Goal: Task Accomplishment & Management: Use online tool/utility

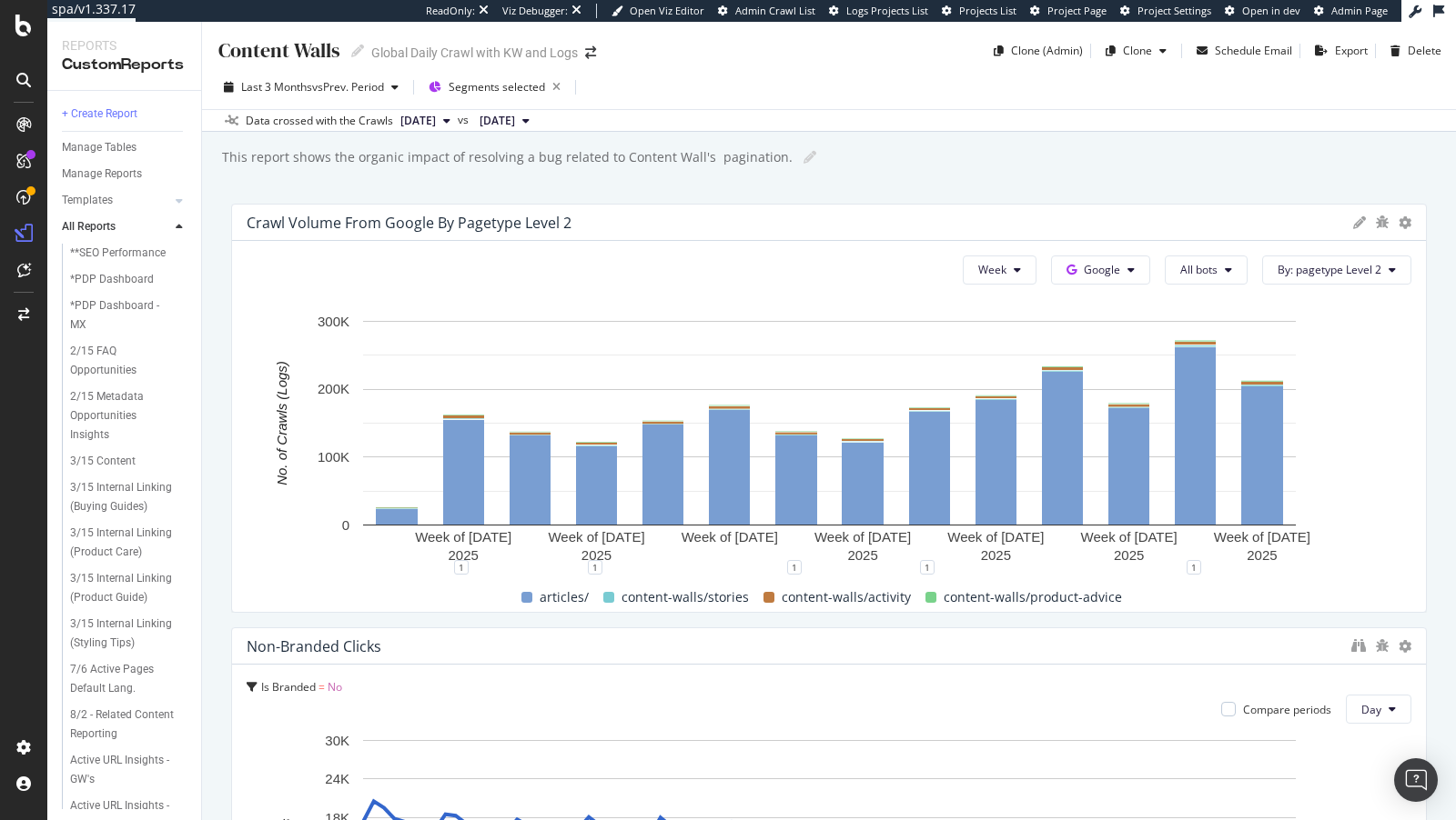
click at [988, 166] on div "This report shows the organic impact of resolving a bug related to Content Wall…" at bounding box center [837, 157] width 1236 height 27
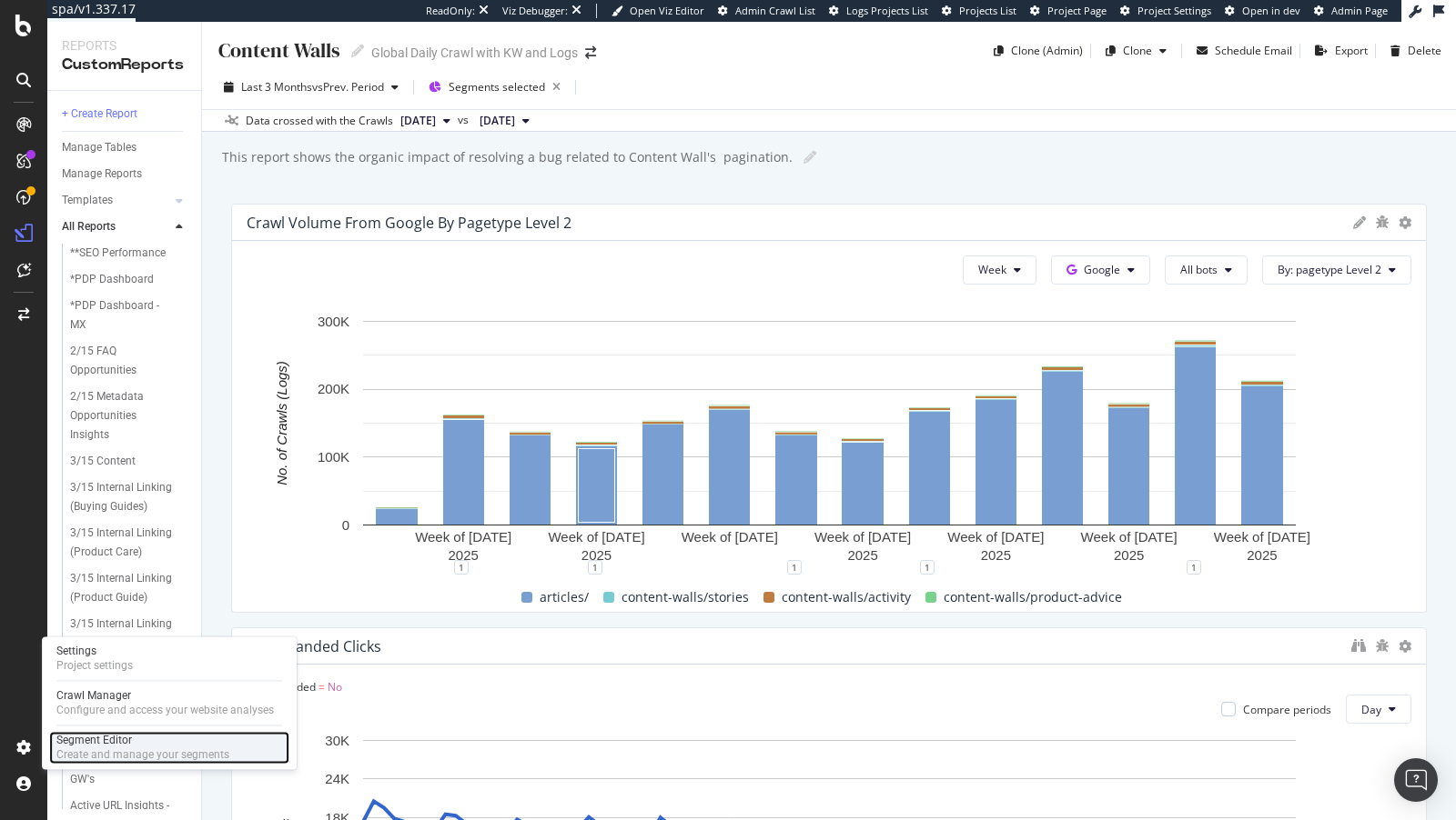
click at [82, 745] on div "Segment Editor" at bounding box center [143, 739] width 173 height 15
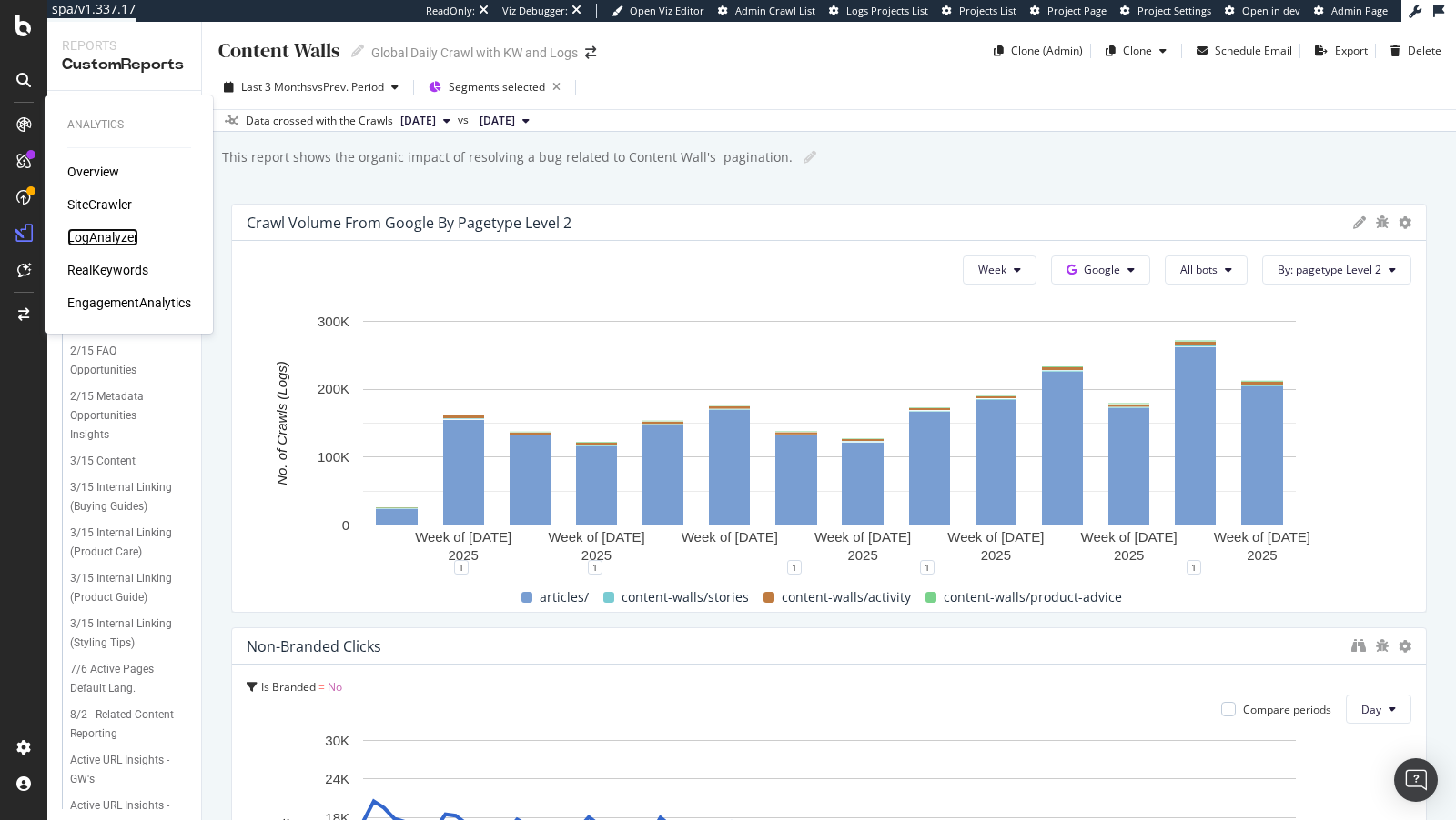
click at [82, 239] on div "LogAnalyzer" at bounding box center [102, 238] width 71 height 18
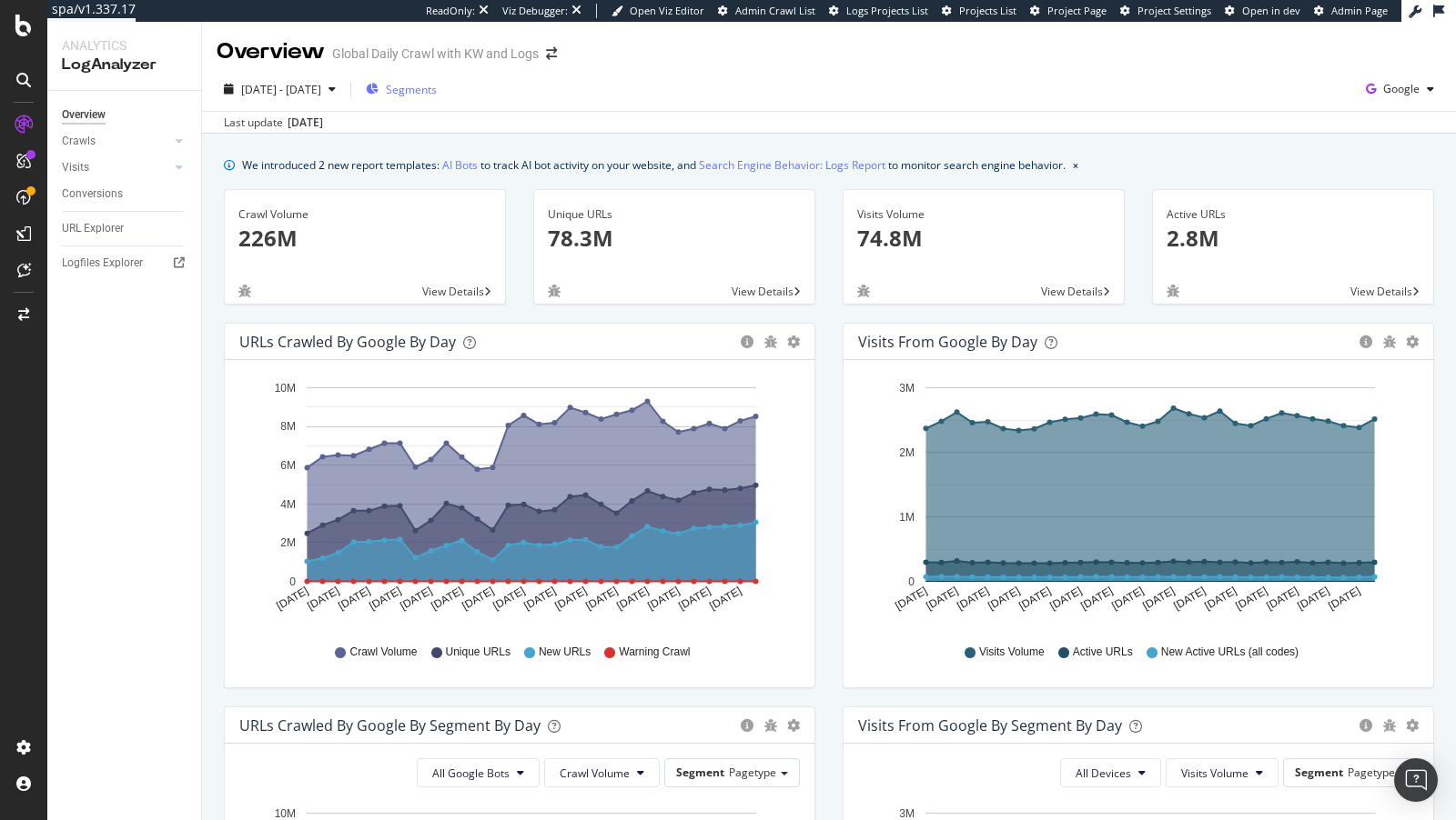
click at [432, 86] on span "Segments" at bounding box center [411, 89] width 51 height 16
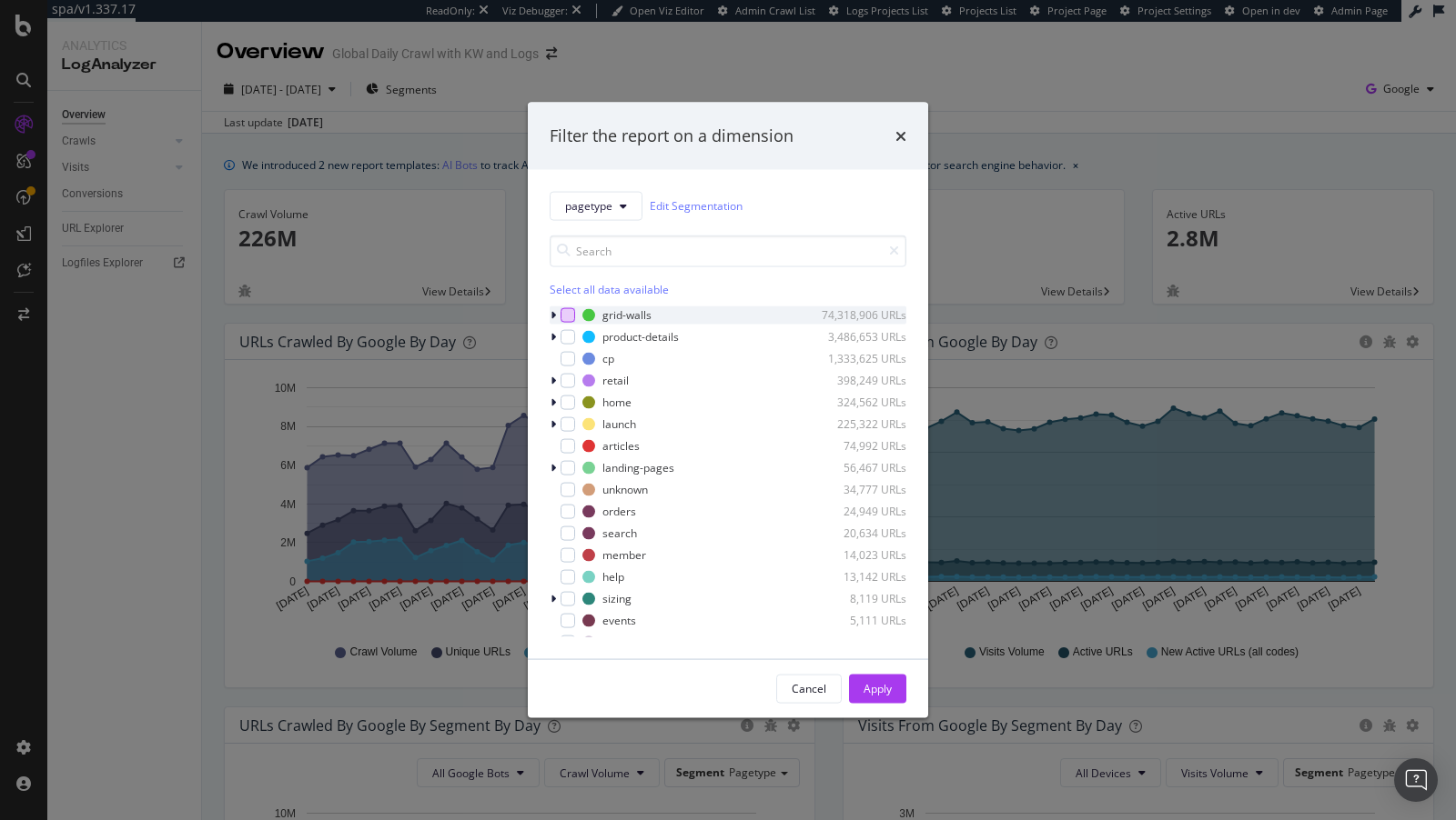
click at [574, 314] on div "modal" at bounding box center [568, 314] width 15 height 15
click at [551, 309] on icon "modal" at bounding box center [553, 314] width 5 height 11
click at [551, 309] on icon "modal" at bounding box center [553, 314] width 7 height 11
click at [551, 309] on icon "modal" at bounding box center [553, 314] width 5 height 11
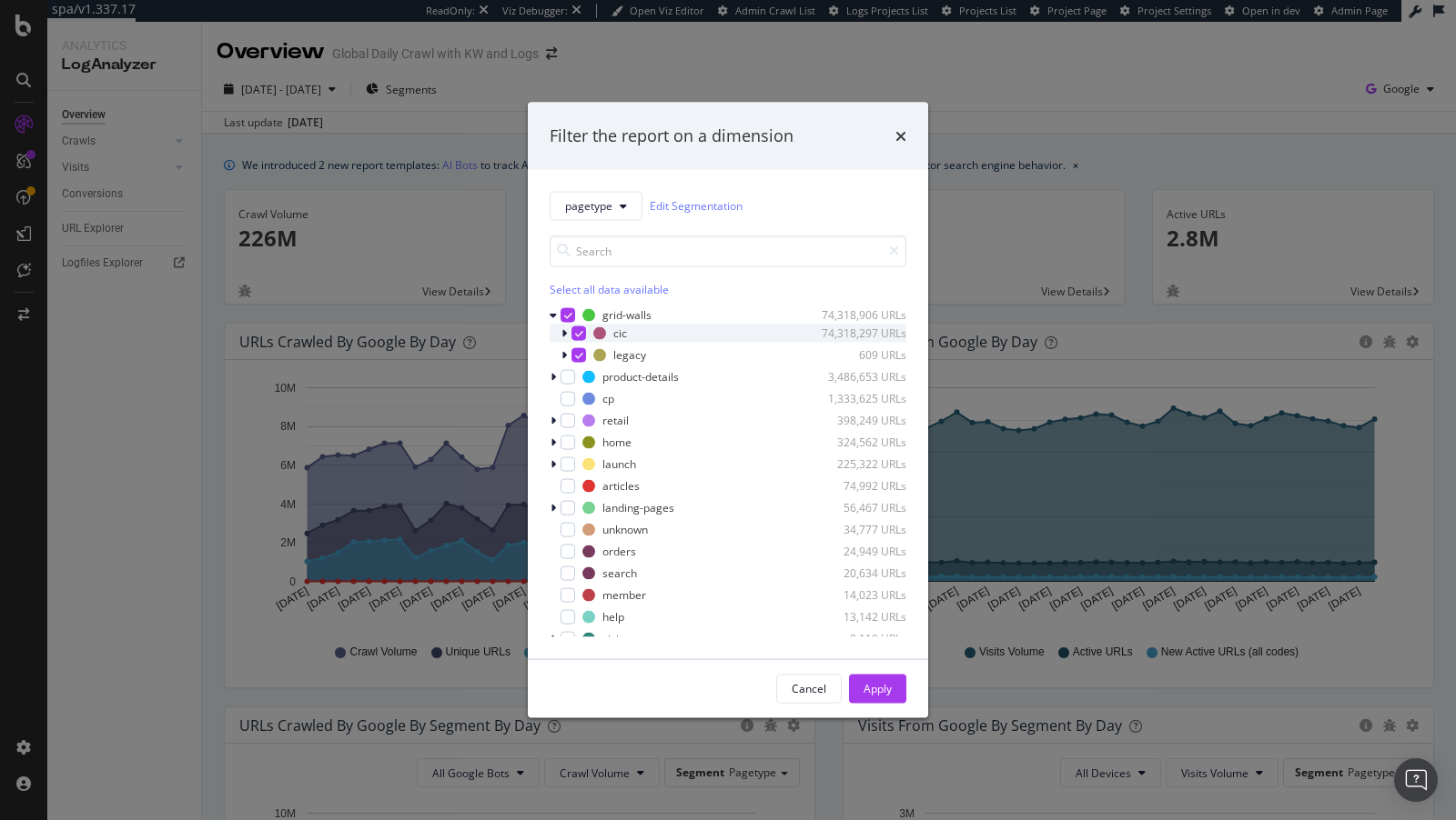
click at [563, 337] on div "modal" at bounding box center [566, 333] width 11 height 18
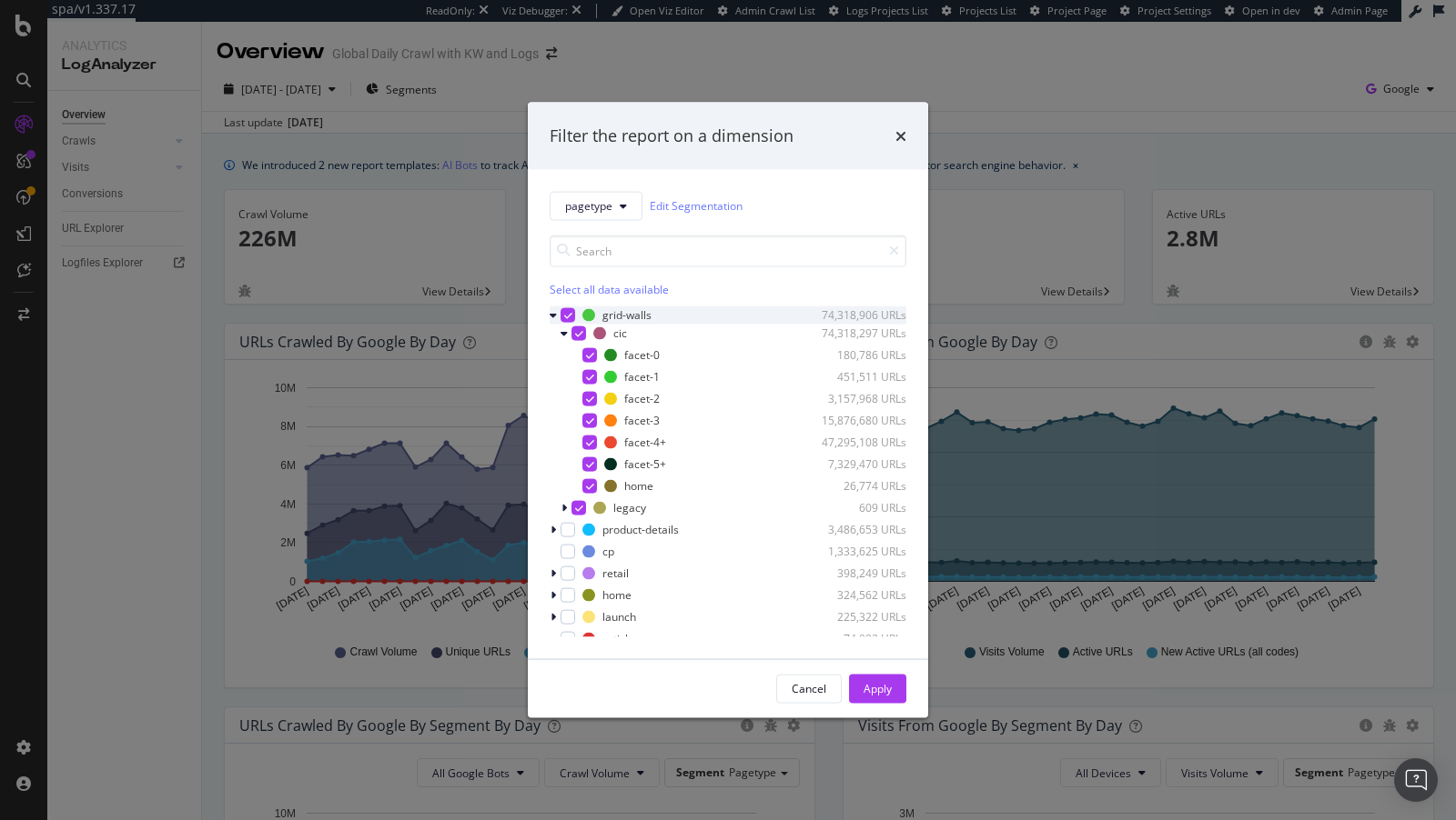
click at [569, 315] on icon "modal" at bounding box center [568, 314] width 8 height 9
click at [594, 468] on div "modal" at bounding box center [590, 463] width 15 height 15
click at [874, 698] on div "Apply" at bounding box center [877, 688] width 28 height 27
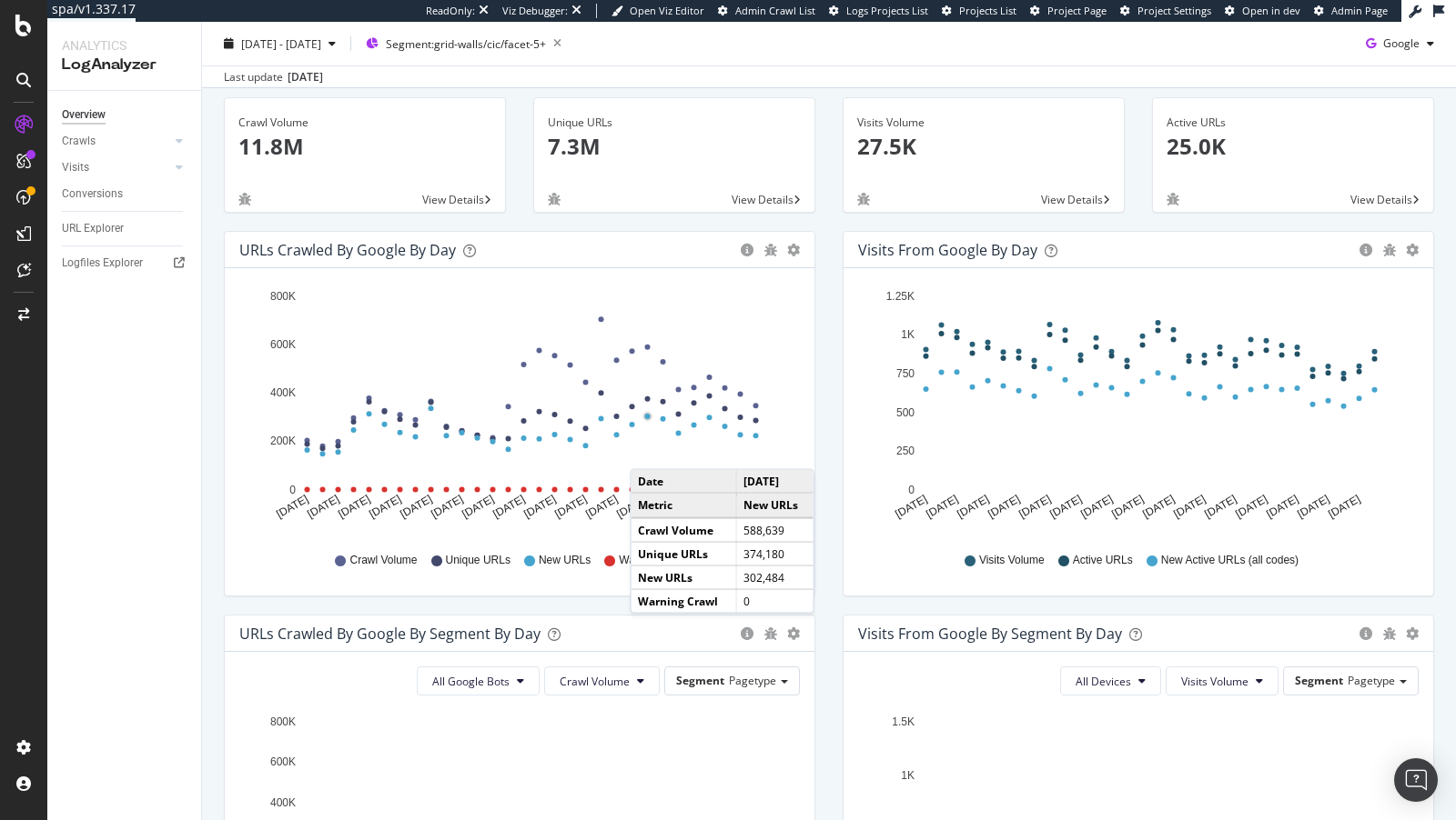
scroll to position [382, 0]
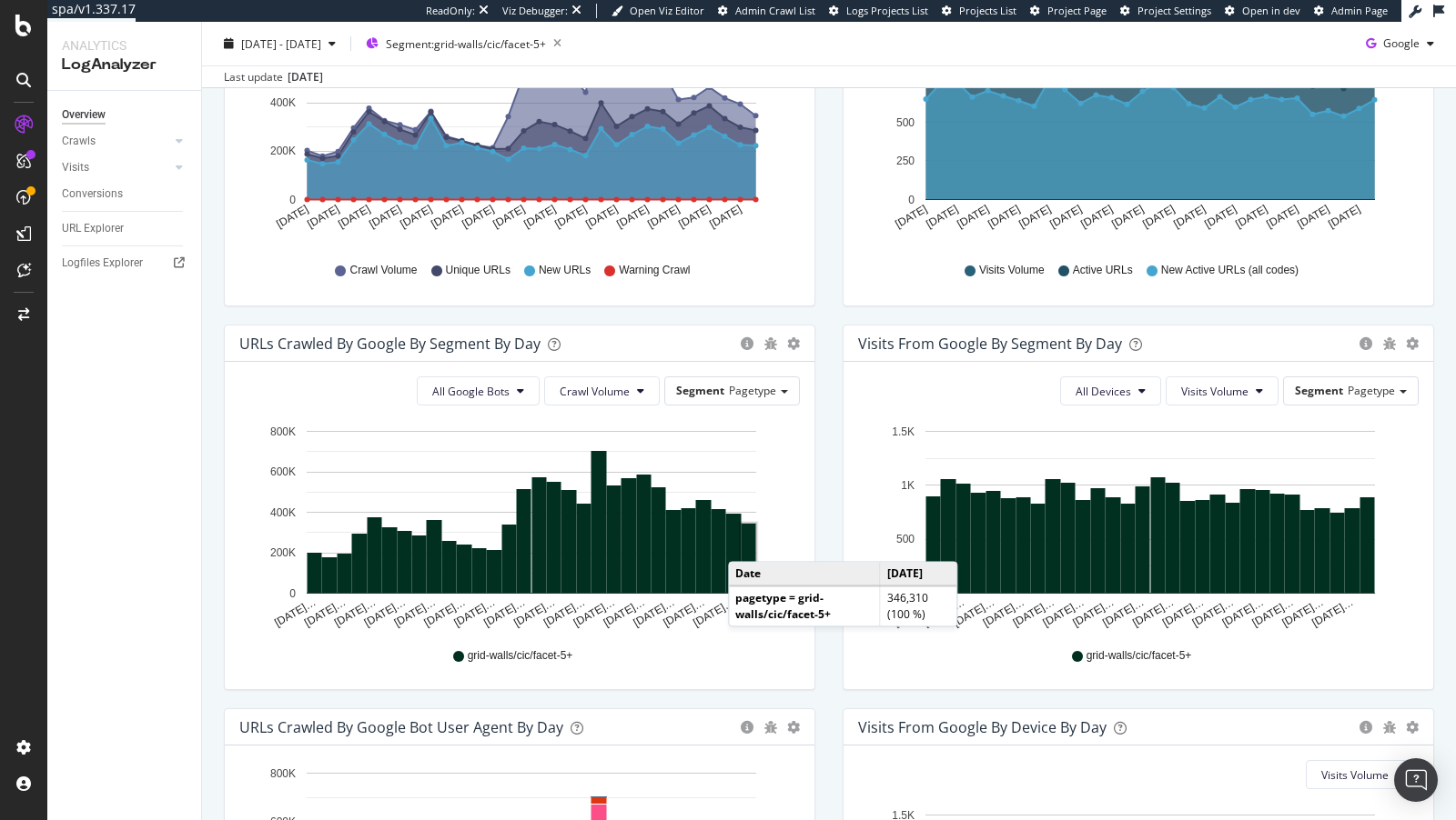
click at [746, 542] on rect "A chart." at bounding box center [749, 559] width 15 height 70
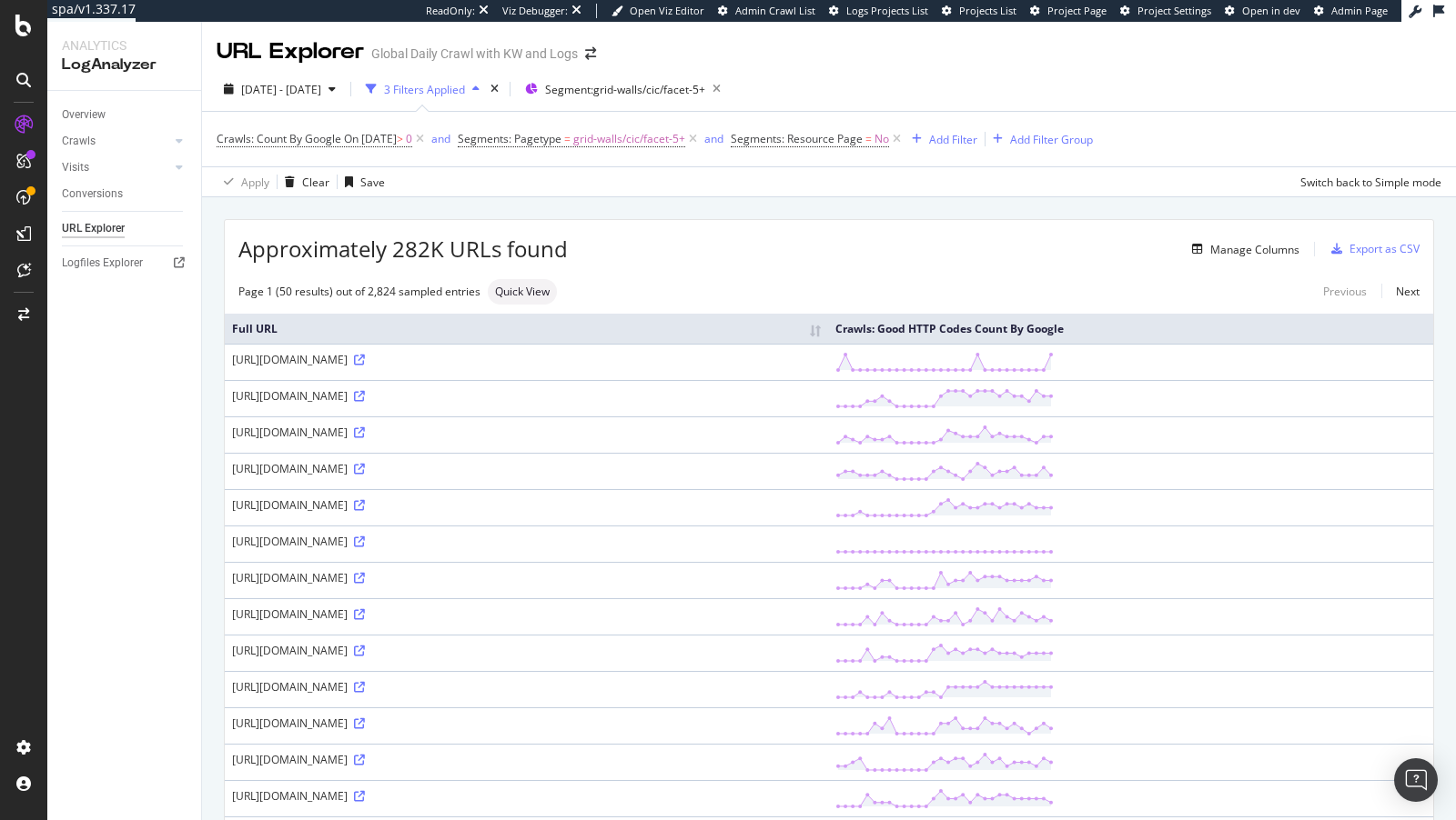
click at [820, 476] on div "https://www.nike.com/be/fr/w/hommes-chaussures-1eghpz1qjudz49o1mz4bkcbz4heq9z8d…" at bounding box center [526, 469] width 589 height 16
copy div "https://www.nike.com/be/fr/w/hommes-chaussures-1eghpz1qjudz49o1mz4bkcbz4heq9z8d…"
click at [365, 475] on icon at bounding box center [359, 469] width 11 height 11
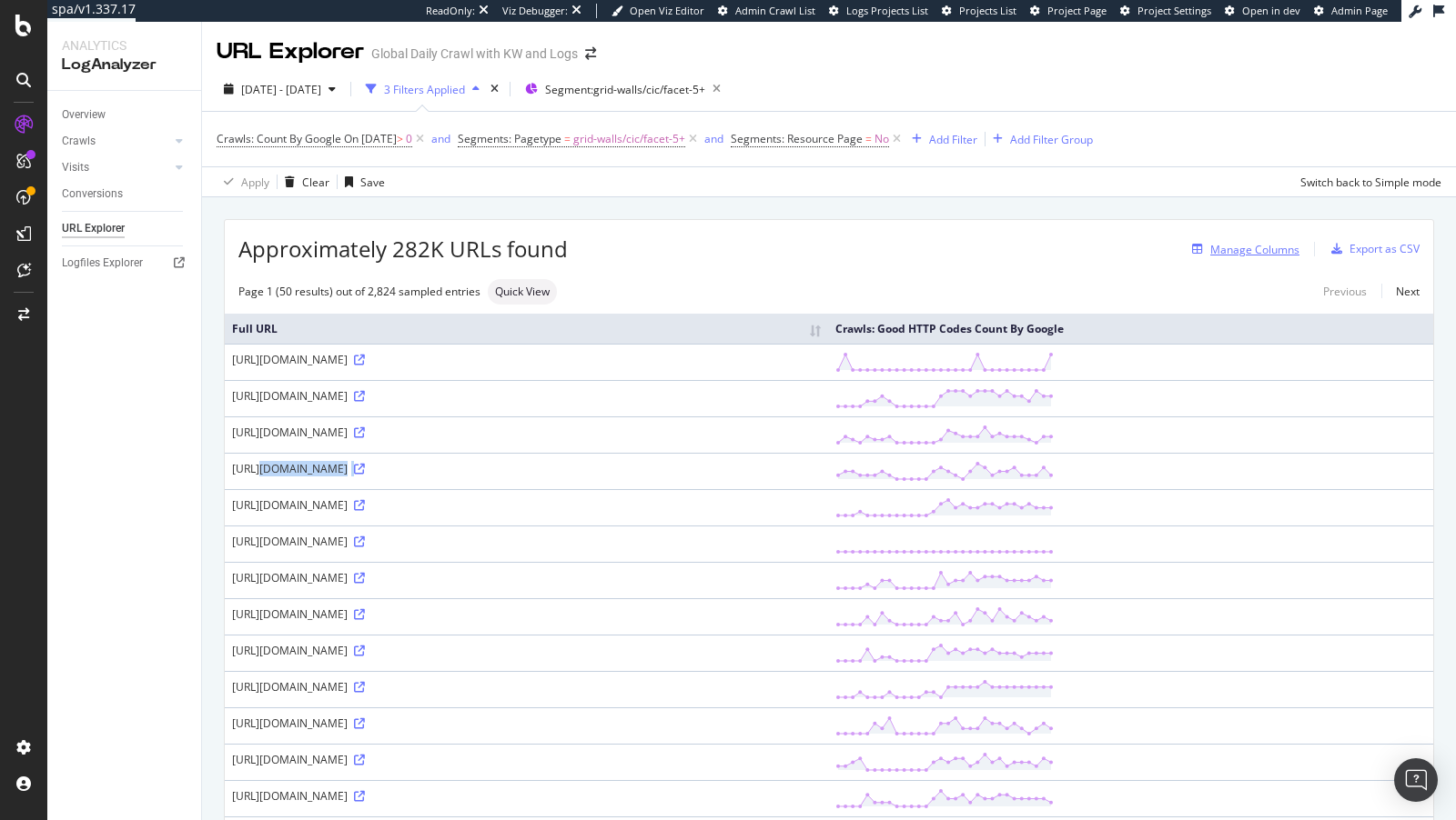
click at [1252, 252] on div "Manage Columns" at bounding box center [1255, 249] width 90 height 16
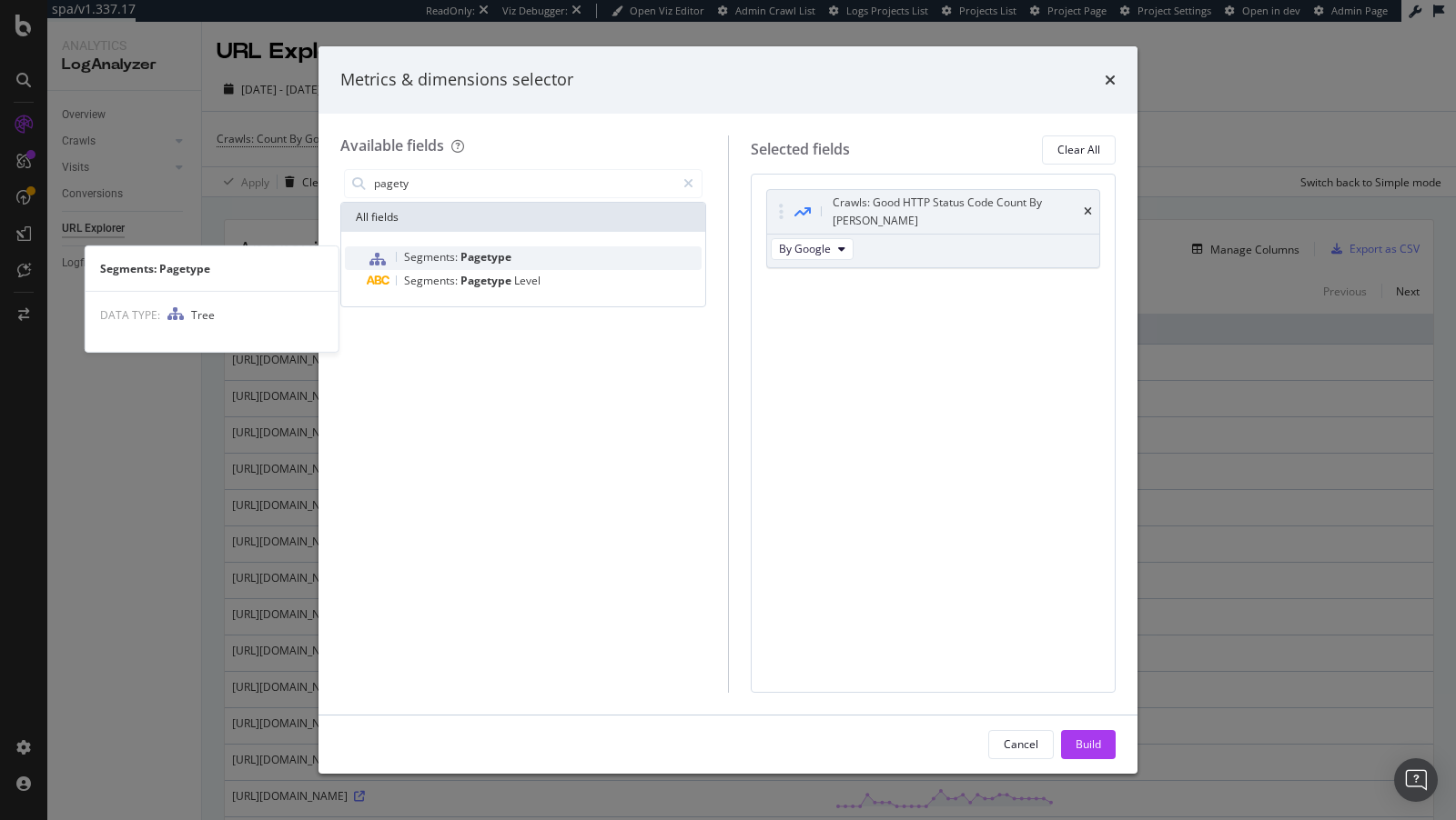
type input "pagety"
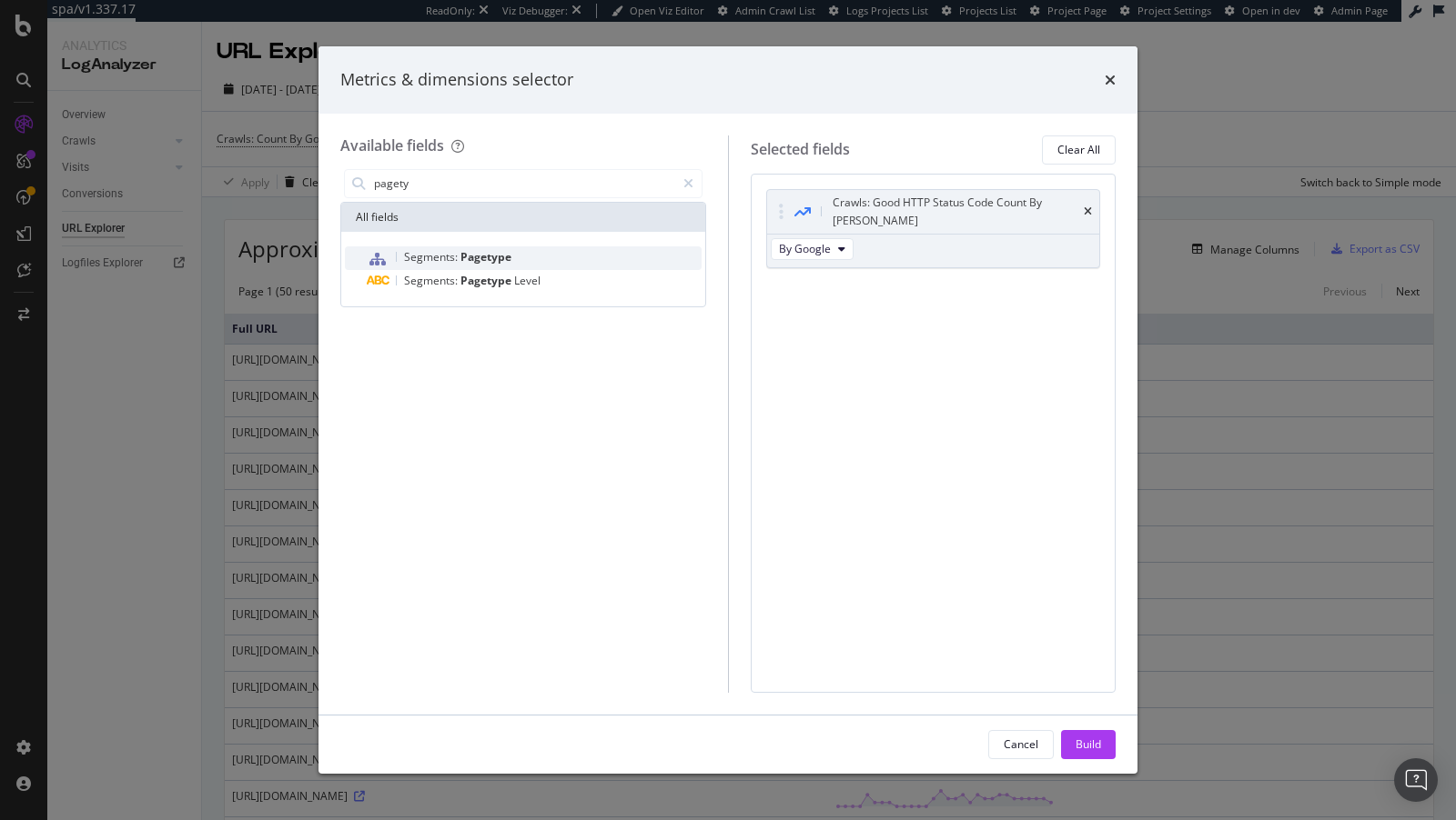
click at [486, 251] on span "Pagetype" at bounding box center [485, 257] width 51 height 16
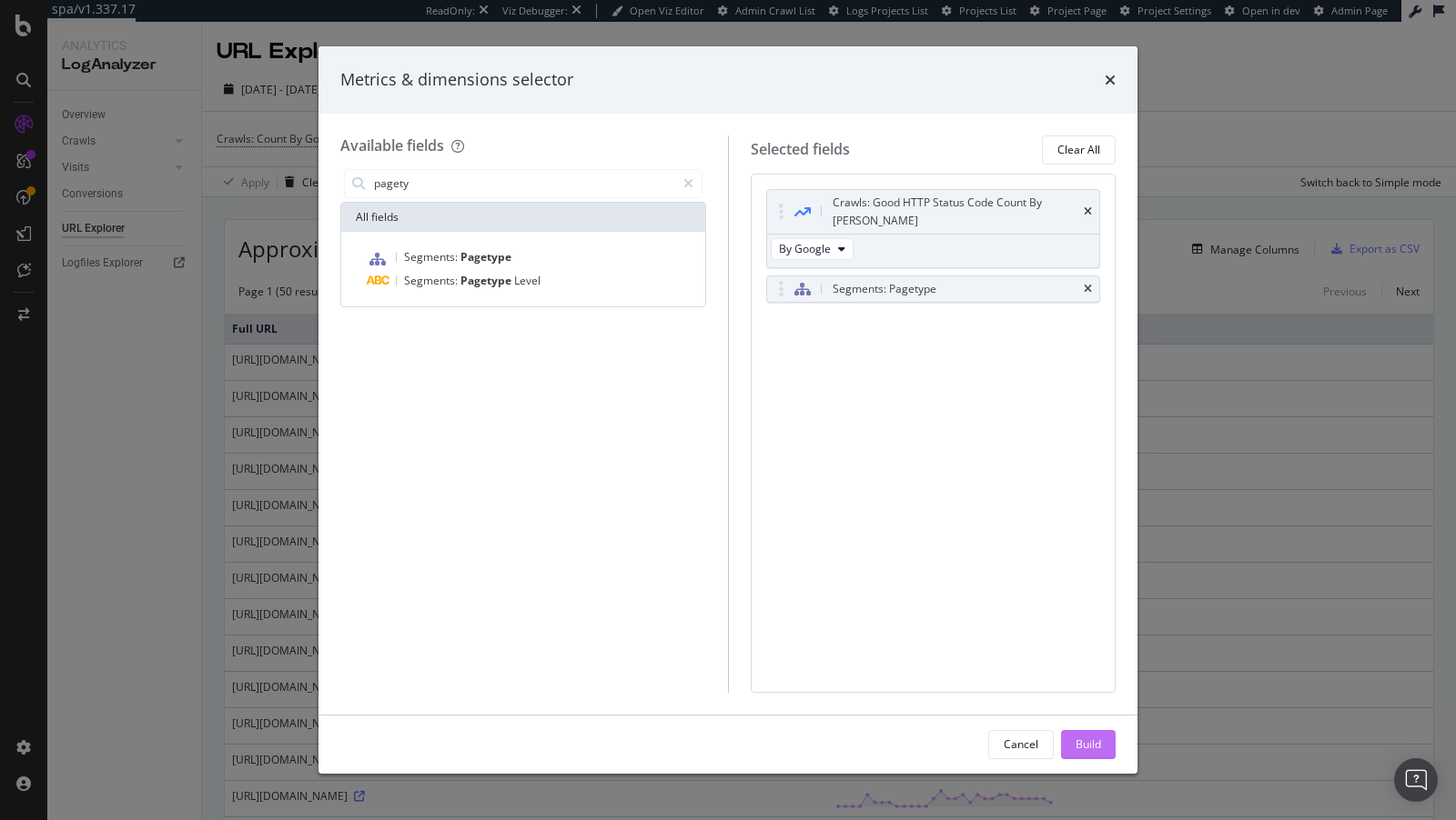
click at [1095, 743] on div "Build" at bounding box center [1089, 744] width 26 height 16
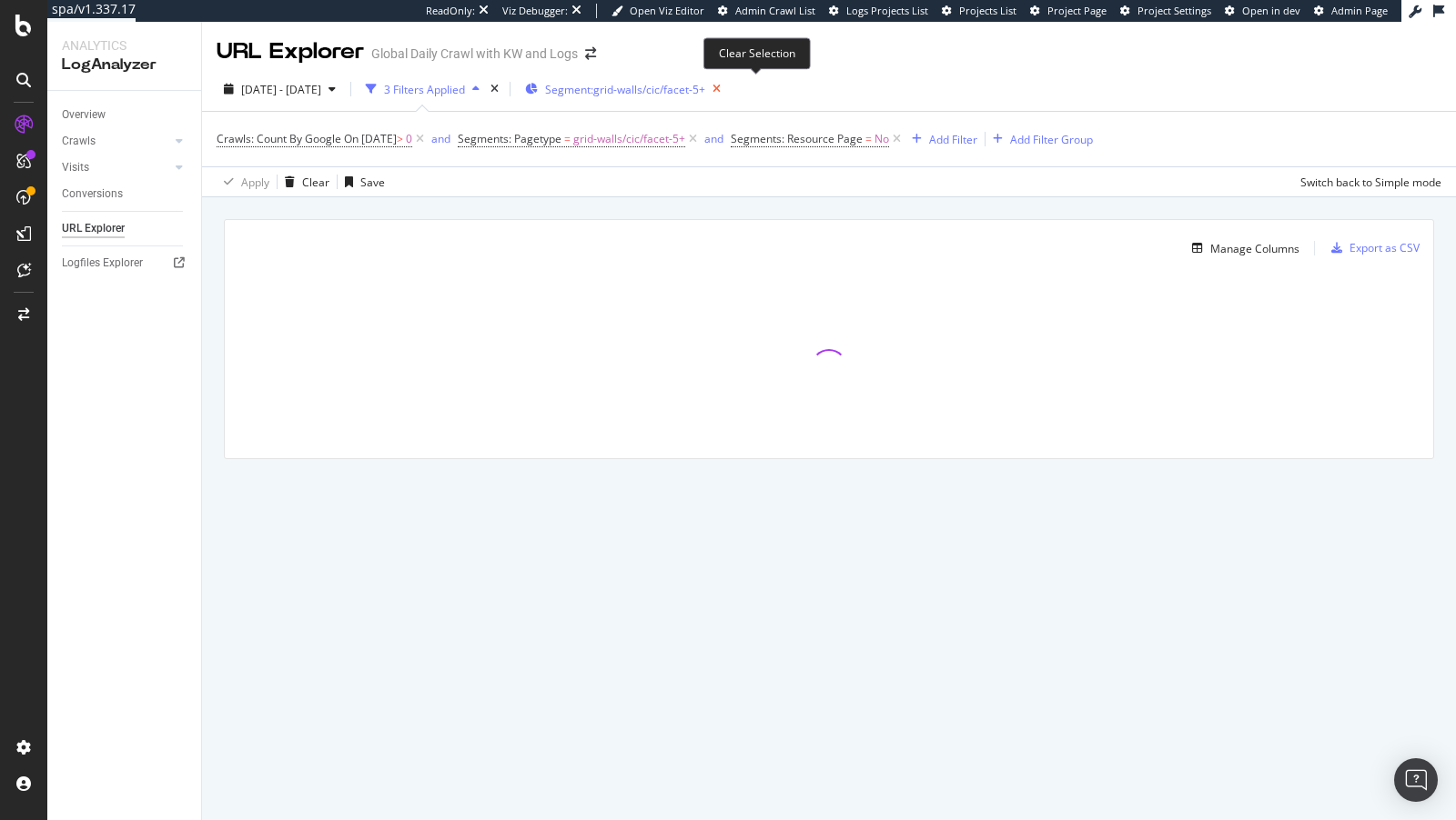
click at [728, 82] on icon "button" at bounding box center [716, 89] width 23 height 26
click at [502, 90] on div "times" at bounding box center [495, 89] width 16 height 18
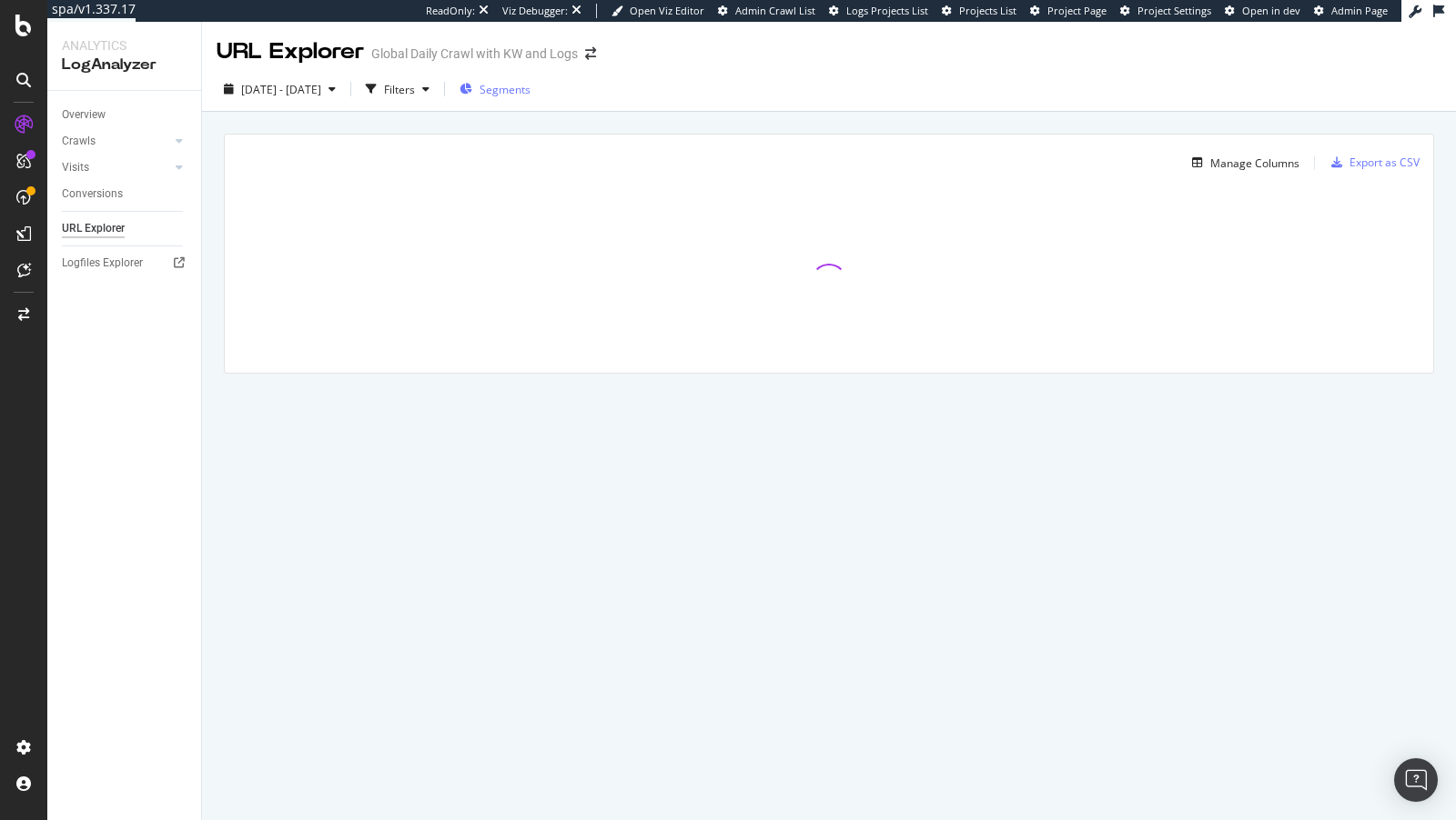
click at [530, 85] on span "Segments" at bounding box center [504, 89] width 51 height 16
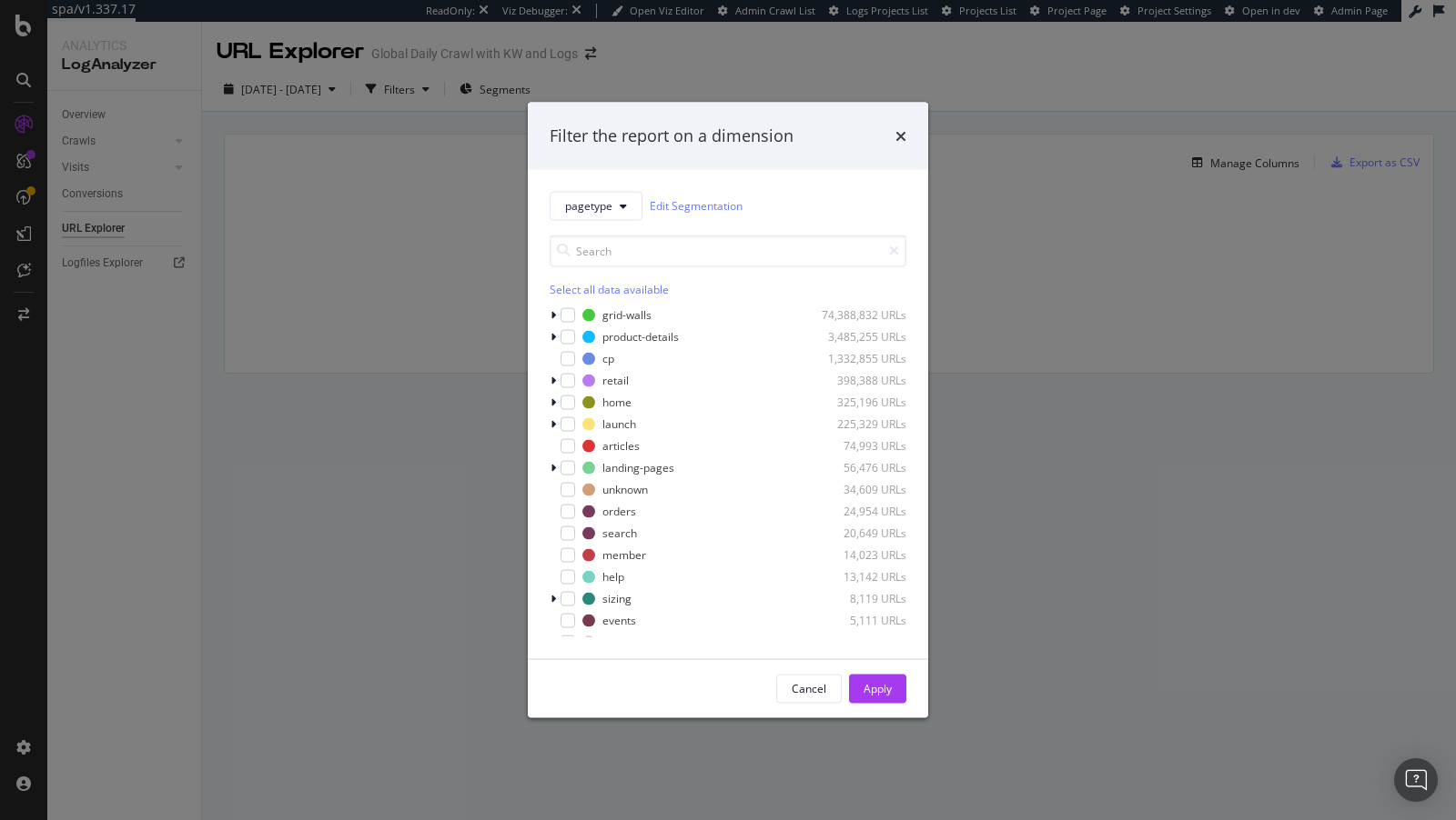
click at [486, 109] on div "Filter the report on a dimension pagetype Edit Segmentation Select all data ava…" at bounding box center [728, 410] width 1456 height 820
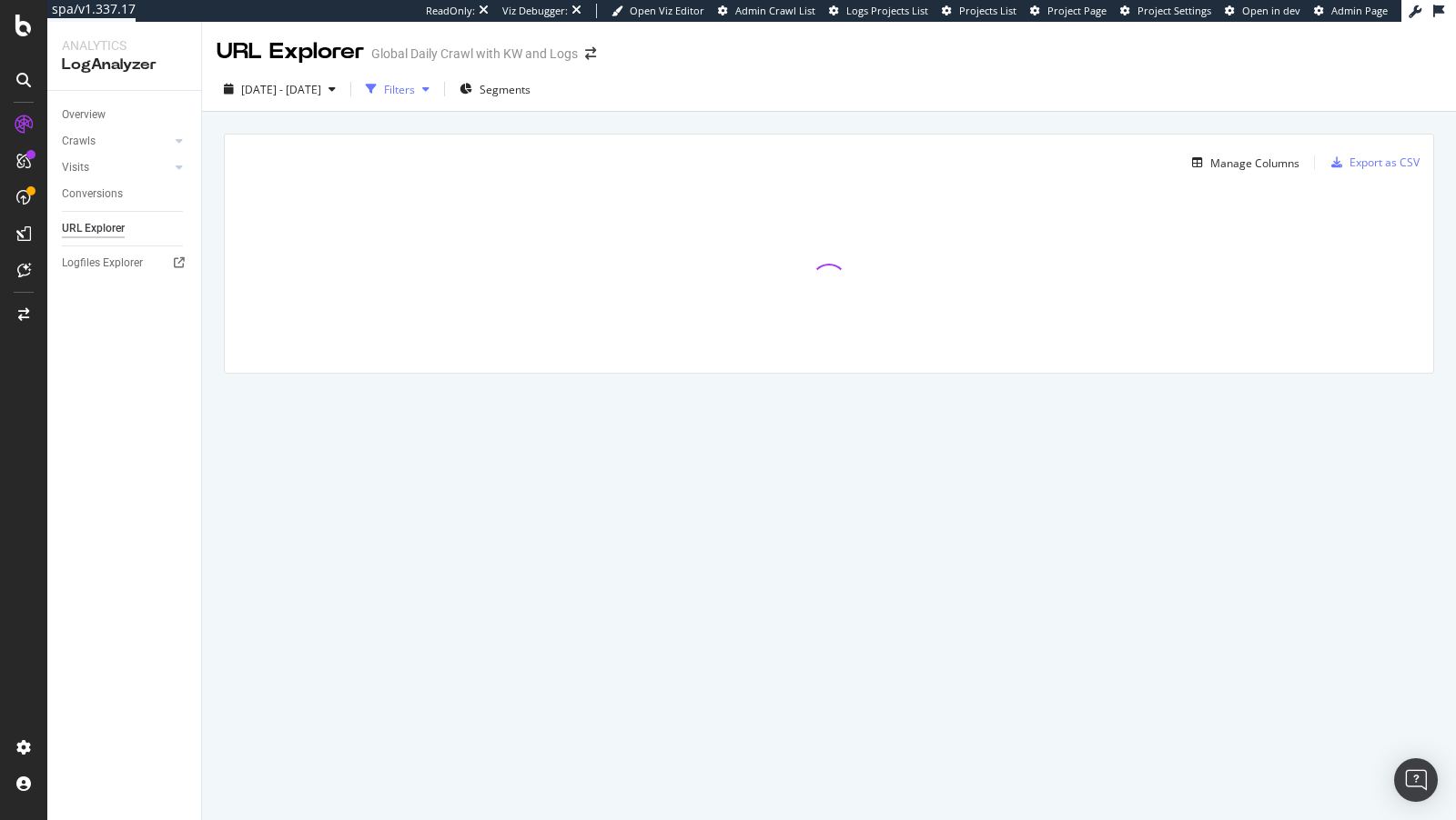
click at [437, 98] on div "Filters" at bounding box center [398, 88] width 79 height 27
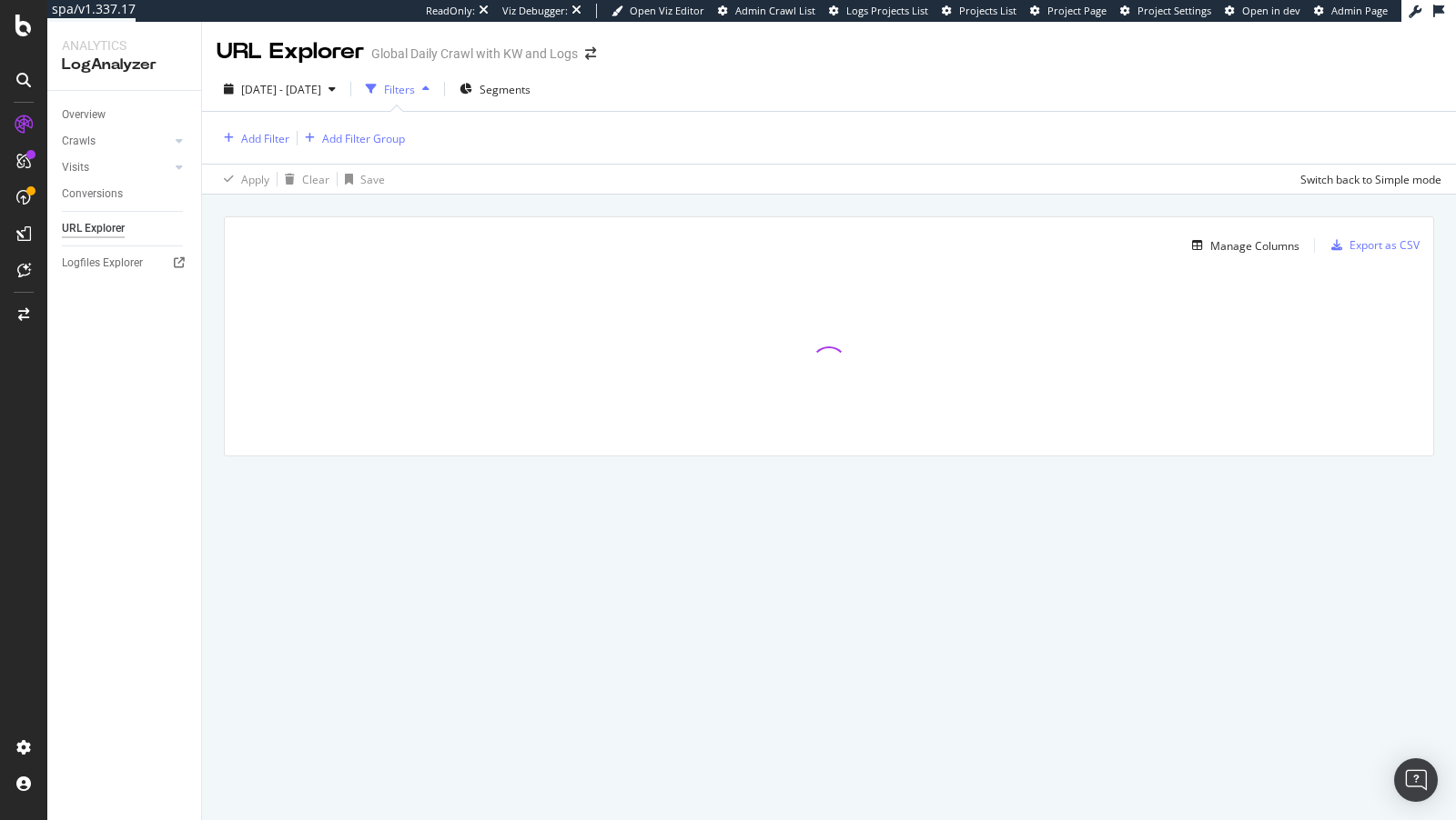
click at [253, 152] on div "Add Filter Add Filter Group" at bounding box center [829, 138] width 1225 height 52
click at [253, 144] on div "Add Filter" at bounding box center [265, 139] width 48 height 16
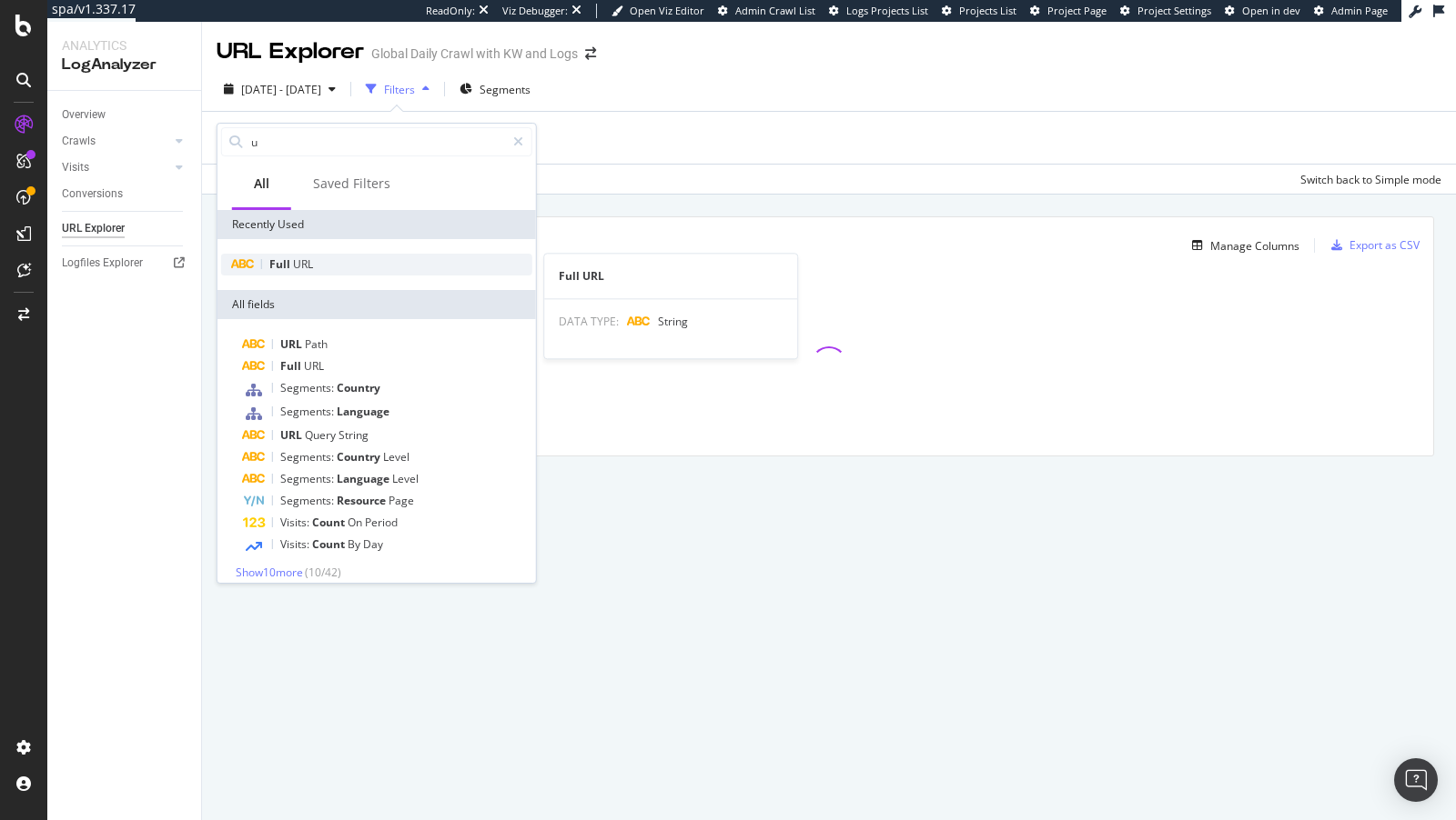
type input "u"
click at [302, 262] on span "URL" at bounding box center [303, 264] width 20 height 16
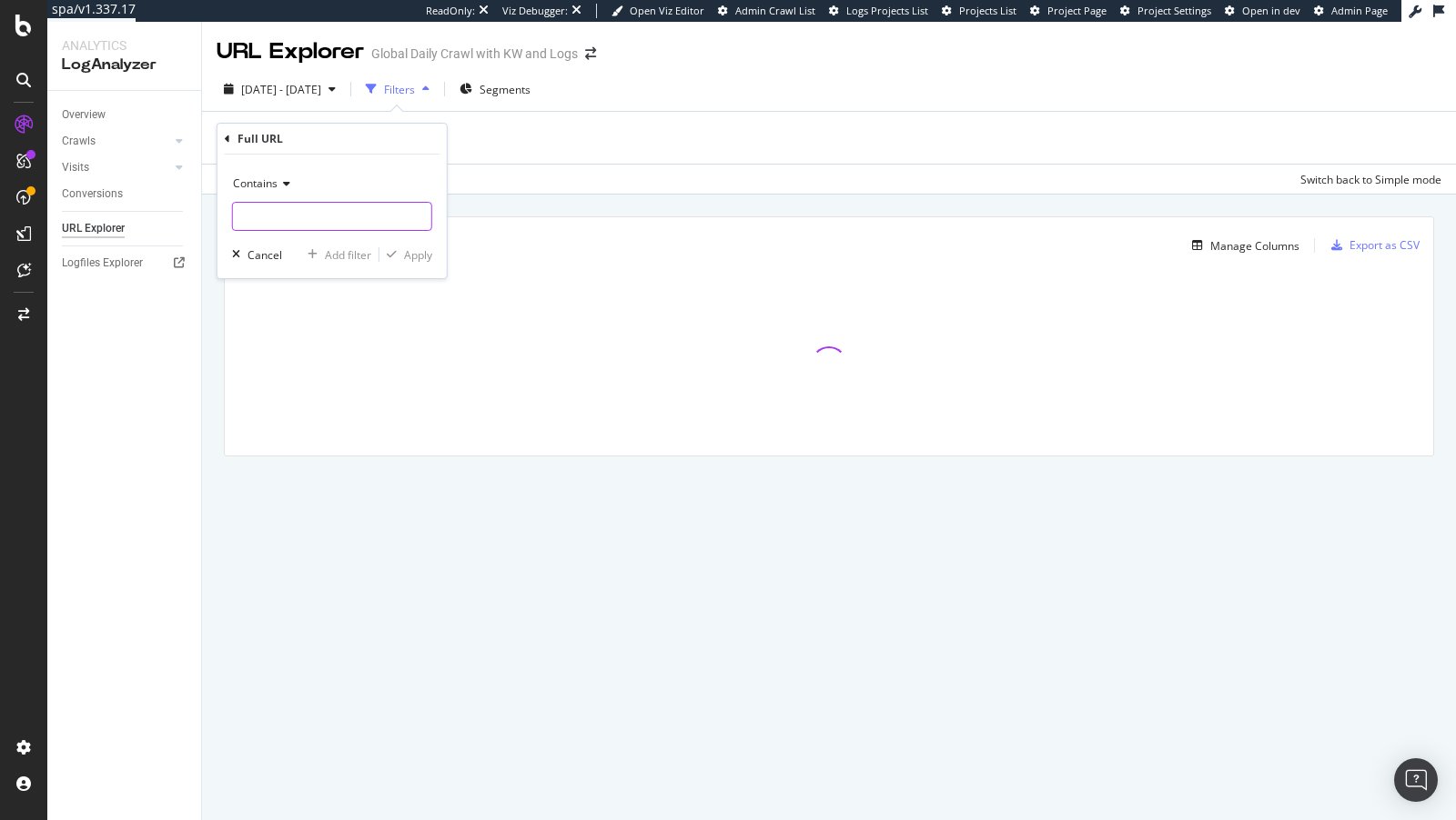
click at [277, 212] on input "text" at bounding box center [331, 216] width 198 height 29
paste input "https://www.nike.com/gb/w/shoes-slides-al9cizy7ok"
type input "https://www.nike.com/gb/w/shoes-slides-al9cizy7ok"
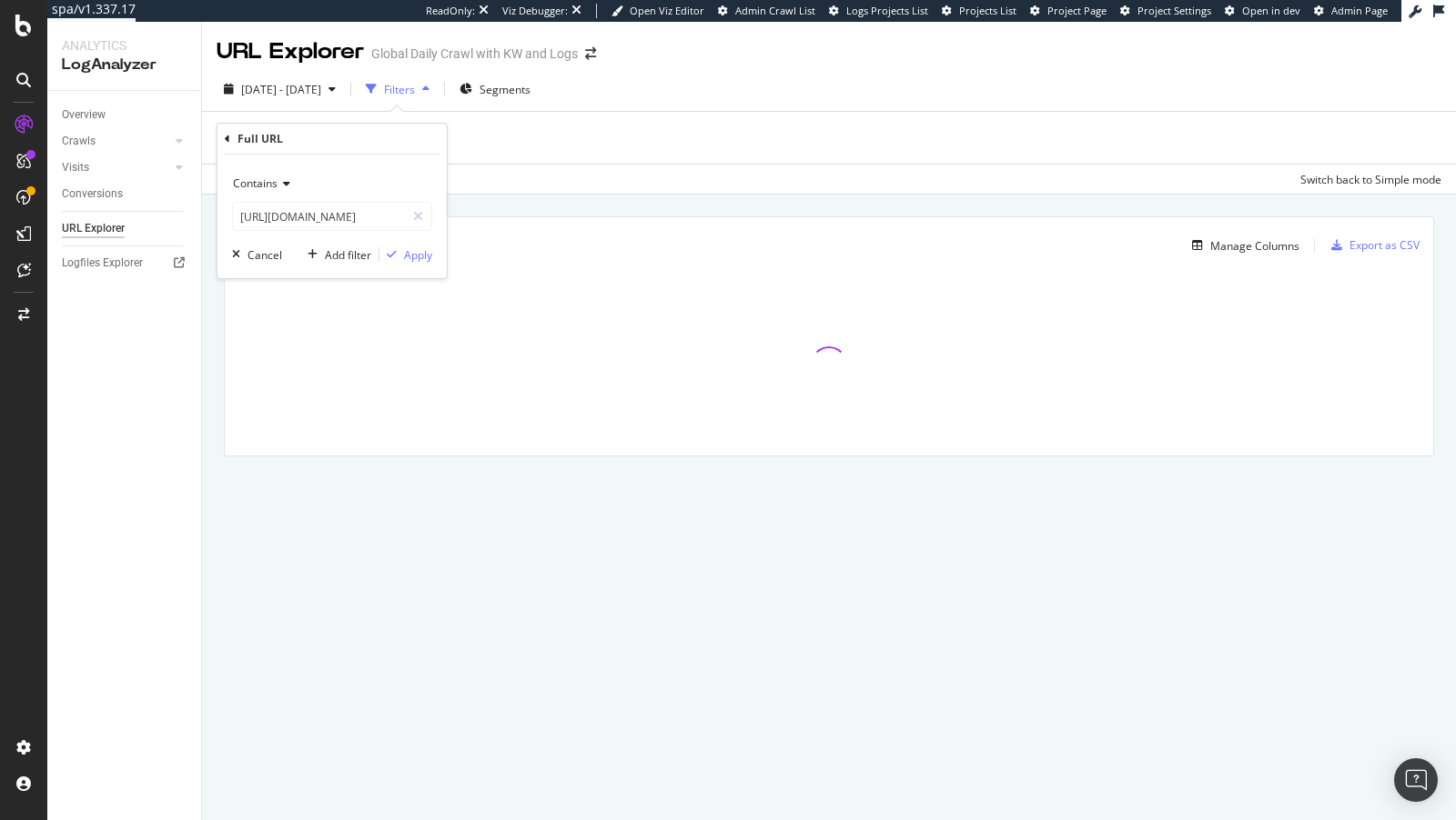
click at [290, 175] on div "Contains" at bounding box center [331, 183] width 200 height 29
click at [287, 206] on div "Equal to Not equal to Starts with Doesn't start with Ends with Doesn't end with…" at bounding box center [333, 328] width 204 height 260
click at [284, 214] on div "Equal to" at bounding box center [334, 221] width 195 height 24
click at [423, 261] on div "Apply" at bounding box center [418, 255] width 28 height 16
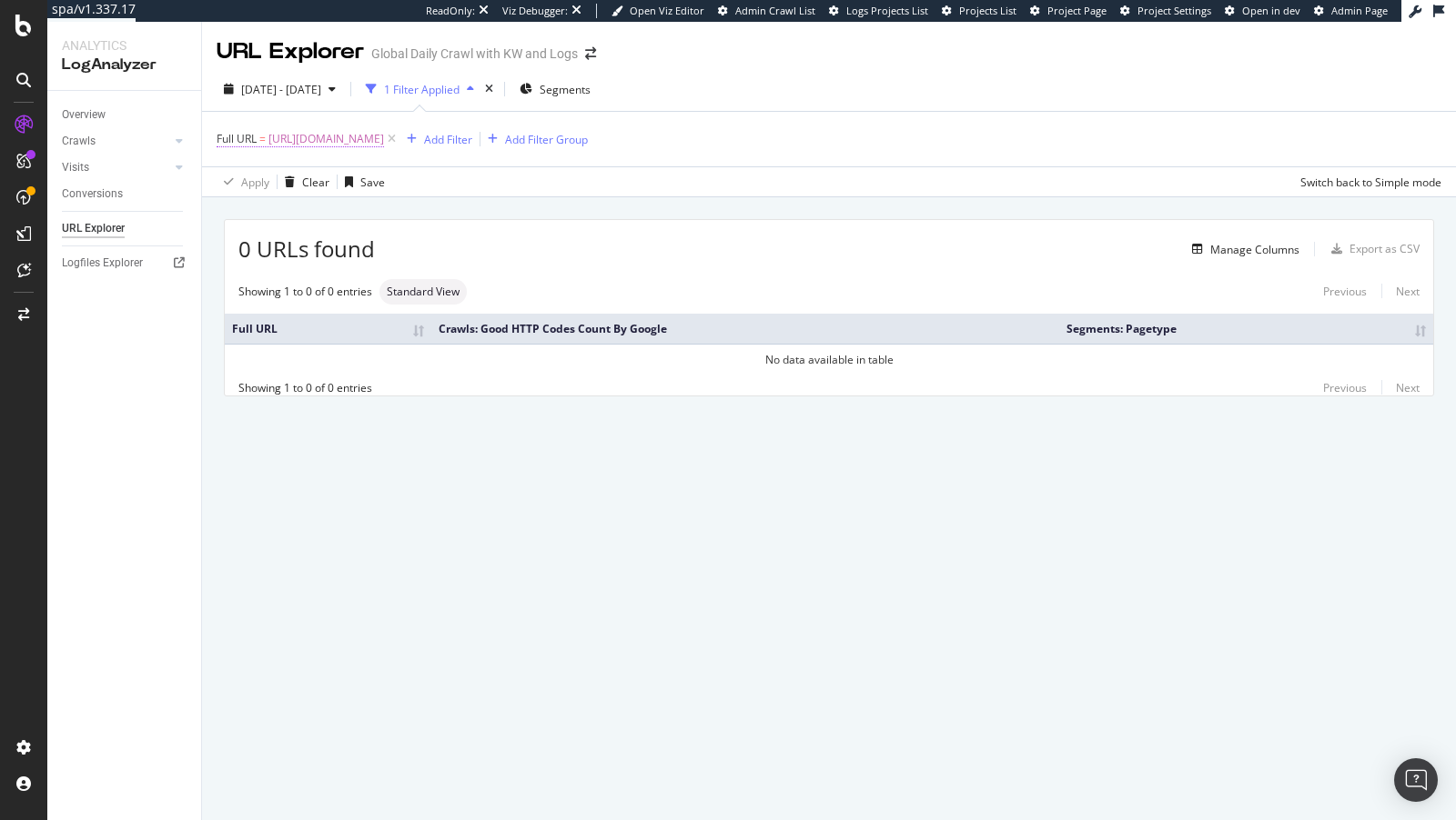
click at [384, 143] on span "https://www.nike.com/gb/w/shoes-slides-al9cizy7ok" at bounding box center [326, 139] width 115 height 26
click at [613, 194] on div "Apply Clear Save Switch back to Simple mode" at bounding box center [828, 181] width 1254 height 30
click at [384, 143] on span "https://www.nike.com/gb/w/shoes-slides-al9cizy7ok" at bounding box center [326, 139] width 115 height 26
click at [234, 216] on input "https://www.nike.com/gb/w/shoes-slides-al9cizy7ok" at bounding box center [318, 213] width 172 height 29
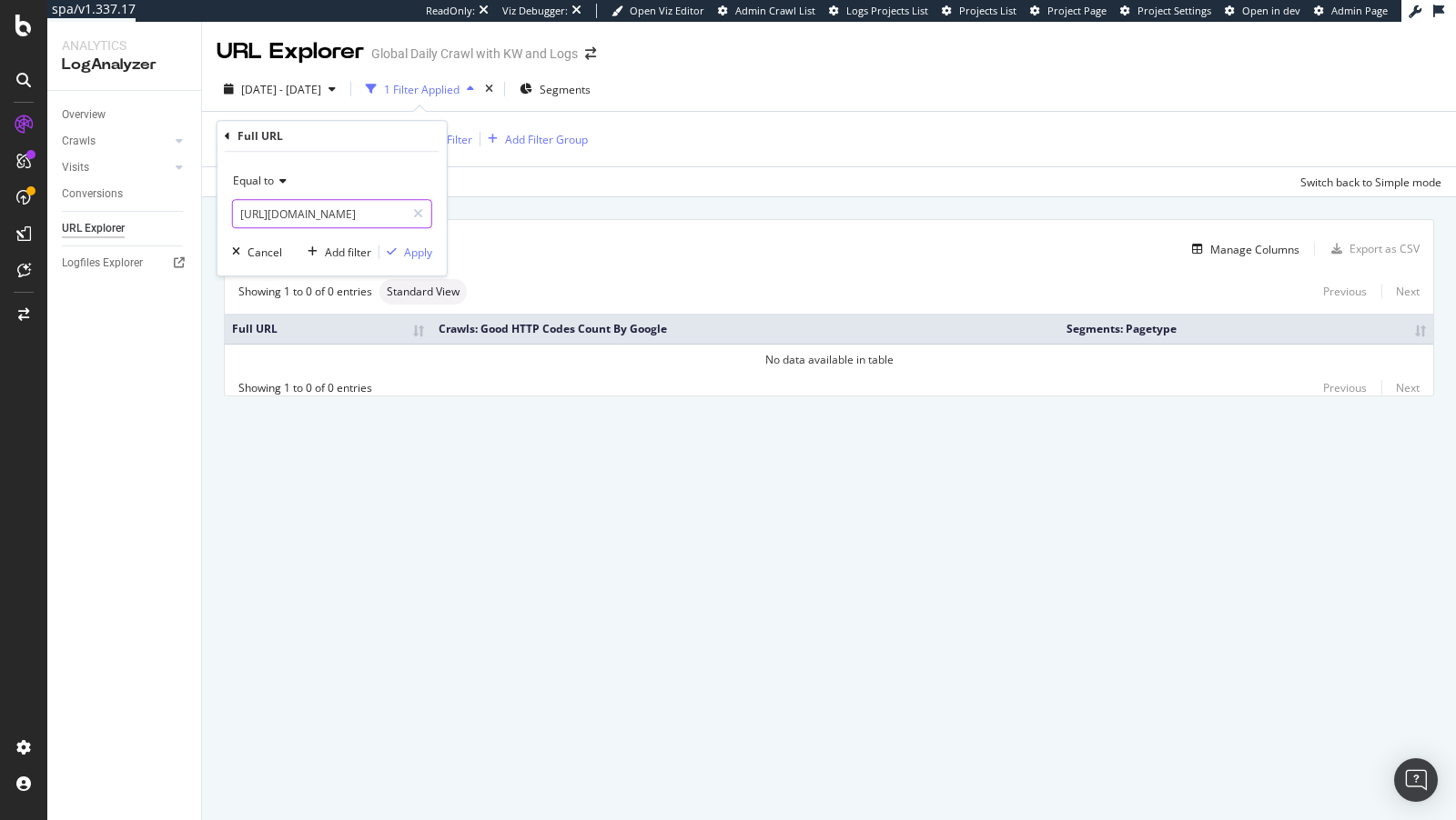
drag, startPoint x: 372, startPoint y: 214, endPoint x: 470, endPoint y: 221, distance: 98.2
click at [470, 221] on body "spa/v1.337.17 ReadOnly: Viz Debugger: Open Viz Editor Admin Crawl List Logs Pro…" at bounding box center [728, 410] width 1456 height 820
click at [380, 218] on input "https://www.nike.com/gb/w/shoes-slides-al9cizy7ok" at bounding box center [318, 213] width 172 height 29
click at [405, 251] on div "Apply" at bounding box center [418, 252] width 28 height 16
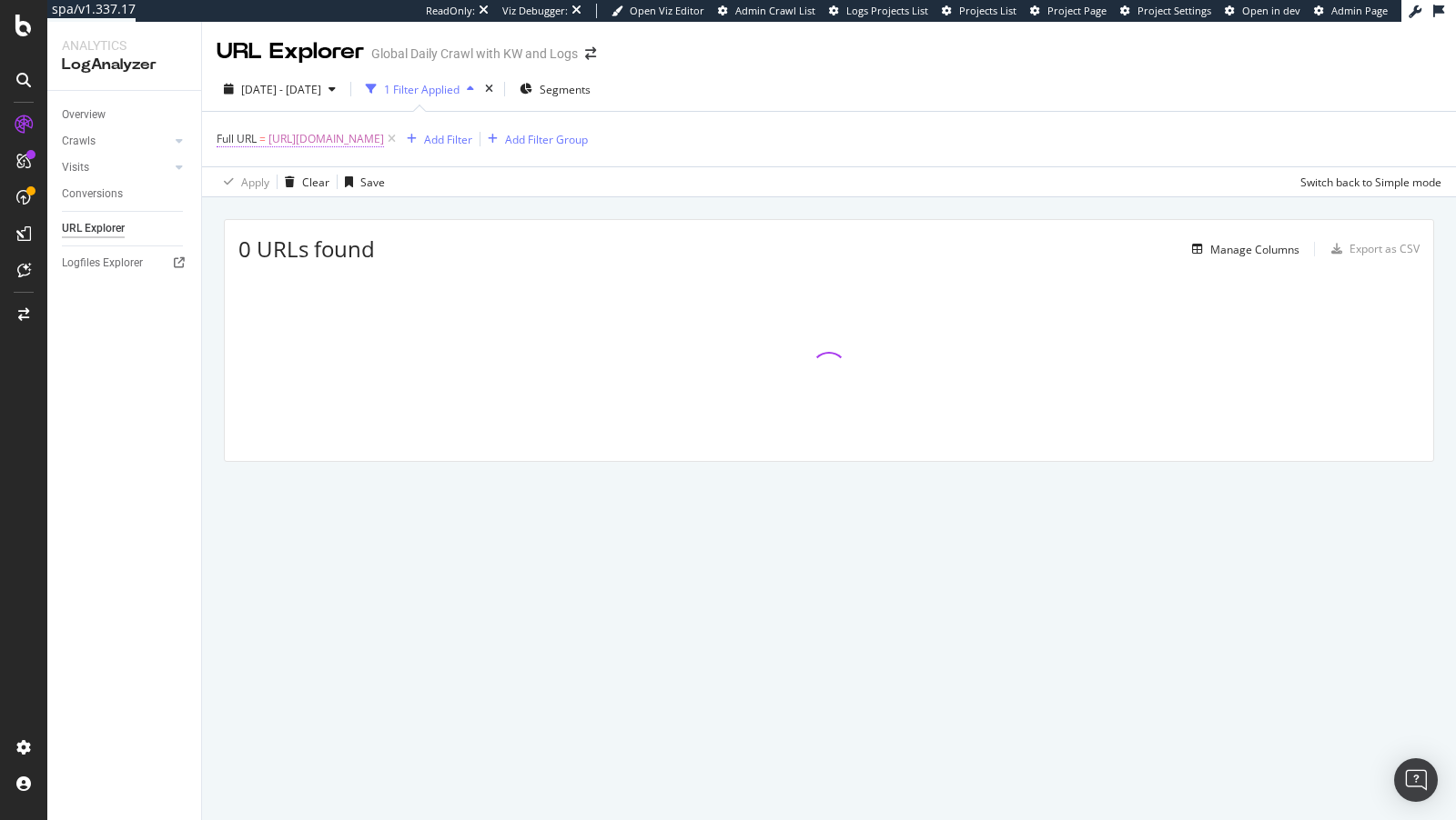
click at [384, 146] on span "https://www.nike.com/gb/w/shoes-slides-al9cizy7ok" at bounding box center [326, 139] width 115 height 26
click at [723, 208] on div "0 URLs found Manage Columns Export as CSV Full URL Crawls: Good HTTP Codes Coun…" at bounding box center [828, 361] width 1254 height 327
click at [348, 138] on span "https://www.nike.com/gb/w/shoes-slides-al9cizy7ok" at bounding box center [326, 139] width 115 height 26
click at [352, 217] on input "https://www.nike.com/gb/w/shoes-slides-al9cizy7ok" at bounding box center [318, 213] width 172 height 29
click at [261, 180] on span "Equal to" at bounding box center [253, 181] width 41 height 16
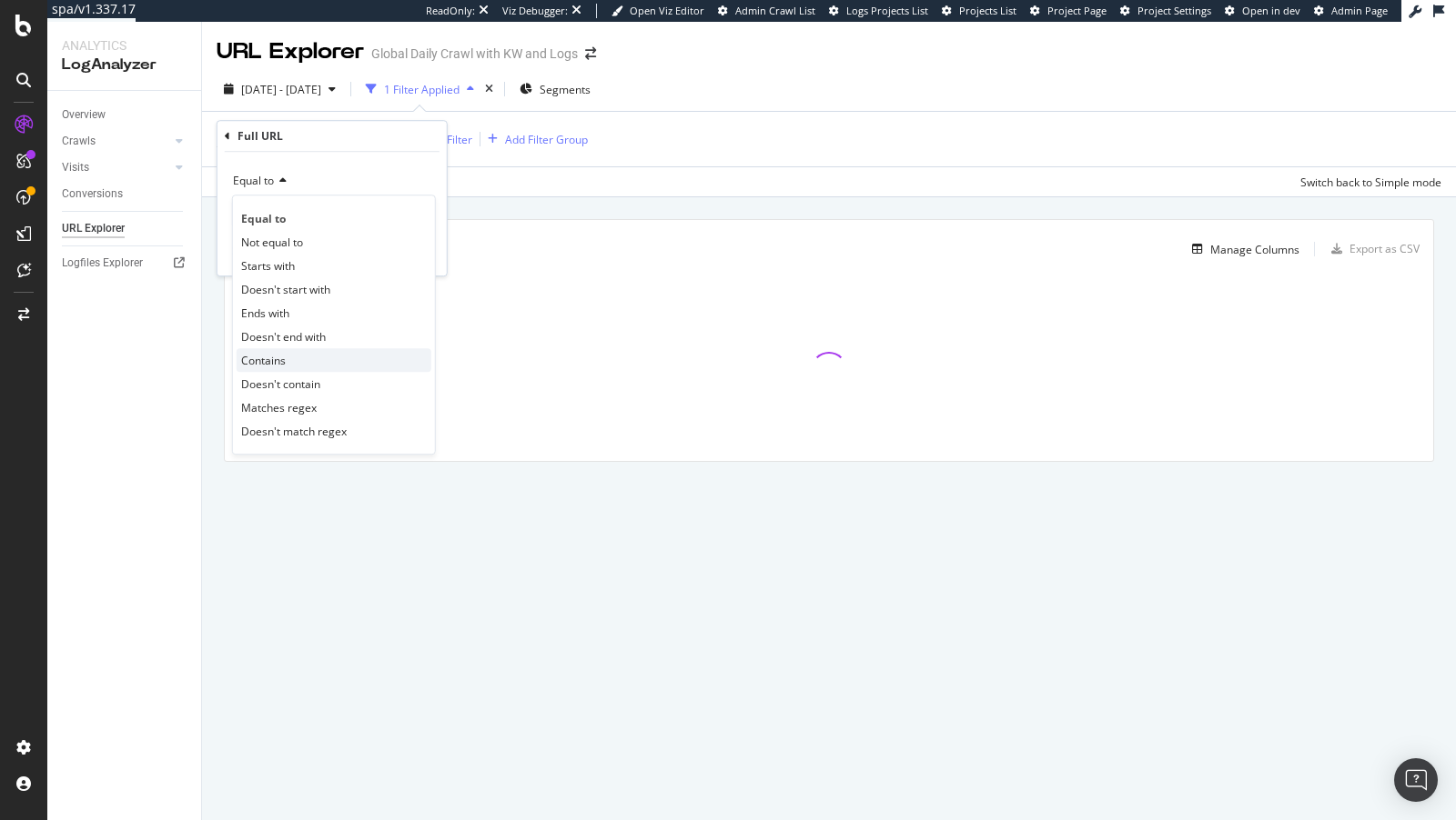
click at [264, 355] on span "Contains" at bounding box center [263, 361] width 45 height 16
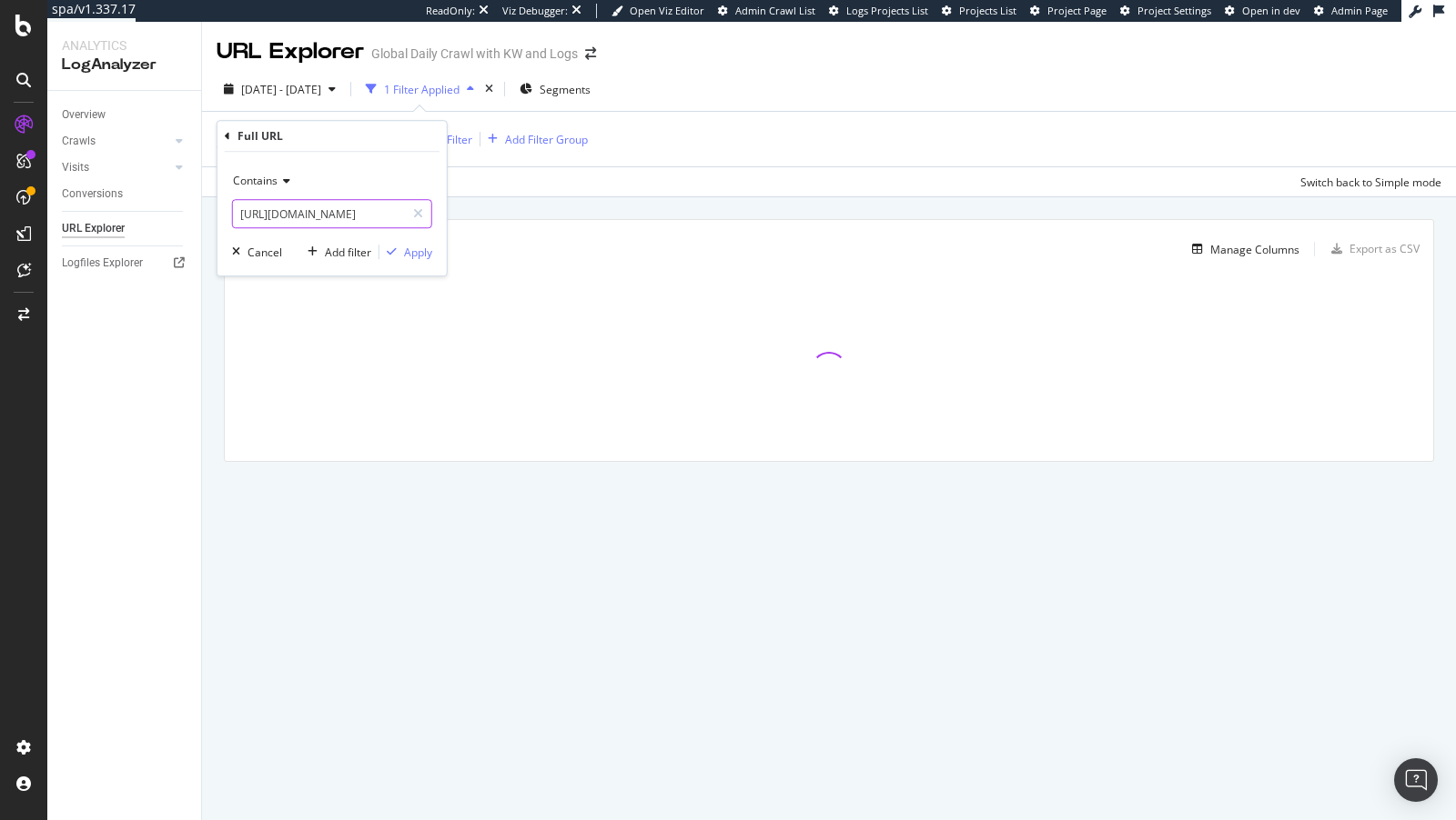
click at [342, 215] on input "https://www.nike.com/gb/w/shoes-slides-al9cizy7ok" at bounding box center [318, 213] width 172 height 29
click at [348, 215] on input "https://www.nike.com/gb/w/shoes-slides-al9cizy7ok" at bounding box center [318, 213] width 172 height 29
drag, startPoint x: 348, startPoint y: 215, endPoint x: 192, endPoint y: 216, distance: 156.0
click at [192, 216] on body "spa/v1.337.17 ReadOnly: Viz Debugger: Open Viz Editor Admin Crawl List Logs Pro…" at bounding box center [728, 410] width 1456 height 820
click at [364, 220] on input "https://www.nike.com/gb/w/shoes-slides-al9cizy7ok" at bounding box center [318, 213] width 172 height 29
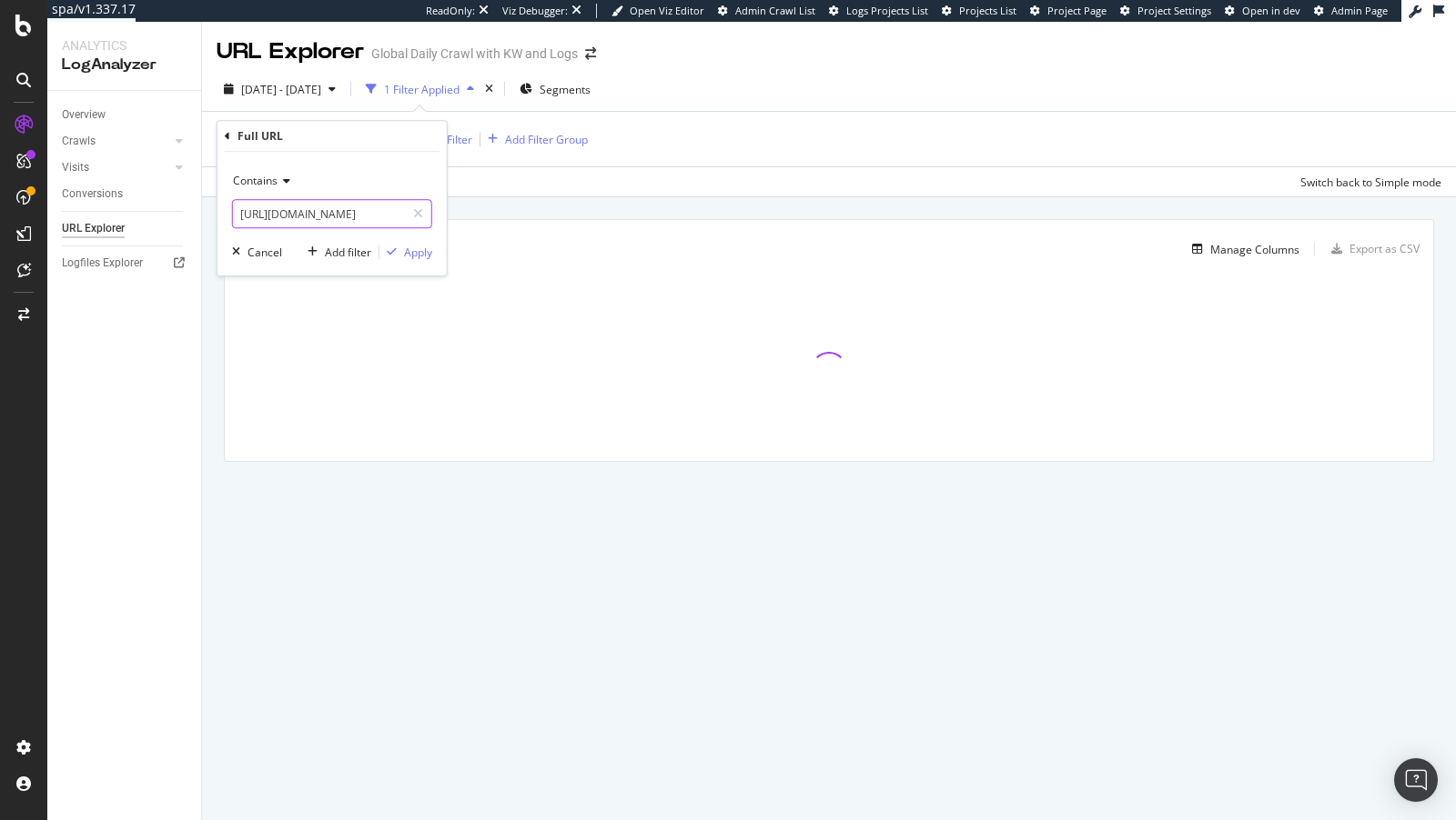
drag, startPoint x: 350, startPoint y: 219, endPoint x: 234, endPoint y: 219, distance: 116.0
click at [234, 219] on input "https://www.nike.com/gb/w/shoes-slides-al9cizy7ok" at bounding box center [318, 213] width 172 height 29
type input "/gb/w/shoes-slides-al9cizy7ok"
click at [402, 248] on div "button" at bounding box center [392, 251] width 25 height 11
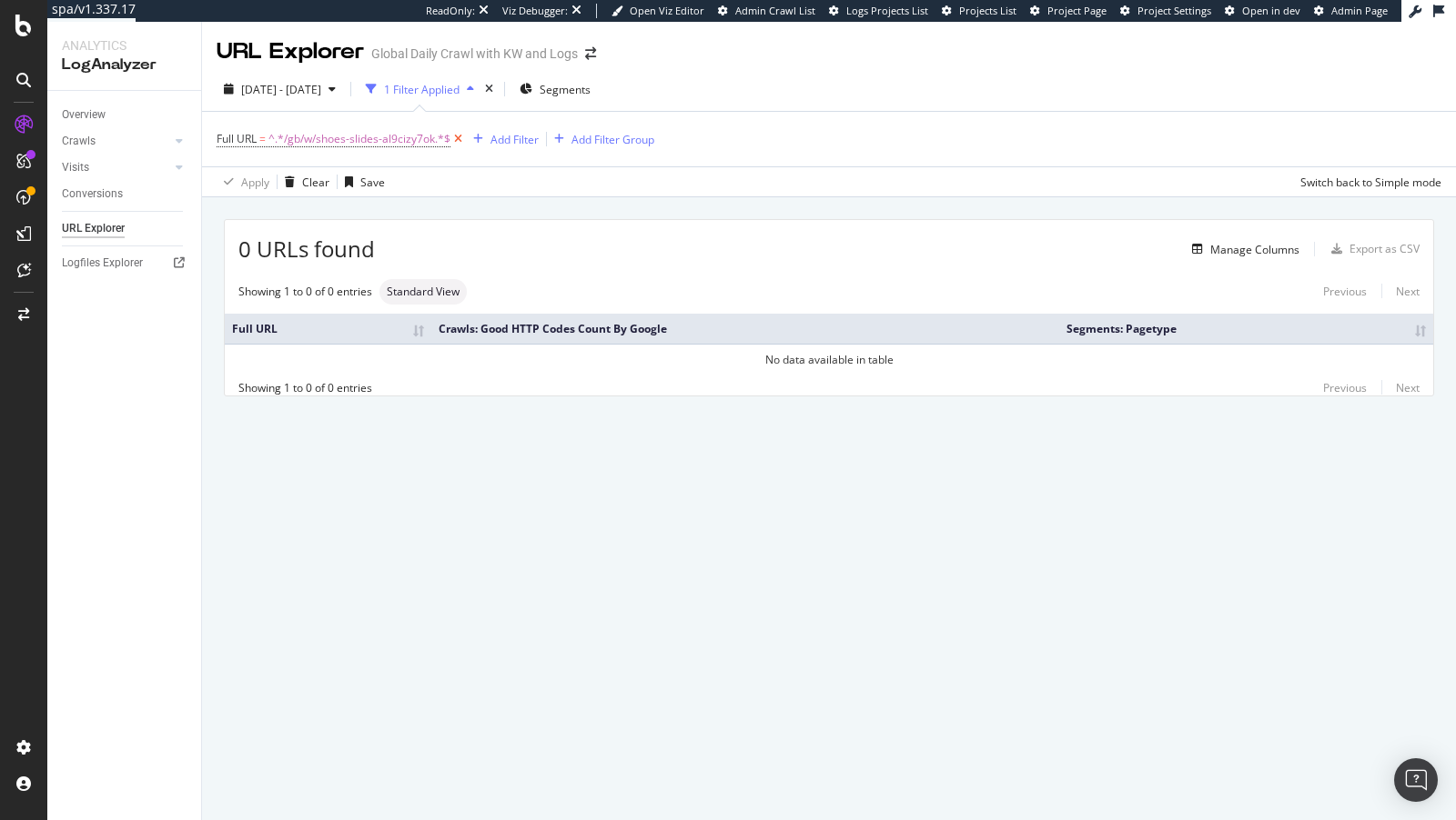
click at [455, 141] on icon at bounding box center [458, 139] width 16 height 18
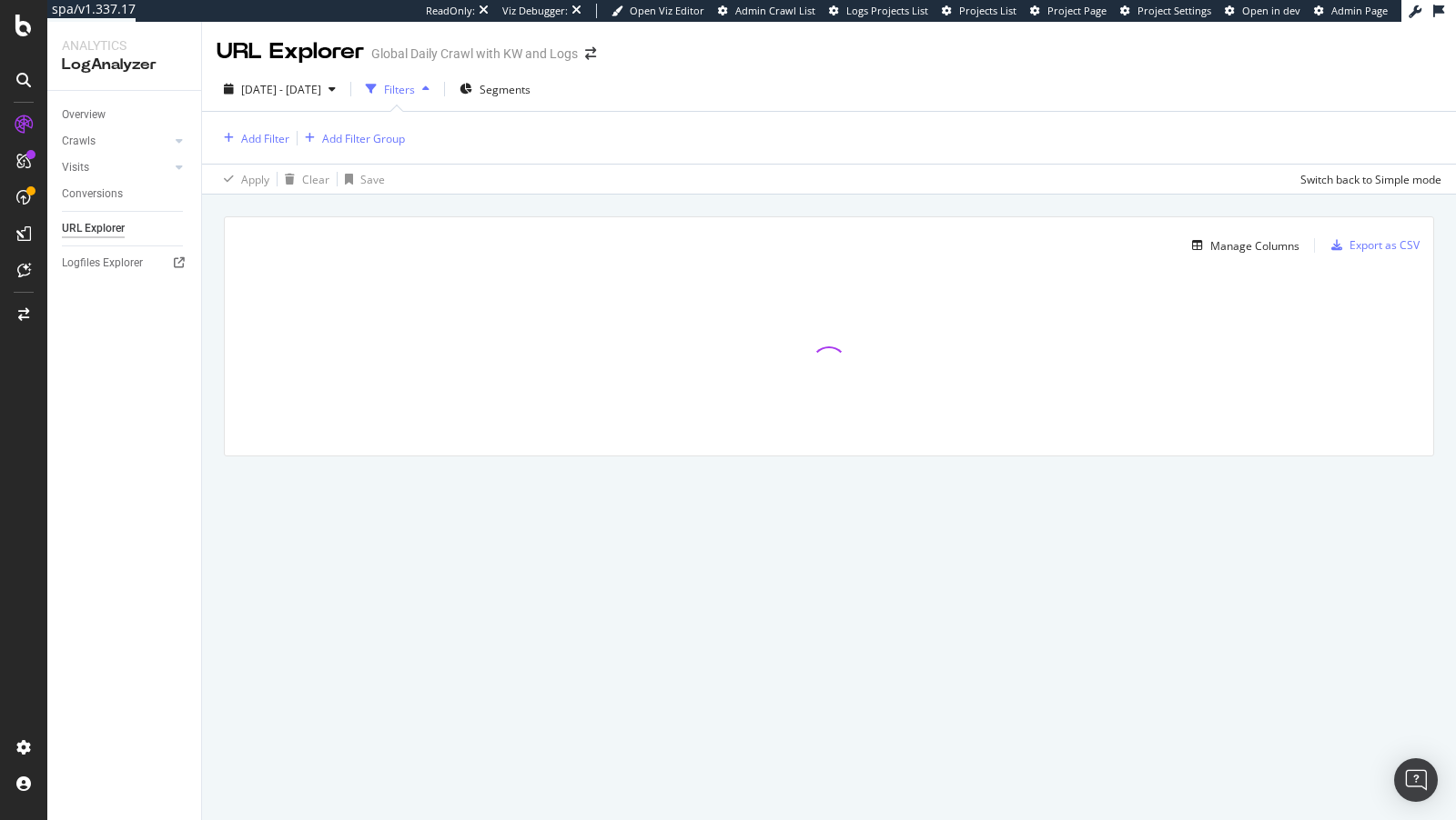
click at [437, 97] on div "Filters" at bounding box center [398, 88] width 79 height 27
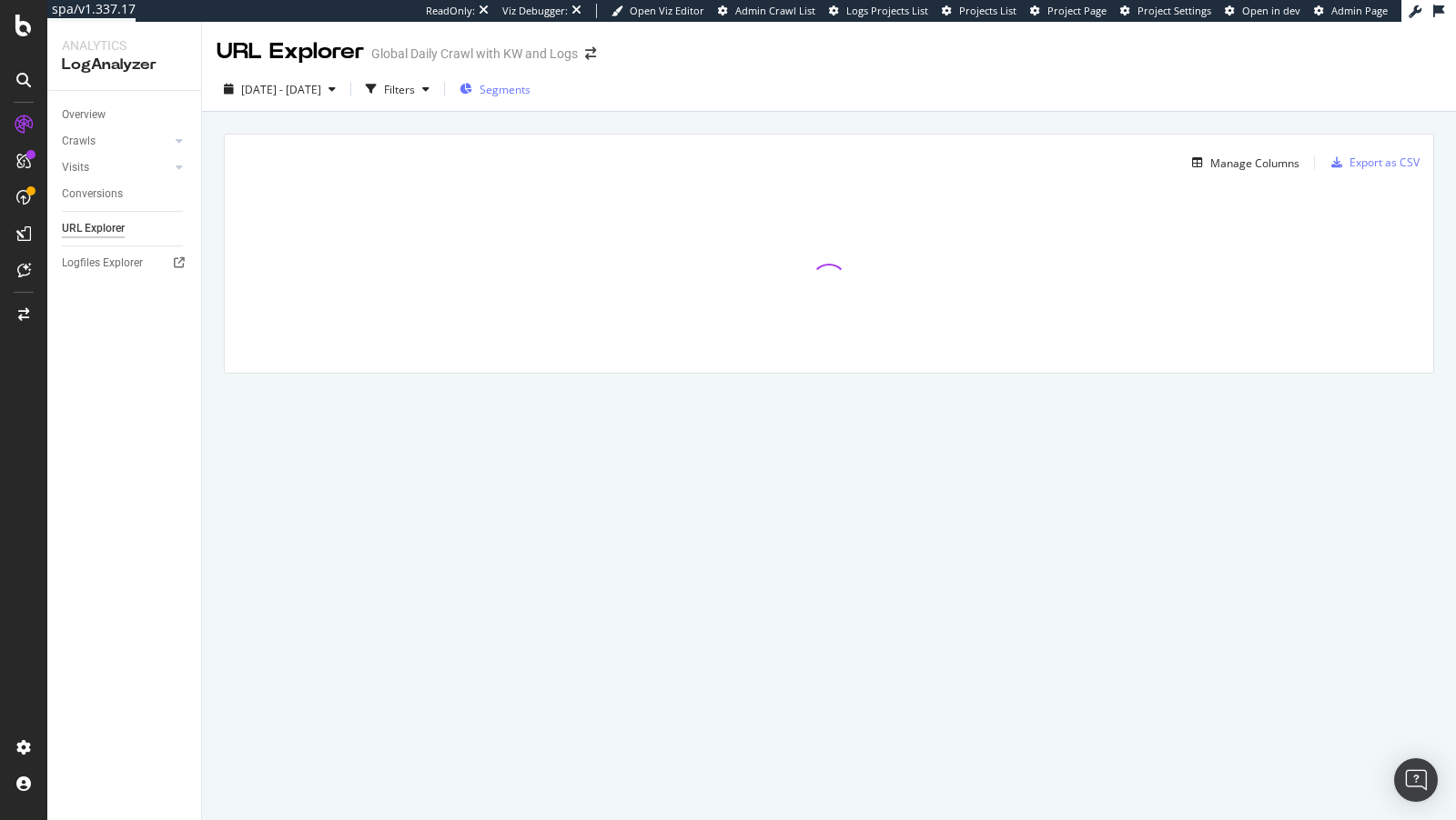
click at [530, 91] on span "Segments" at bounding box center [504, 89] width 51 height 16
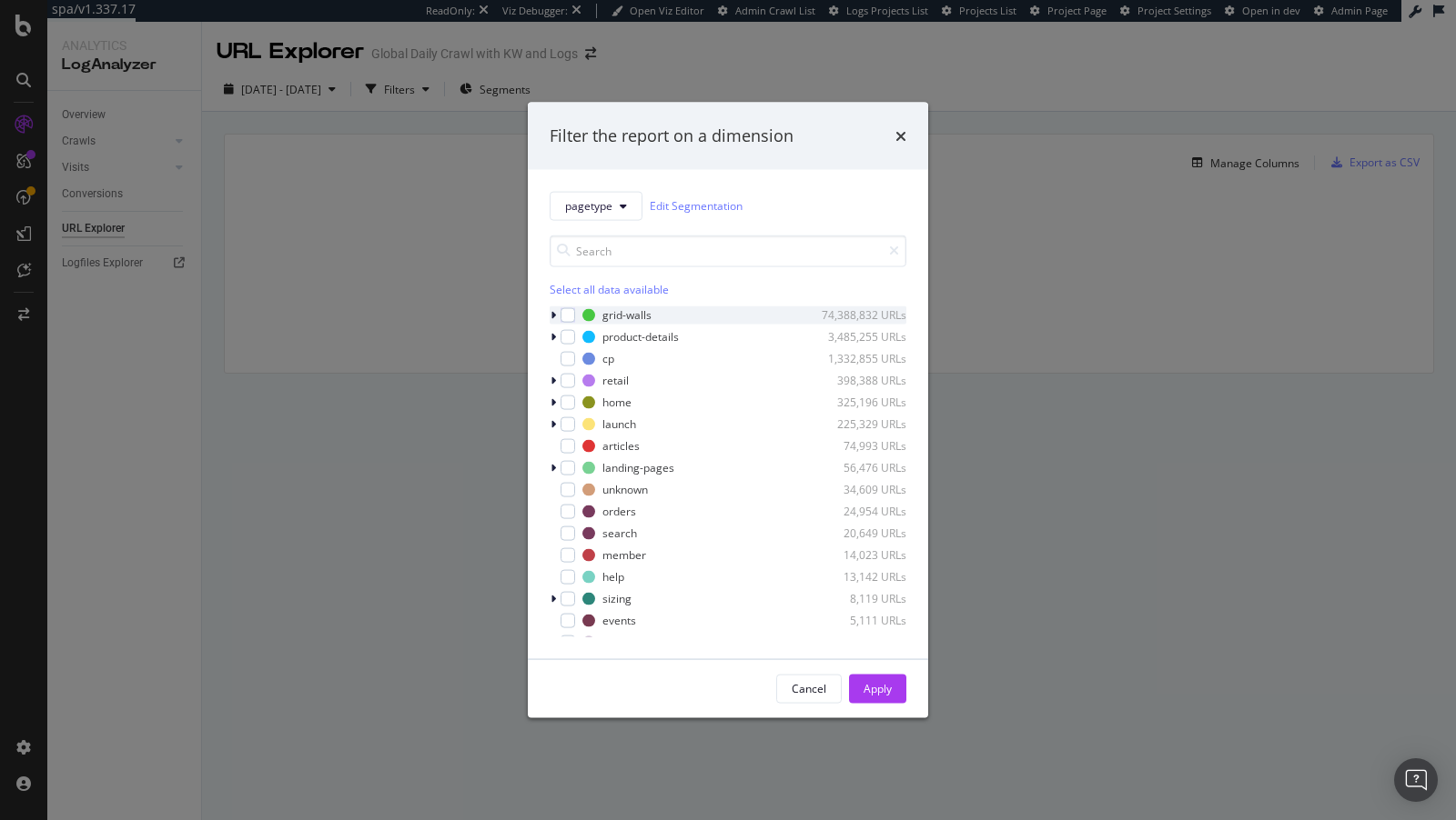
click at [554, 316] on icon "modal" at bounding box center [553, 314] width 5 height 11
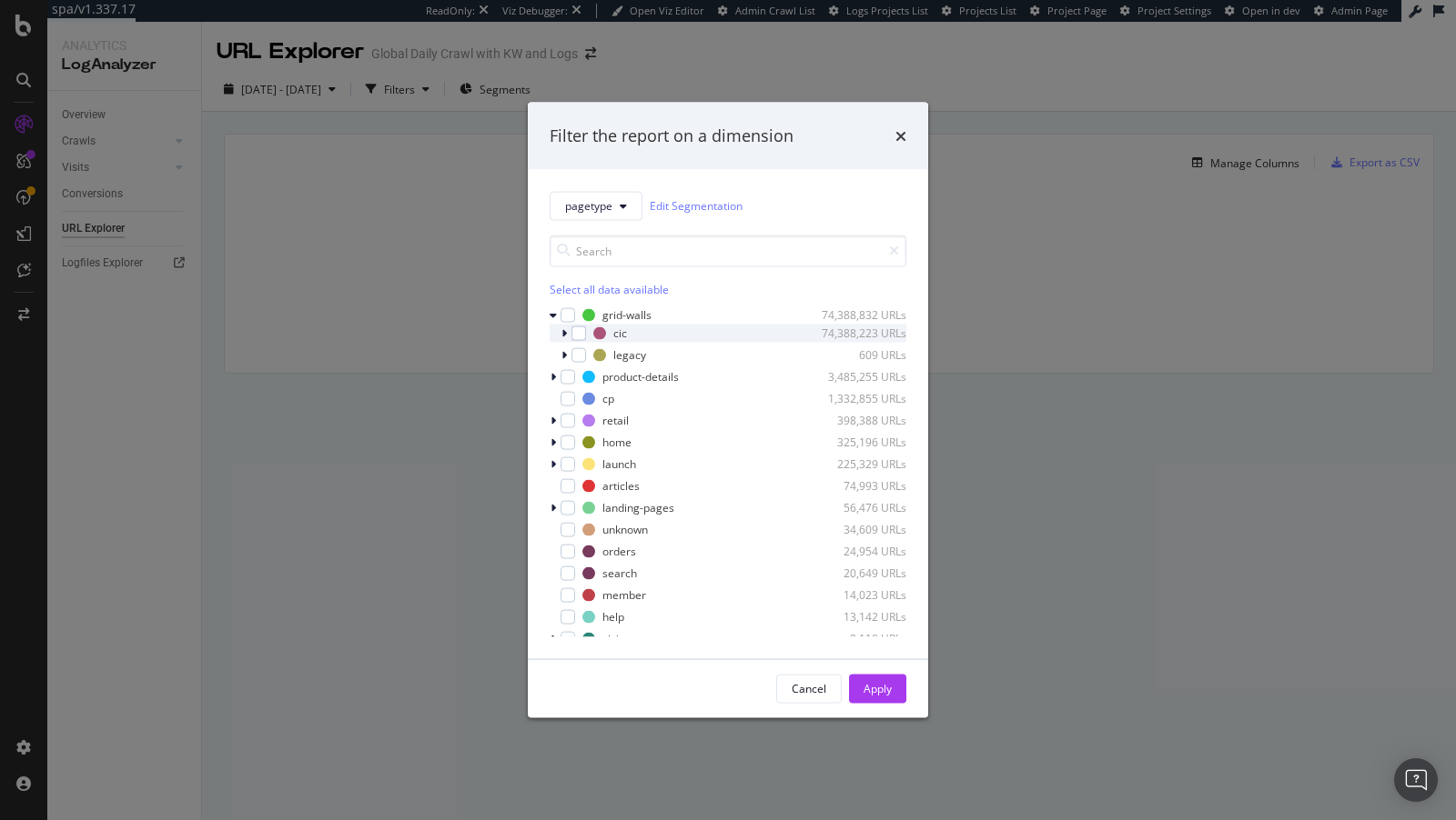
click at [562, 332] on icon "modal" at bounding box center [564, 332] width 5 height 11
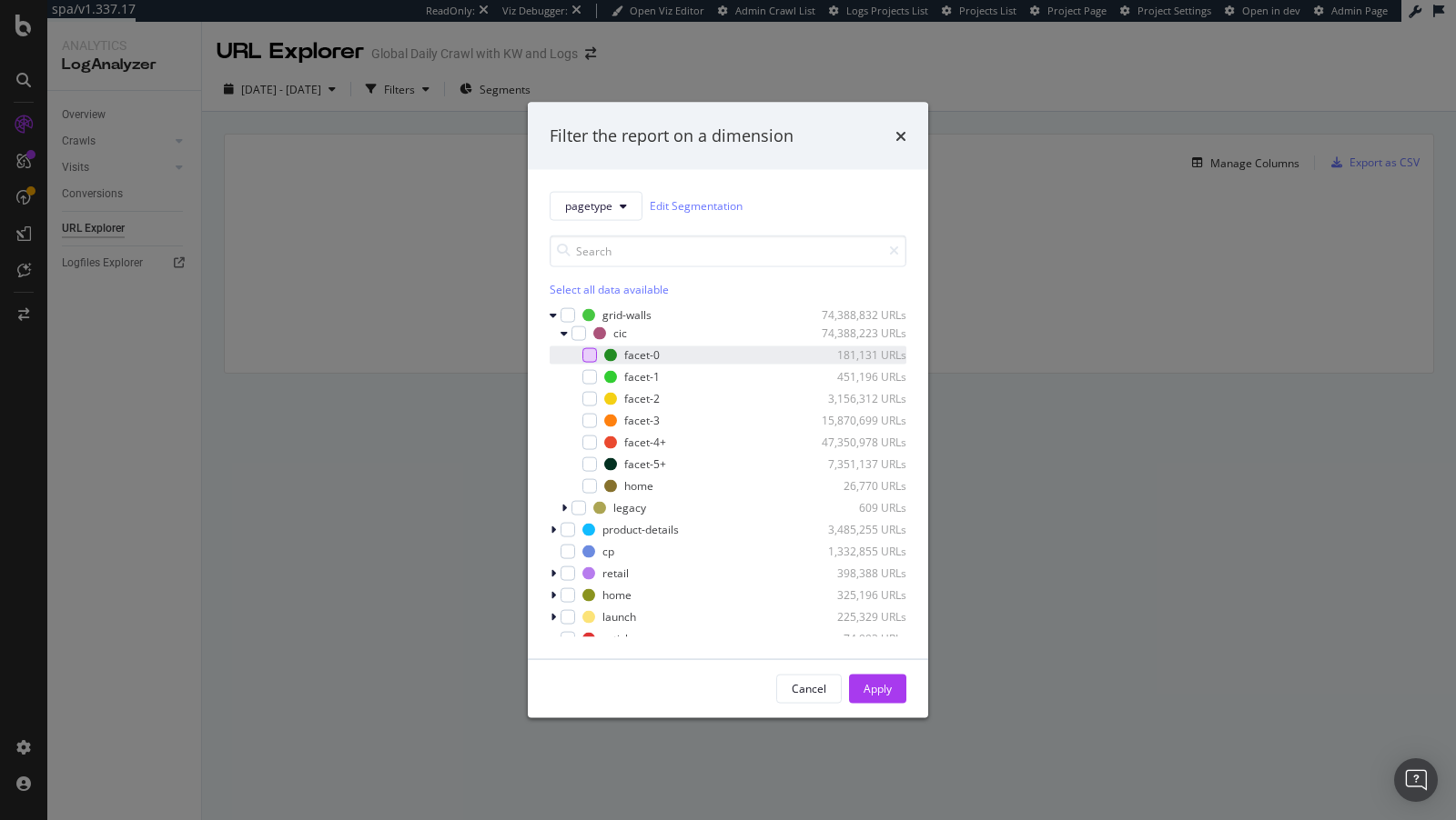
click at [589, 359] on div "modal" at bounding box center [590, 355] width 15 height 15
click at [878, 685] on div "Apply" at bounding box center [877, 689] width 28 height 16
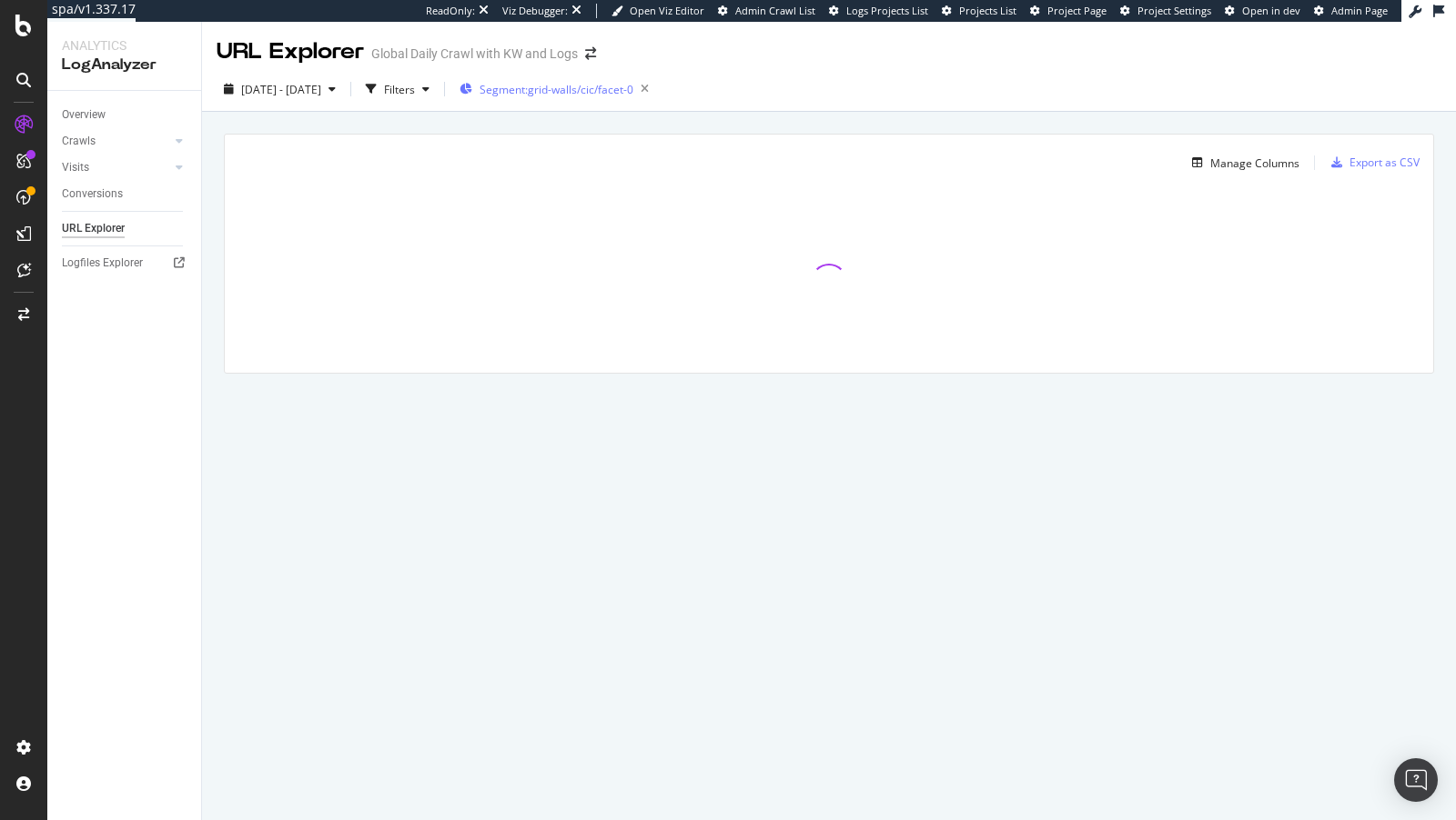
click at [594, 80] on div "Segment: grid-walls/cic/facet-0" at bounding box center [558, 89] width 197 height 26
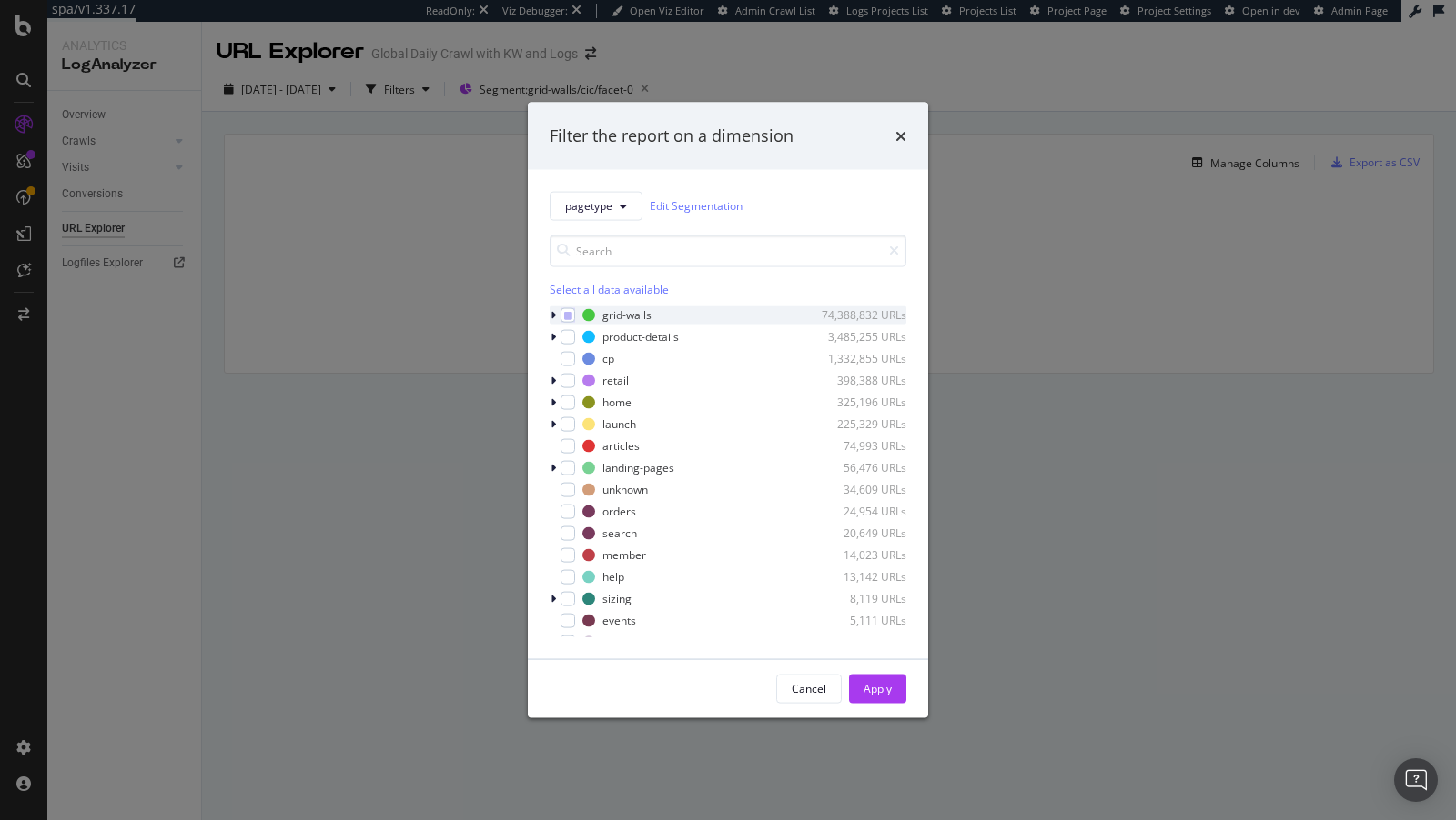
click at [550, 305] on div "modal" at bounding box center [555, 314] width 11 height 18
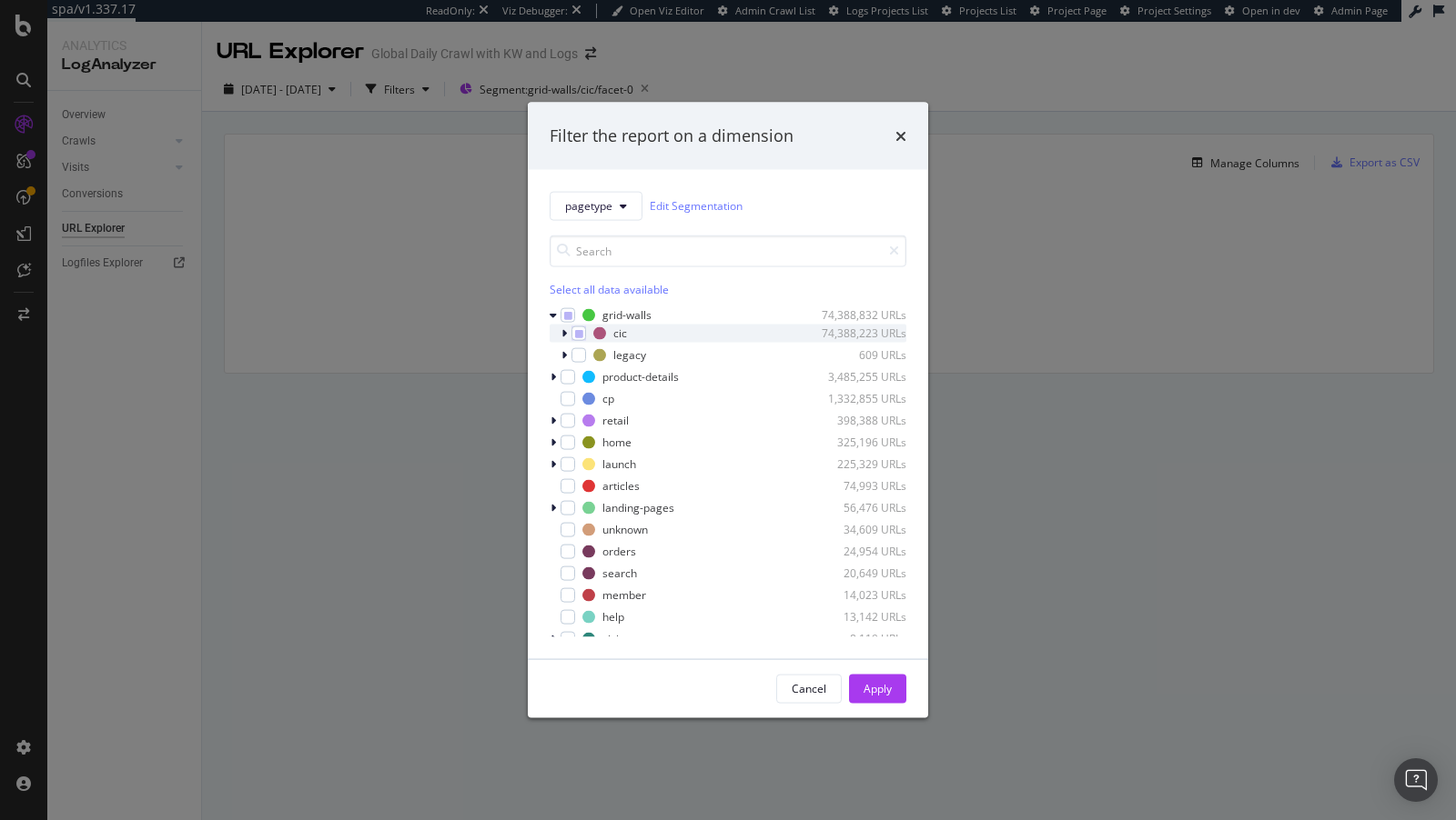
click at [565, 330] on icon "modal" at bounding box center [564, 332] width 5 height 11
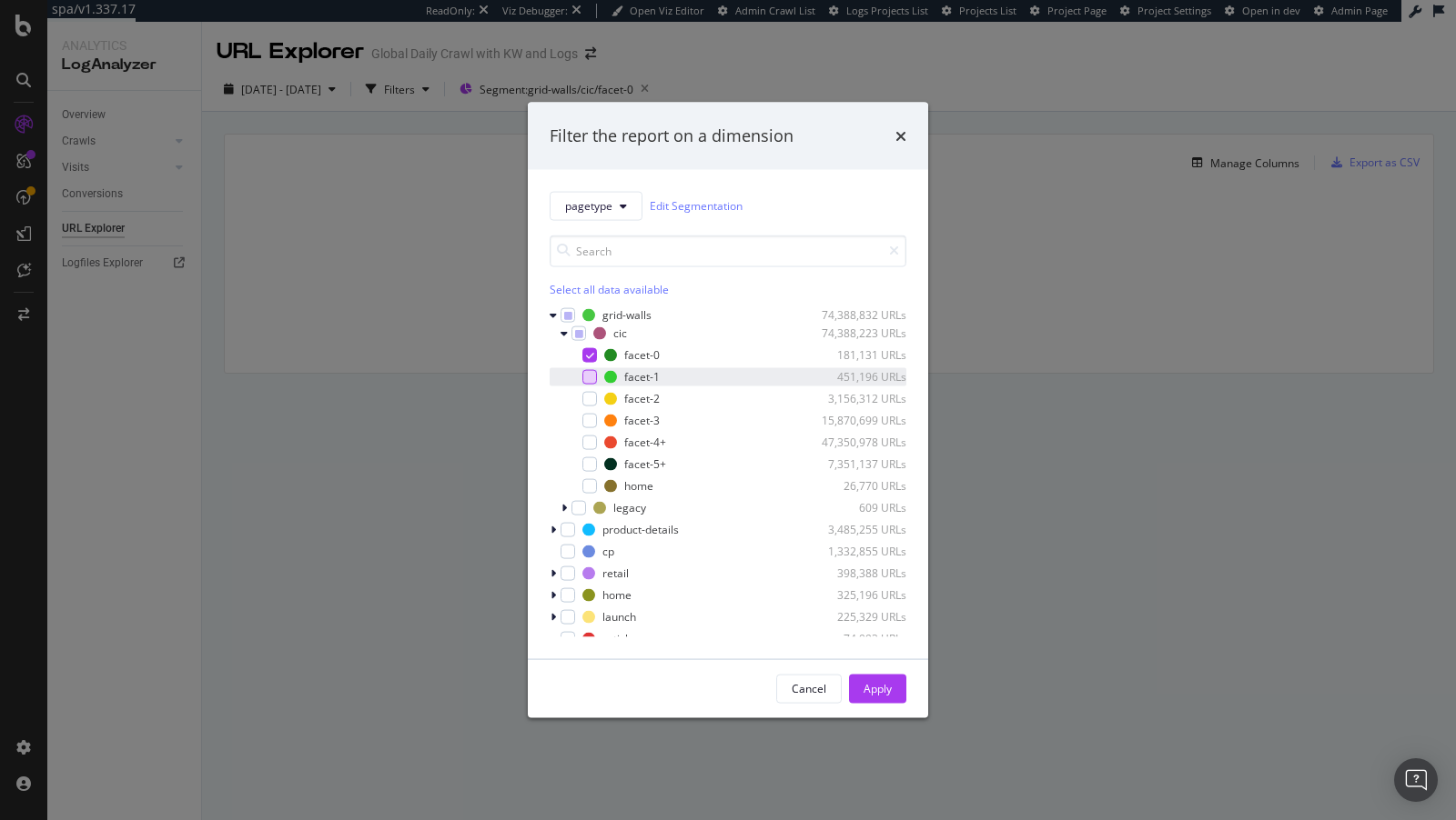
click at [591, 377] on div "modal" at bounding box center [590, 376] width 15 height 15
click at [591, 364] on div "facet-0 181,131 URLs facet-1 451,196 URLs facet-2 3,156,312 URLs facet-3 15,870…" at bounding box center [728, 420] width 357 height 149
click at [588, 355] on icon "modal" at bounding box center [590, 354] width 8 height 9
click at [872, 686] on div "Apply" at bounding box center [877, 689] width 28 height 16
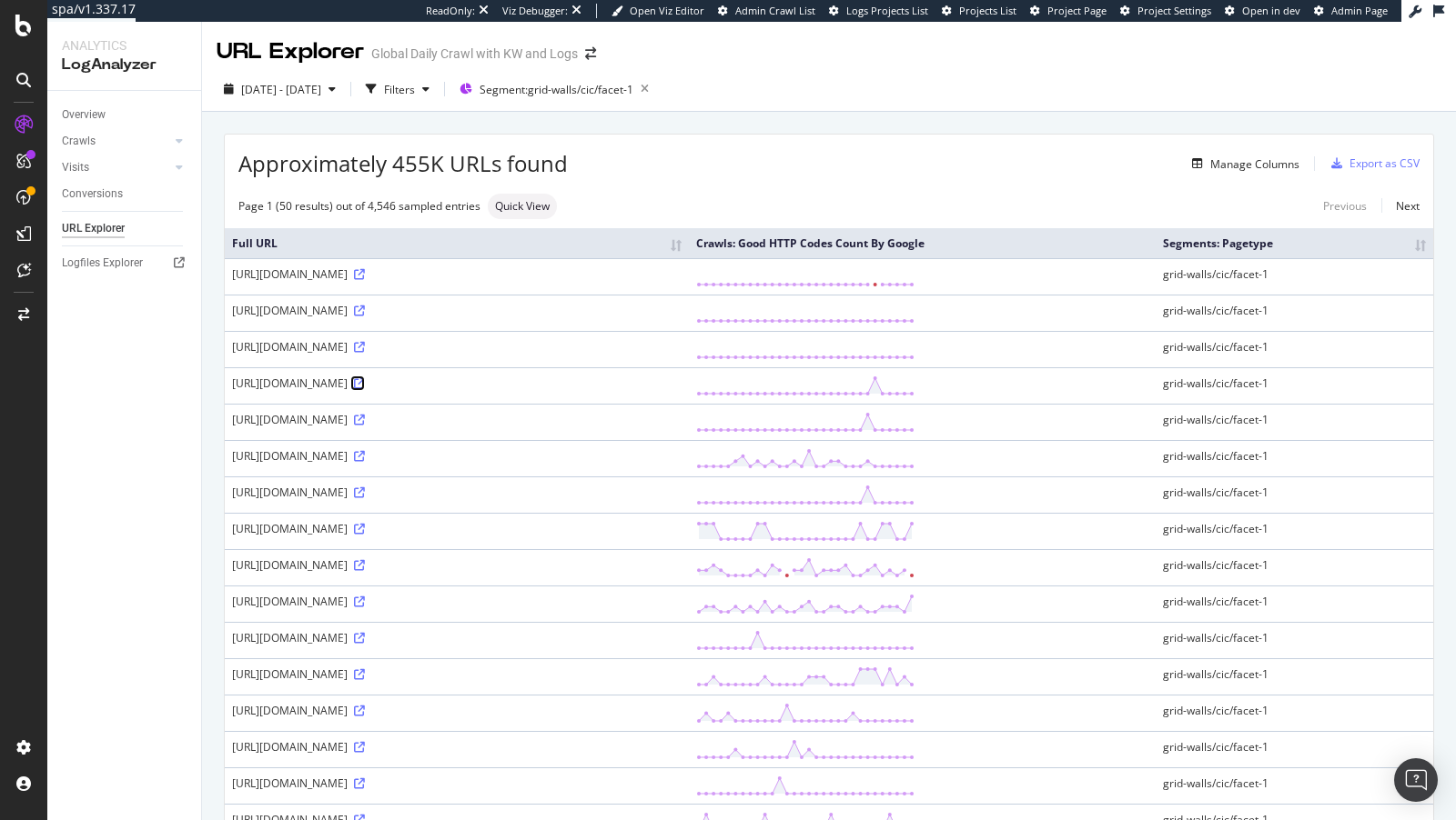
click at [365, 390] on icon at bounding box center [359, 384] width 11 height 11
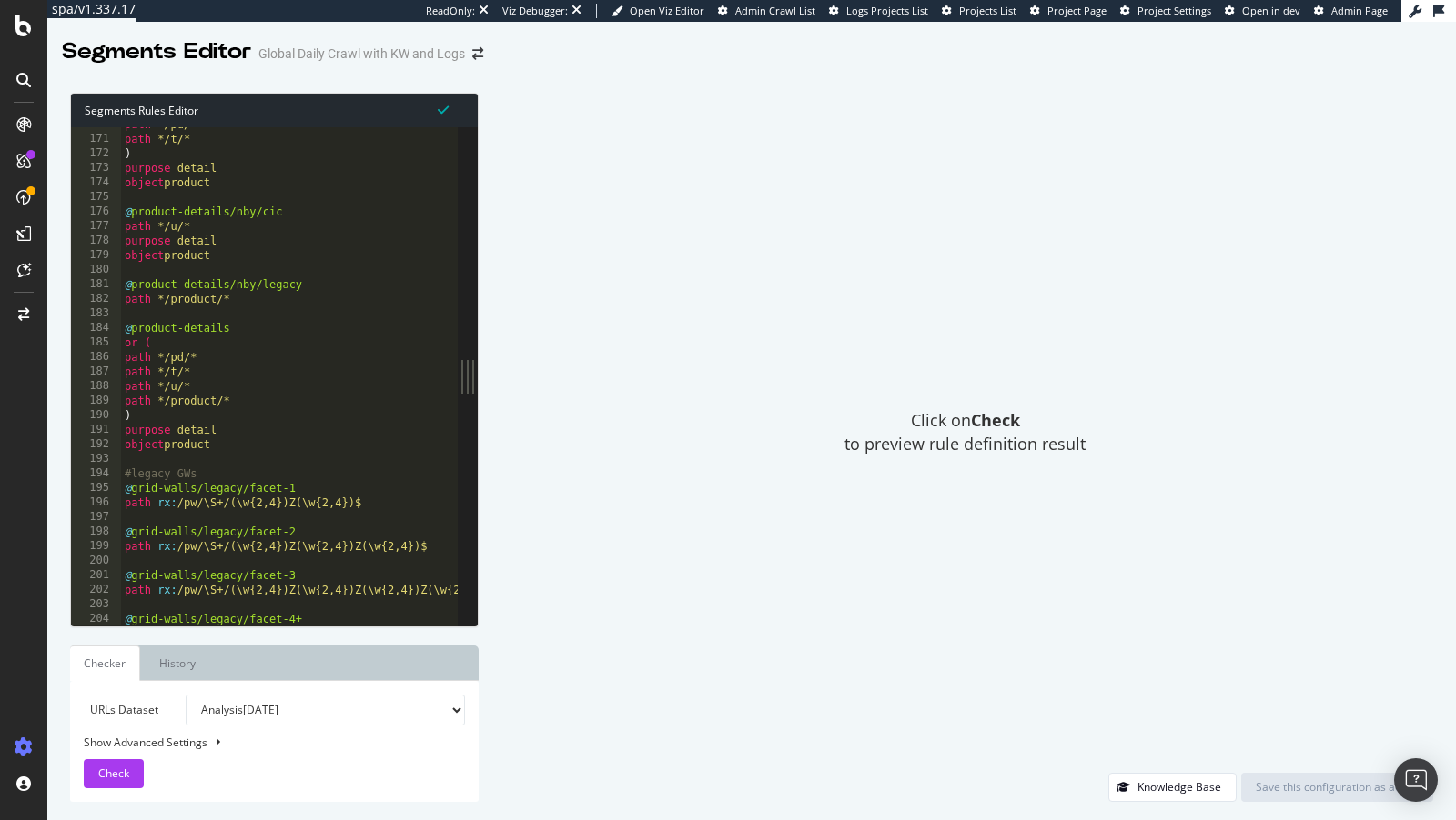
scroll to position [614, 0]
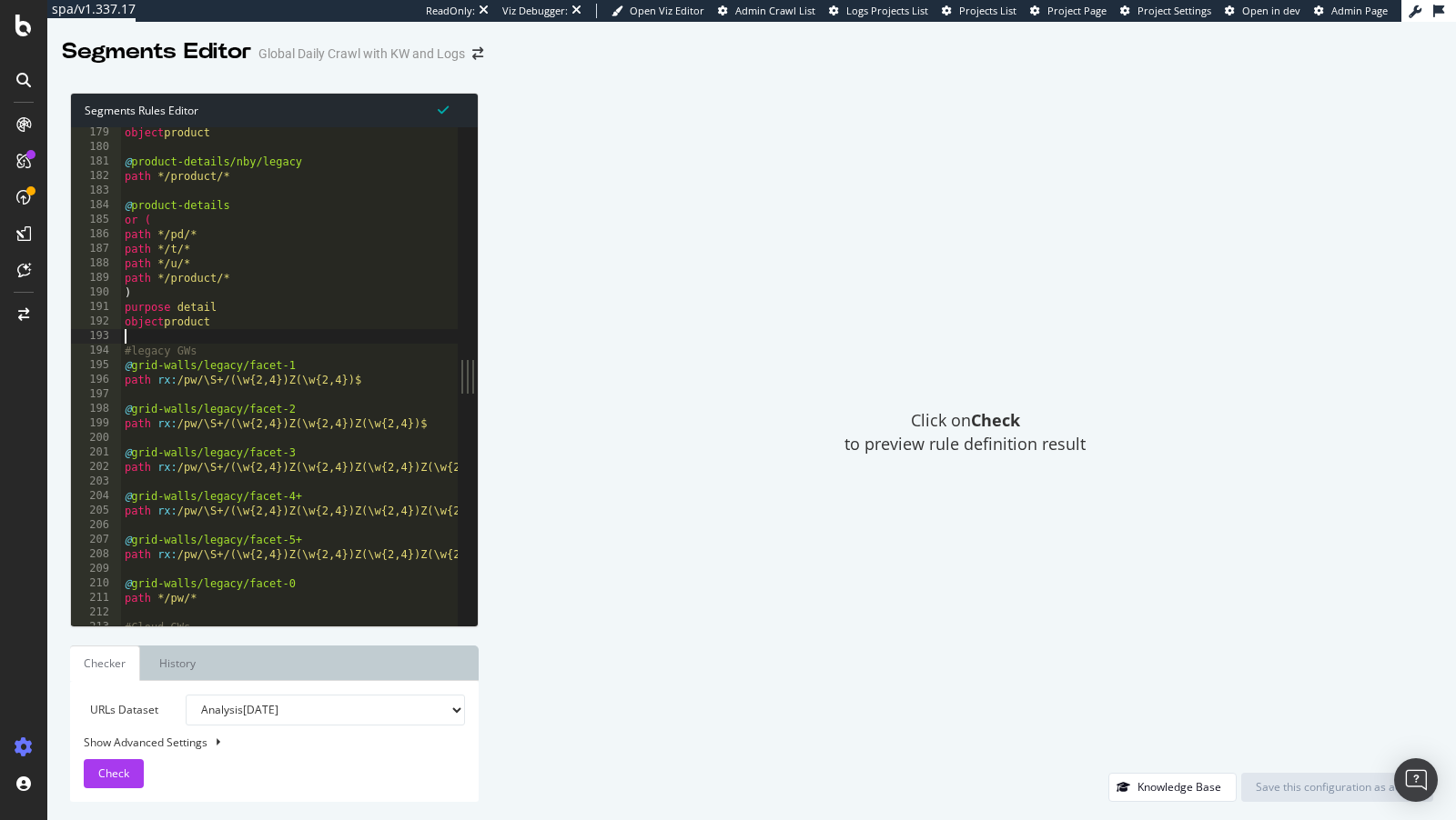
click at [364, 338] on div "object product @ product-details/nby/legacy path */product/* @ product-details …" at bounding box center [471, 390] width 701 height 530
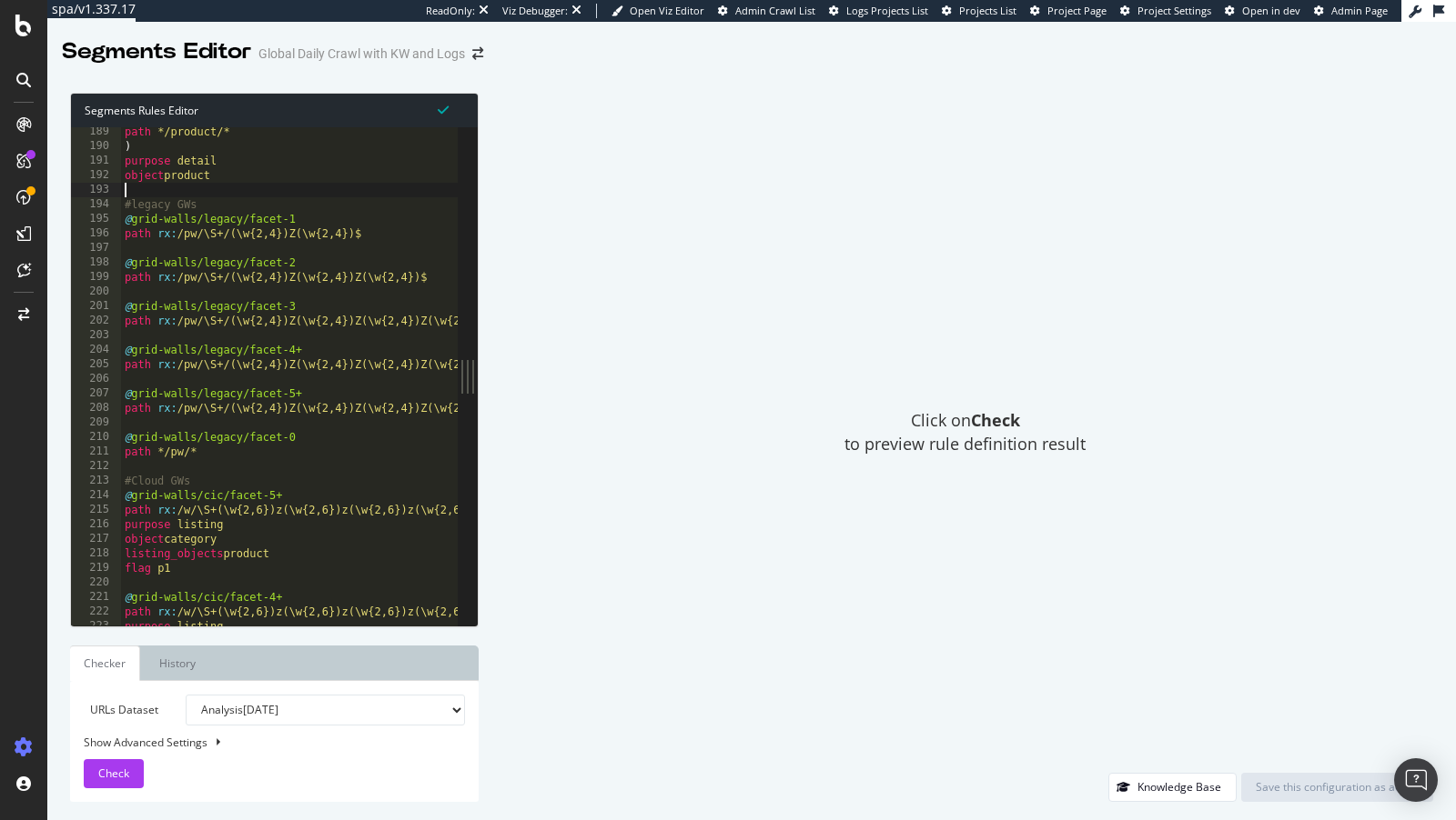
scroll to position [0, 0]
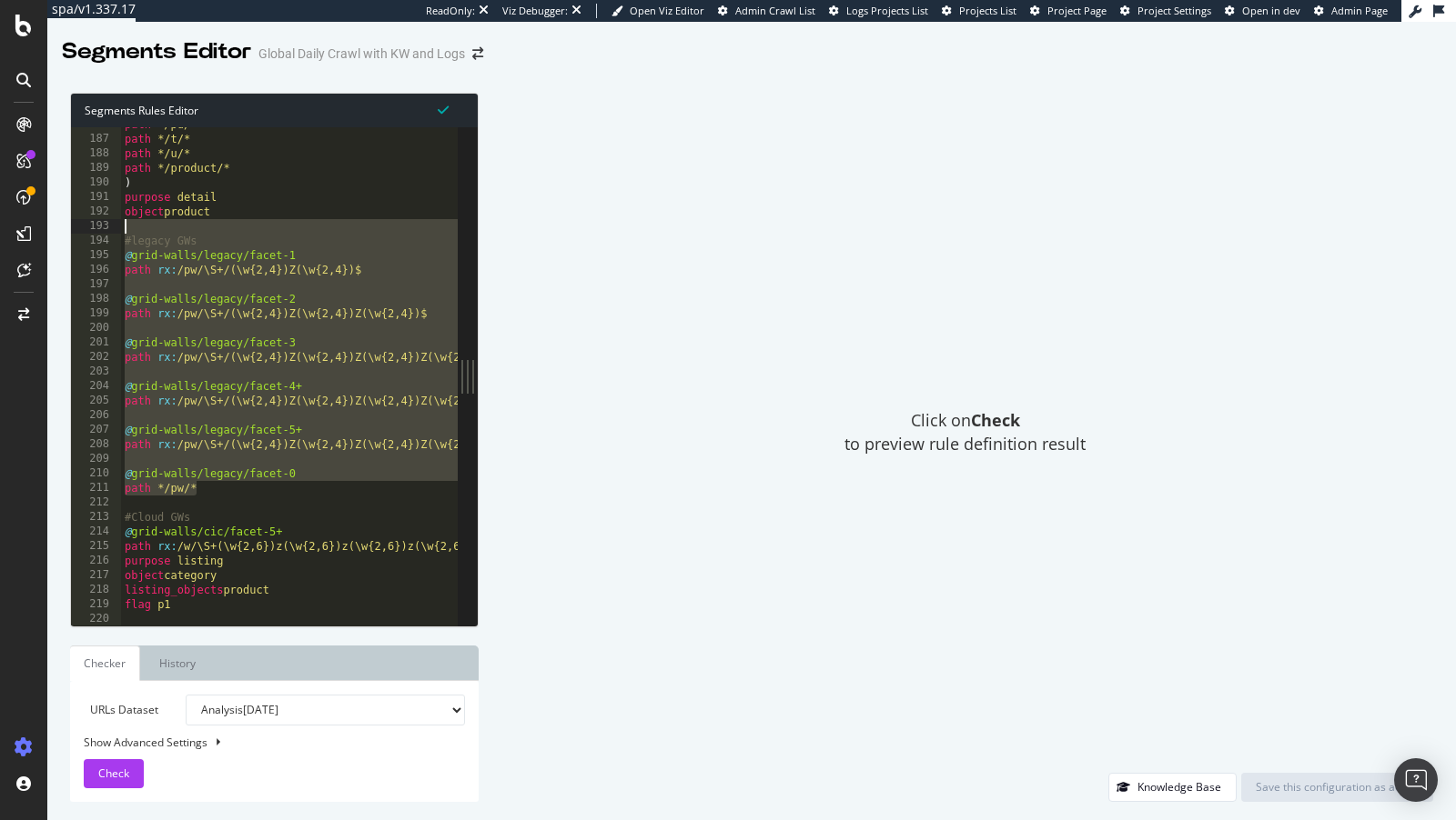
drag, startPoint x: 205, startPoint y: 487, endPoint x: 91, endPoint y: 234, distance: 277.5
click at [91, 234] on div "186 187 188 189 190 191 192 193 194 195 196 197 198 199 200 201 202 203 204 205…" at bounding box center [264, 376] width 387 height 498
type textarea "#legacy GWs"
click at [208, 296] on div "path */pd/* path */t/* path */u/* path */product/* ) purpose detail object prod…" at bounding box center [471, 382] width 701 height 530
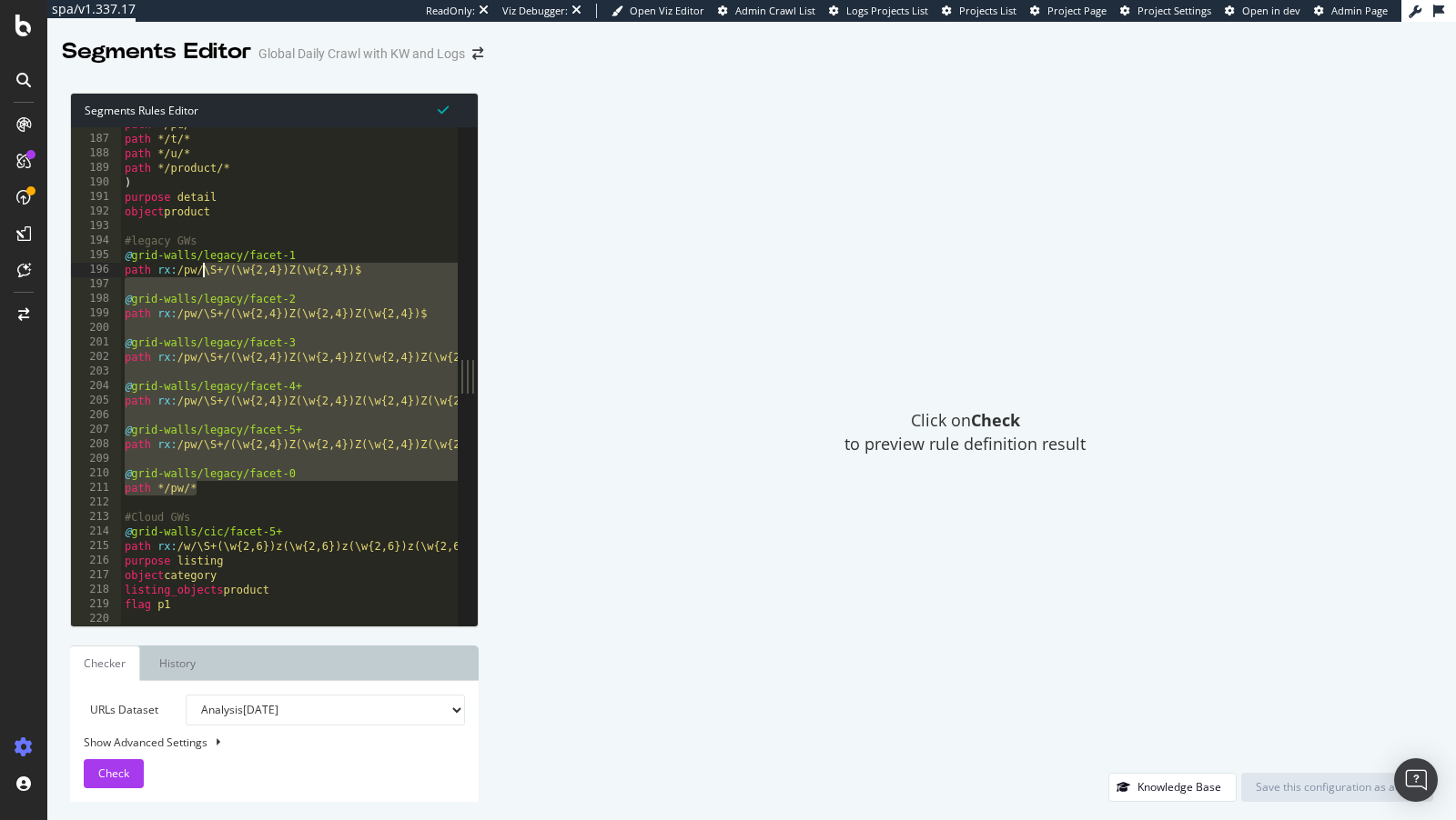
drag, startPoint x: 235, startPoint y: 486, endPoint x: 204, endPoint y: 273, distance: 215.2
click at [204, 273] on div "path */pd/* path */t/* path */u/* path */product/* ) purpose detail object prod…" at bounding box center [471, 382] width 701 height 530
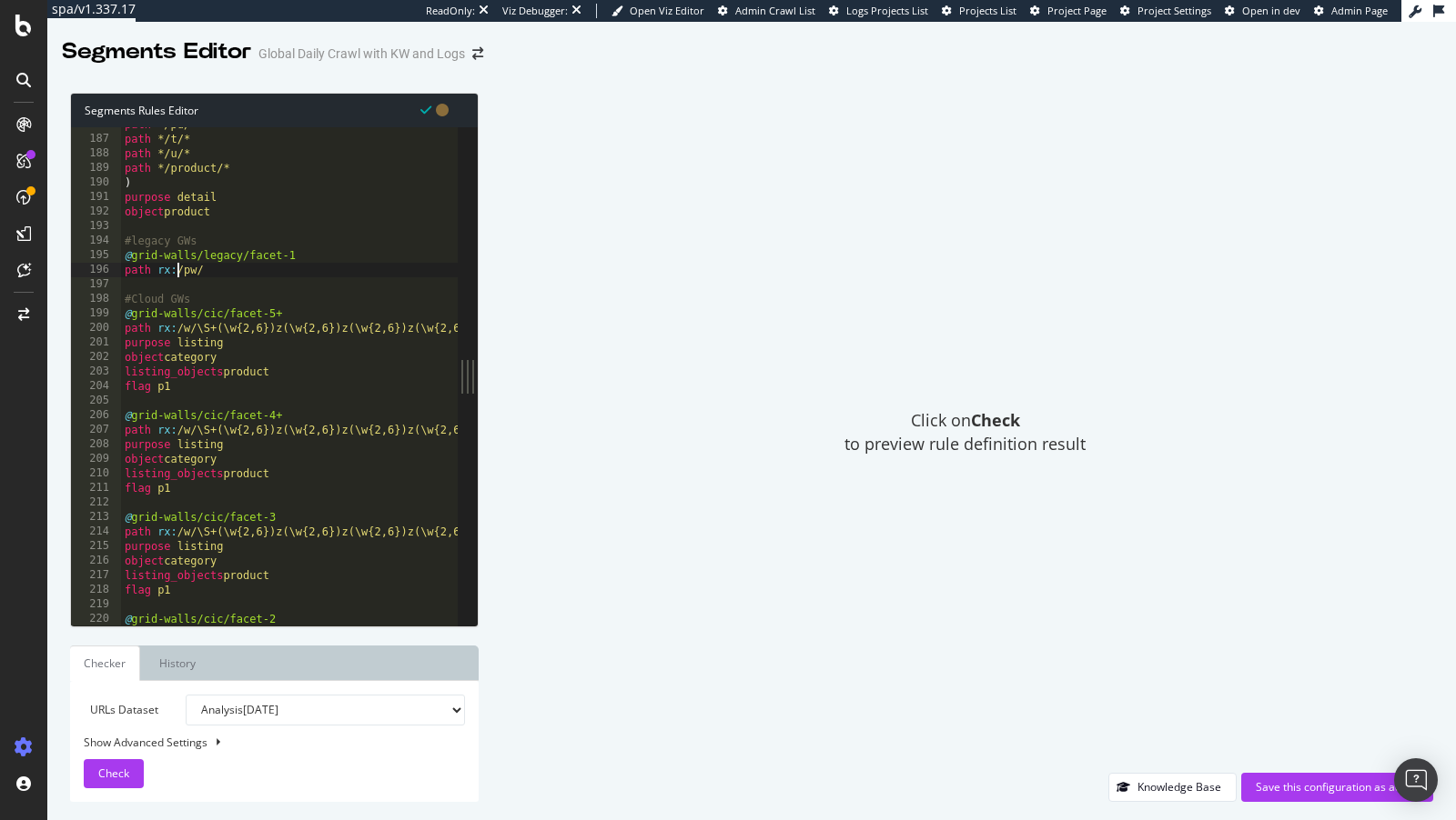
drag, startPoint x: 179, startPoint y: 265, endPoint x: 289, endPoint y: 343, distance: 134.8
click at [182, 267] on div "path */pd/* path */t/* path */u/* path */product/* ) purpose detail object prod…" at bounding box center [471, 382] width 701 height 530
click at [216, 270] on div "path */pd/* path */t/* path */u/* path */product/* ) purpose detail object prod…" at bounding box center [471, 382] width 701 height 530
drag, startPoint x: 176, startPoint y: 272, endPoint x: 330, endPoint y: 337, distance: 167.2
click at [177, 272] on div "path */pd/* path */t/* path */u/* path */product/* ) purpose detail object prod…" at bounding box center [471, 382] width 701 height 530
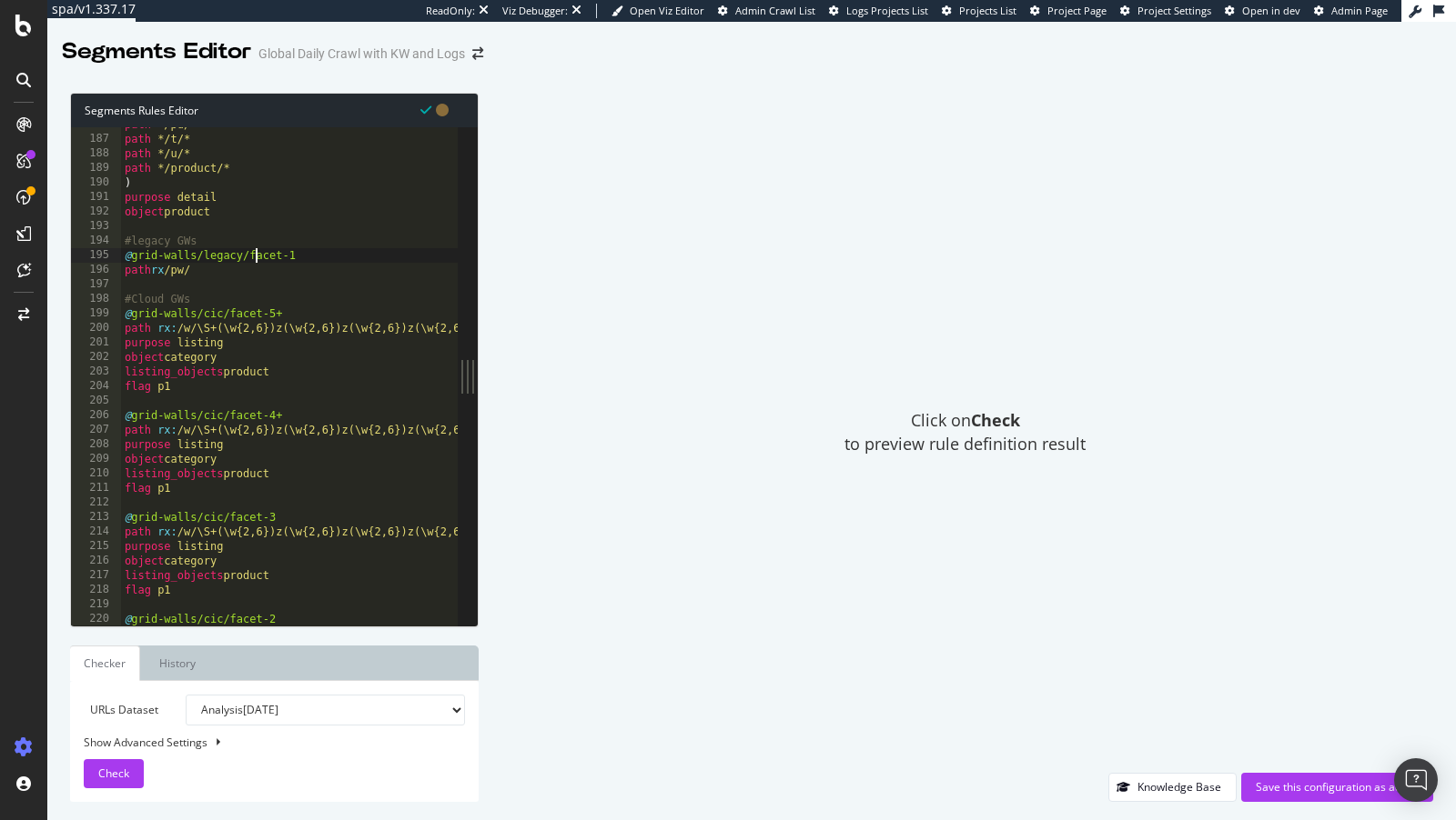
click at [252, 262] on div "path */pd/* path */t/* path */u/* path */product/* ) purpose detail object prod…" at bounding box center [471, 382] width 701 height 530
drag, startPoint x: 209, startPoint y: 258, endPoint x: 345, endPoint y: 257, distance: 136.0
click at [345, 257] on div "path */pd/* path */t/* path */u/* path */product/* ) purpose detail object prod…" at bounding box center [471, 382] width 701 height 530
click at [326, 251] on div "path */pd/* path */t/* path */u/* path */product/* ) purpose detail object prod…" at bounding box center [471, 382] width 701 height 530
click at [159, 262] on div "path */pd/* path */t/* path */u/* path */product/* ) purpose detail object prod…" at bounding box center [471, 382] width 701 height 530
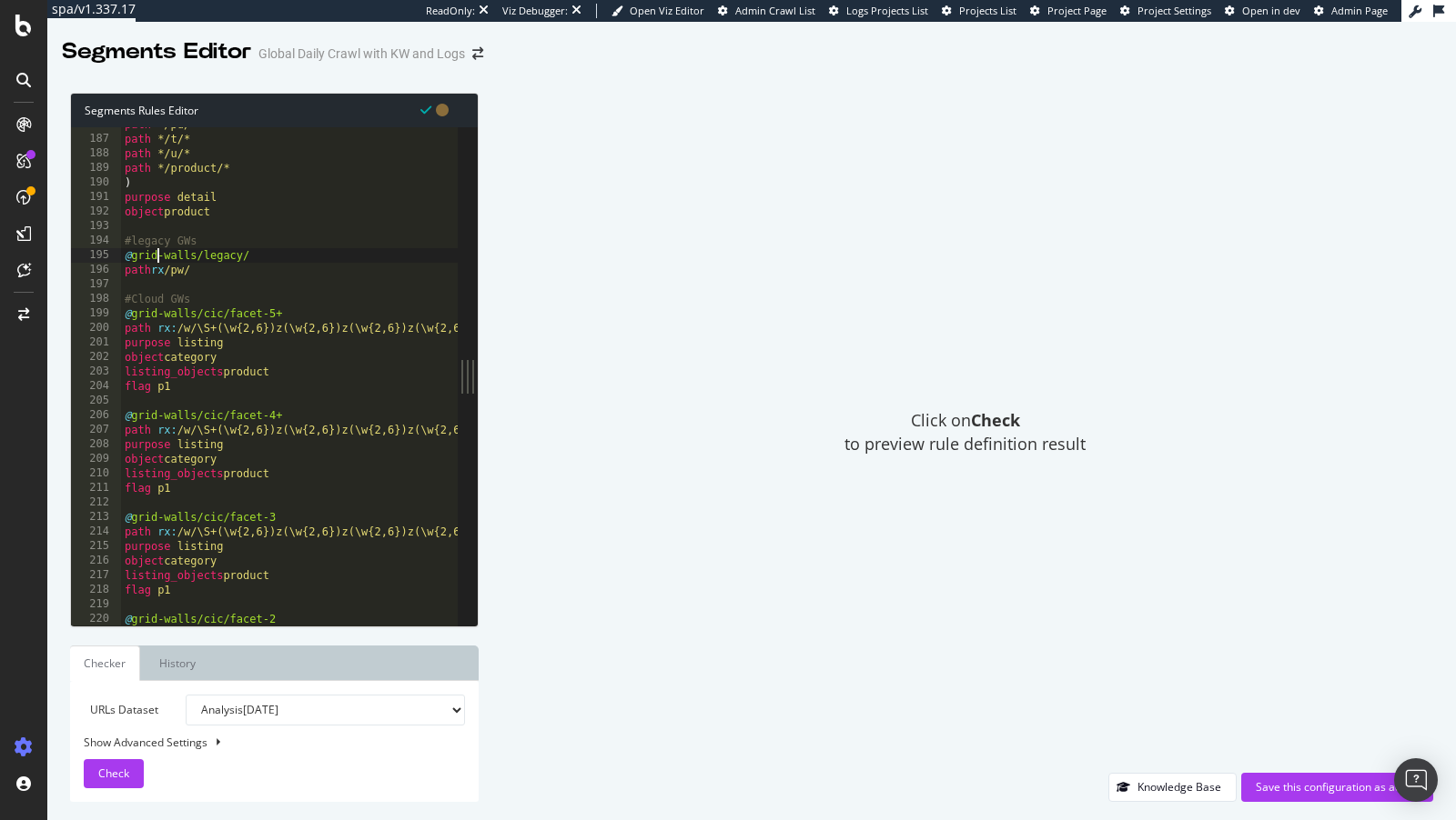
click at [159, 262] on div "path */pd/* path */t/* path */u/* path */product/* ) purpose detail object prod…" at bounding box center [471, 382] width 701 height 530
click at [161, 270] on div "path */pd/* path */t/* path */u/* path */product/* ) purpose detail object prod…" at bounding box center [471, 382] width 701 height 530
click at [169, 336] on div "path */pd/* path */t/* path */u/* path */product/* ) purpose detail object prod…" at bounding box center [466, 388] width 701 height 530
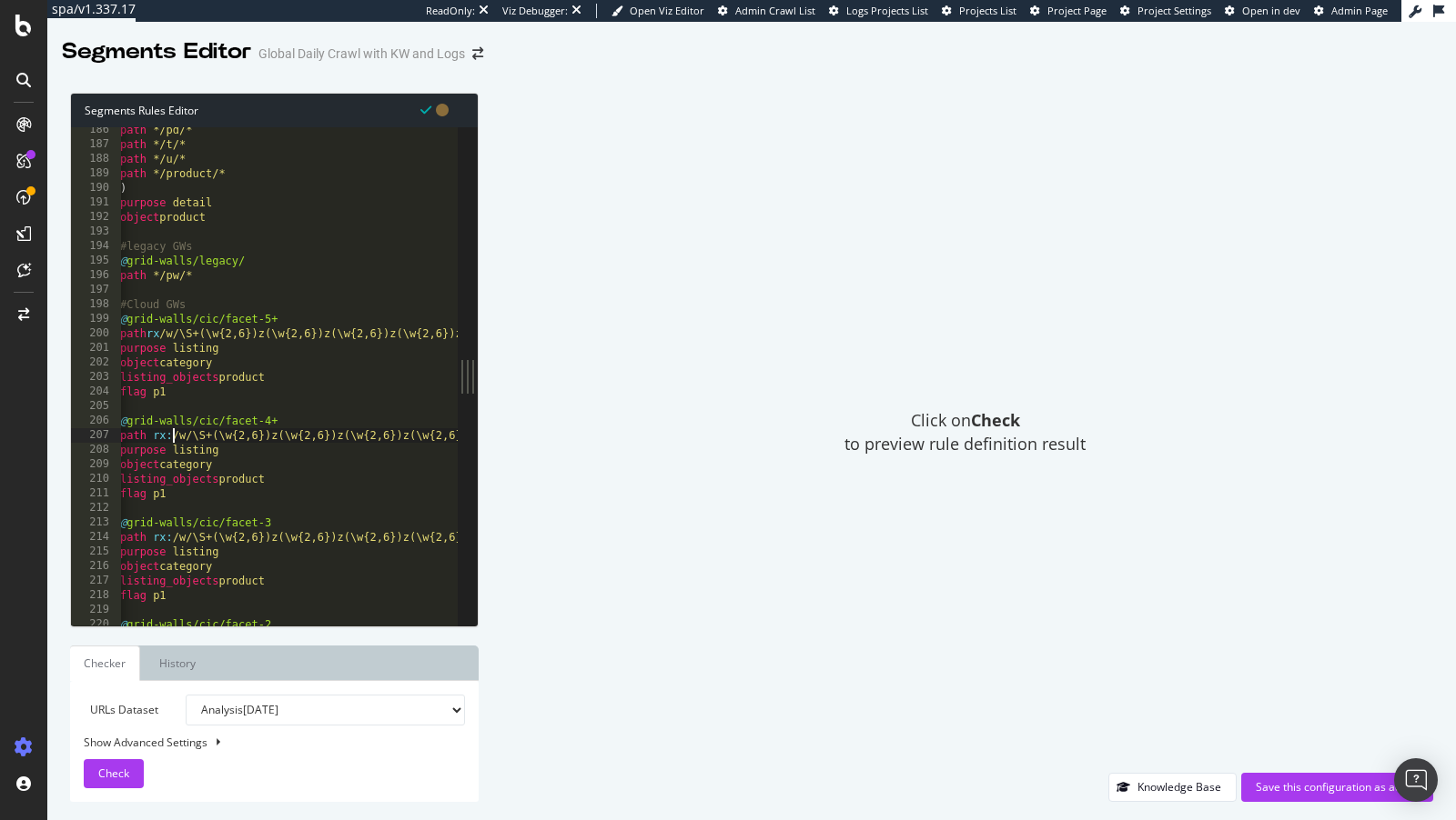
click at [169, 439] on div "path */pd/* path */t/* path */u/* path */product/* ) purpose detail object prod…" at bounding box center [466, 388] width 701 height 530
click at [167, 536] on div "path */pd/* path */t/* path */u/* path */product/* ) purpose detail object prod…" at bounding box center [466, 388] width 701 height 530
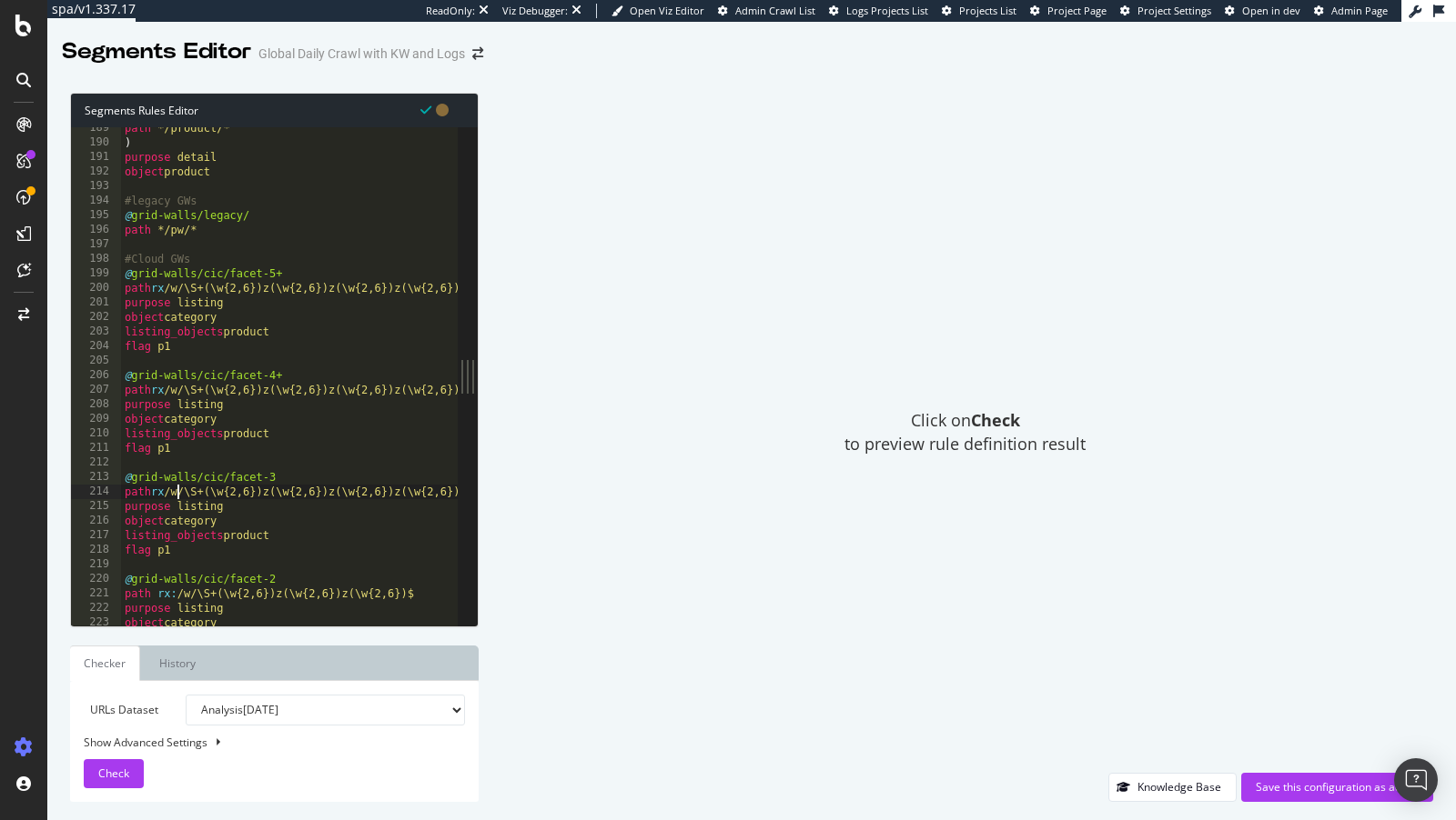
scroll to position [651, 0]
click at [222, 572] on div "path */product/* ) purpose detail object product #legacy GWs @ grid-walls/legac…" at bounding box center [471, 381] width 701 height 530
click at [214, 471] on div "path */product/* ) purpose detail object product #legacy GWs @ grid-walls/legac…" at bounding box center [471, 381] width 701 height 530
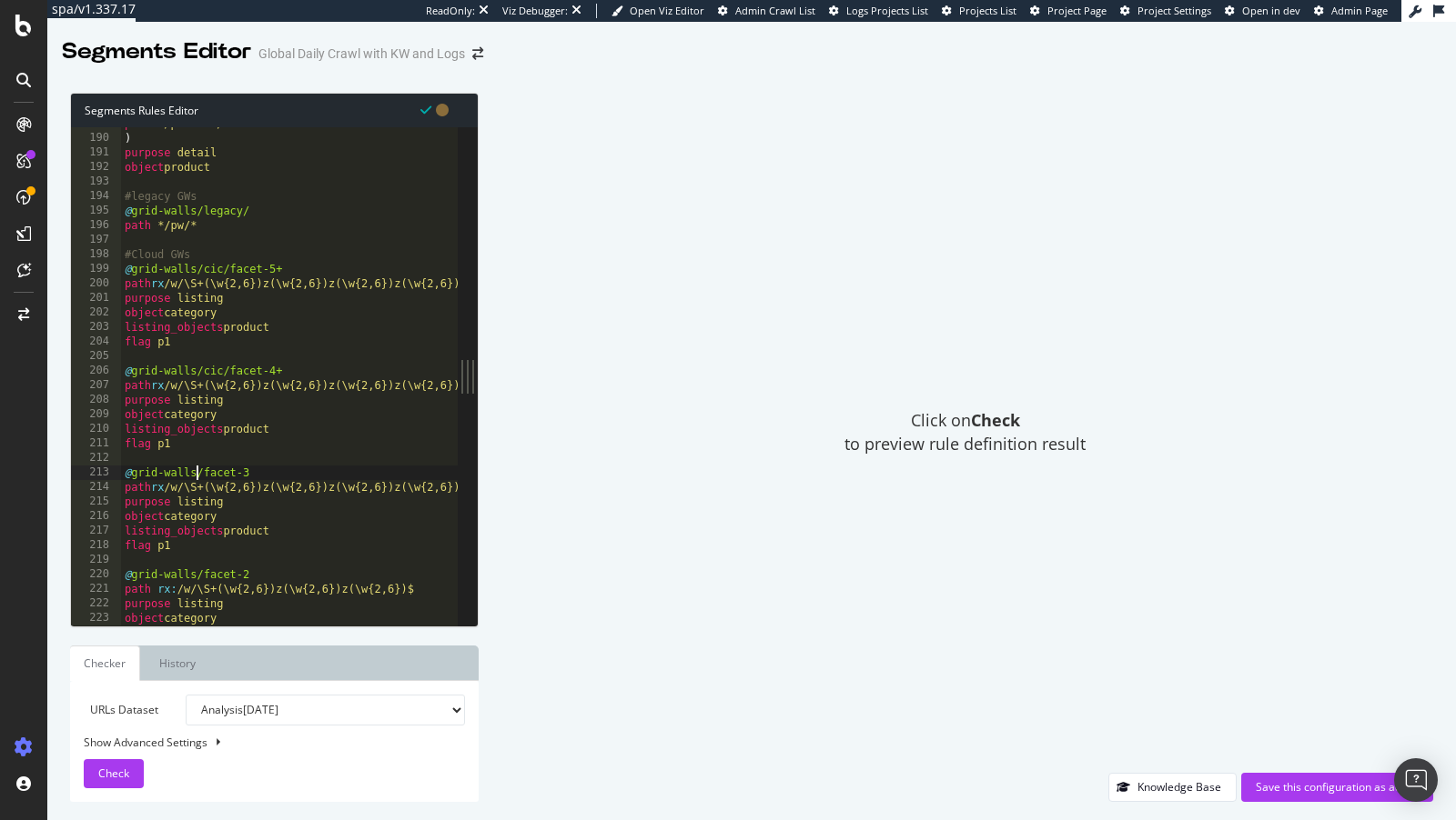
click at [214, 365] on div "path */product/* ) purpose detail object product #legacy GWs @ grid-walls/legac…" at bounding box center [471, 381] width 701 height 530
click at [221, 267] on div "path */product/* ) purpose detail object product #legacy GWs @ grid-walls/legac…" at bounding box center [471, 381] width 701 height 530
click at [210, 267] on div "path */product/* ) purpose detail object product #legacy GWs @ grid-walls/legac…" at bounding box center [471, 381] width 701 height 530
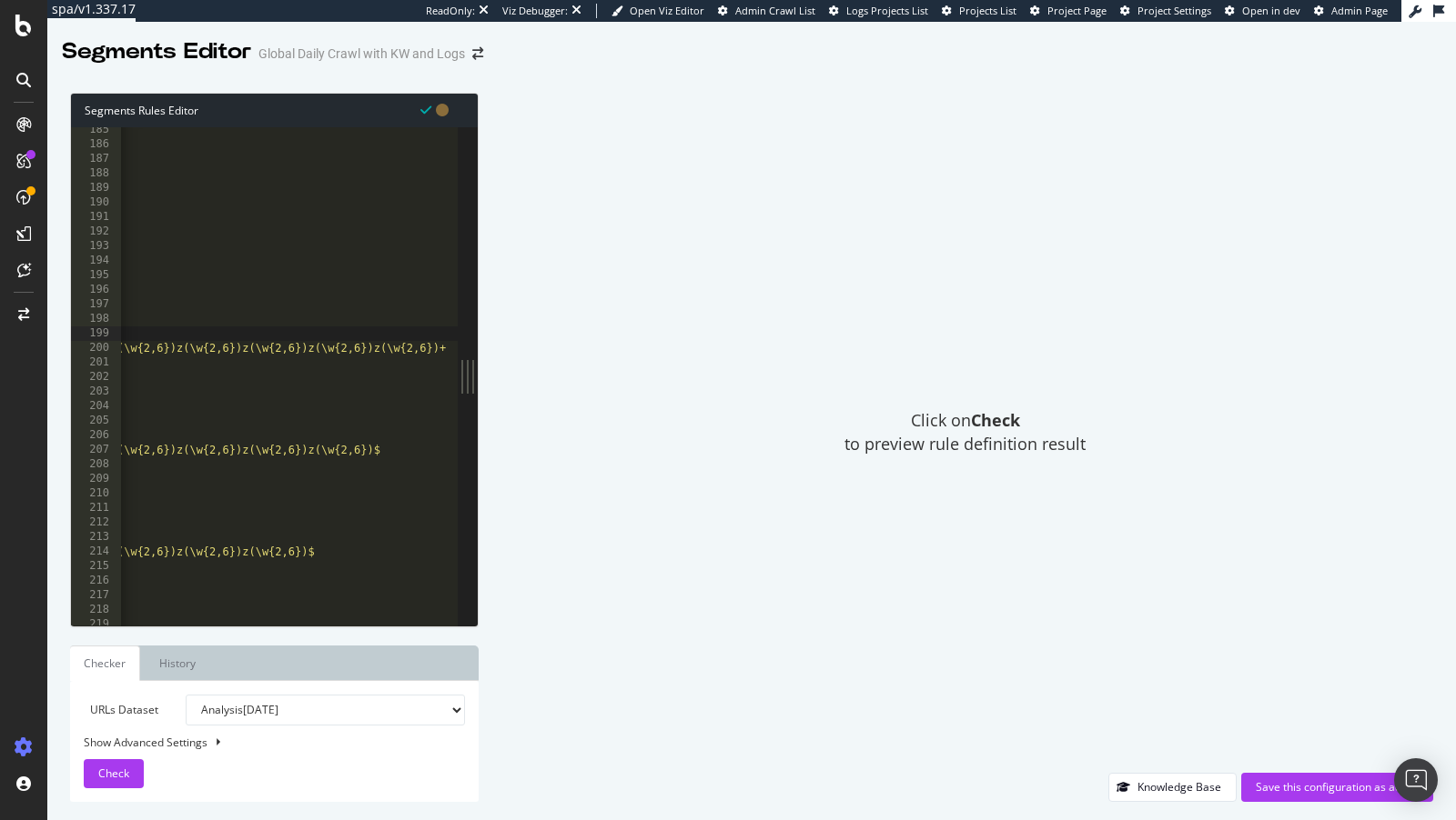
scroll to position [637, 0]
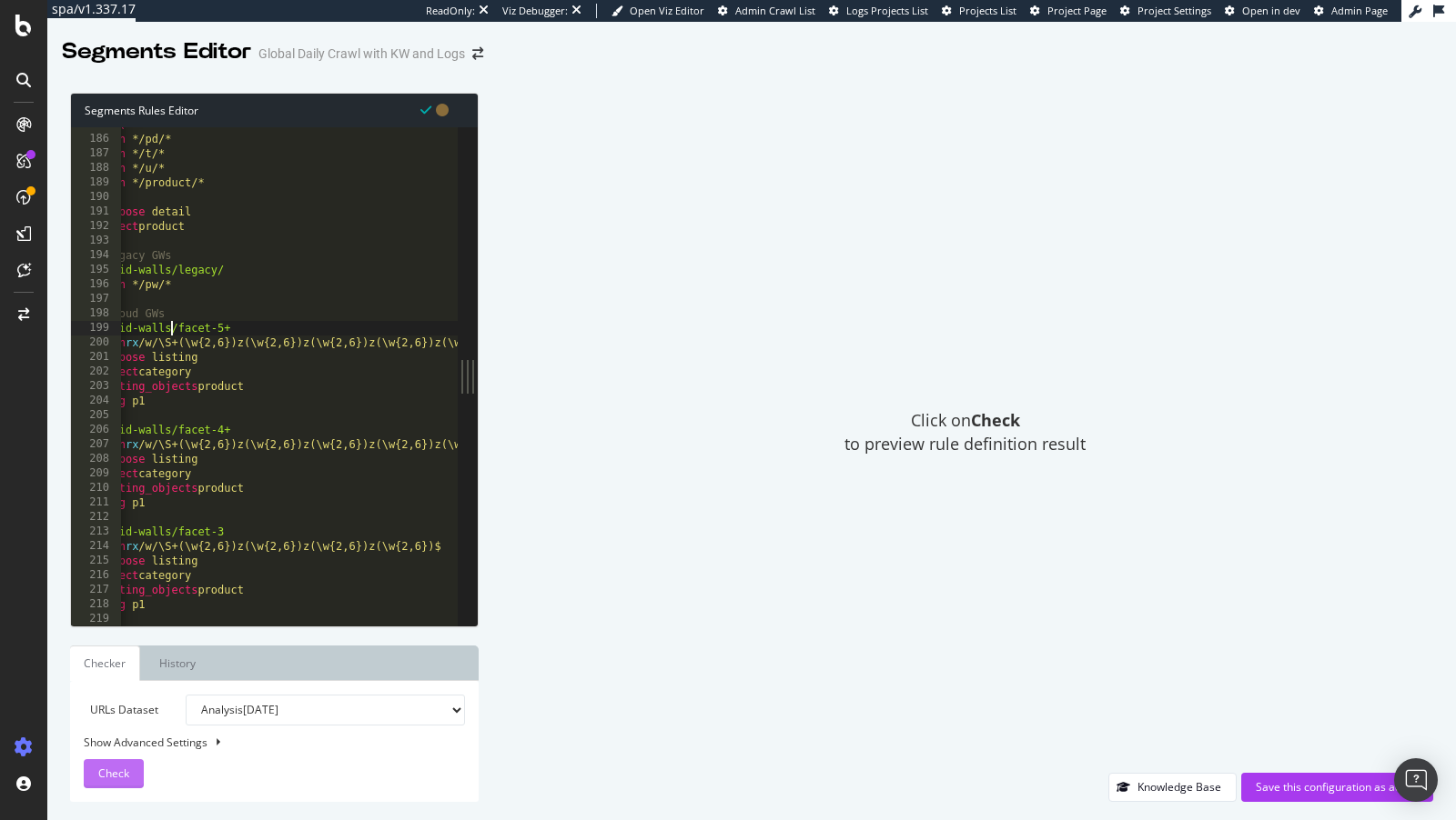
type textarea "@grid-walls/facet-5+"
click at [123, 775] on span "Check" at bounding box center [113, 773] width 31 height 16
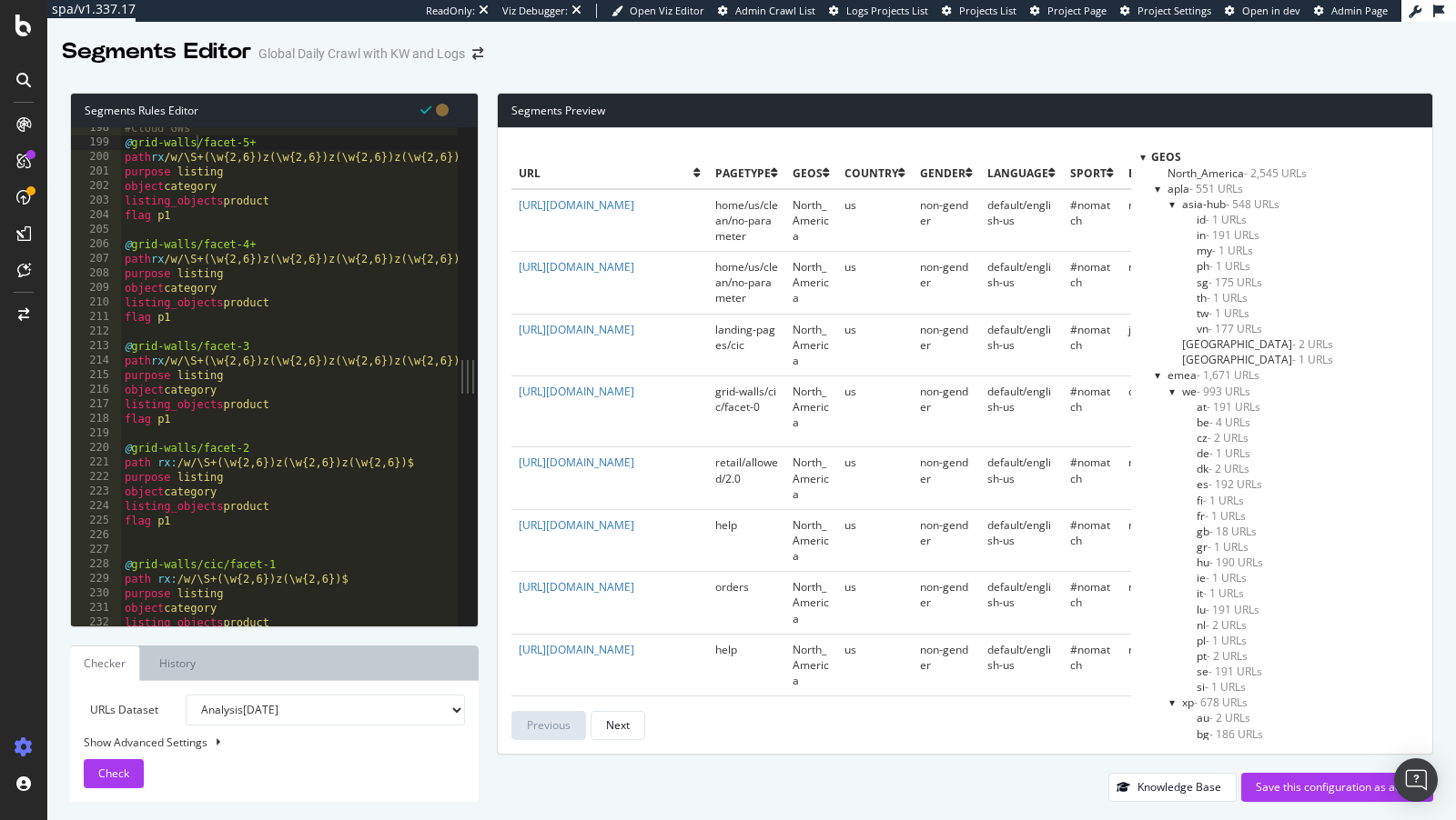
scroll to position [682, 0]
click at [1146, 155] on div at bounding box center [1143, 157] width 5 height 16
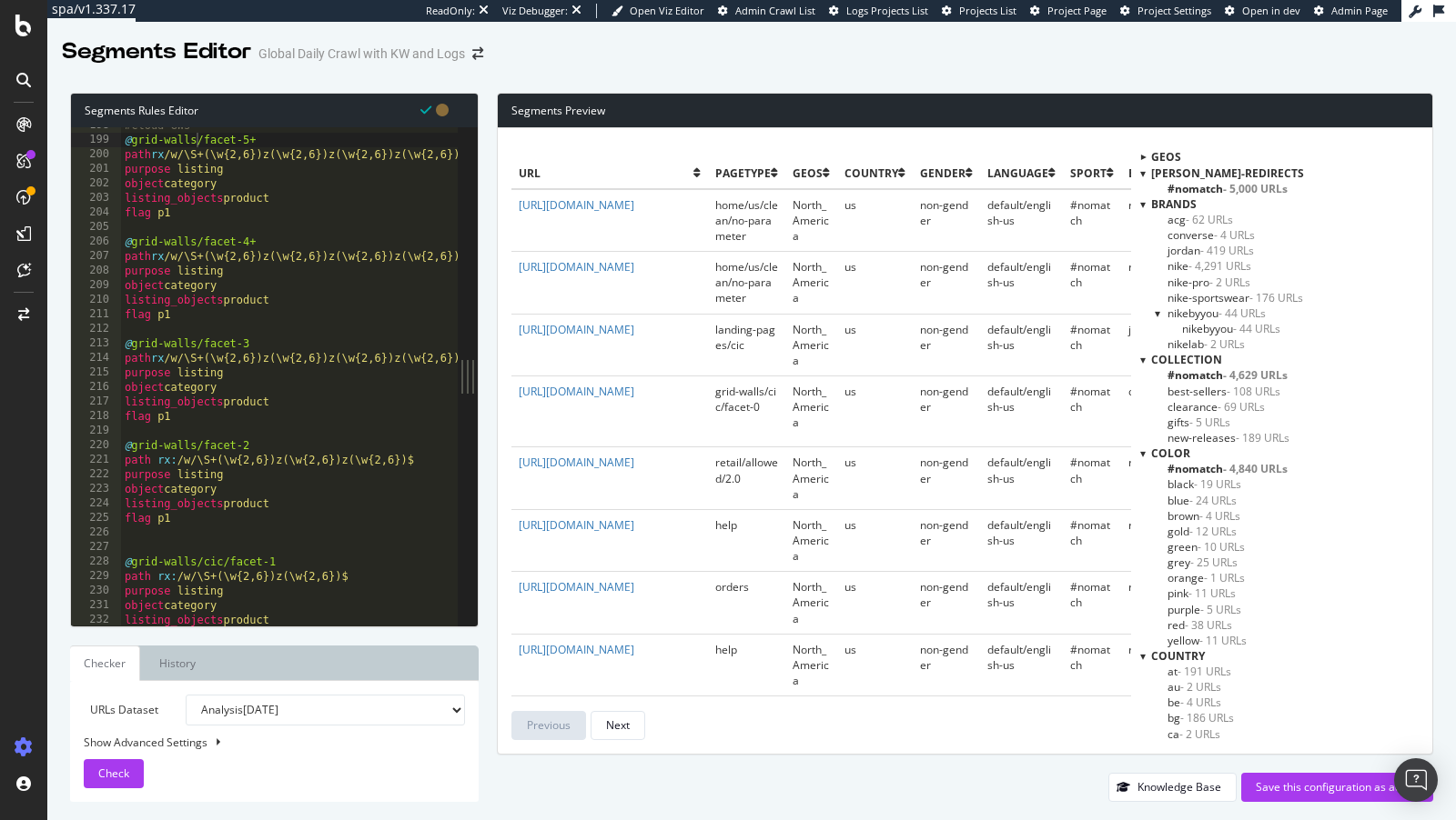
click at [1146, 177] on div at bounding box center [1143, 174] width 5 height 16
click at [1146, 183] on div at bounding box center [1143, 189] width 5 height 16
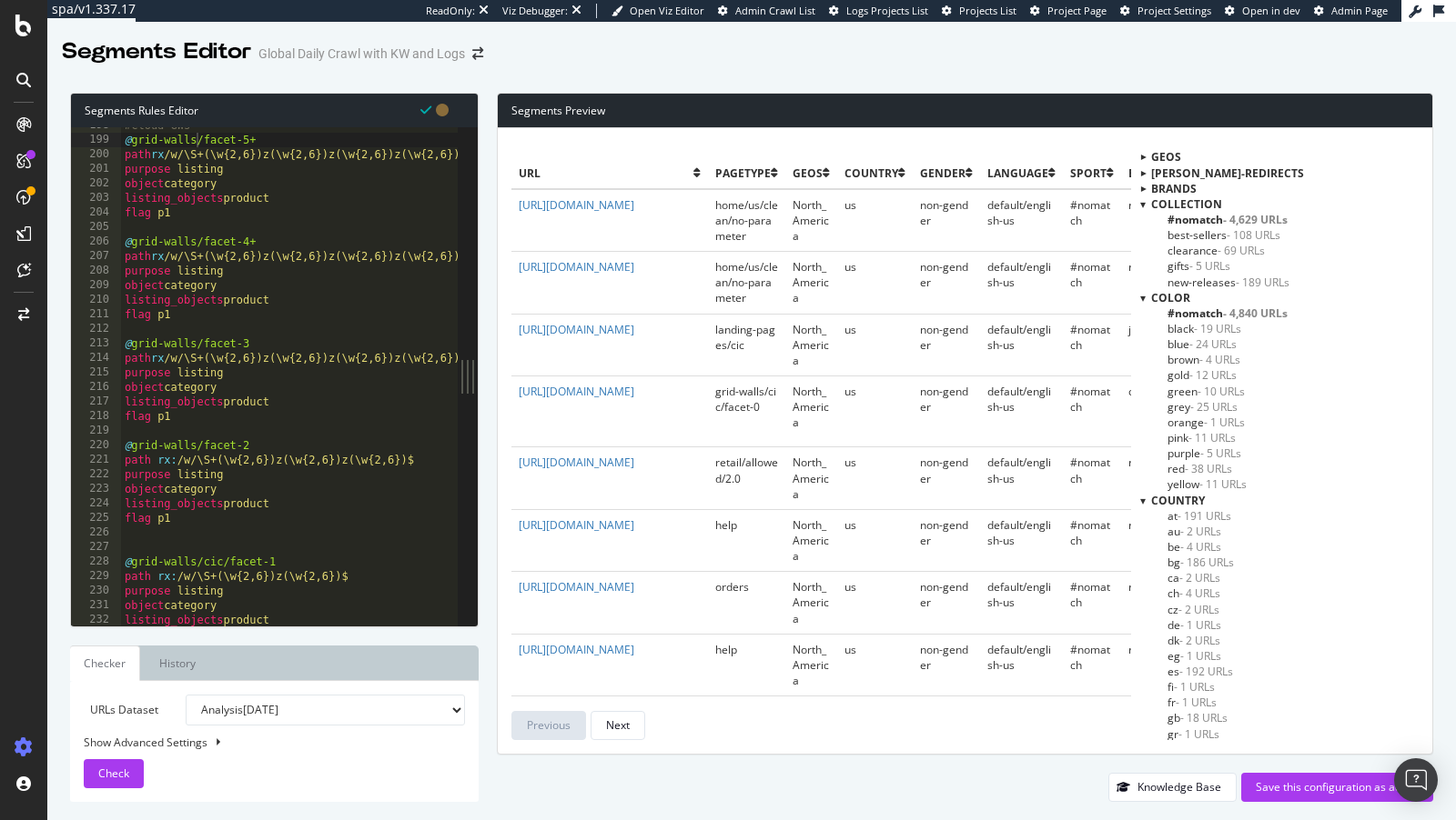
click at [1146, 200] on div at bounding box center [1143, 205] width 5 height 16
click at [1146, 217] on div at bounding box center [1143, 220] width 5 height 16
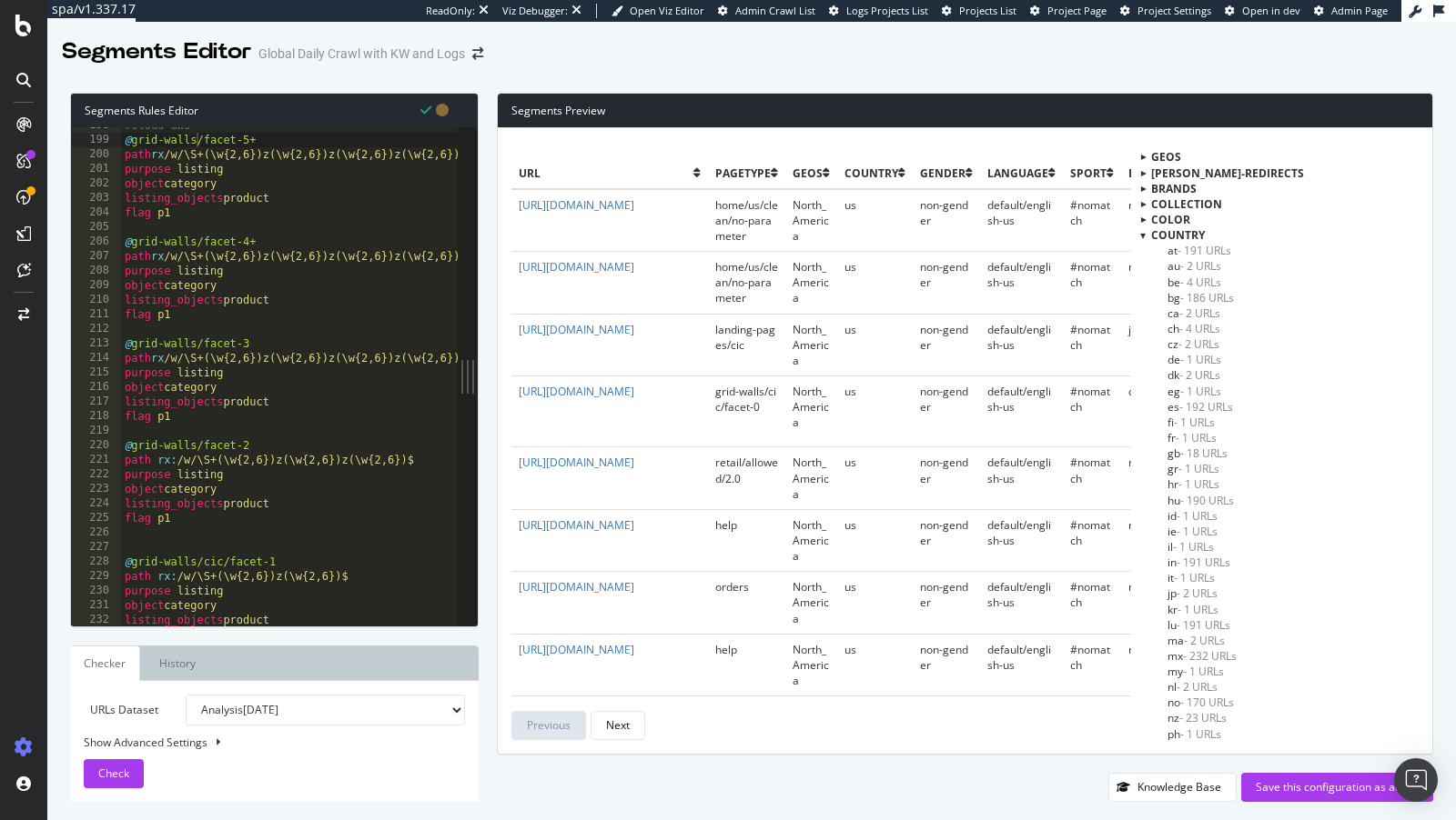
click at [1146, 229] on div at bounding box center [1143, 236] width 5 height 16
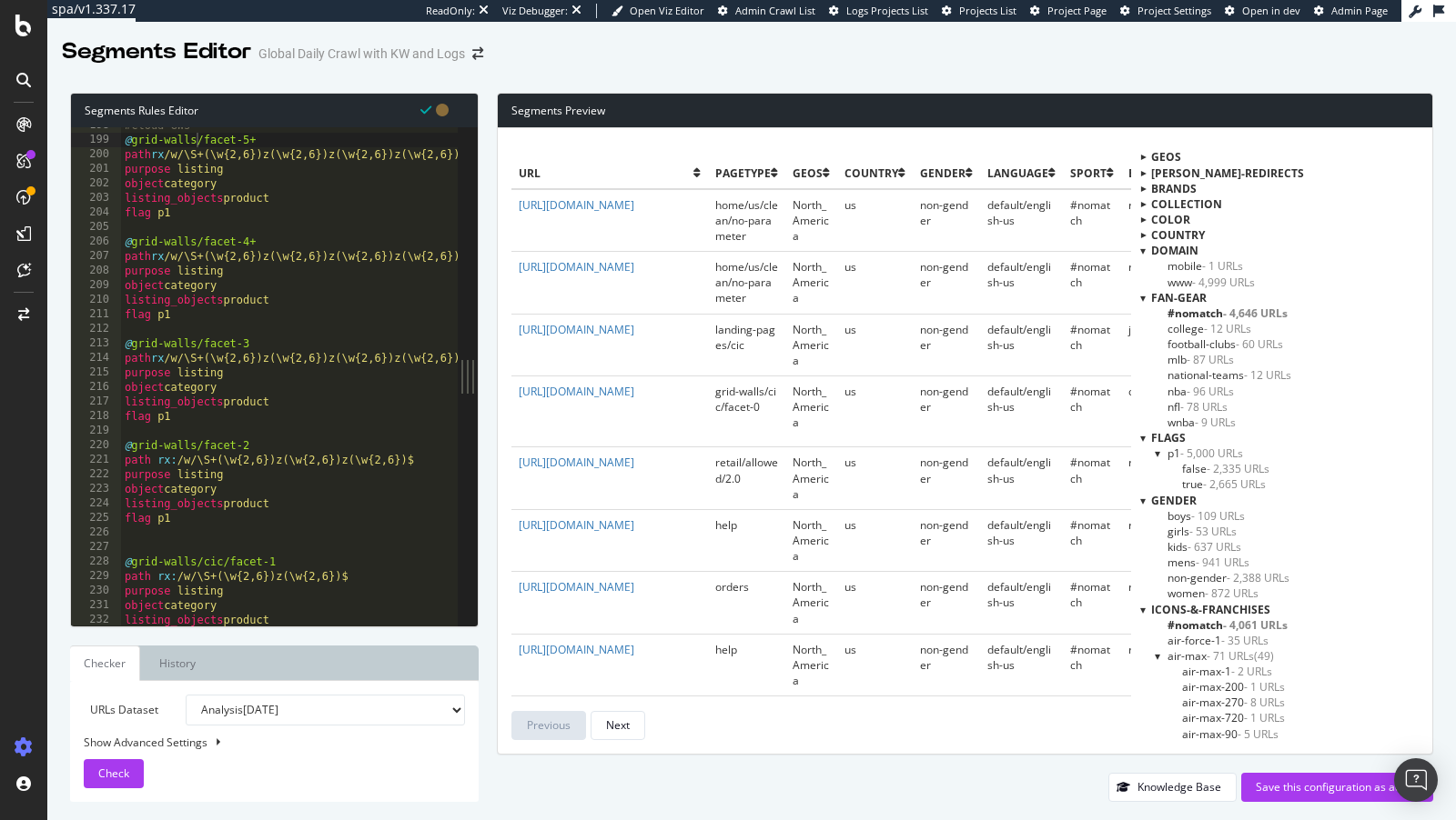
click at [1146, 498] on div at bounding box center [1143, 501] width 5 height 16
click at [1146, 295] on div at bounding box center [1143, 298] width 5 height 16
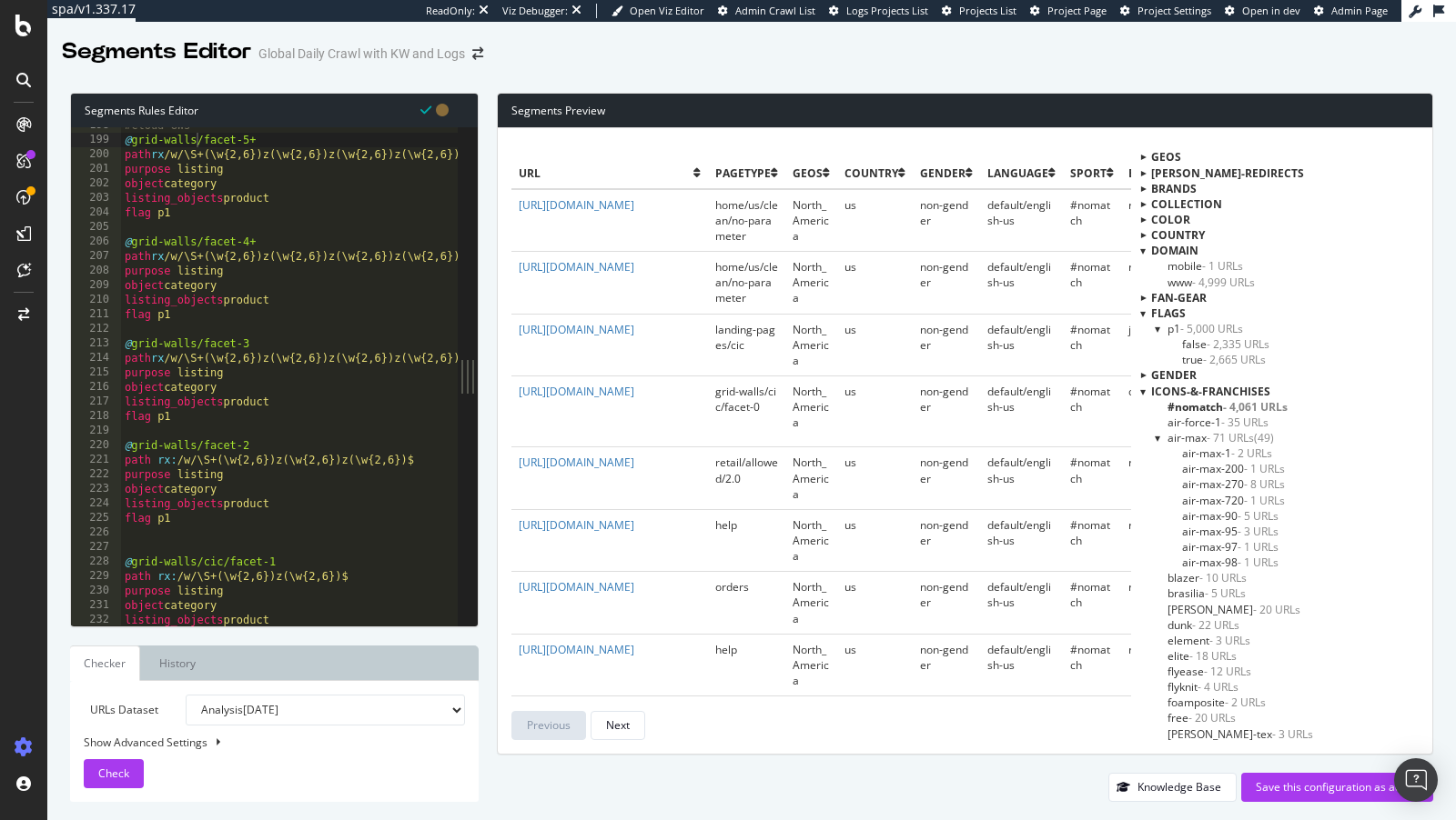
click at [1146, 390] on div at bounding box center [1143, 392] width 5 height 16
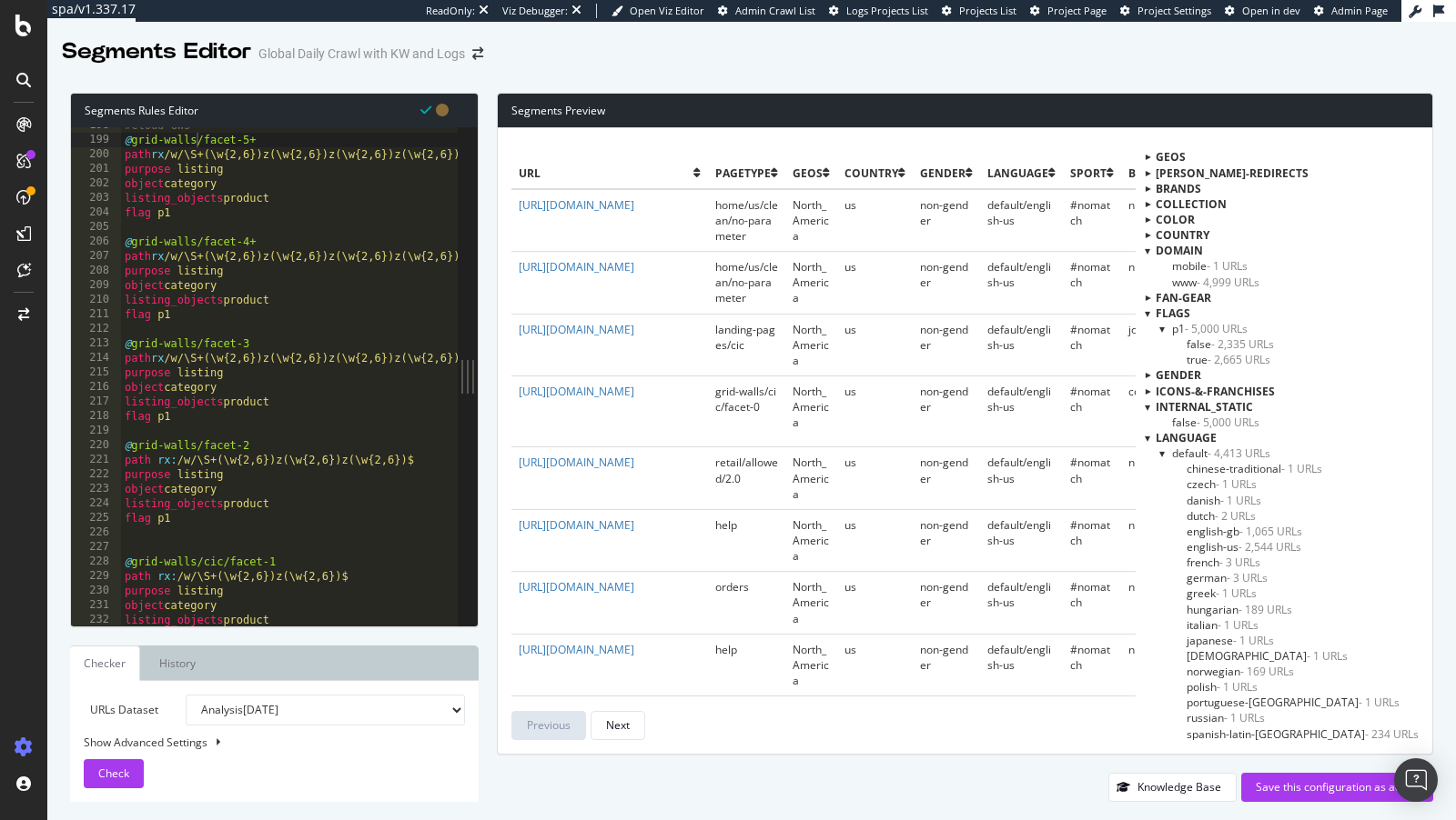
click at [1151, 438] on div at bounding box center [1147, 438] width 5 height 16
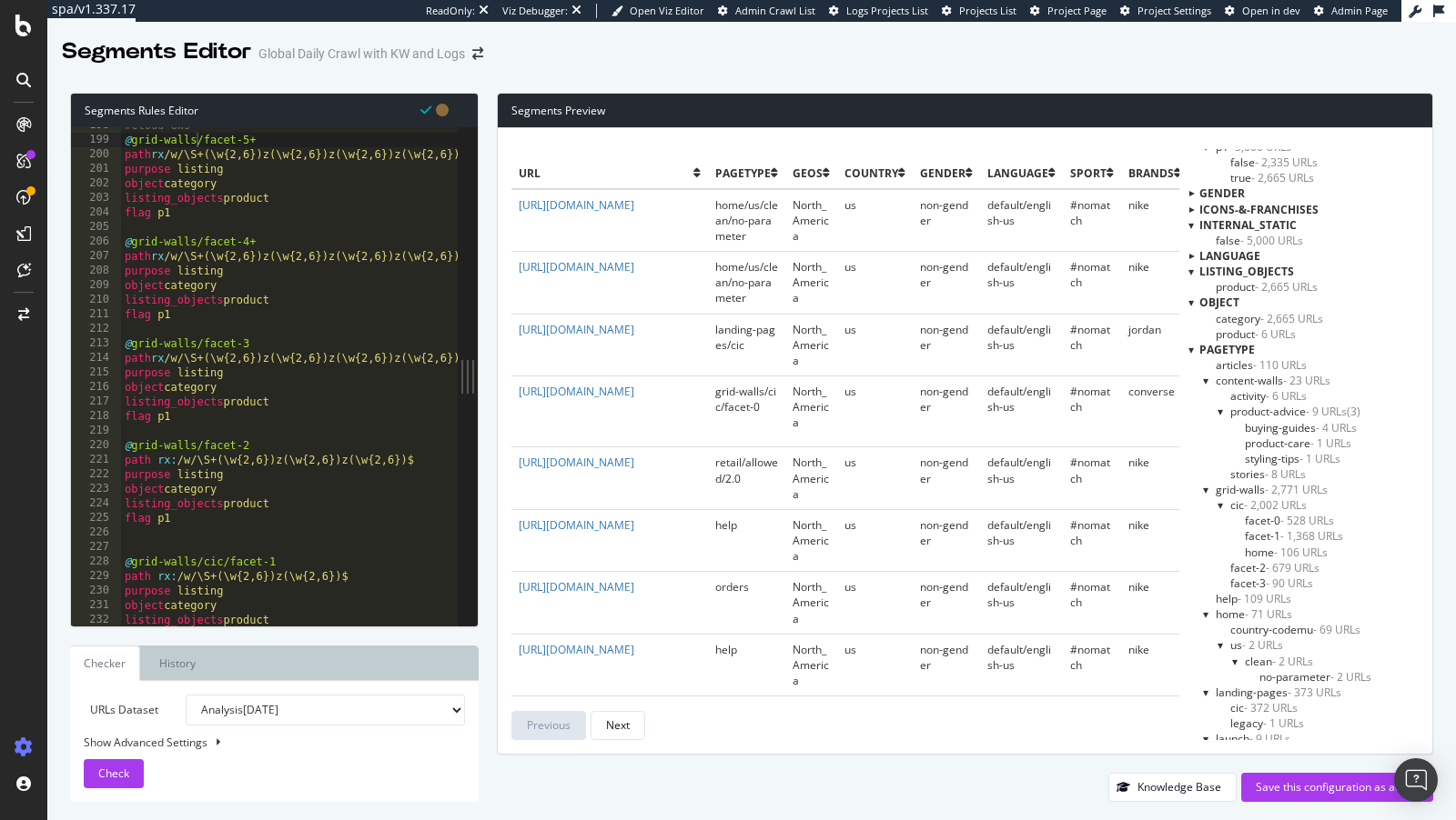
scroll to position [193, 0]
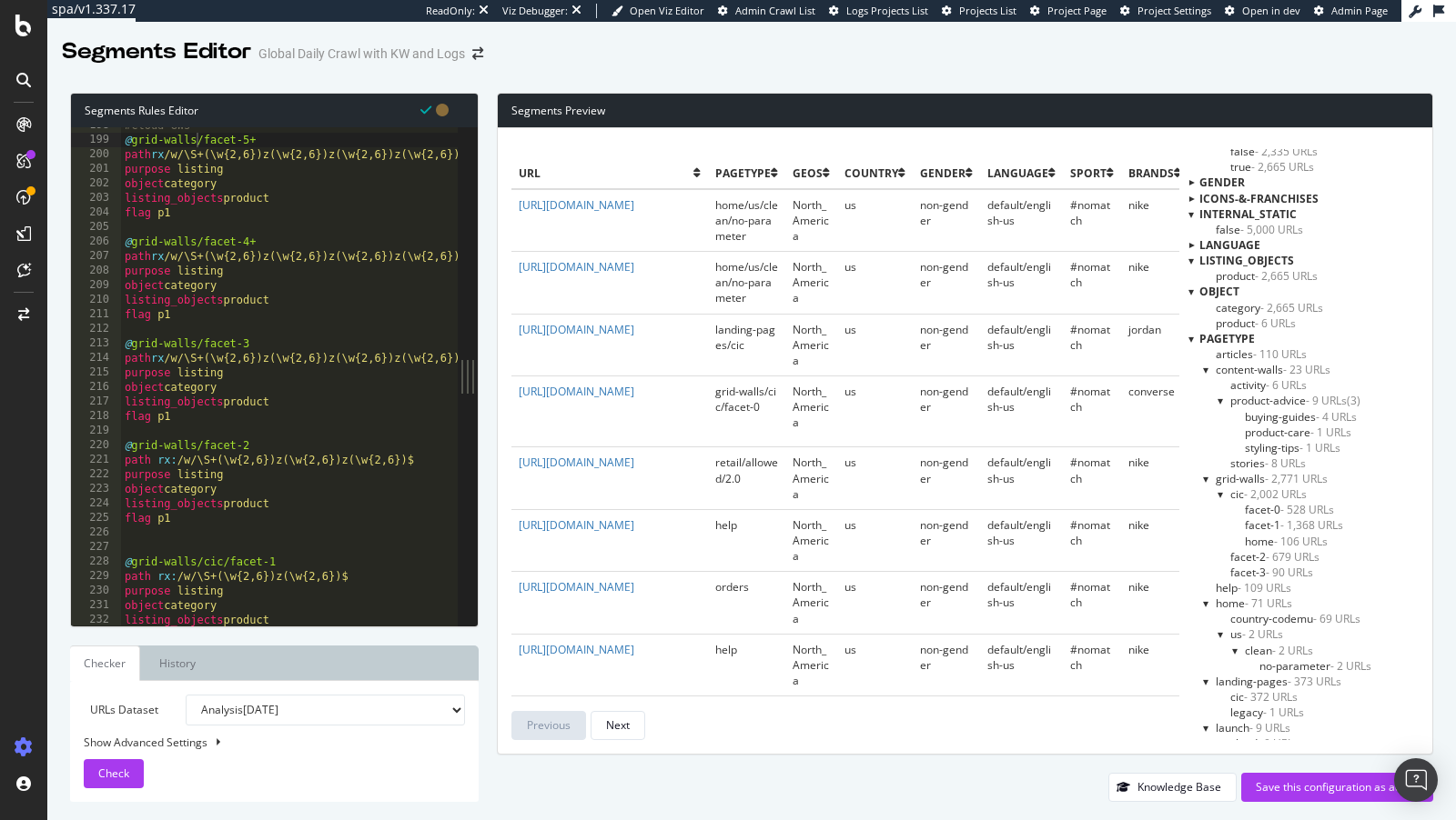
click at [1258, 519] on span "facet-1 - 1,368 URLs" at bounding box center [1294, 526] width 98 height 16
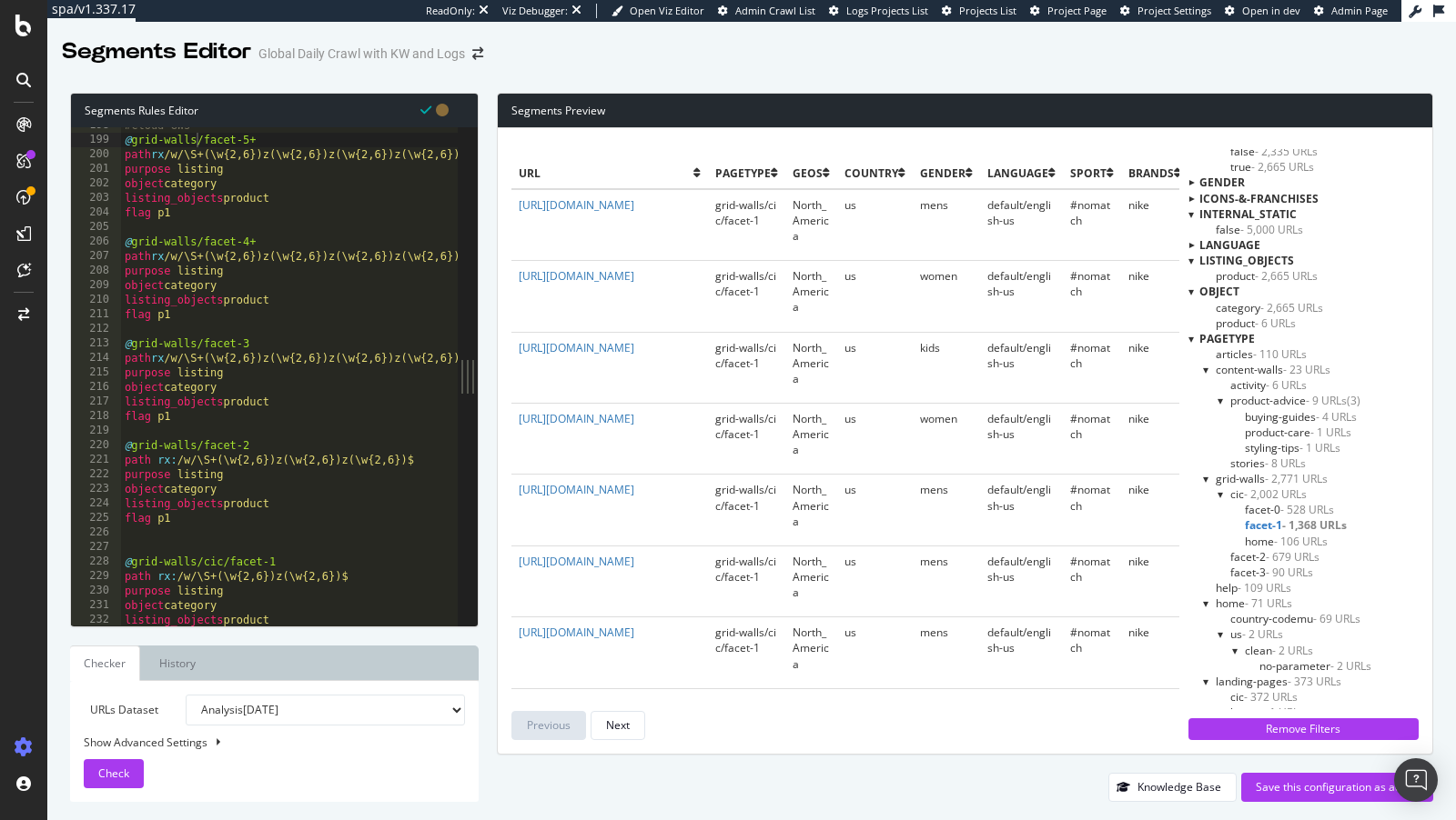
click at [1266, 505] on span "facet-0 - 528 URLs" at bounding box center [1290, 510] width 90 height 16
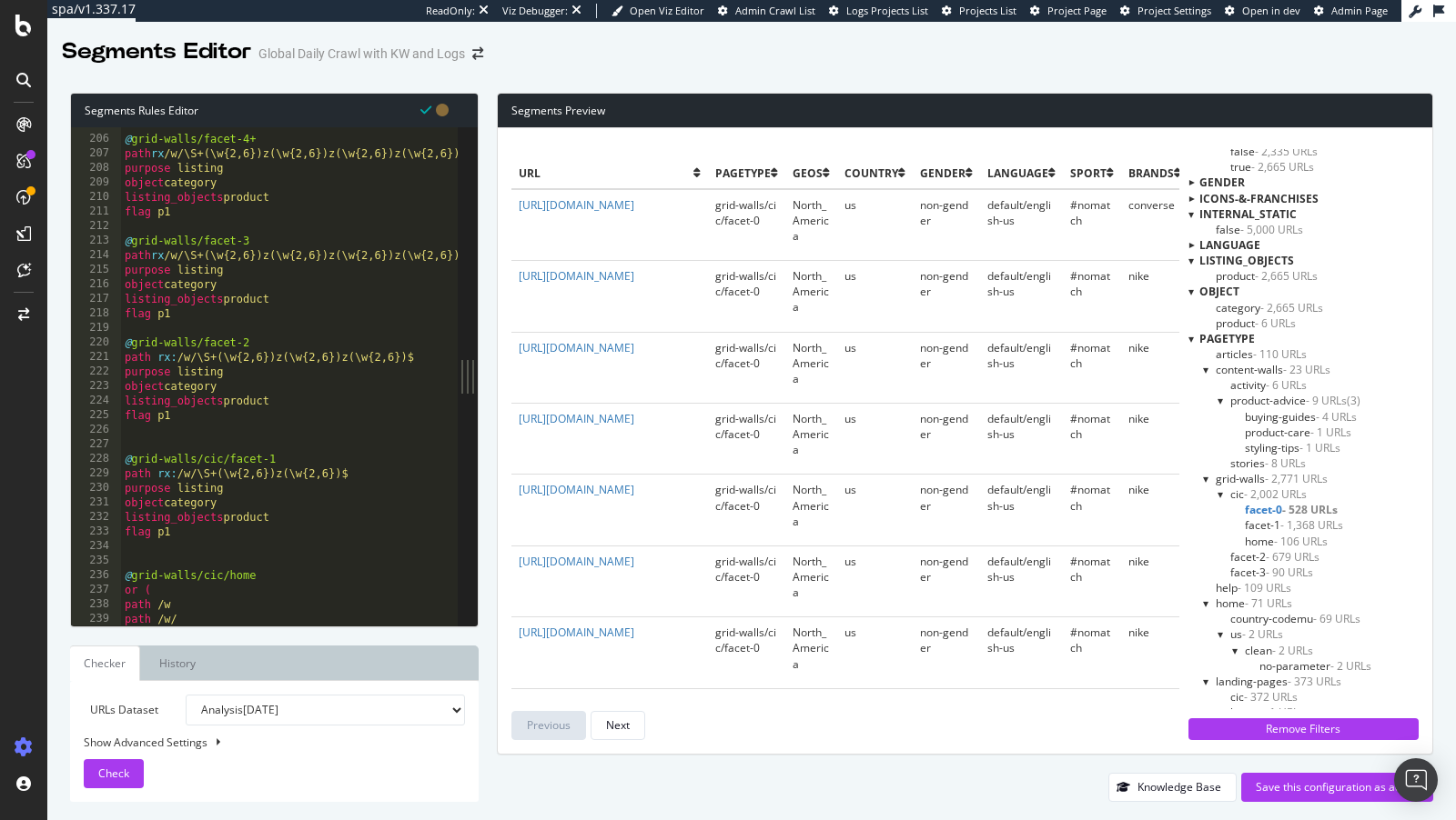
scroll to position [707, 0]
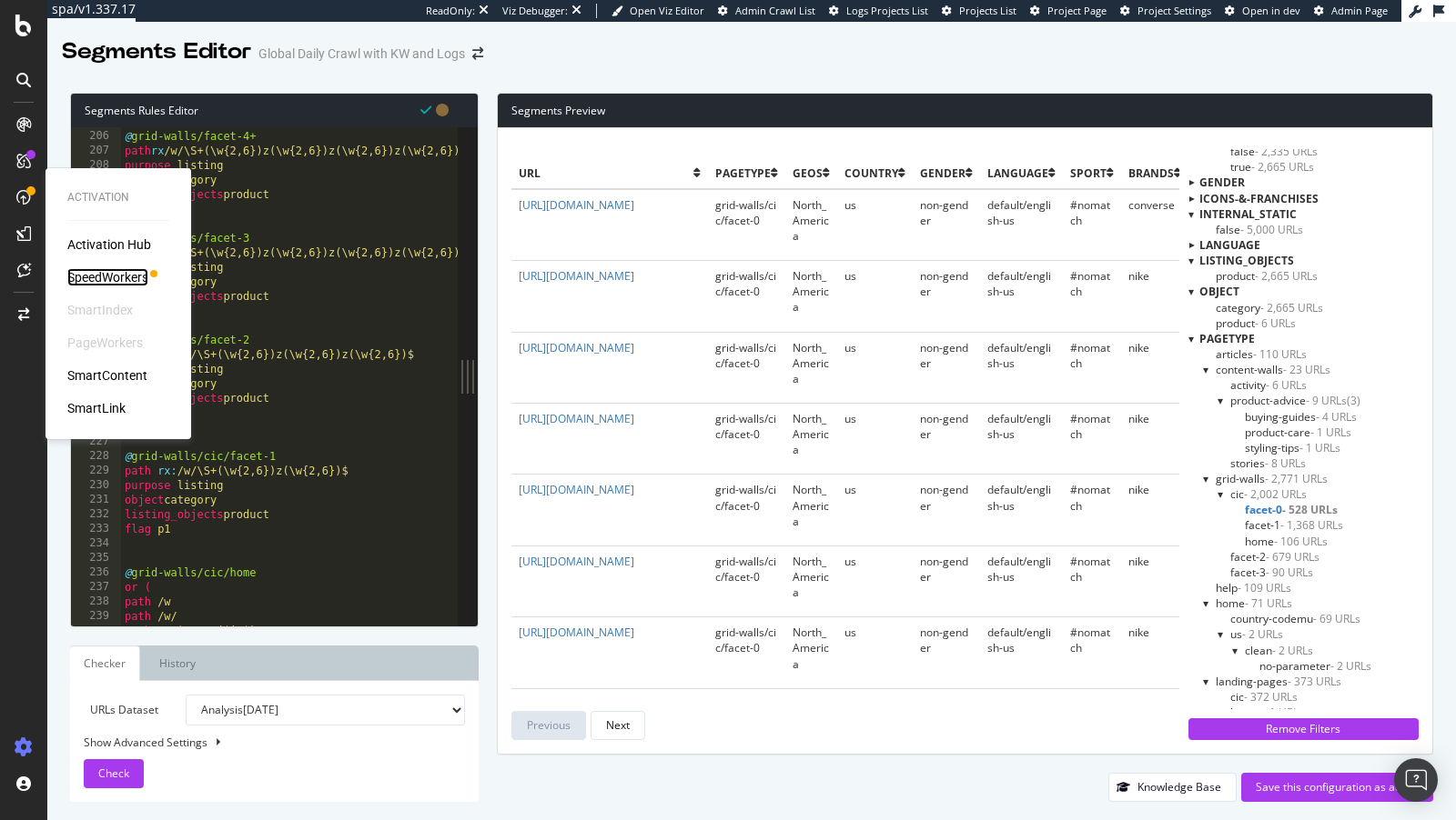
click at [115, 277] on div "SpeedWorkers" at bounding box center [107, 277] width 81 height 18
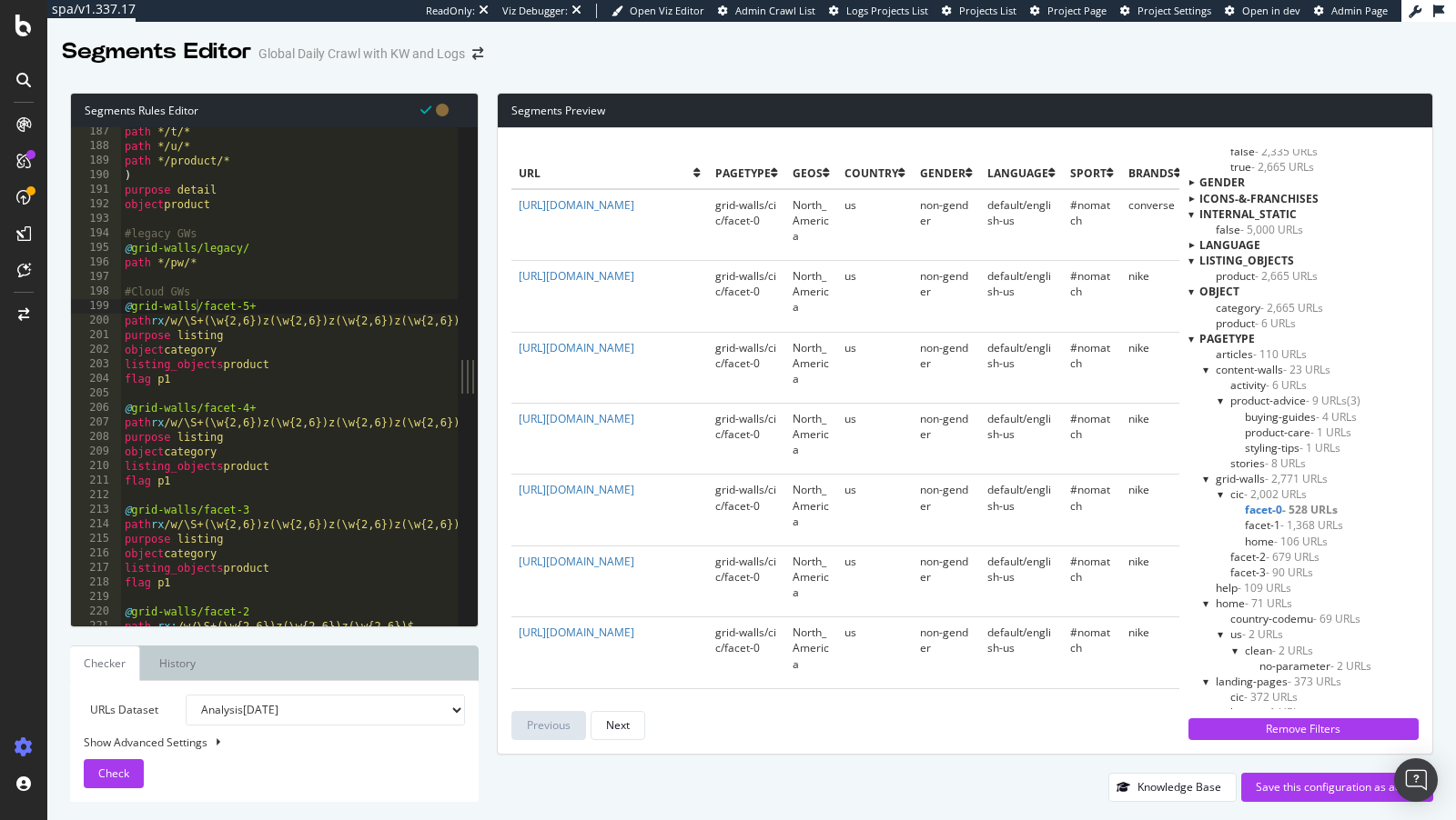
scroll to position [639, 0]
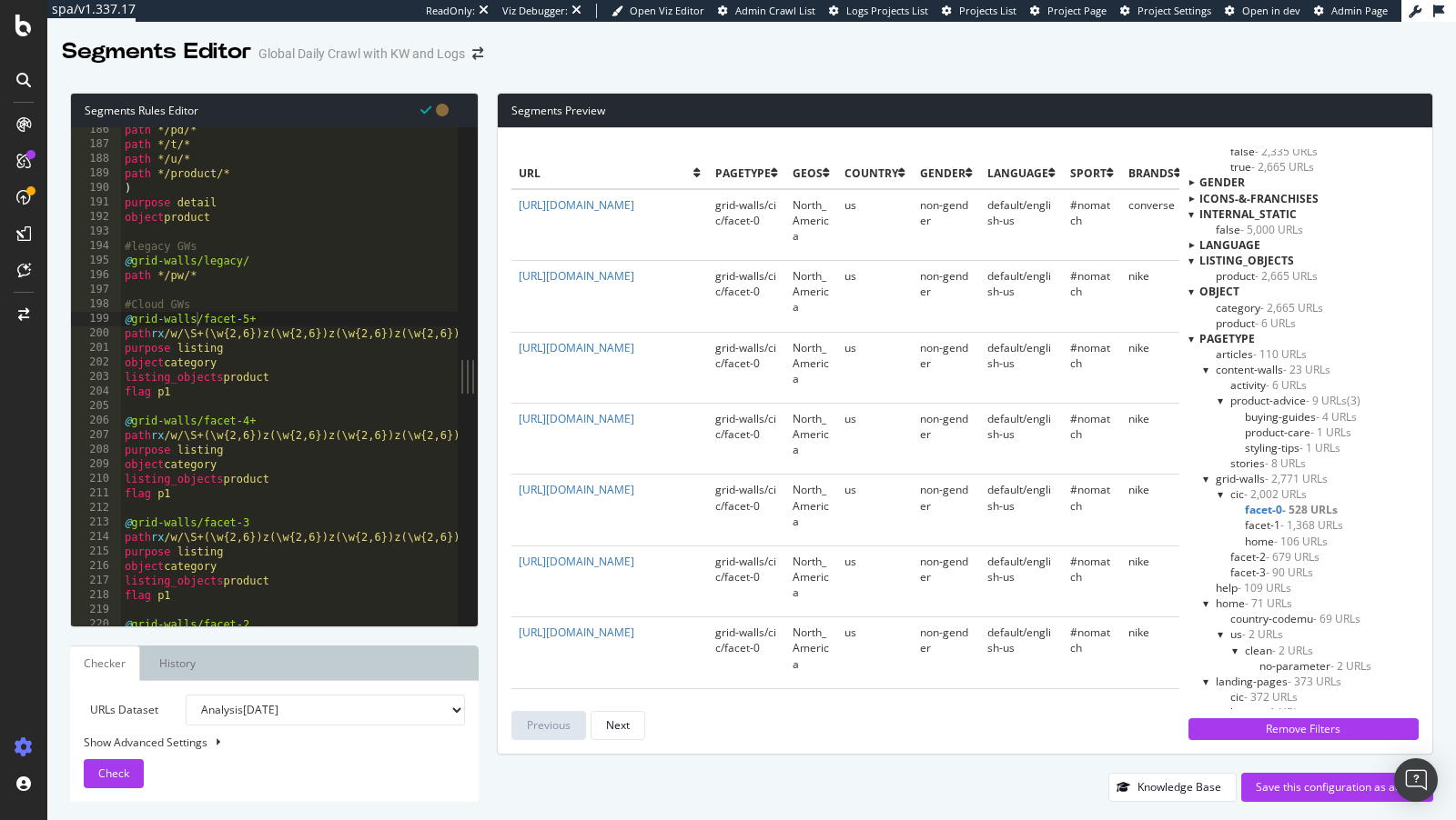
click at [320, 713] on select "Analysis 2025 Sep. 7th Analysis 2025 Sep. 6th Analysis 2025 Sep. 4th Analysis 2…" at bounding box center [325, 710] width 279 height 31
select select "urlList"
click at [186, 695] on select "Analysis 2025 Sep. 7th Analysis 2025 Sep. 6th Analysis 2025 Sep. 4th Analysis 2…" at bounding box center [325, 710] width 279 height 31
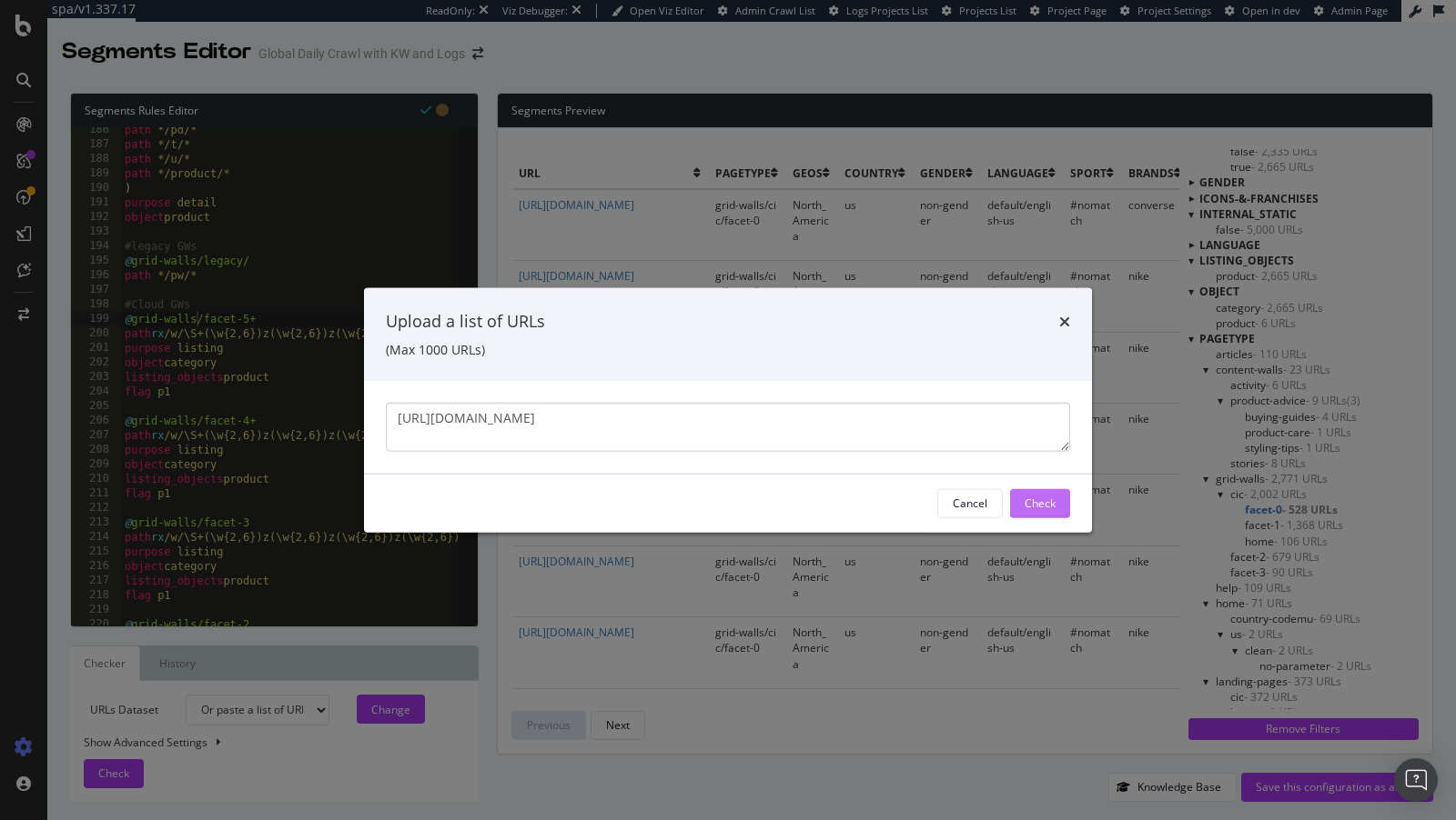
type textarea "https://www.nike.com/be/fr/w/hommes-chaussures-1eghpz1qjudz49o1mz4bkcbz4heq9z8d…"
click at [1025, 500] on div "Check" at bounding box center [1039, 504] width 31 height 16
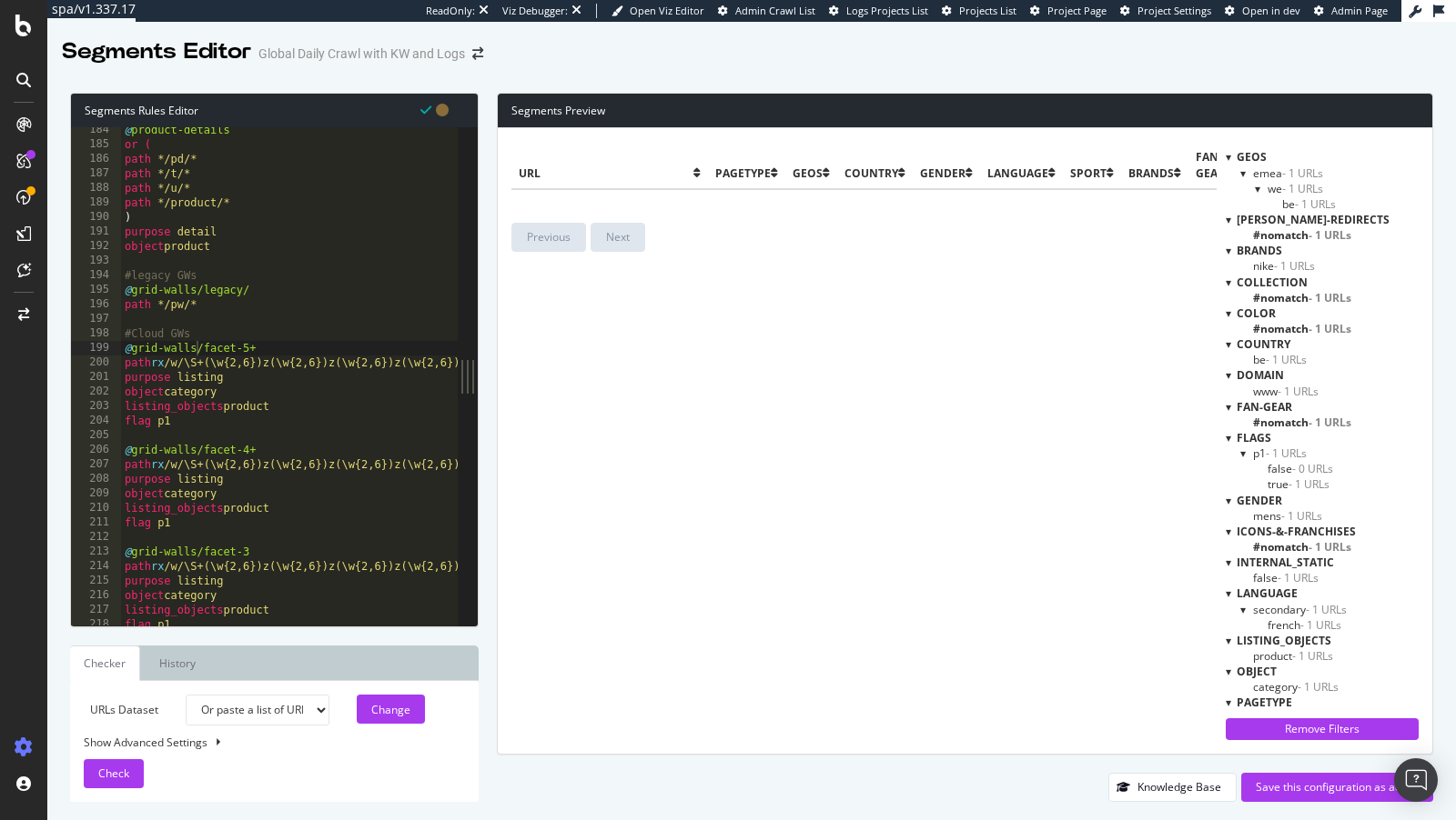
scroll to position [0, 2]
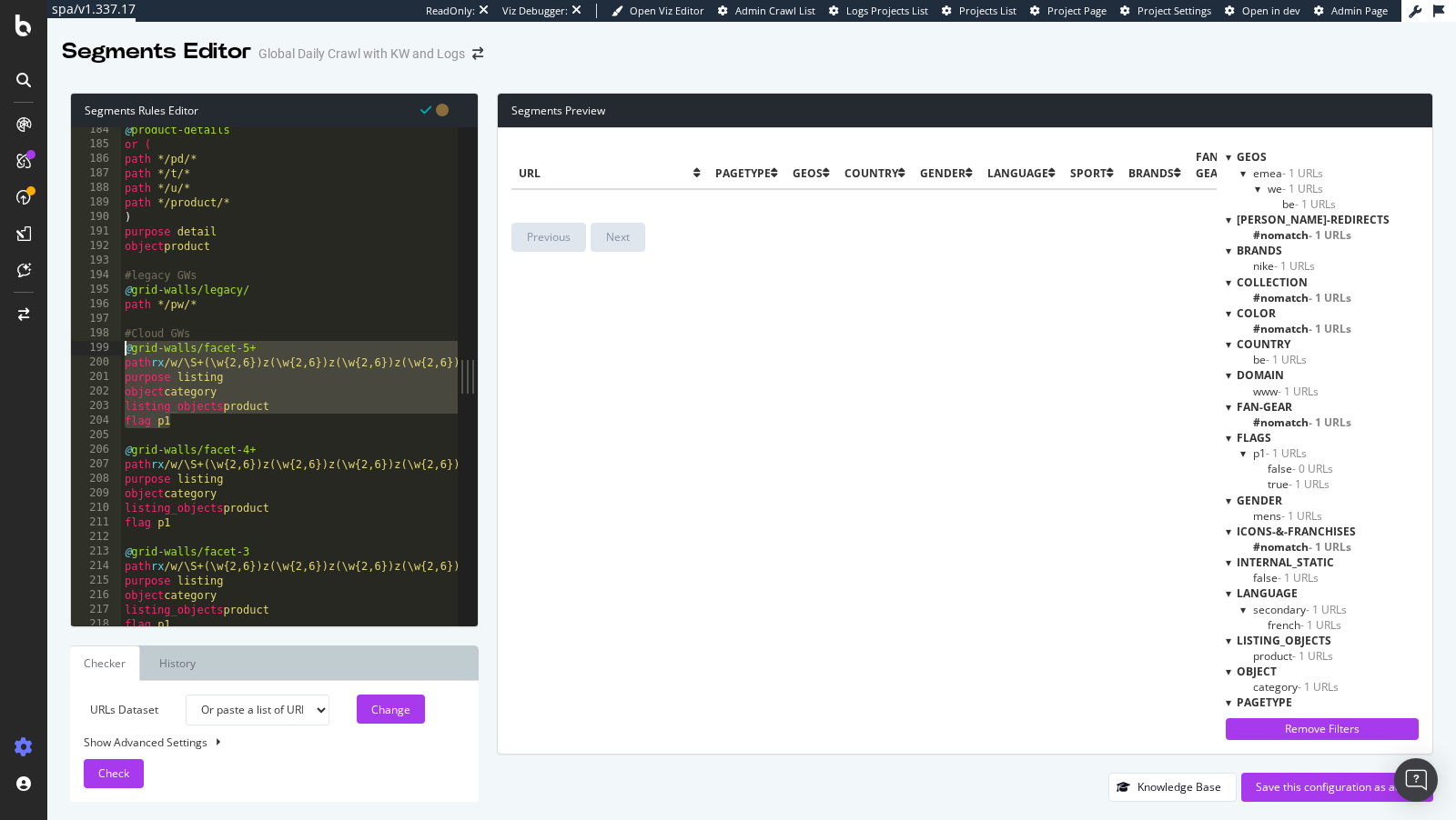
drag, startPoint x: 181, startPoint y: 422, endPoint x: 75, endPoint y: 348, distance: 129.3
click at [75, 348] on div "flag p1 184 185 186 187 188 189 190 191 192 193 194 195 196 197 198 199 200 201…" at bounding box center [264, 376] width 387 height 498
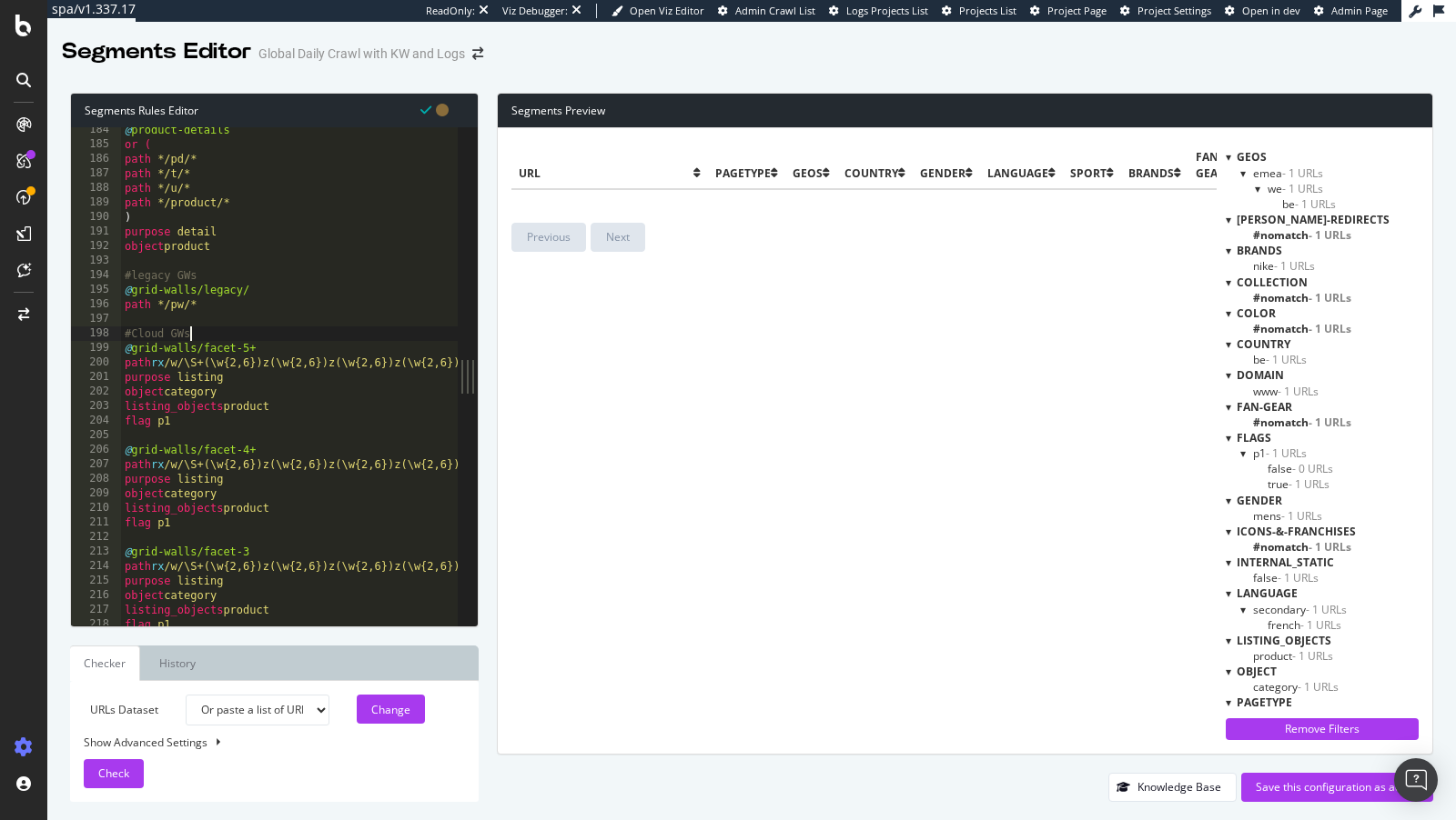
click at [221, 338] on div "@ product-details or ( path */pd/* path */t/* path */u/* path */product/* ) pur…" at bounding box center [471, 388] width 701 height 530
type textarea "#Cloud GWs"
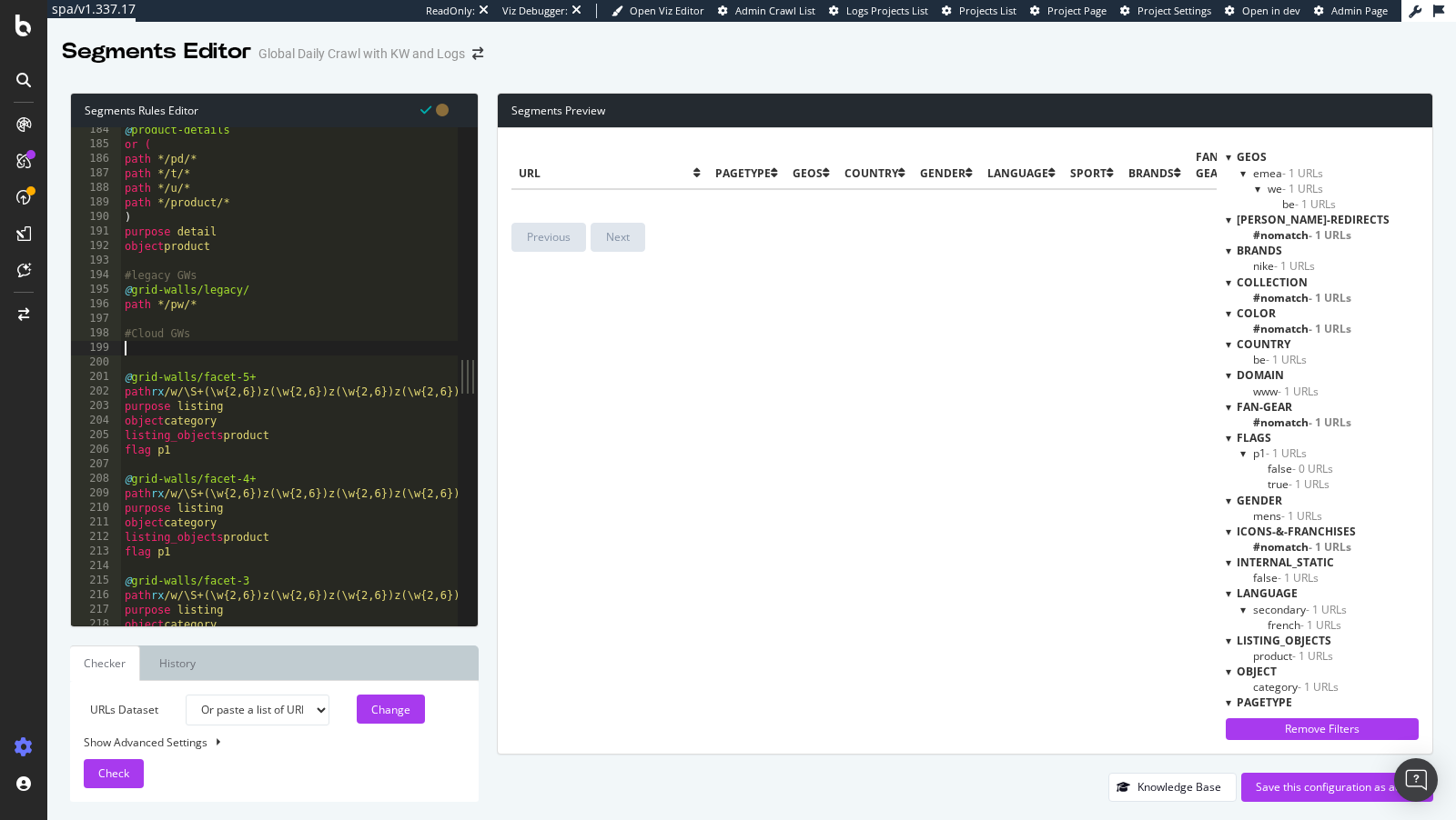
paste textarea "flag p1"
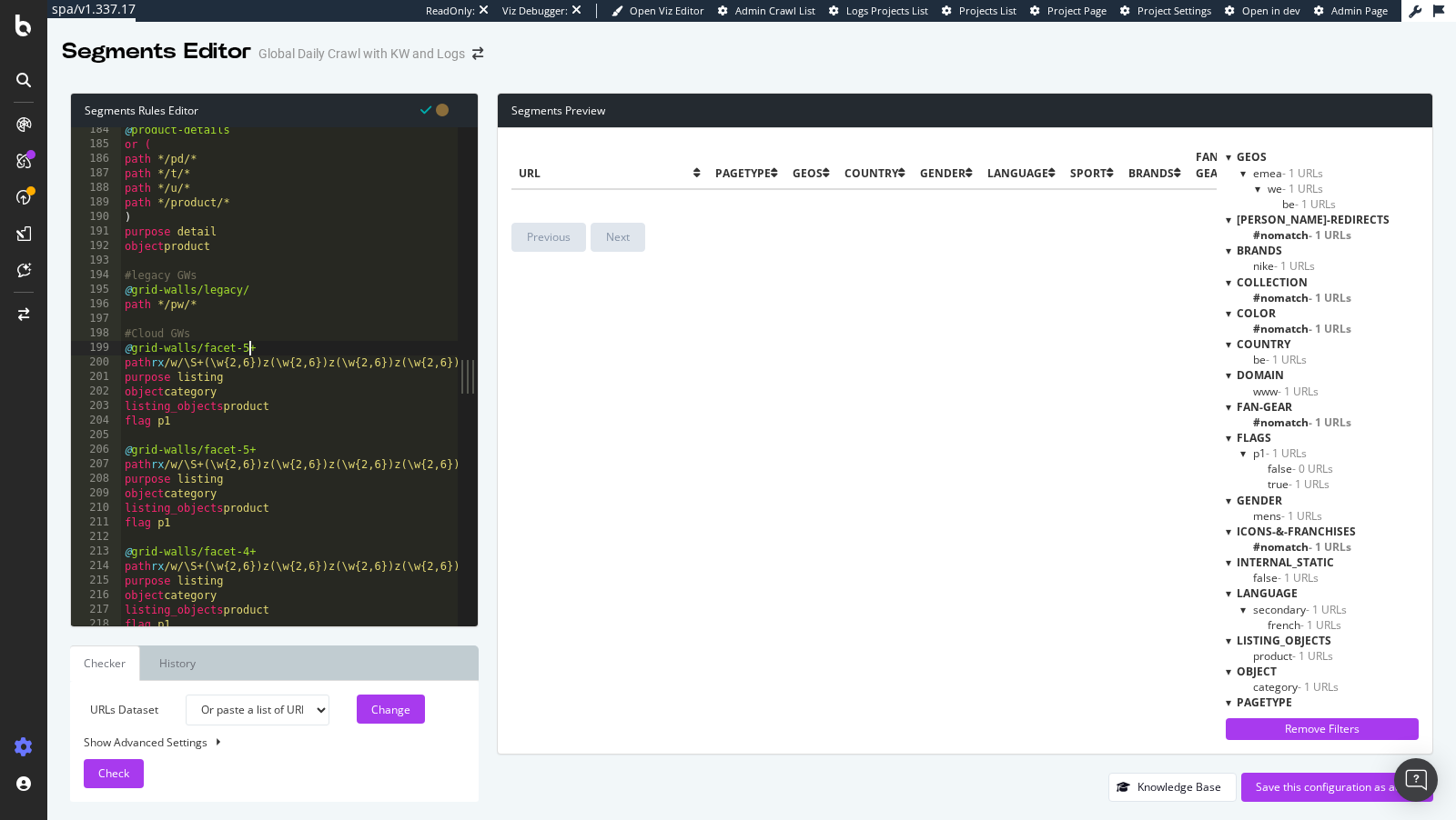
click at [249, 346] on div "@ product-details or ( path */pd/* path */t/* path */u/* path */product/* ) pur…" at bounding box center [471, 388] width 701 height 530
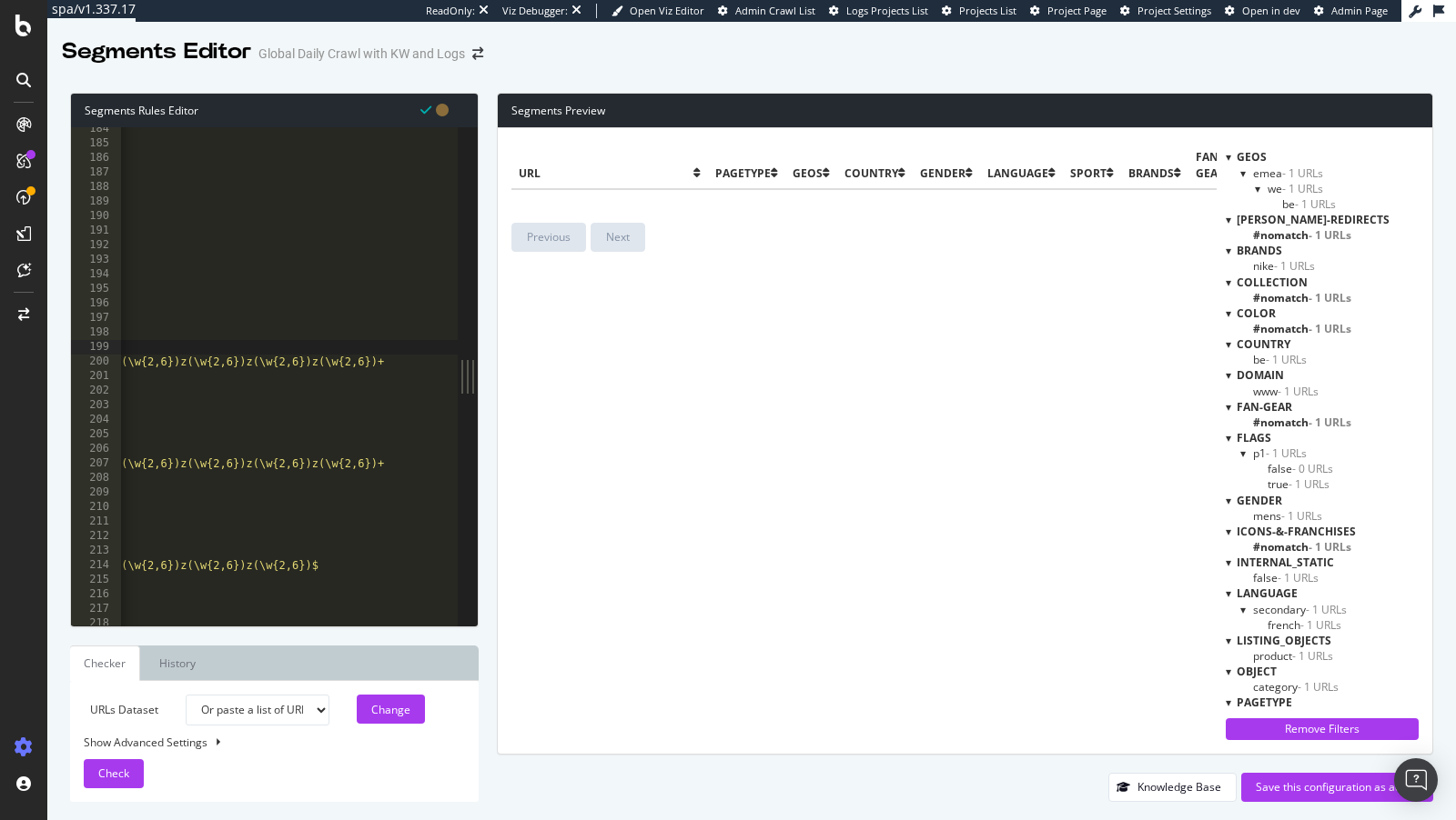
scroll to position [0, 213]
drag, startPoint x: 323, startPoint y: 364, endPoint x: 391, endPoint y: 371, distance: 68.4
click at [391, 371] on div "@ product-details or ( path */pd/* path */t/* path */u/* path */product/* ) pur…" at bounding box center [382, 387] width 701 height 530
click at [221, 394] on div "@ product-details or ( path */pd/* path */t/* path */u/* path */product/* ) pur…" at bounding box center [237, 378] width 701 height 530
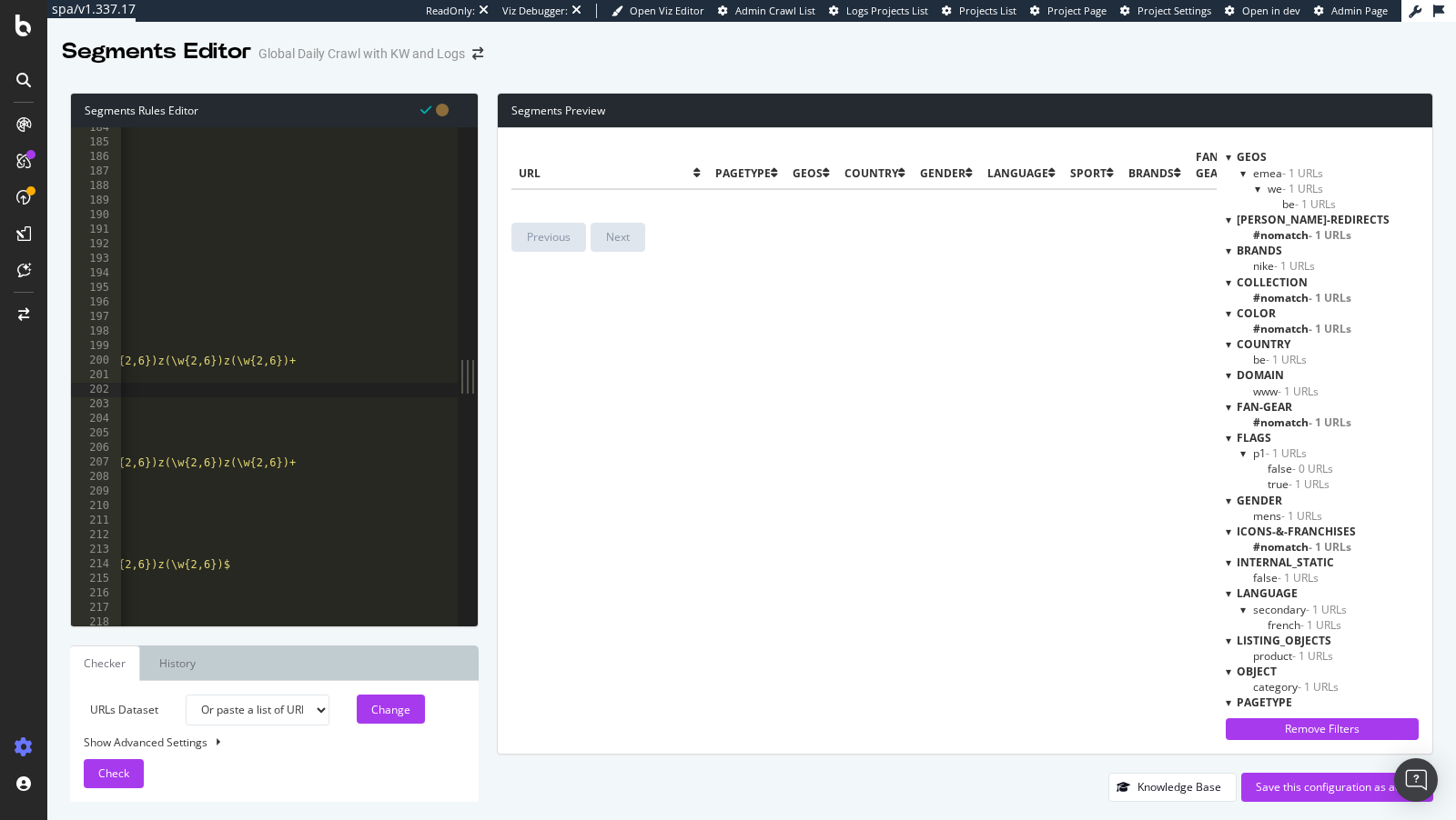
scroll to position [0, 296]
drag, startPoint x: 241, startPoint y: 361, endPoint x: 306, endPoint y: 359, distance: 65.0
click at [306, 359] on div "@ product-details or ( path */pd/* path */t/* path */u/* path */product/* ) pur…" at bounding box center [174, 386] width 701 height 530
paste textarea "z(\w{2,6})"
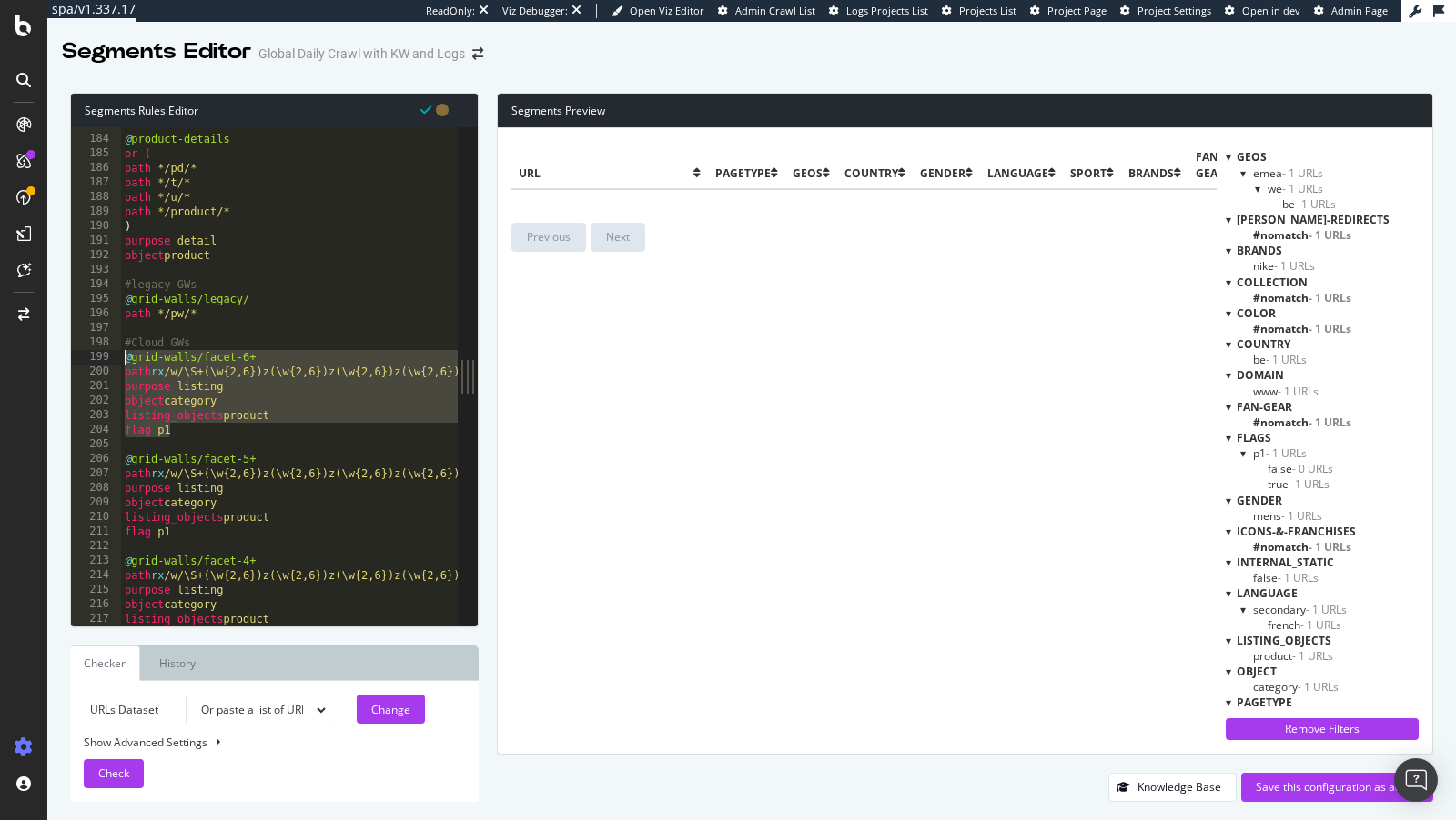
drag, startPoint x: 220, startPoint y: 428, endPoint x: 109, endPoint y: 359, distance: 130.7
click at [109, 359] on div "path rx /w/\S+(\w{2,6})z(\w{2,6})z(\w{2,6})z(\w{2,6})z(\w{2,6})z(\w{2,6})z(\w{2…" at bounding box center [264, 376] width 387 height 498
type textarea "@grid-walls/facet-6+ path rx /w/\S+(\w{2,6})z(\w{2,6})z(\w{2,6})z(\w{2,6})z(\w{…"
click at [262, 326] on div "@ product-details or ( path */pd/* path */t/* path */u/* path */product/* ) pur…" at bounding box center [471, 382] width 701 height 530
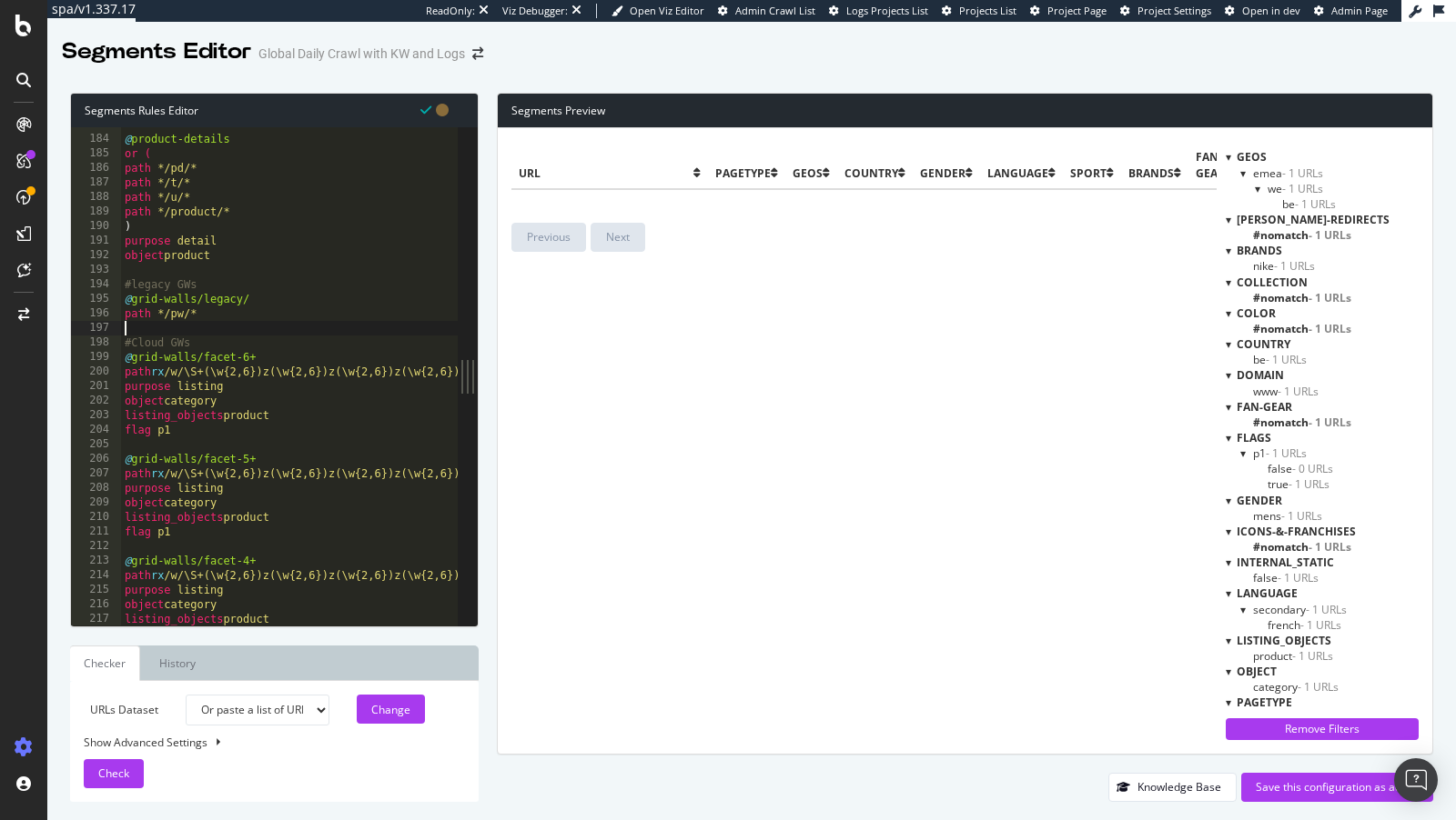
click at [233, 344] on div "@ product-details or ( path */pd/* path */t/* path */u/* path */product/* ) pur…" at bounding box center [471, 382] width 701 height 530
type textarea "#Cloud GWs"
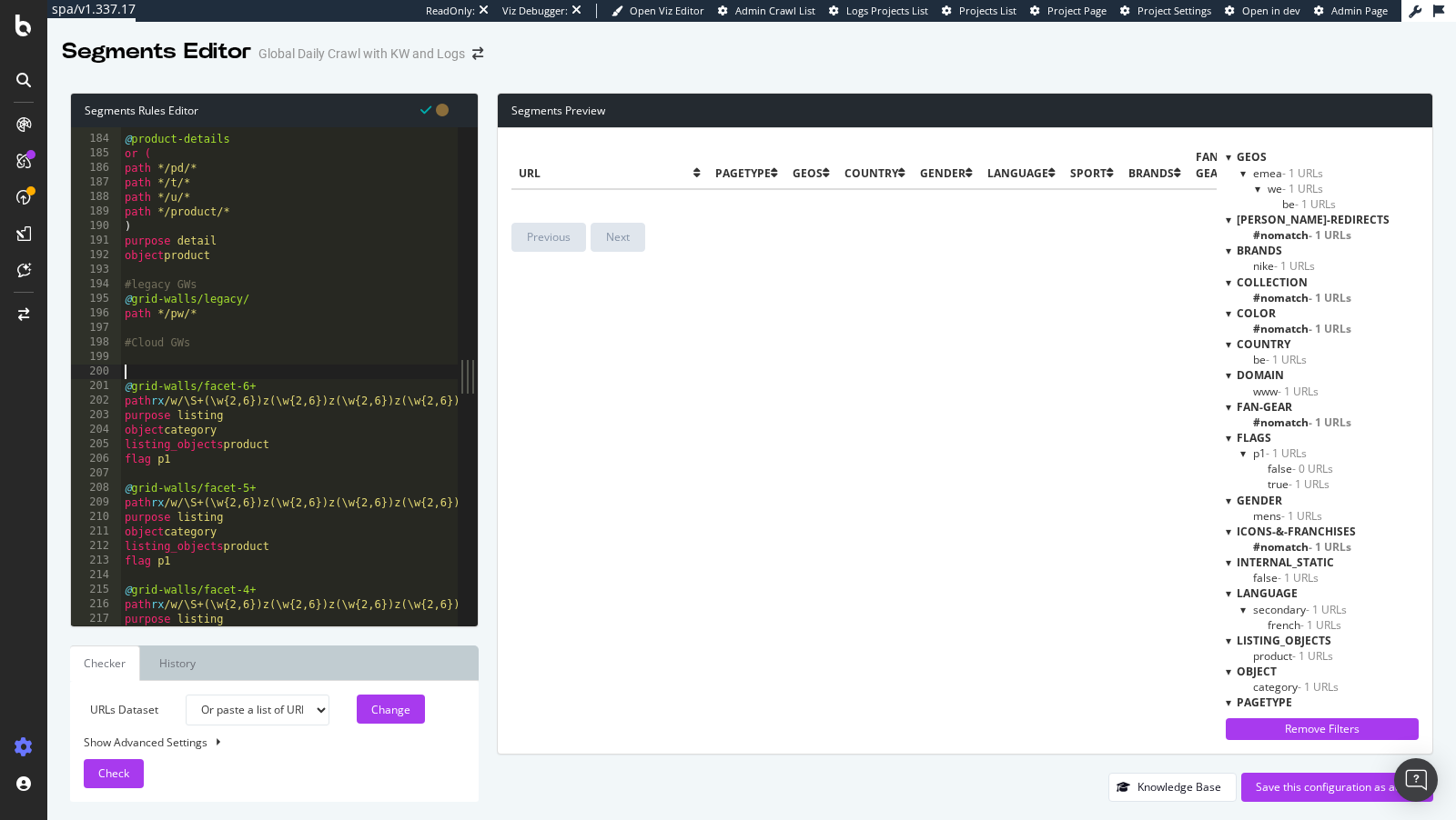
paste textarea "flag p1"
type textarea "flag p1"
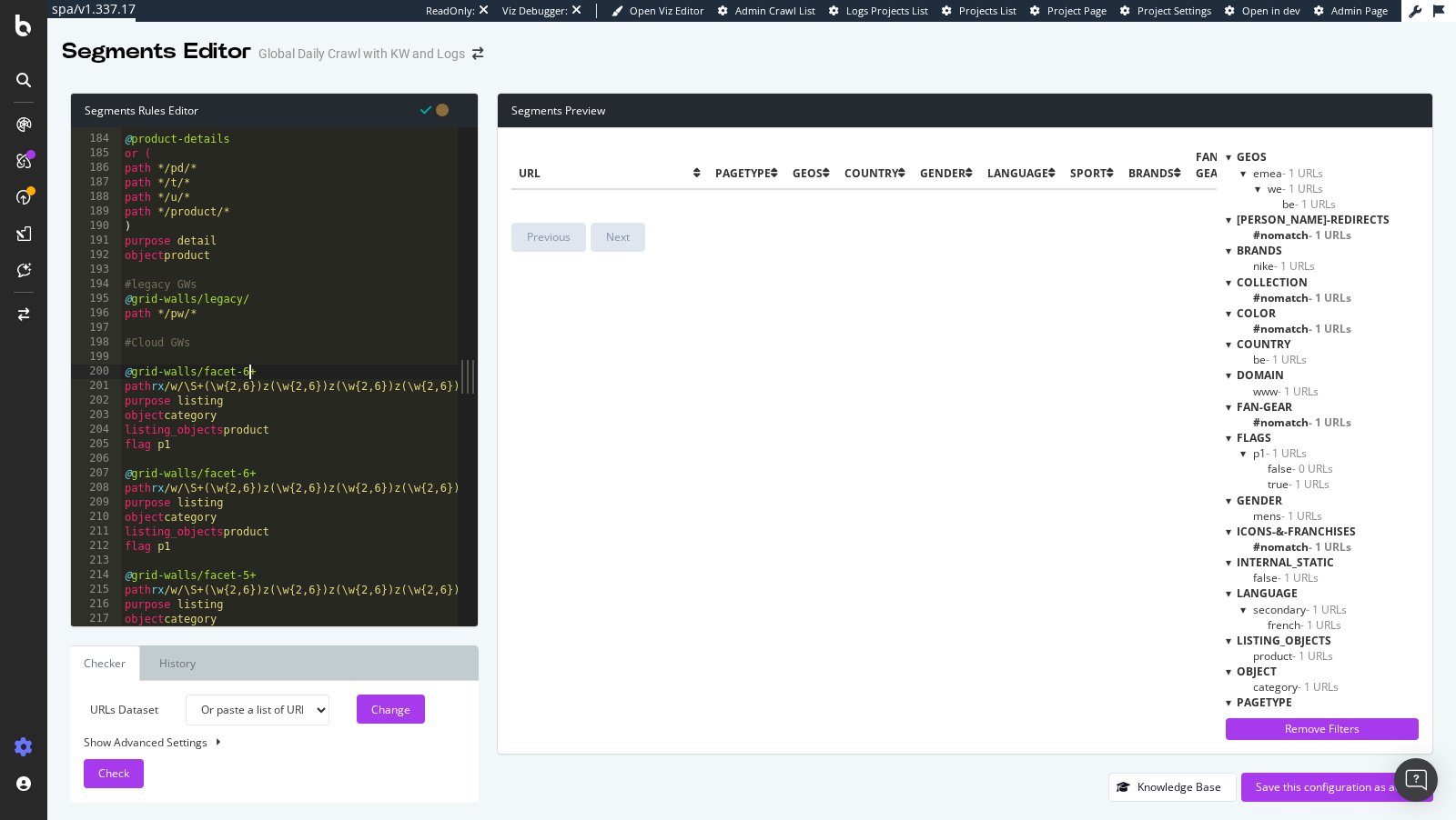
click at [250, 371] on div "@ product-details or ( path */pd/* path */t/* path */u/* path */product/* ) pur…" at bounding box center [471, 382] width 701 height 530
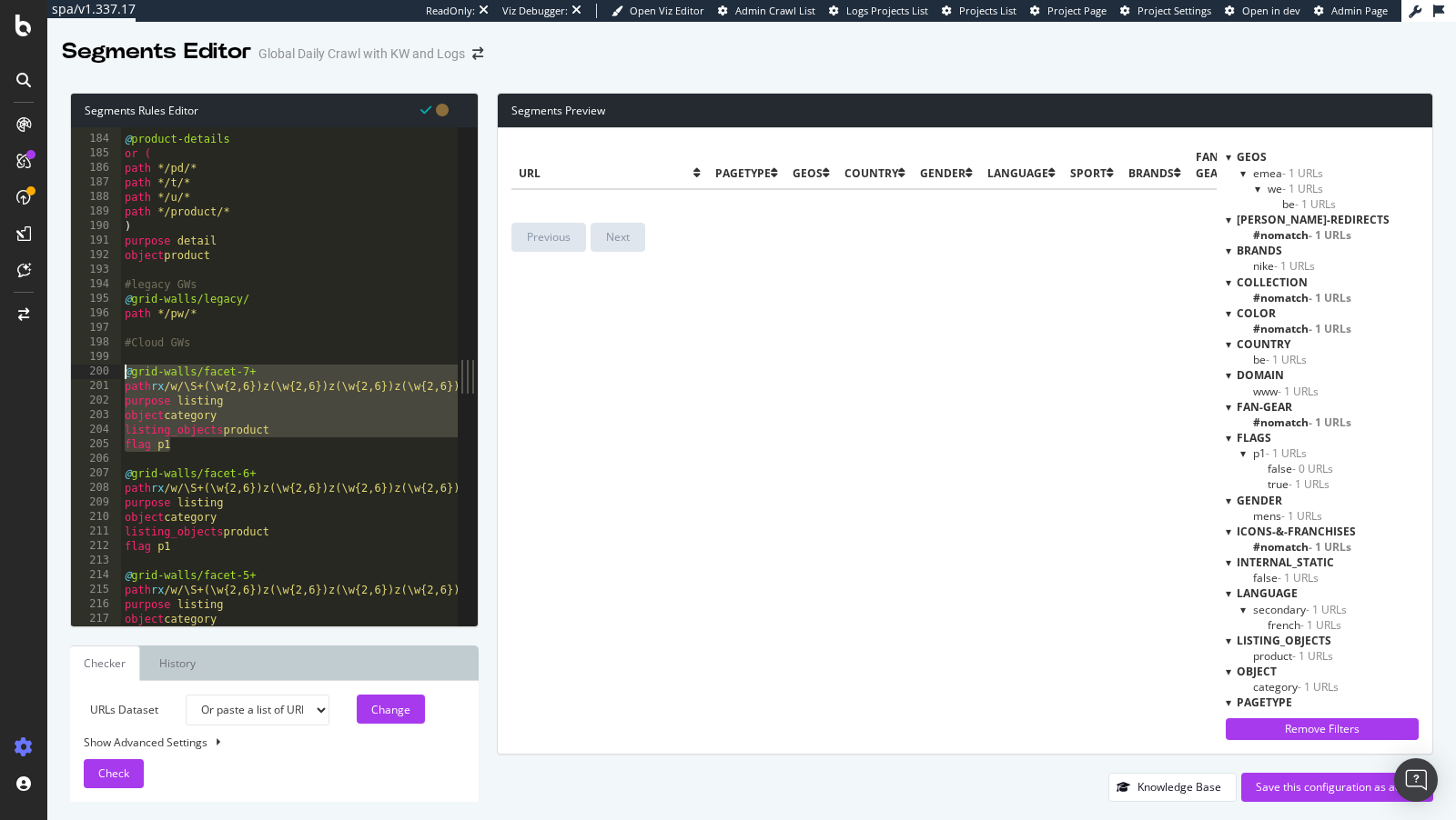
drag, startPoint x: 194, startPoint y: 450, endPoint x: 96, endPoint y: 368, distance: 127.8
click at [96, 368] on div "@grid-walls/facet-7+ 183 184 185 186 187 188 189 190 191 192 193 194 195 196 19…" at bounding box center [264, 376] width 387 height 498
type textarea "@grid-walls/facet-7+ path rx /w/\S+(\w{2,6})z(\w{2,6})z(\w{2,6})z(\w{2,6})z(\w{…"
click at [233, 357] on div "@ product-details or ( path */pd/* path */t/* path */u/* path */product/* ) pur…" at bounding box center [471, 382] width 701 height 530
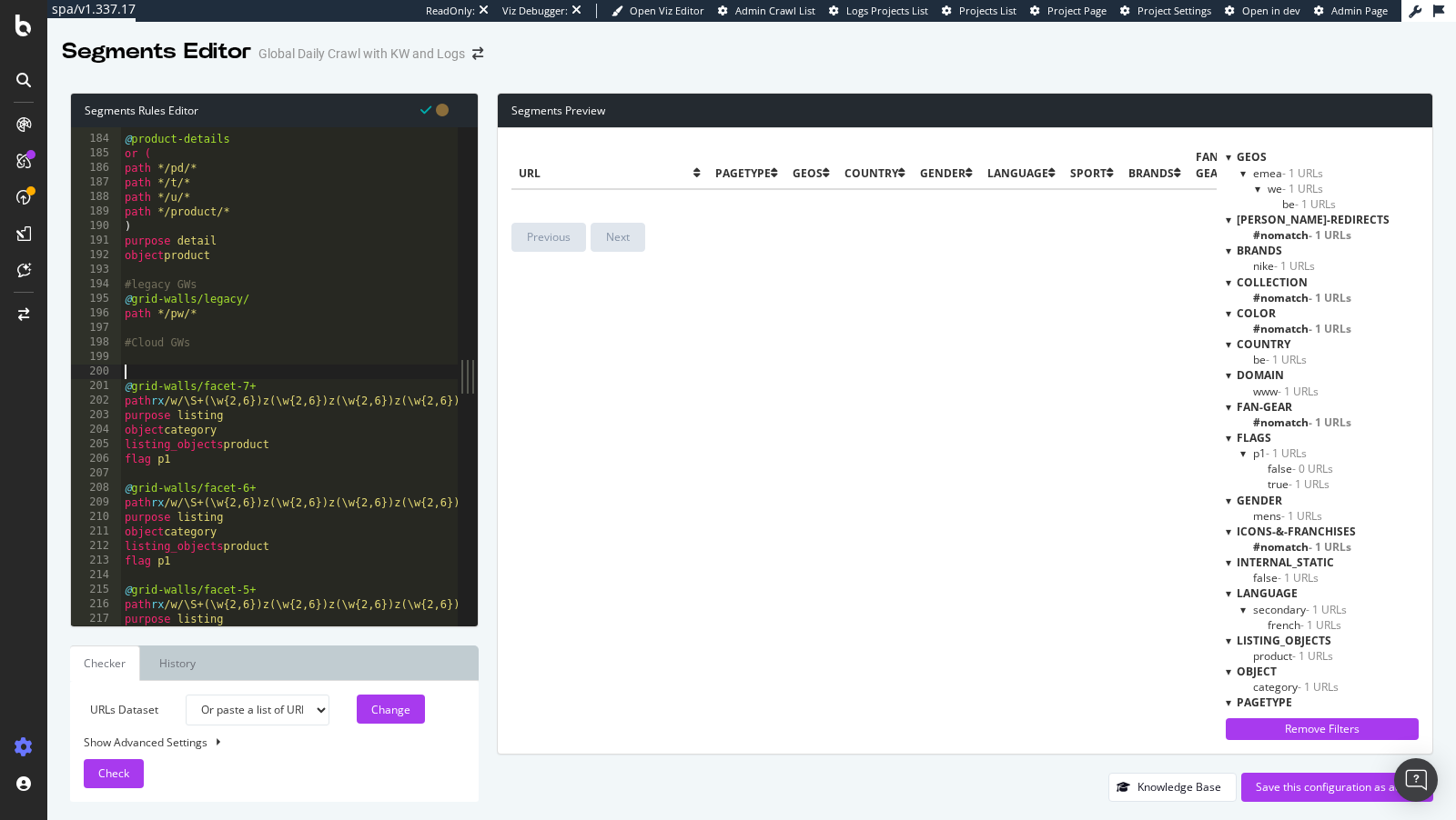
paste textarea "flag p1"
type textarea "flag p1"
click at [177, 355] on div "@ product-details or ( path */pd/* path */t/* path */u/* path */product/* ) pur…" at bounding box center [471, 382] width 701 height 530
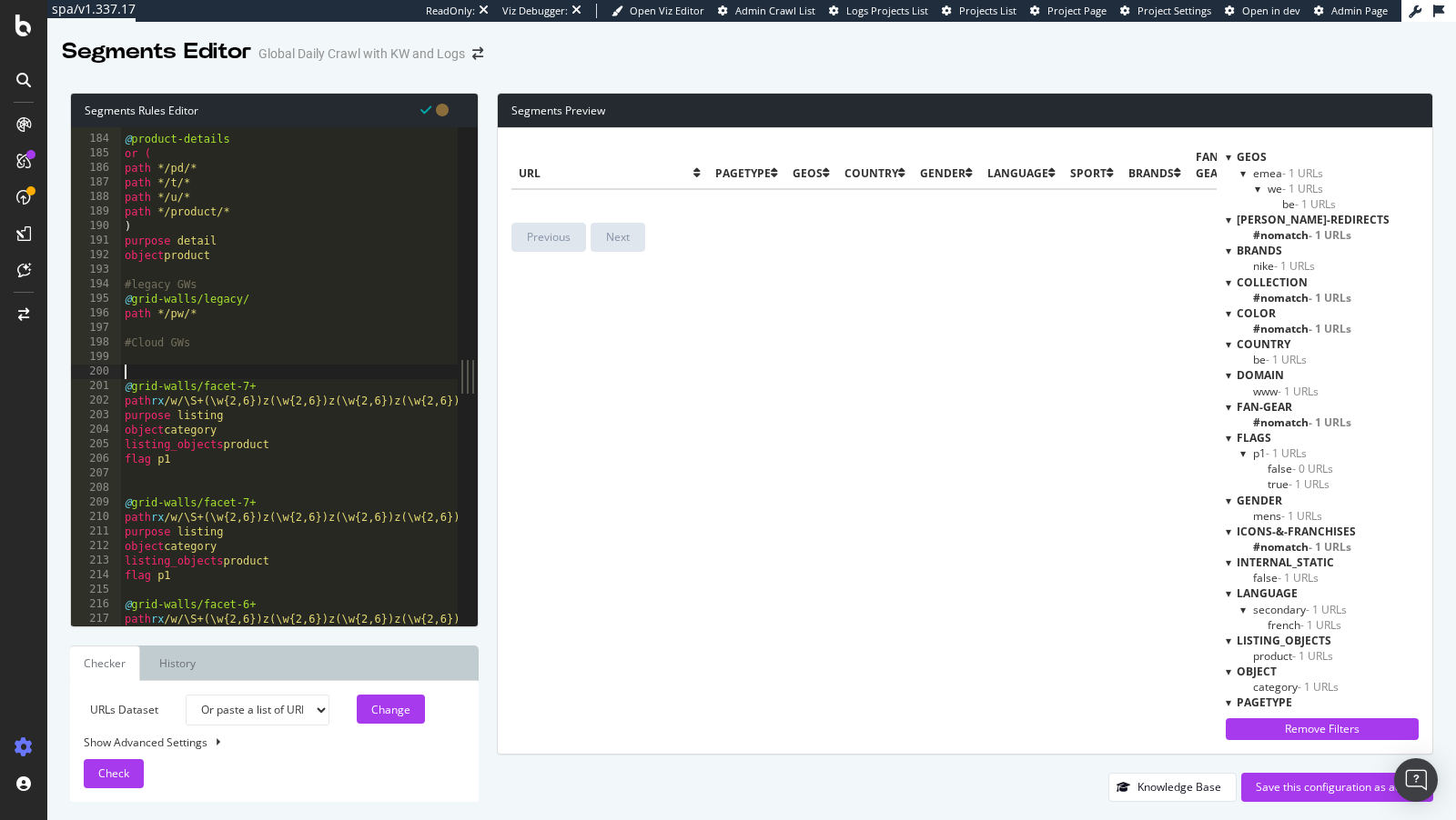
paste textarea "flag p1"
type textarea "flag p1"
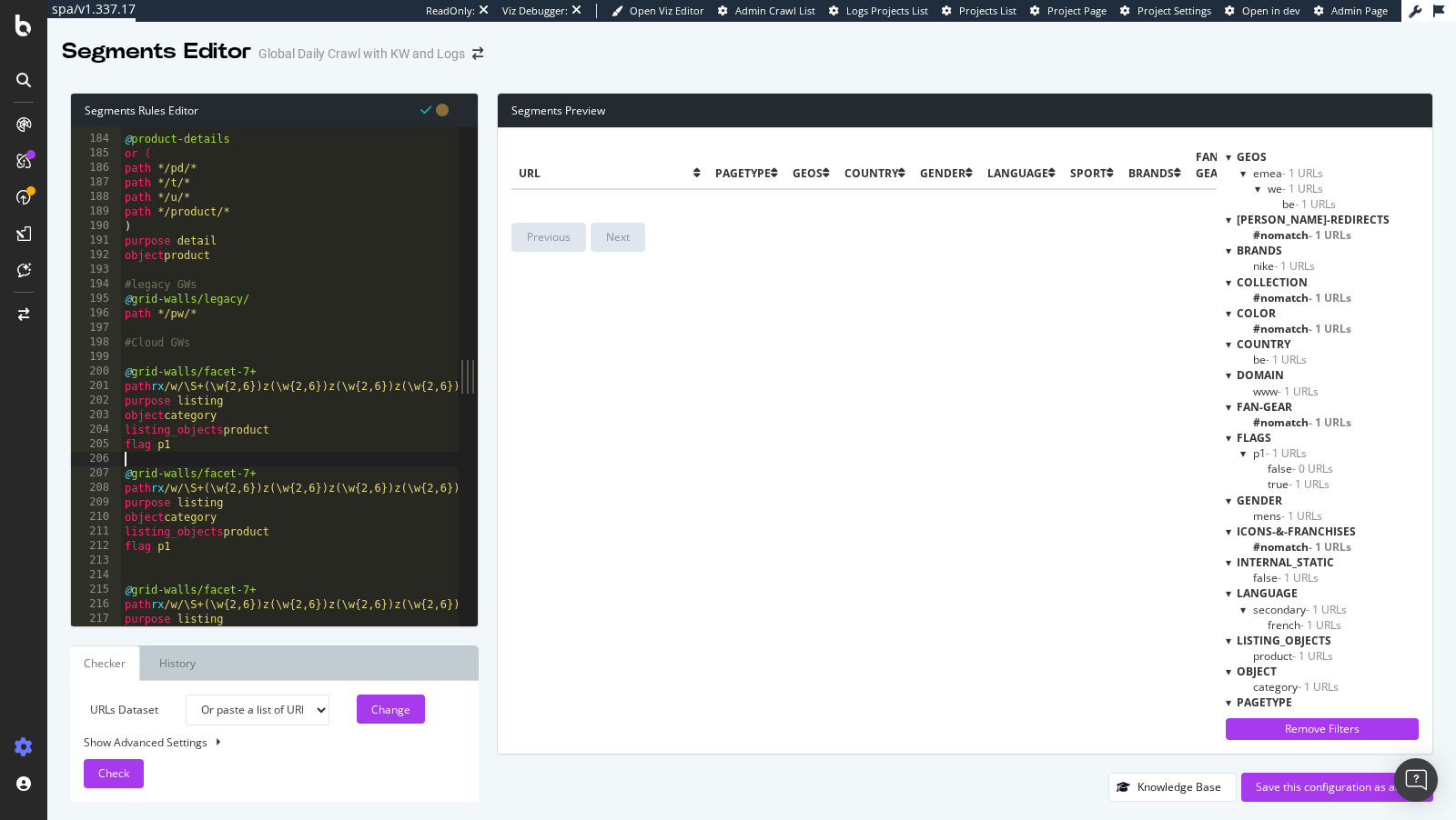
paste textarea "flag p1"
type textarea "flag p1"
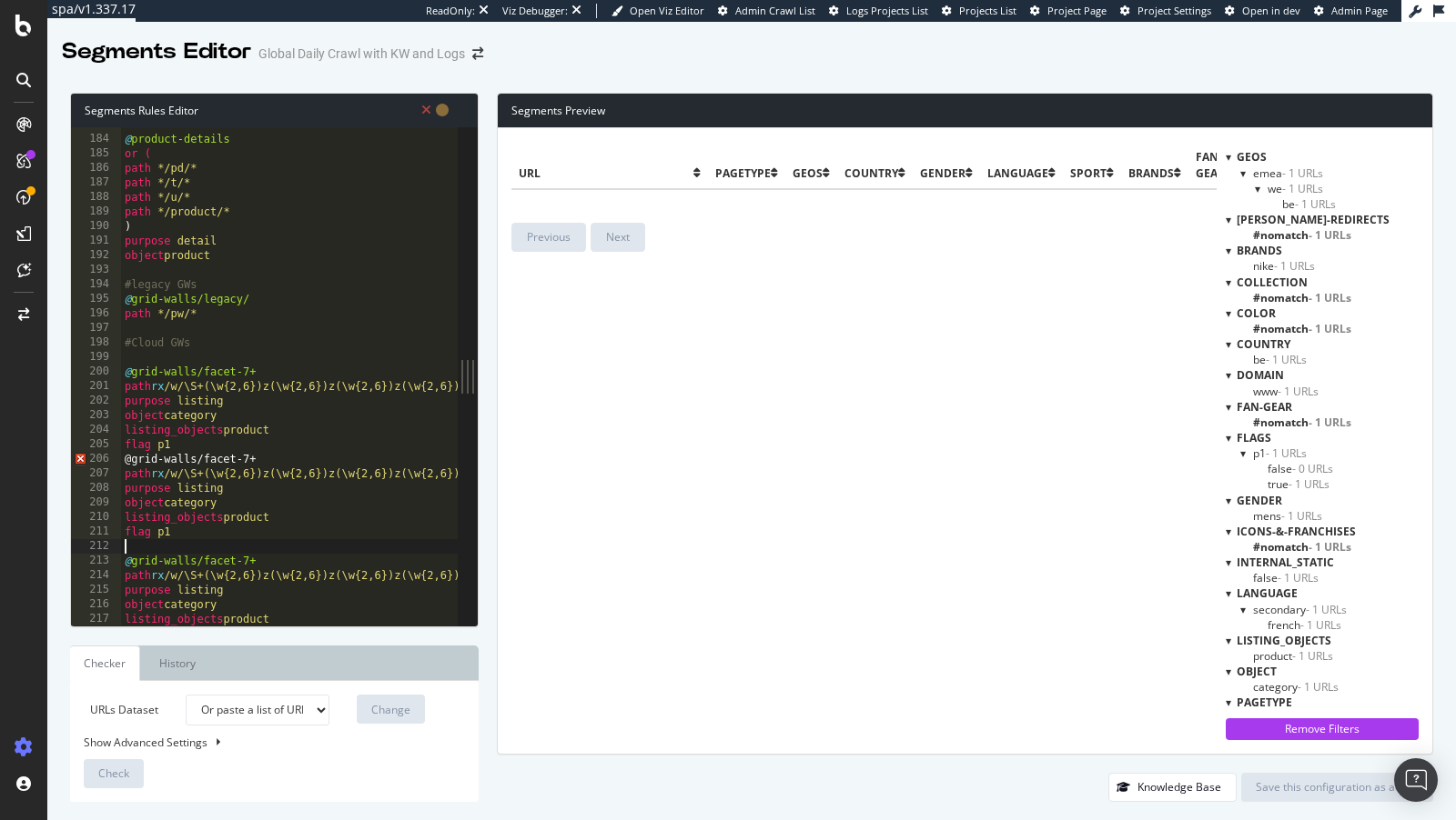
click at [187, 441] on div "@ product-details or ( path */pd/* path */t/* path */u/* path */product/* ) pur…" at bounding box center [471, 382] width 701 height 530
type textarea "flag p1"
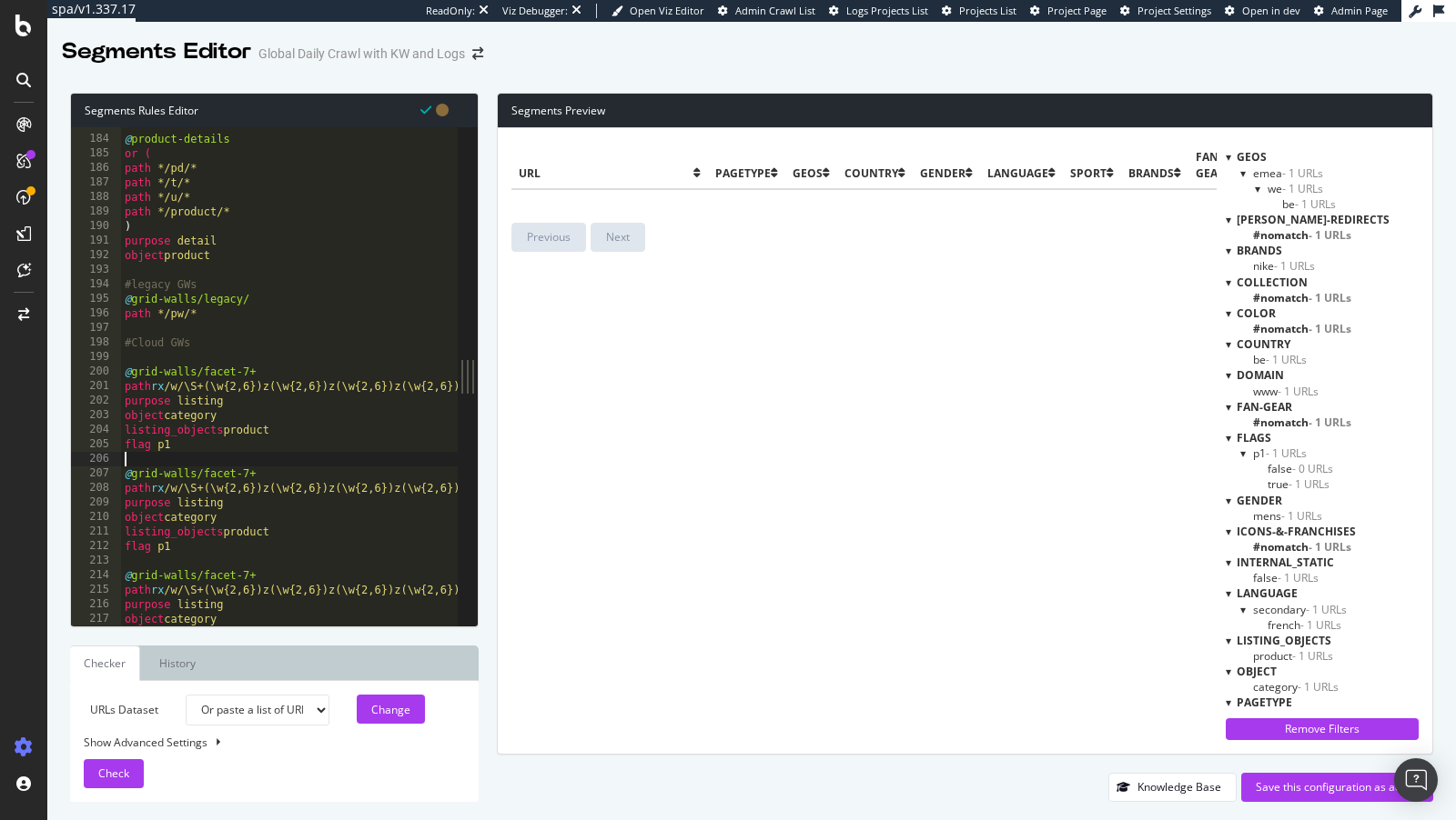
click at [198, 358] on div "@ product-details or ( path */pd/* path */t/* path */u/* path */product/* ) pur…" at bounding box center [471, 382] width 701 height 530
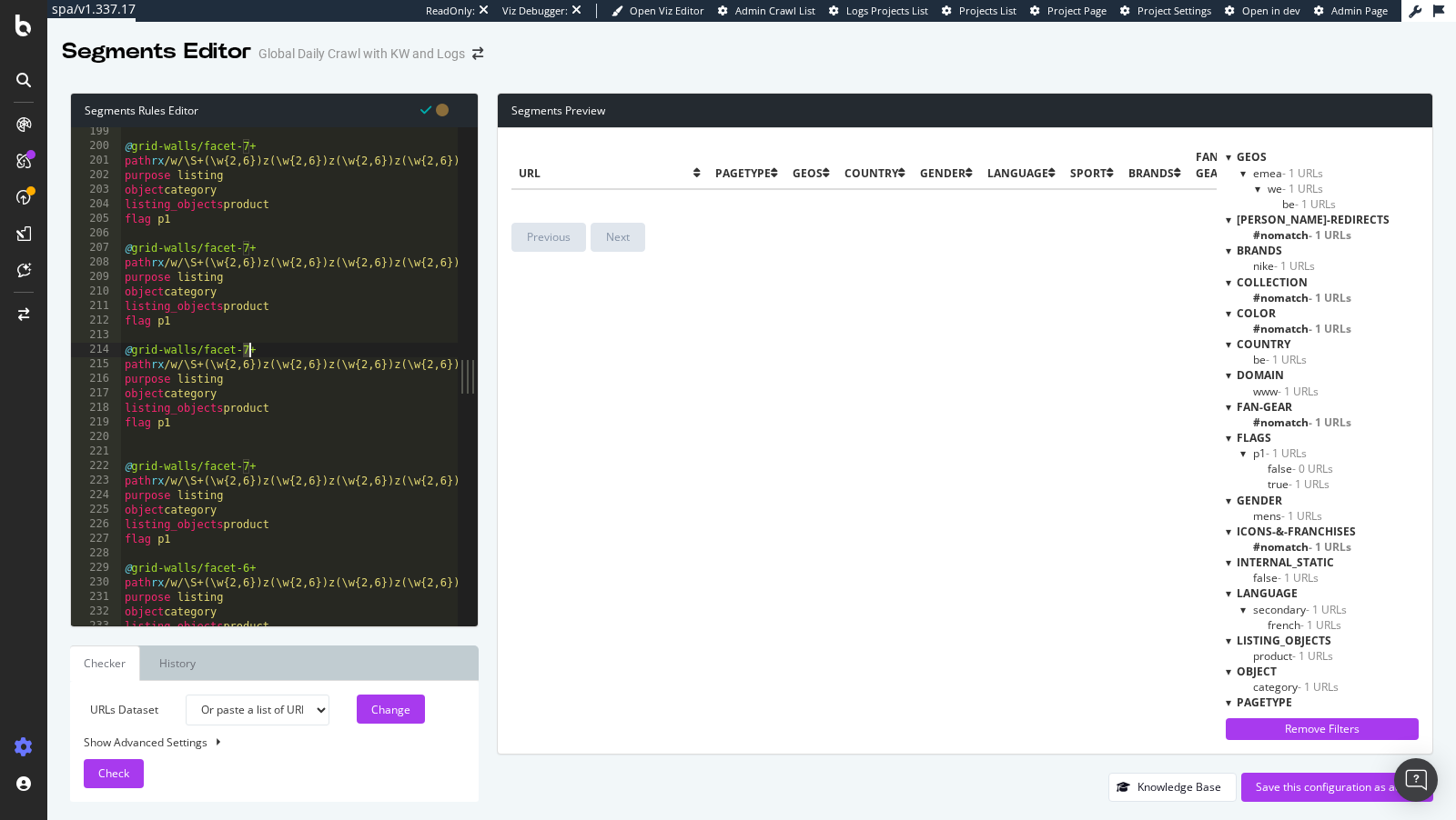
click at [247, 348] on div "@ grid-walls/facet-7+ path rx /w/\S+(\w{2,6})z(\w{2,6})z(\w{2,6})z(\w{2,6})z(\w…" at bounding box center [471, 389] width 701 height 530
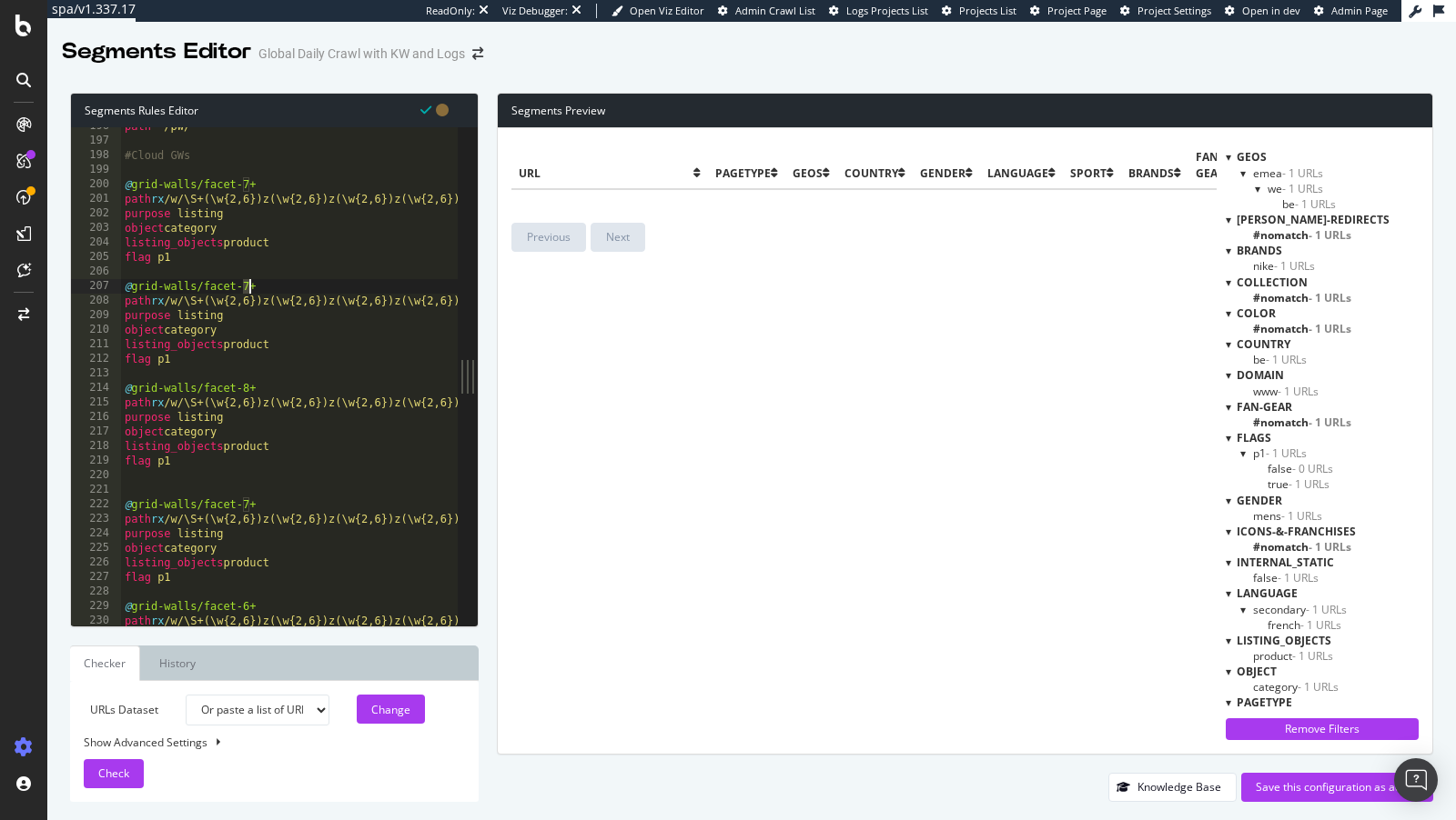
click at [248, 287] on div "path */pw/* #Cloud GWs @ grid-walls/facet-7+ path rx /w/\S+(\w{2,6})z(\w{2,6})z…" at bounding box center [471, 384] width 701 height 530
click at [247, 184] on div "path */pw/* #Cloud GWs @ grid-walls/facet-7+ path rx /w/\S+(\w{2,6})z(\w{2,6})z…" at bounding box center [471, 384] width 701 height 530
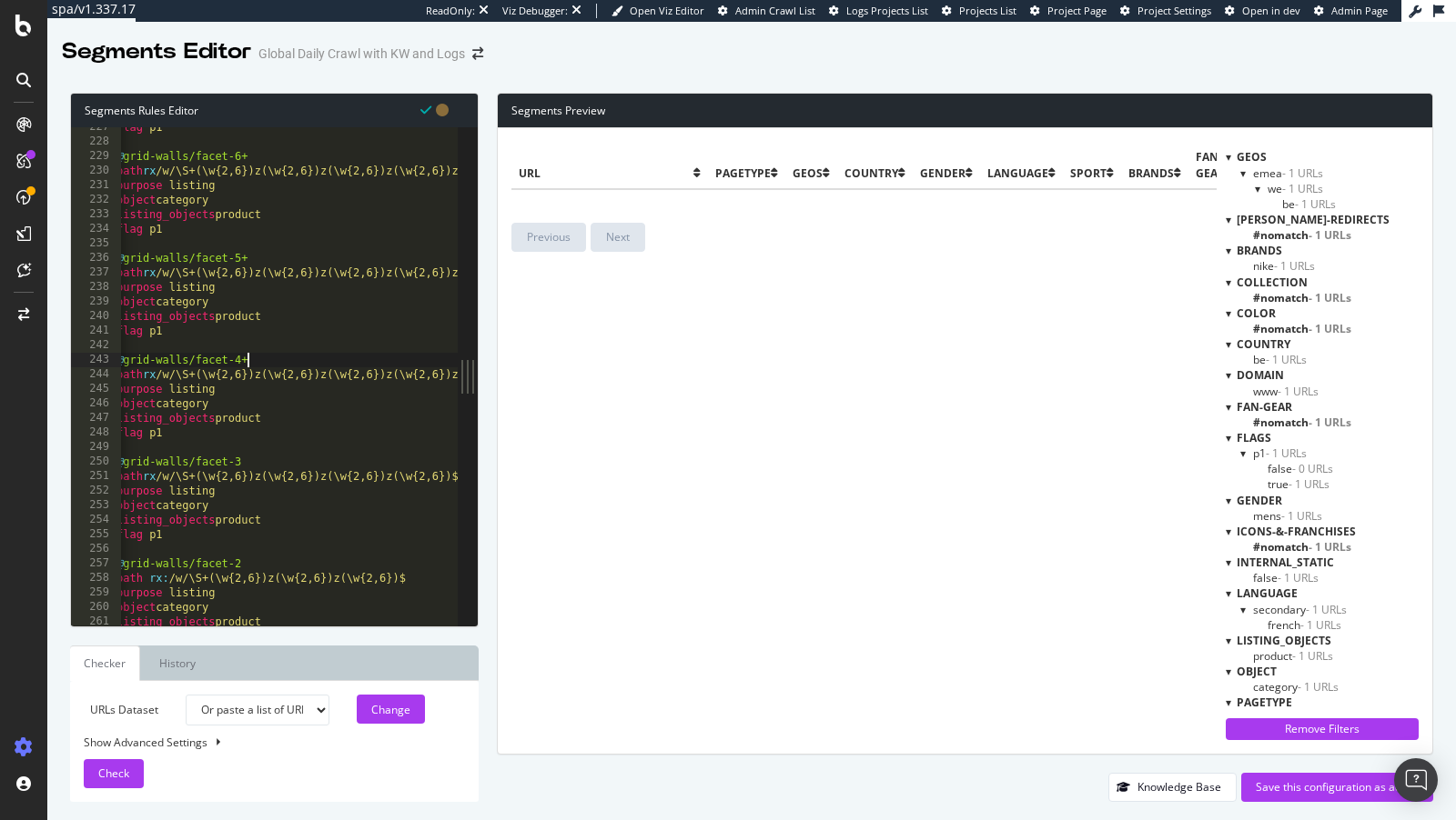
click at [267, 357] on div "flag p1 @ grid-walls/facet-6+ path rx /w/\S+(\w{2,6})z(\w{2,6})z(\w{2,6})z(\w{2…" at bounding box center [462, 385] width 701 height 530
type textarea "@grid-walls/facet-4"
click at [294, 249] on div "flag p1 @ grid-walls/facet-6+ path rx /w/\S+(\w{2,6})z(\w{2,6})z(\w{2,6})z(\w{2…" at bounding box center [462, 385] width 701 height 530
click at [278, 253] on div "flag p1 @ grid-walls/facet-6+ path rx /w/\S+(\w{2,6})z(\w{2,6})z(\w{2,6})z(\w{2…" at bounding box center [471, 385] width 701 height 530
click at [274, 159] on div "flag p1 @ grid-walls/facet-6+ path rx /w/\S+(\w{2,6})z(\w{2,6})z(\w{2,6})z(\w{2…" at bounding box center [471, 385] width 701 height 530
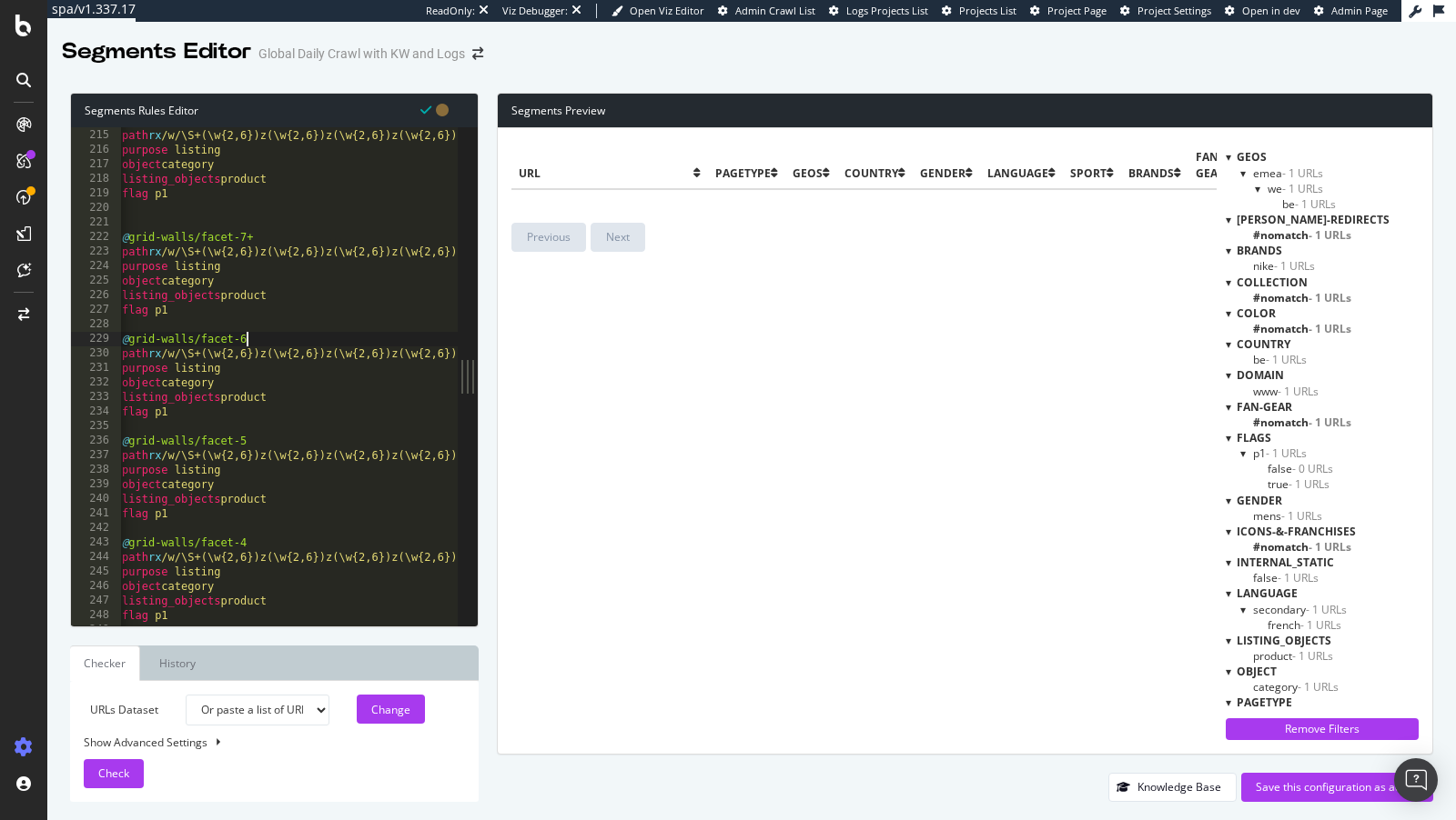
click at [273, 240] on div "@ grid-walls/facet-8+ path rx /w/\S+(\w{2,6})z(\w{2,6})z(\w{2,6})z(\w{2,6})z(\w…" at bounding box center [468, 378] width 701 height 530
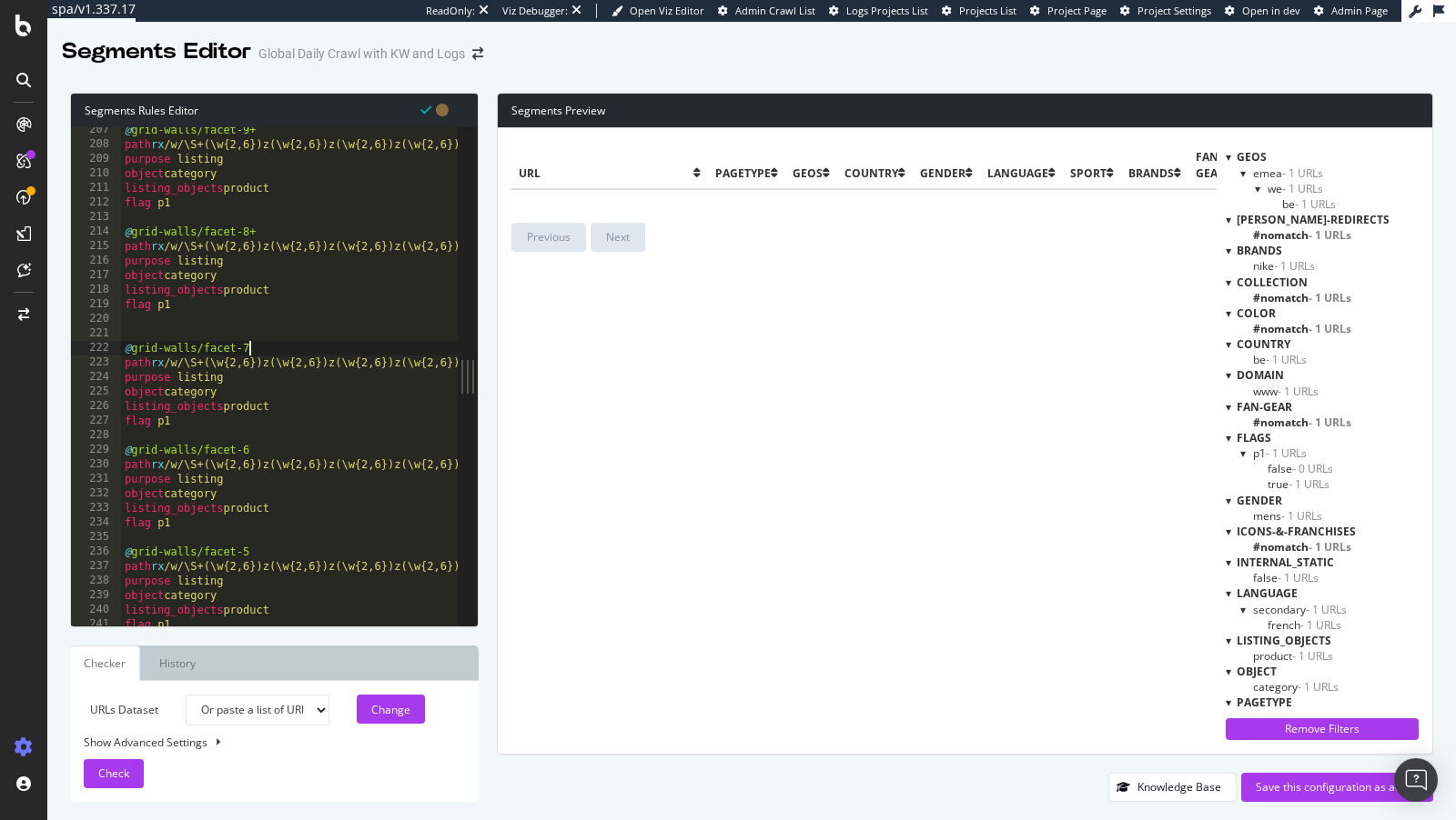
click at [265, 232] on div "@ grid-walls/facet-9+ path rx /w/\S+(\w{2,6})z(\w{2,6})z(\w{2,6})z(\w{2,6})z(\w…" at bounding box center [471, 388] width 701 height 530
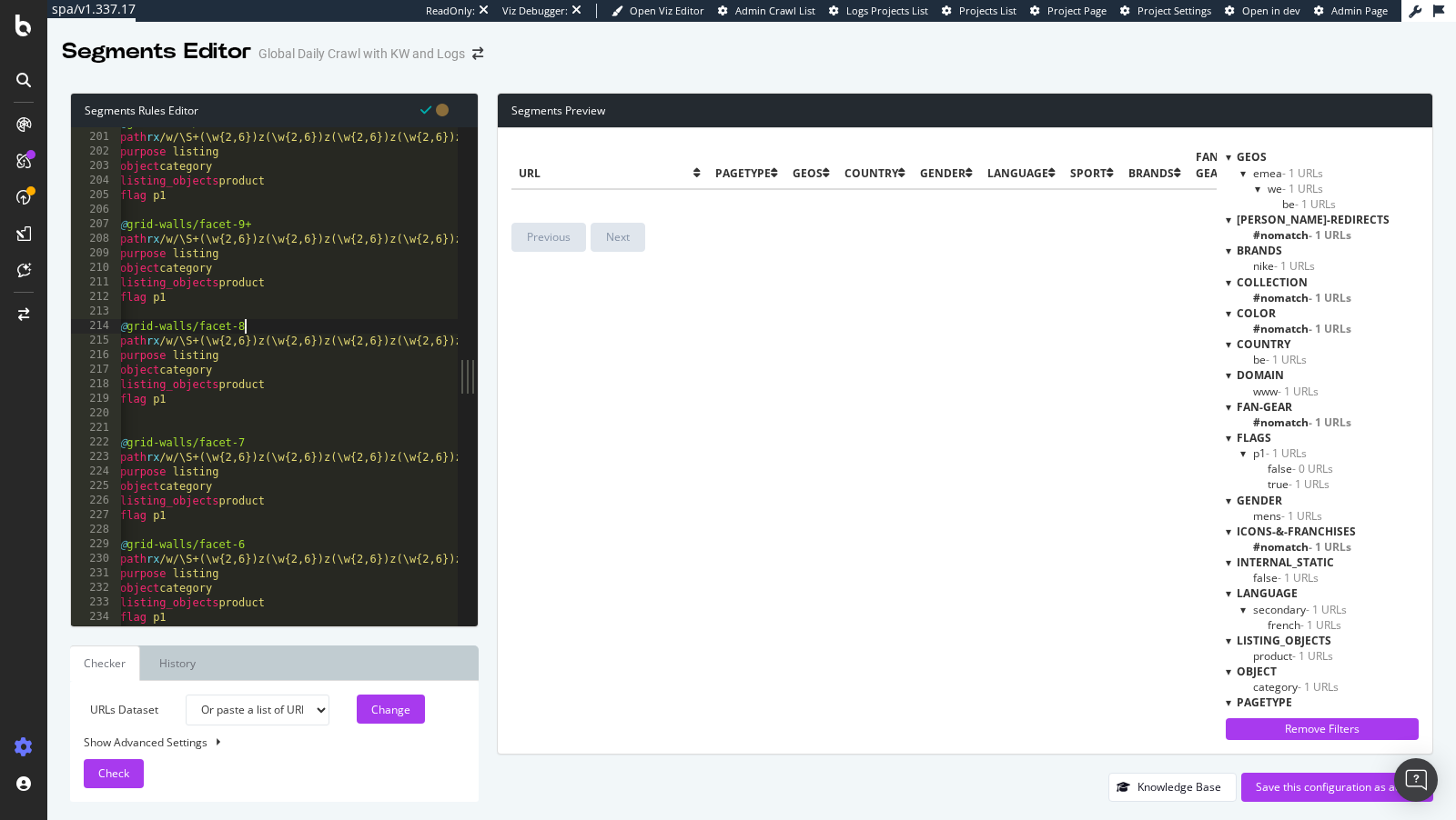
click at [262, 222] on div "@ grid-walls/facet-10+ path rx /w/\S+(\w{2,6})z(\w{2,6})z(\w{2,6})z(\w{2,6})z(\…" at bounding box center [466, 380] width 701 height 530
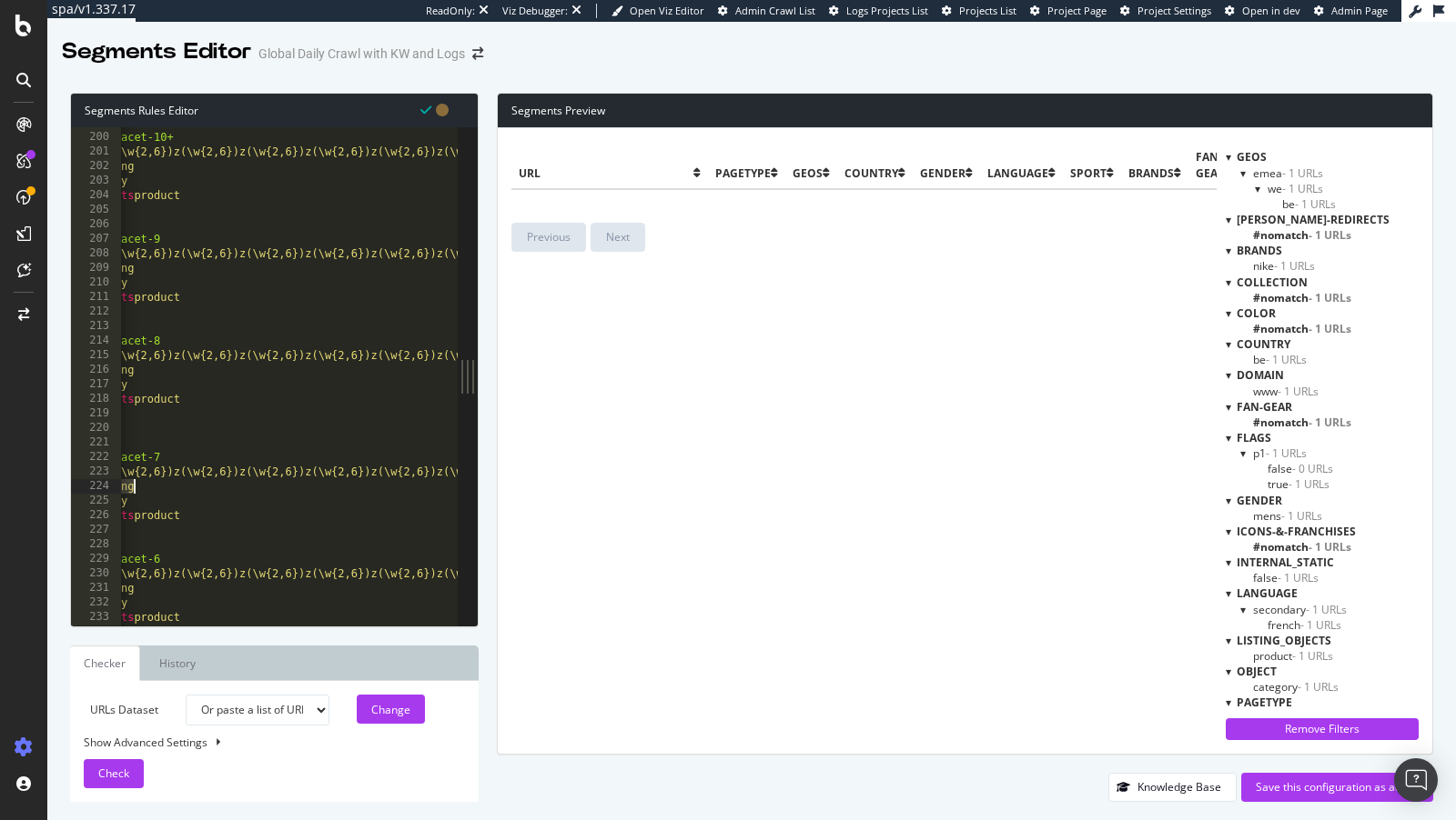
drag, startPoint x: 329, startPoint y: 477, endPoint x: 273, endPoint y: 478, distance: 56.0
click at [273, 478] on div "@ grid-walls/facet-10+ path rx /w/\S+(\w{2,6})z(\w{2,6})z(\w{2,6})z(\w{2,6})z(\…" at bounding box center [382, 380] width 701 height 530
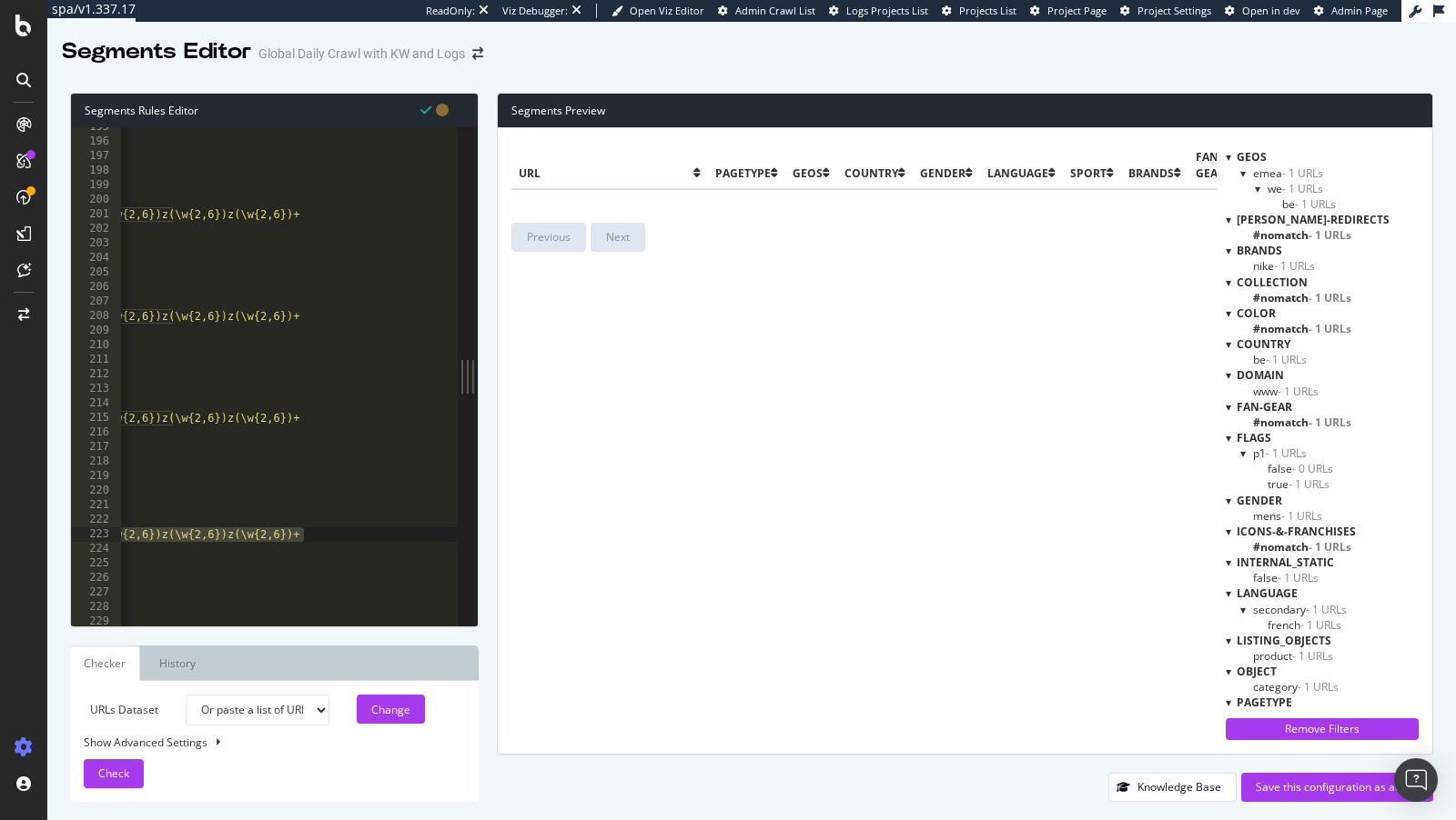
click at [275, 554] on div "@ grid-walls/legacy/ path */pw/* #Cloud GWs @ grid-walls/facet-10+ path rx /w/\…" at bounding box center [107, 385] width 701 height 530
drag, startPoint x: 277, startPoint y: 537, endPoint x: 344, endPoint y: 538, distance: 67.0
click at [344, 538] on div "@ grid-walls/legacy/ path */pw/* #Cloud GWs @ grid-walls/facet-10+ path rx /w/\…" at bounding box center [146, 382] width 701 height 530
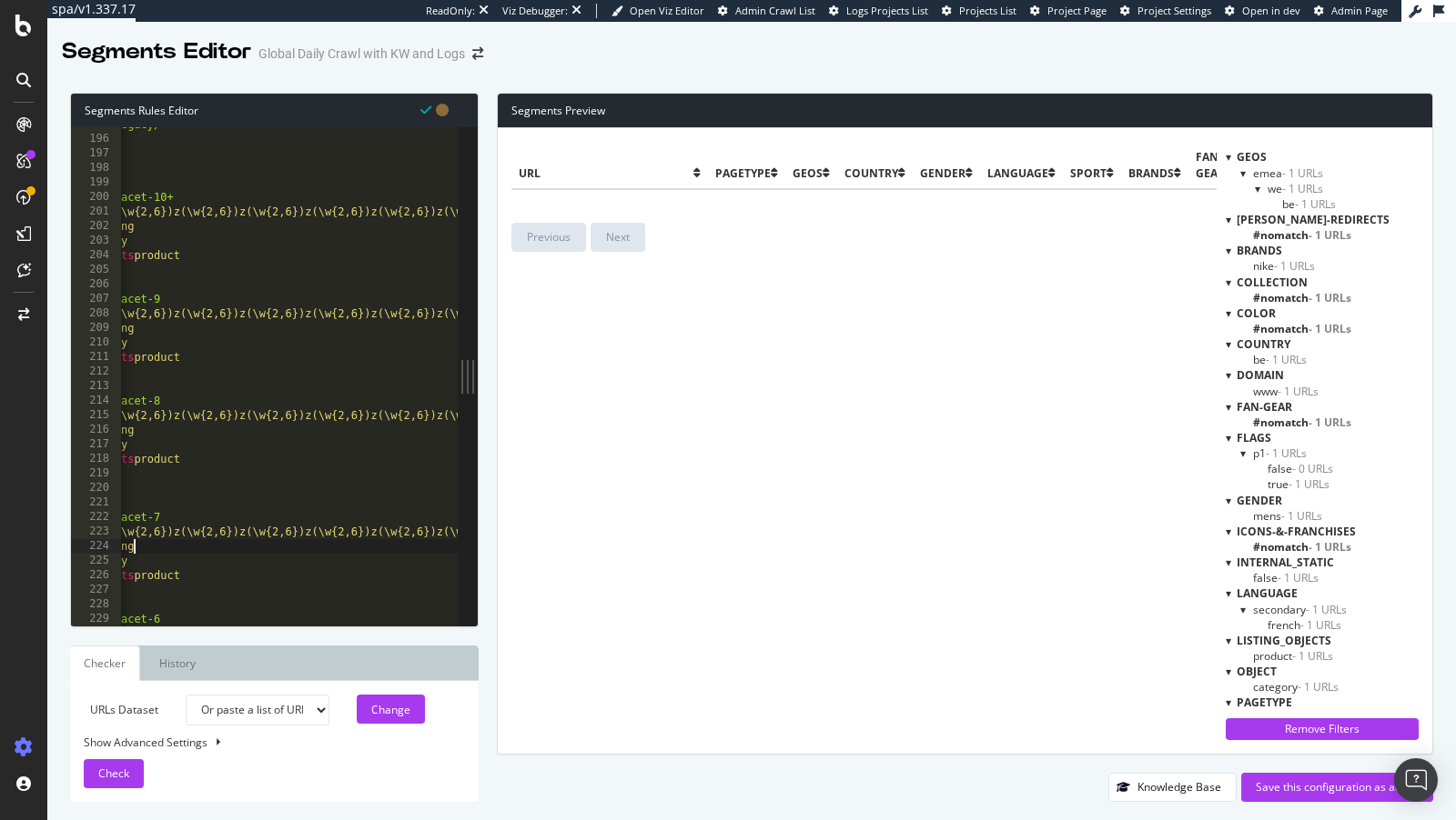
click at [349, 545] on div "@ grid-walls/legacy/ path */pw/* #Cloud GWs @ grid-walls/facet-10+ path rx /w/\…" at bounding box center [382, 382] width 701 height 530
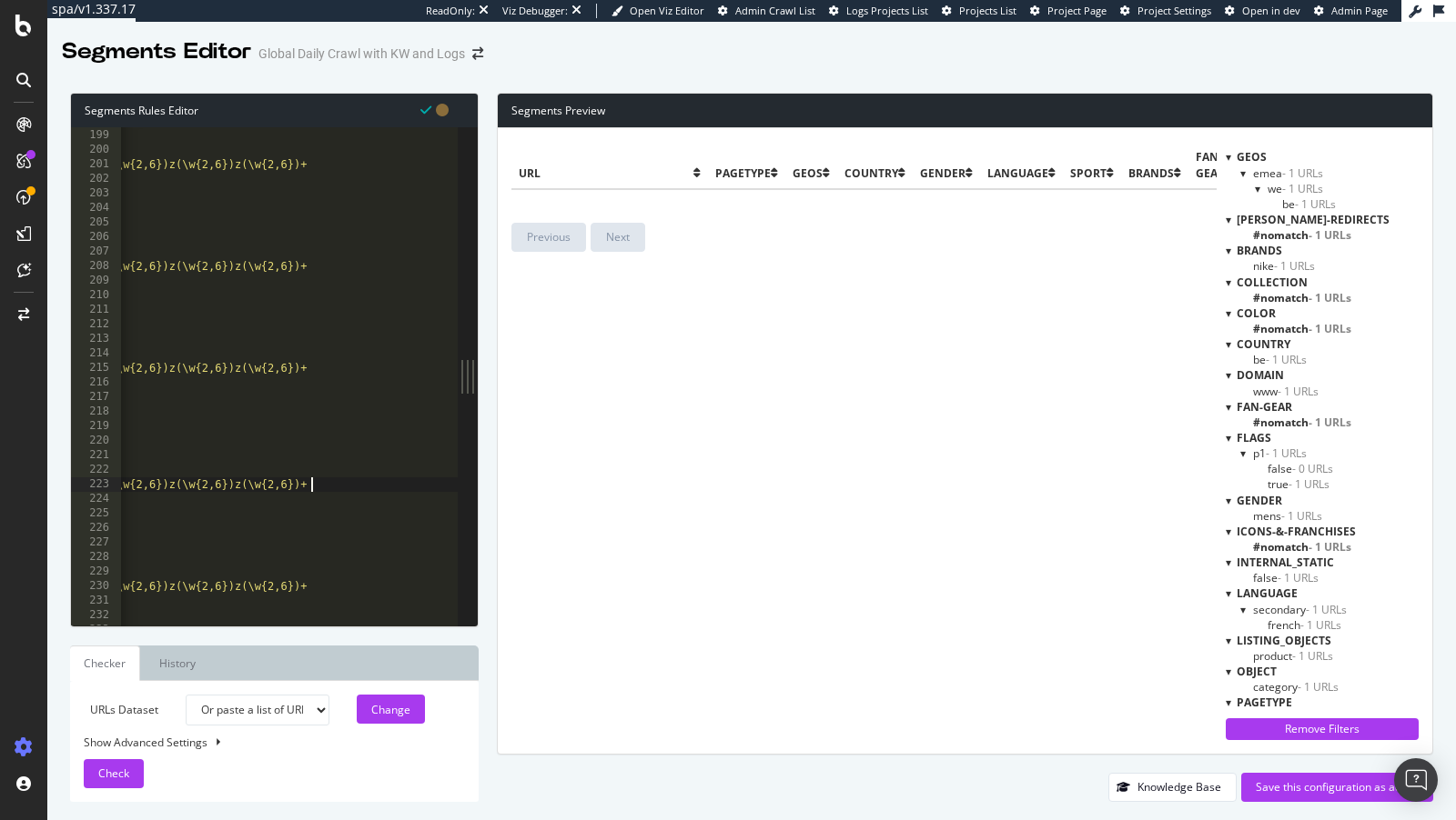
click at [312, 488] on div "#Cloud GWs @ grid-walls/facet-10+ path rx /w/\S+(\w{2,6})z(\w{2,6})z(\w{2,6})z(…" at bounding box center [114, 378] width 701 height 530
paste textarea "z(\w{2,6})"
click at [311, 368] on div "#Cloud GWs @ grid-walls/facet-10+ path rx /w/\S+(\w{2,6})z(\w{2,6})z(\w{2,6})z(…" at bounding box center [114, 378] width 701 height 530
paste textarea "z(\w{2,6})"
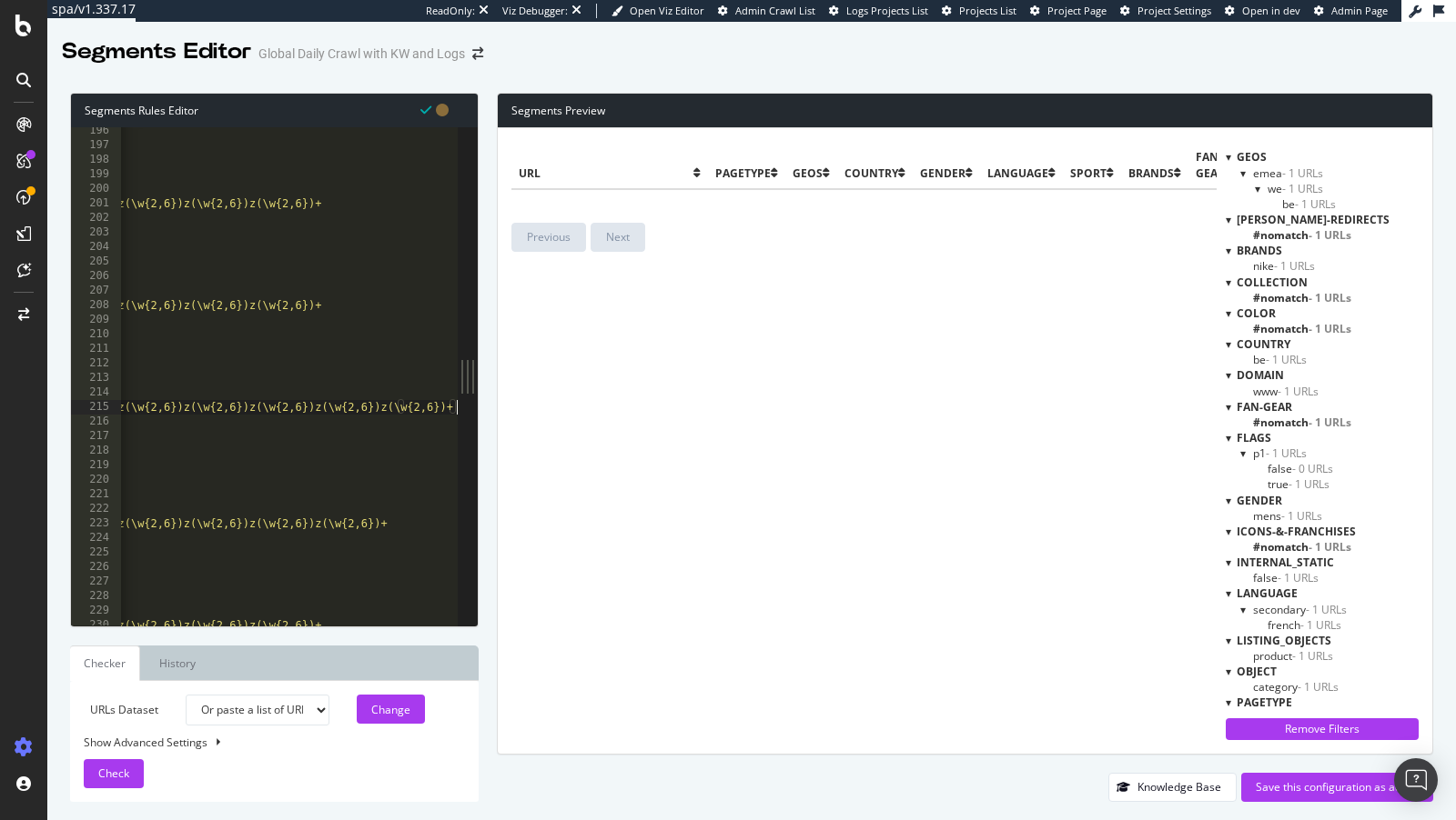
click at [324, 304] on div "path */pw/* #Cloud GWs @ grid-walls/facet-10+ path rx /w/\S+(\w{2,6})z(\w{2,6})…" at bounding box center [129, 388] width 701 height 530
paste textarea "z(\w{2,6})"
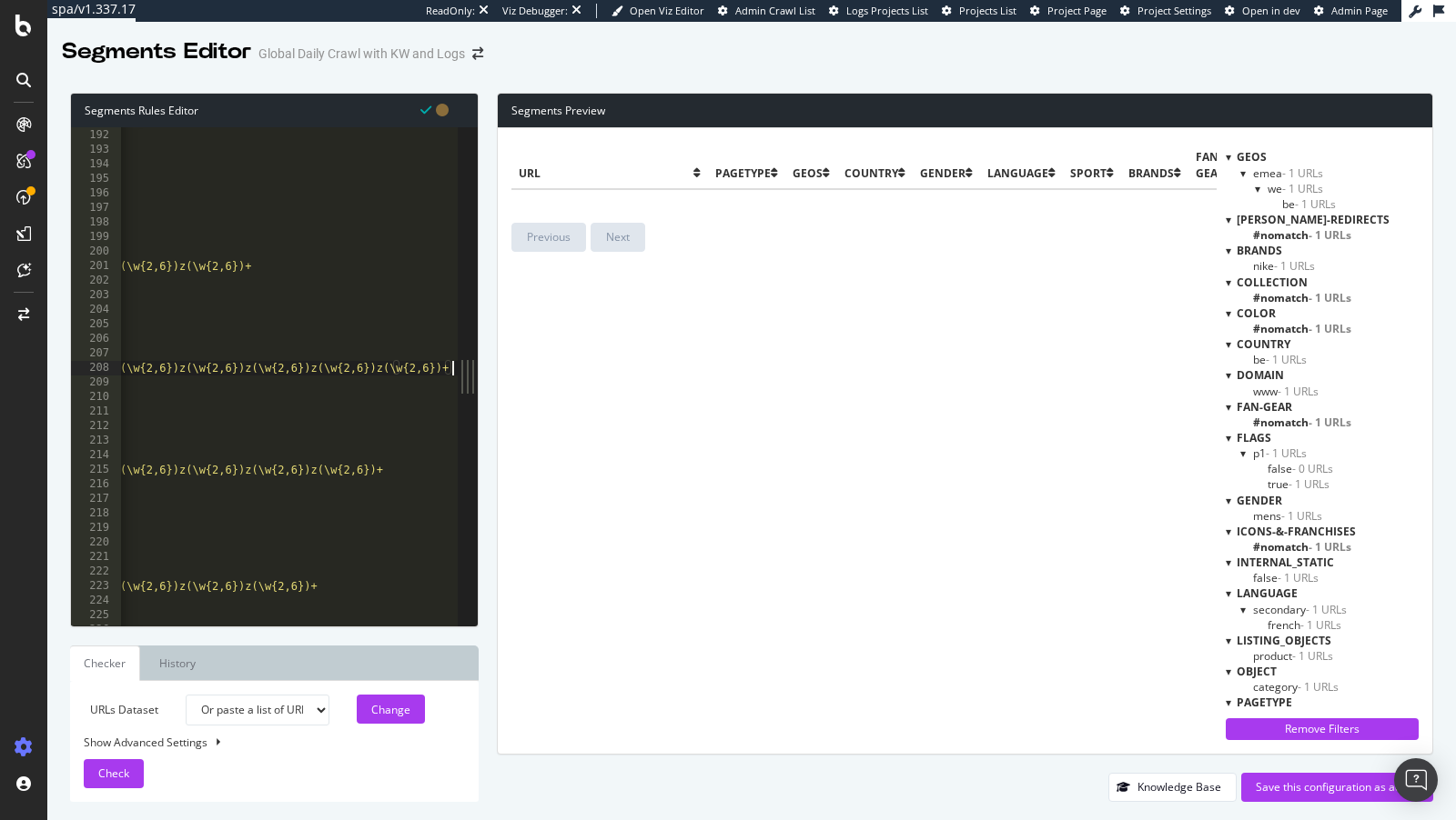
click at [253, 264] on div "purpose detail object product #legacy GWs @ grid-walls/legacy/ path */pw/* #Clo…" at bounding box center [86, 378] width 754 height 530
paste textarea "z(\w{2,6})"
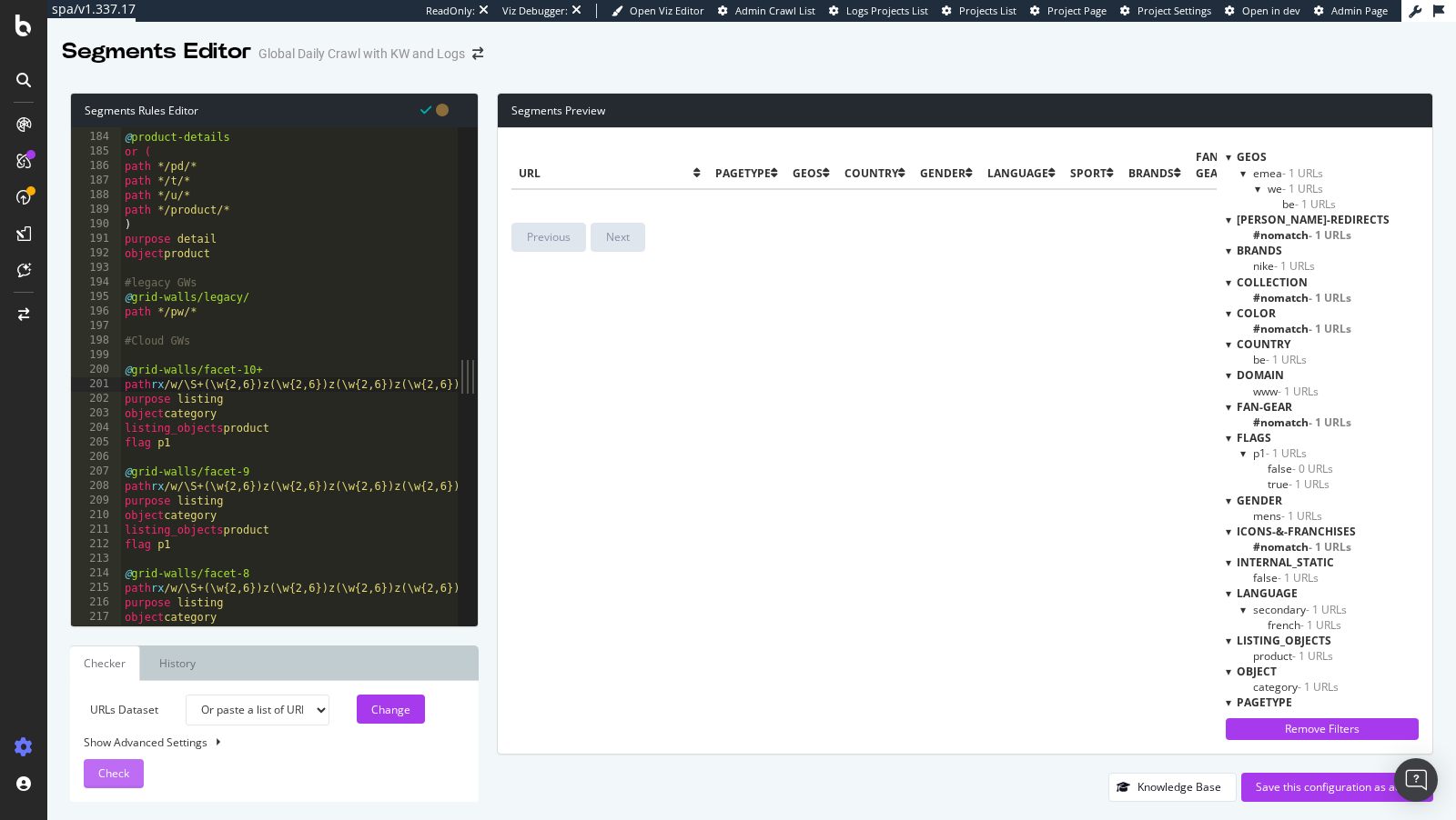
type textarea "path rx /w/\S+(\w{2,6})z(\w{2,6})z(\w{2,6})z(\w{2,6})z(\w{2,6})z(\w{2,6})z(\w{2…"
click at [124, 776] on span "Check" at bounding box center [113, 773] width 31 height 16
click at [1307, 782] on div "Save this configuration as active" at bounding box center [1338, 787] width 163 height 16
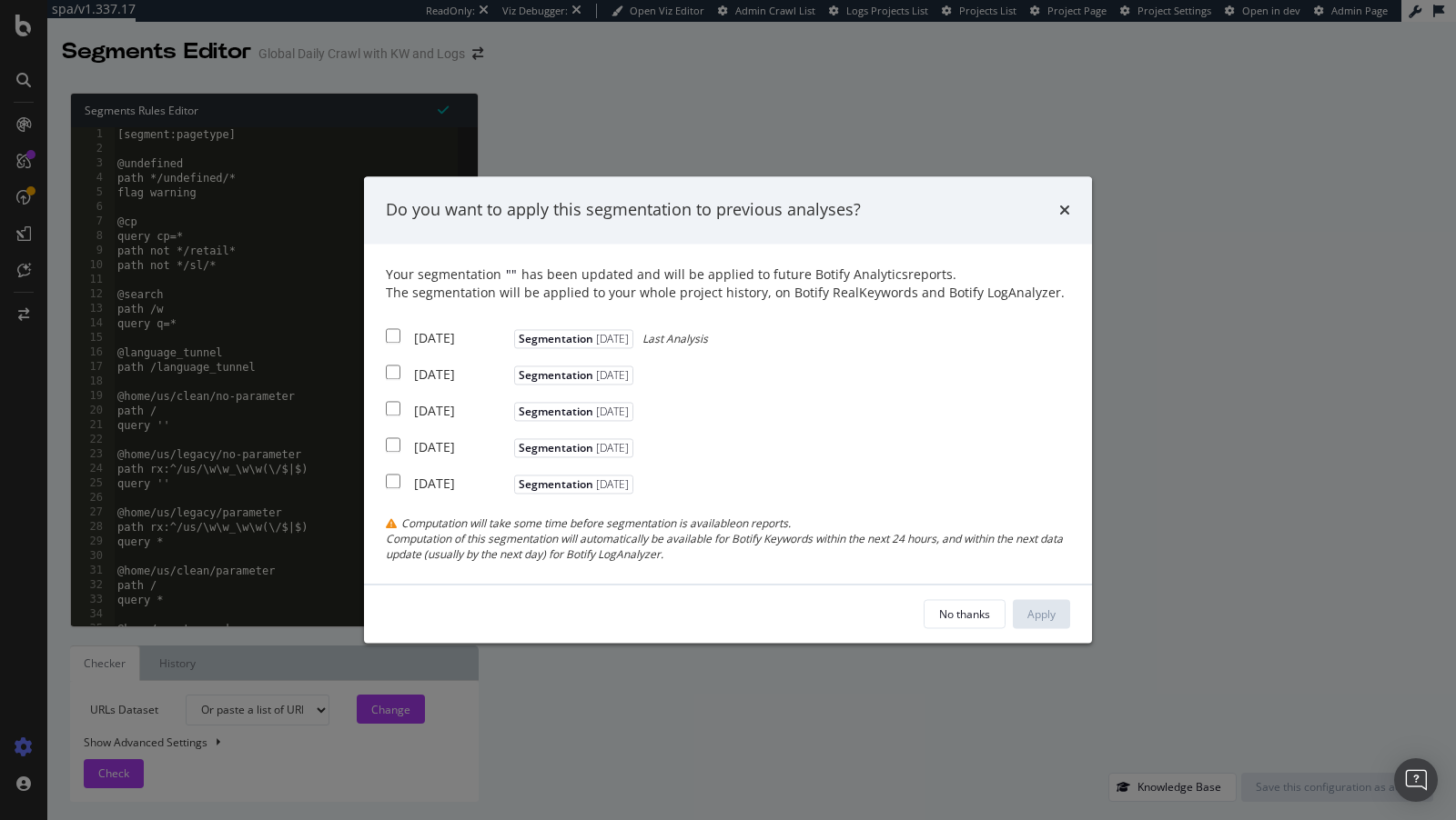
click at [463, 335] on div "2025 Sep. 7th" at bounding box center [461, 338] width 95 height 18
checkbox input "true"
click at [454, 386] on div "Your segmentation " " has been updated and will be applied to future Botify Ana…" at bounding box center [728, 413] width 684 height 296
click at [434, 373] on div "2025 Sep. 6th" at bounding box center [461, 375] width 95 height 18
checkbox input "true"
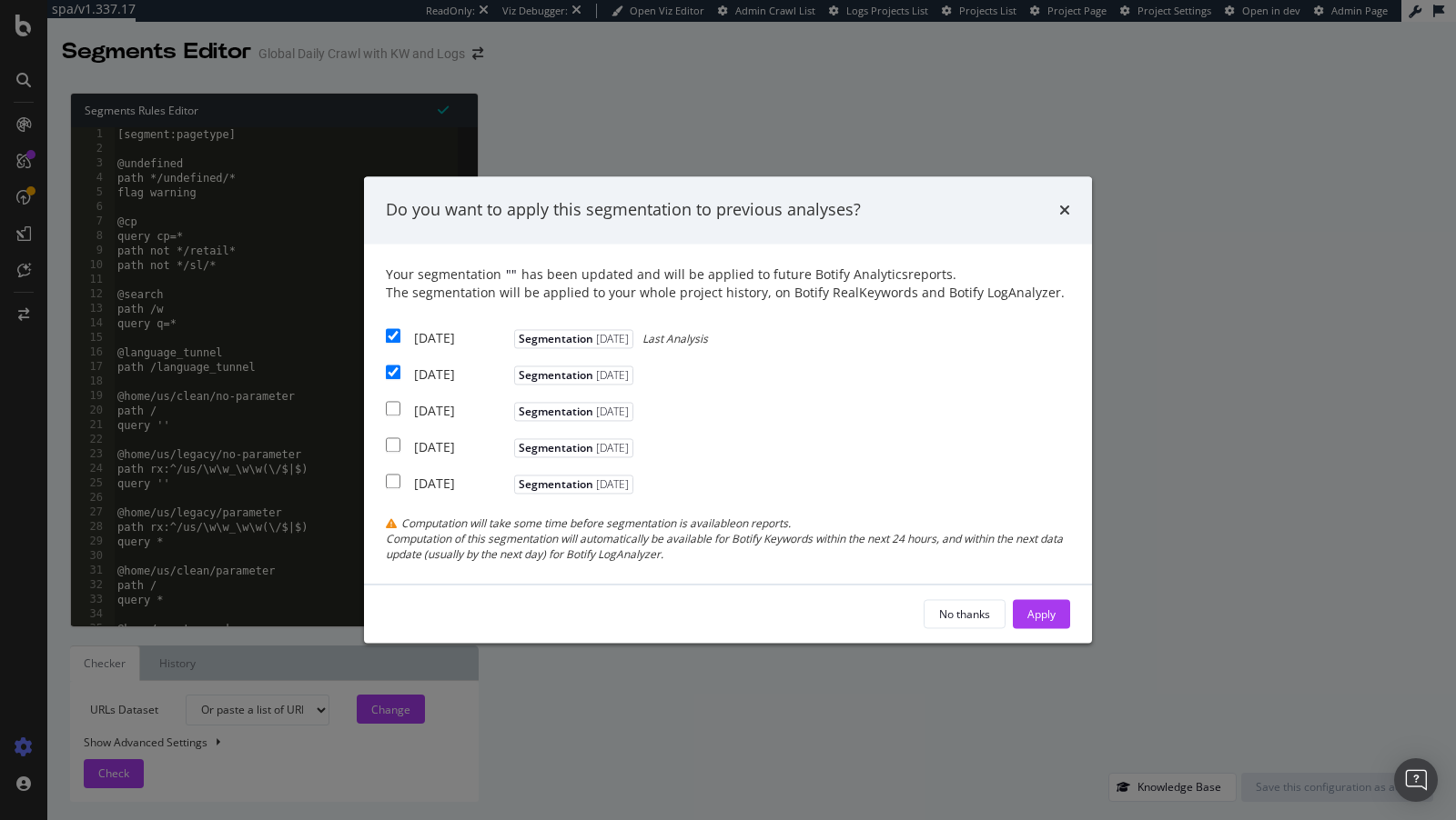
click at [427, 404] on div "2025 Sep. 4th" at bounding box center [461, 410] width 95 height 18
checkbox input "true"
click at [1031, 603] on div "Apply" at bounding box center [1041, 614] width 28 height 27
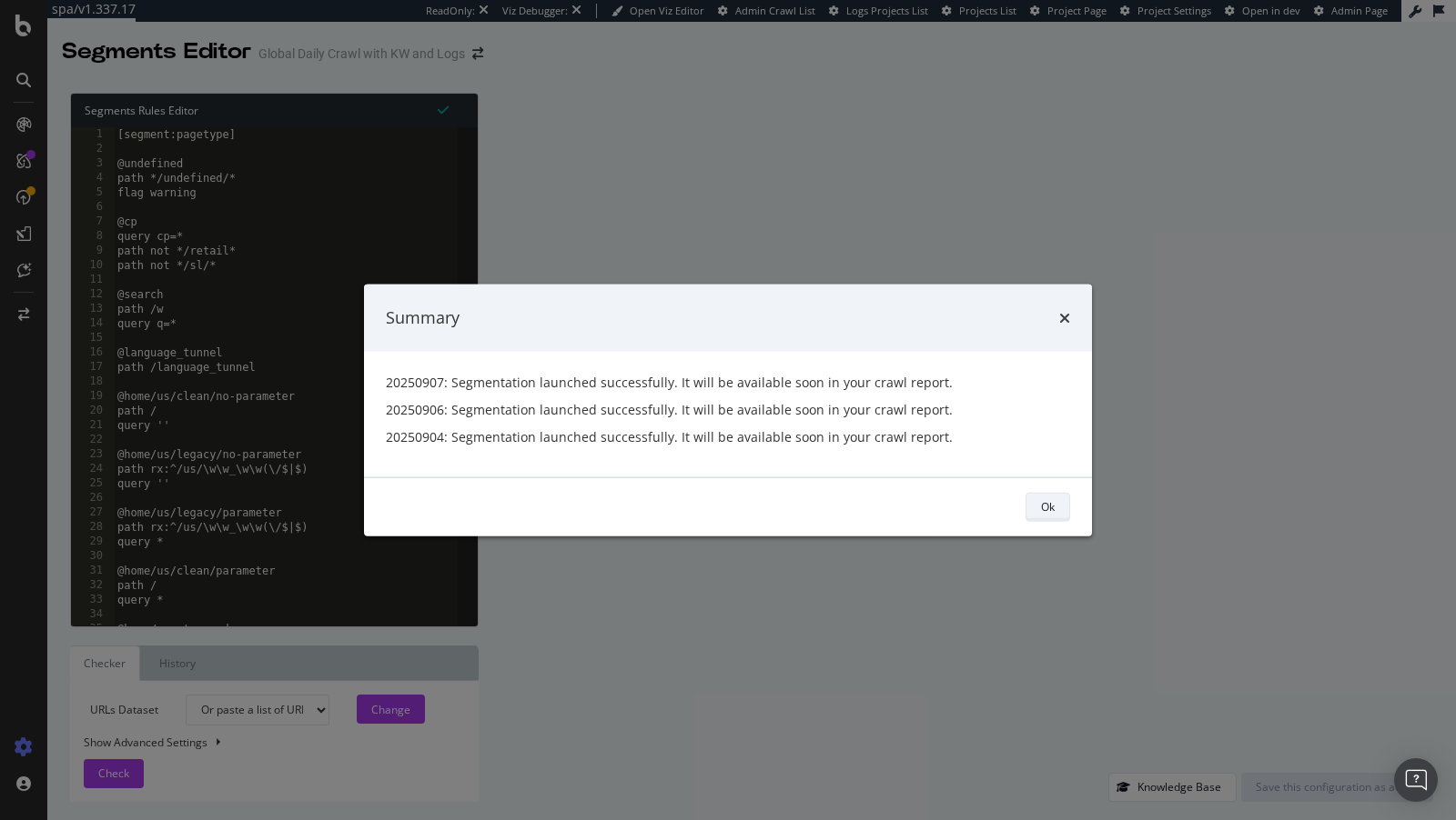
click at [1048, 506] on div "Ok" at bounding box center [1048, 507] width 14 height 16
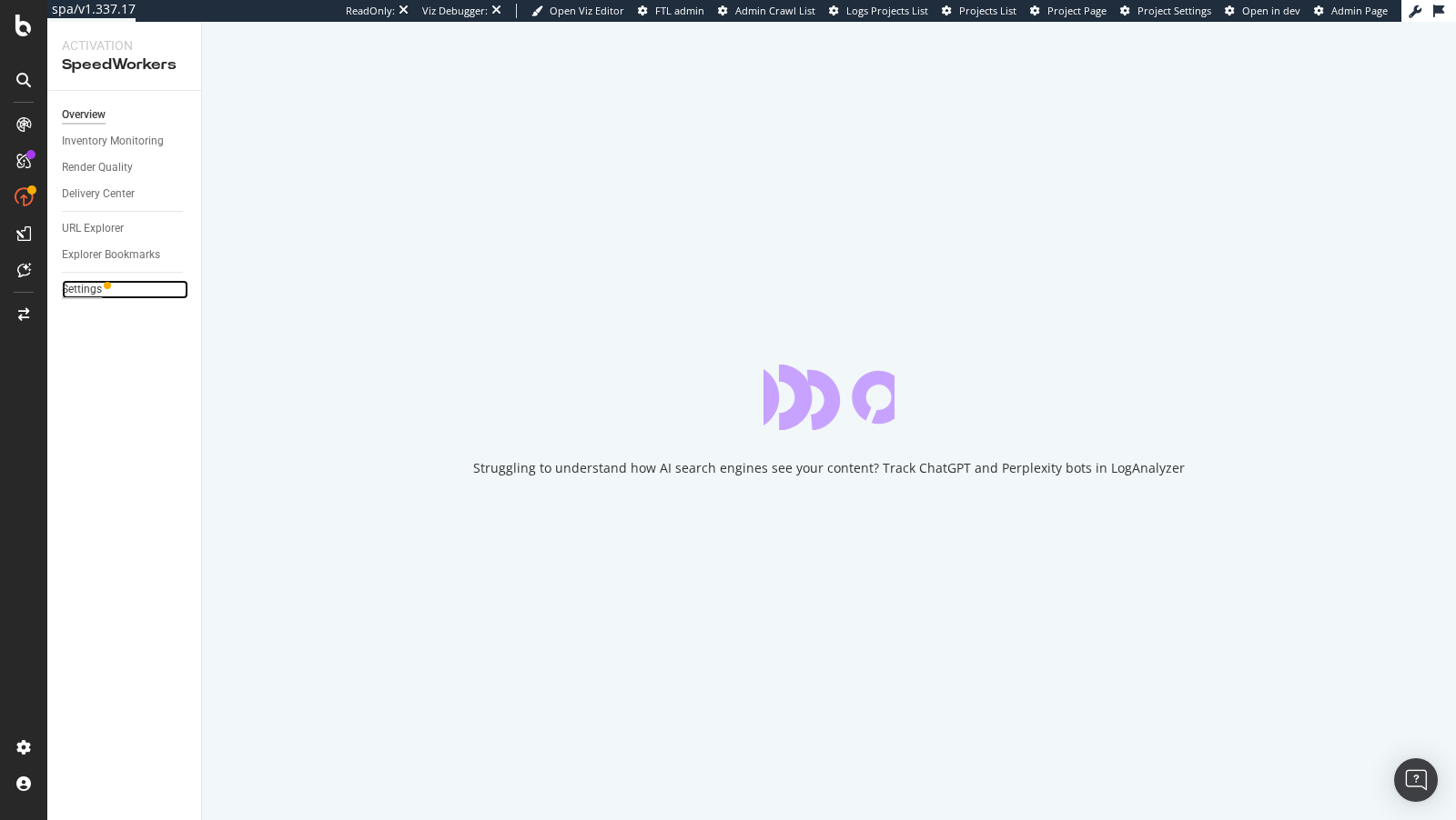
click at [91, 294] on div "Settings" at bounding box center [82, 289] width 40 height 19
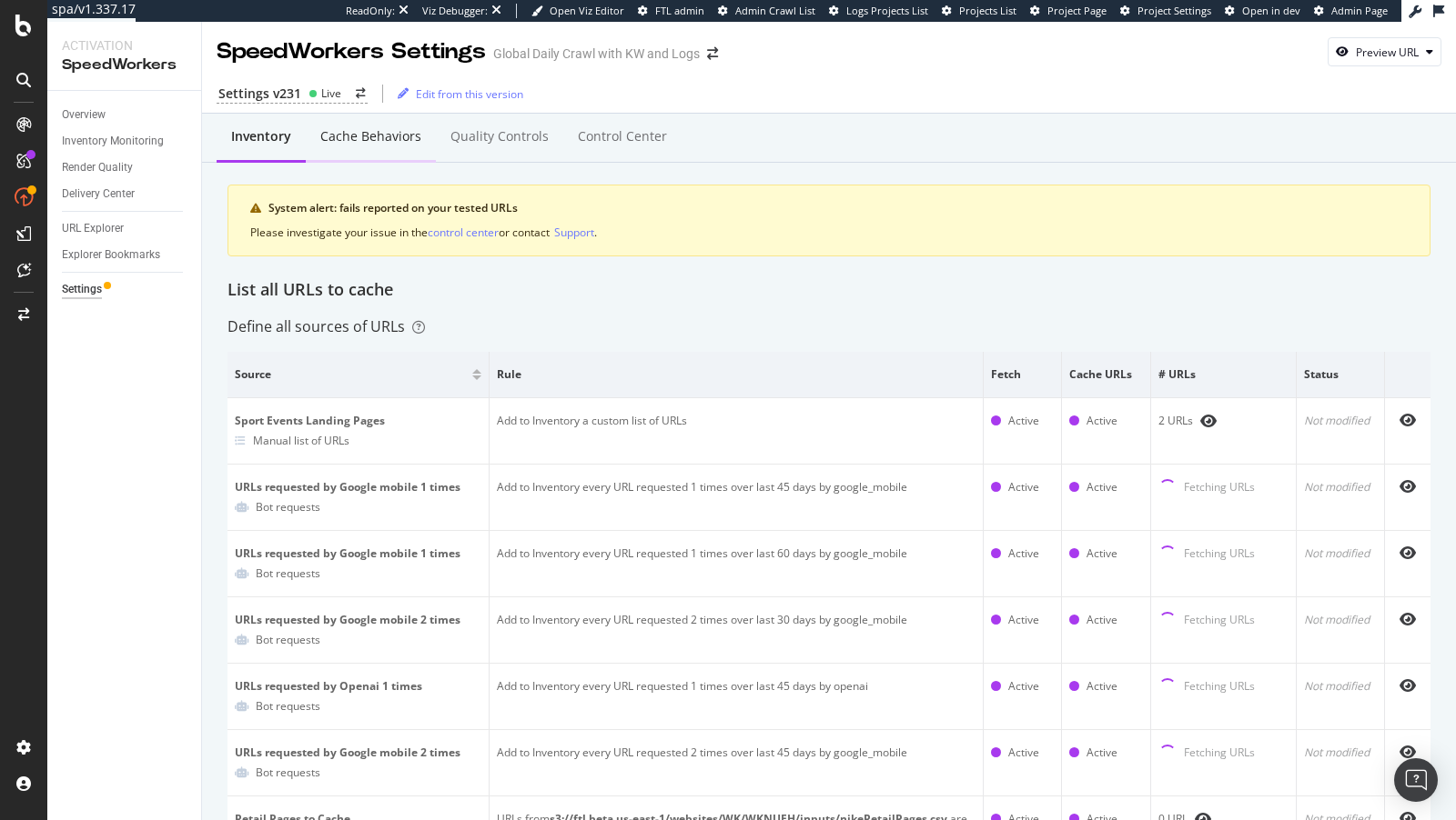
click at [352, 124] on div "Cache behaviors" at bounding box center [370, 137] width 130 height 50
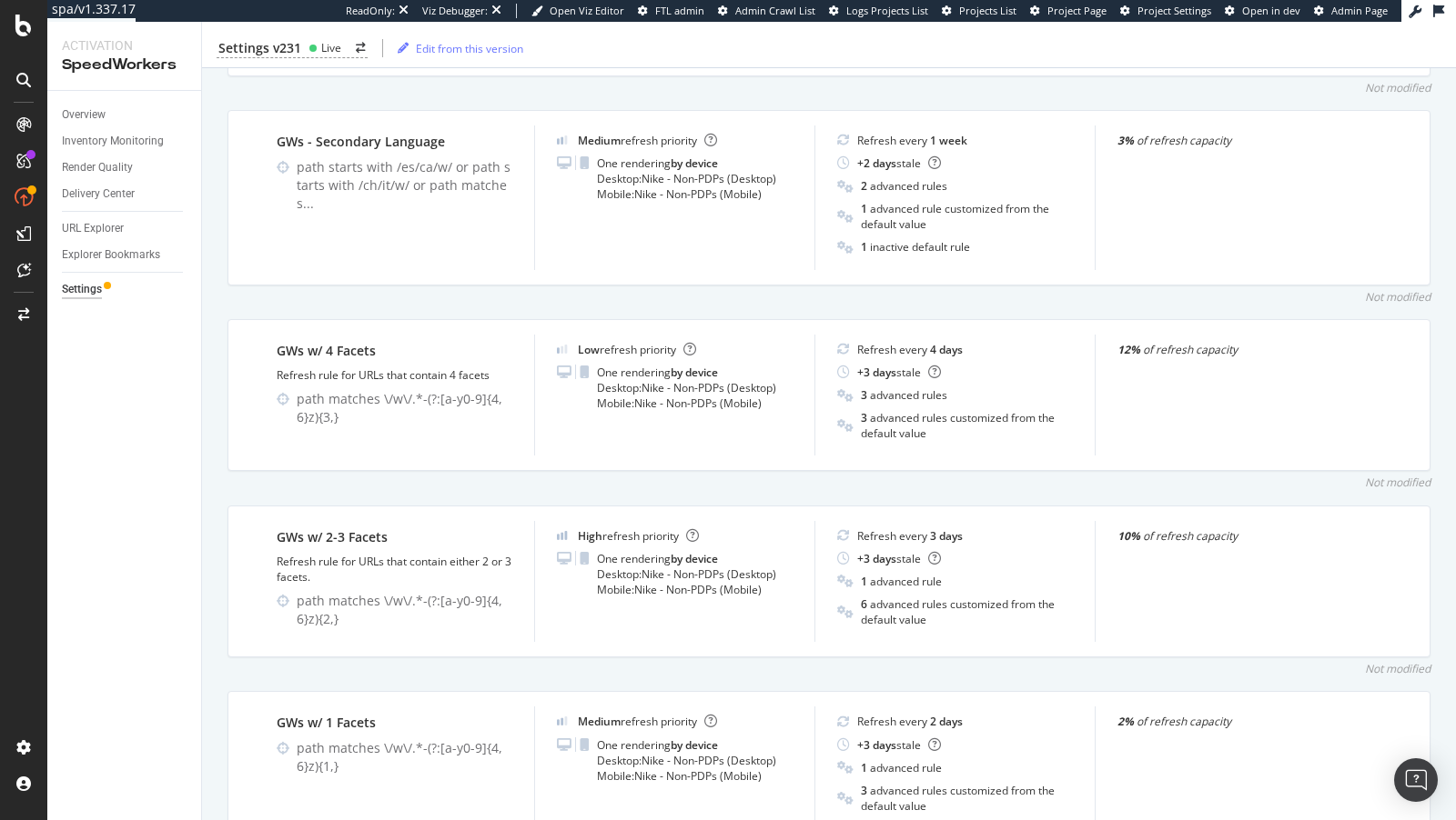
scroll to position [2286, 0]
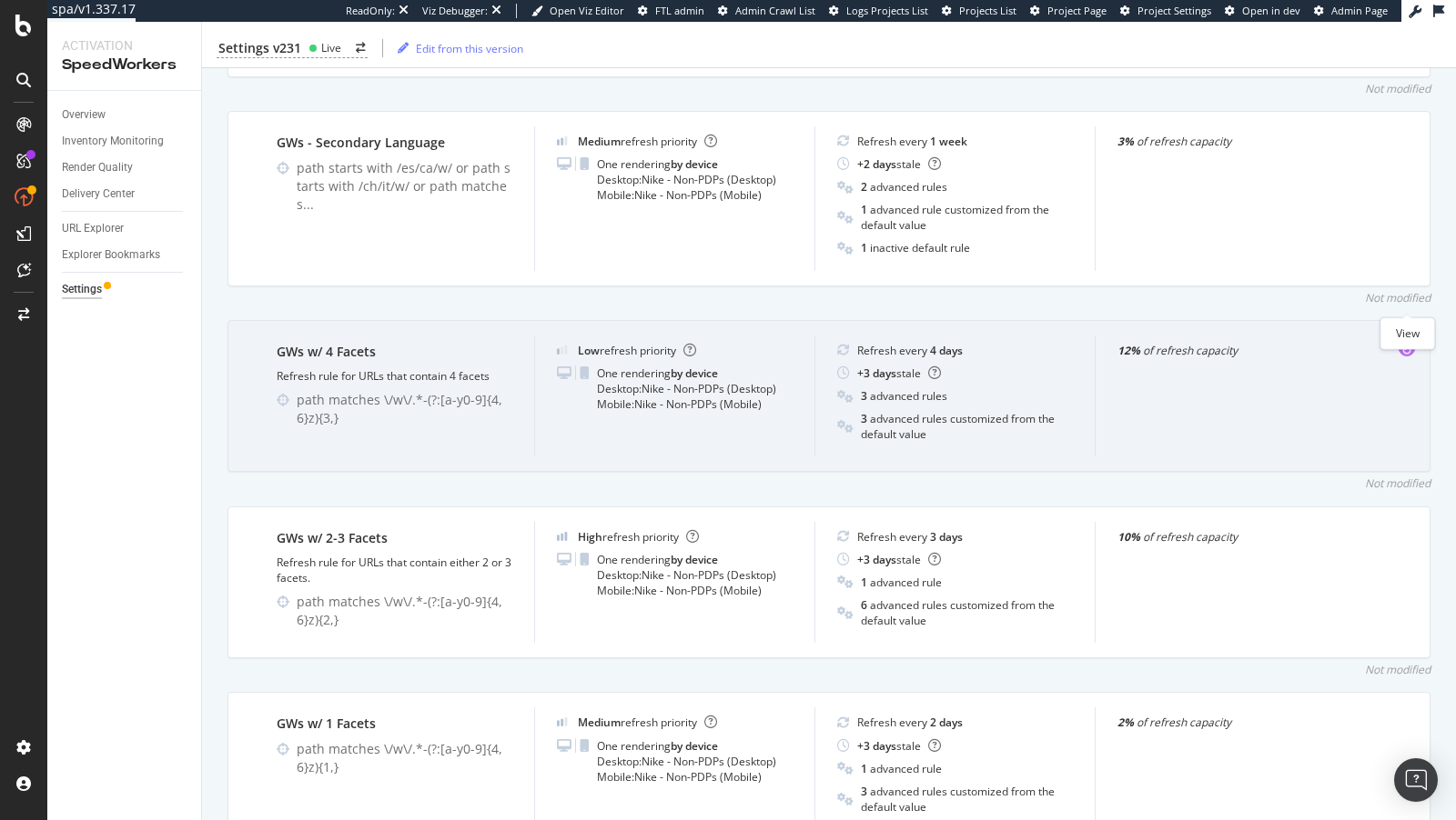
click at [1402, 343] on icon "eye" at bounding box center [1406, 350] width 16 height 15
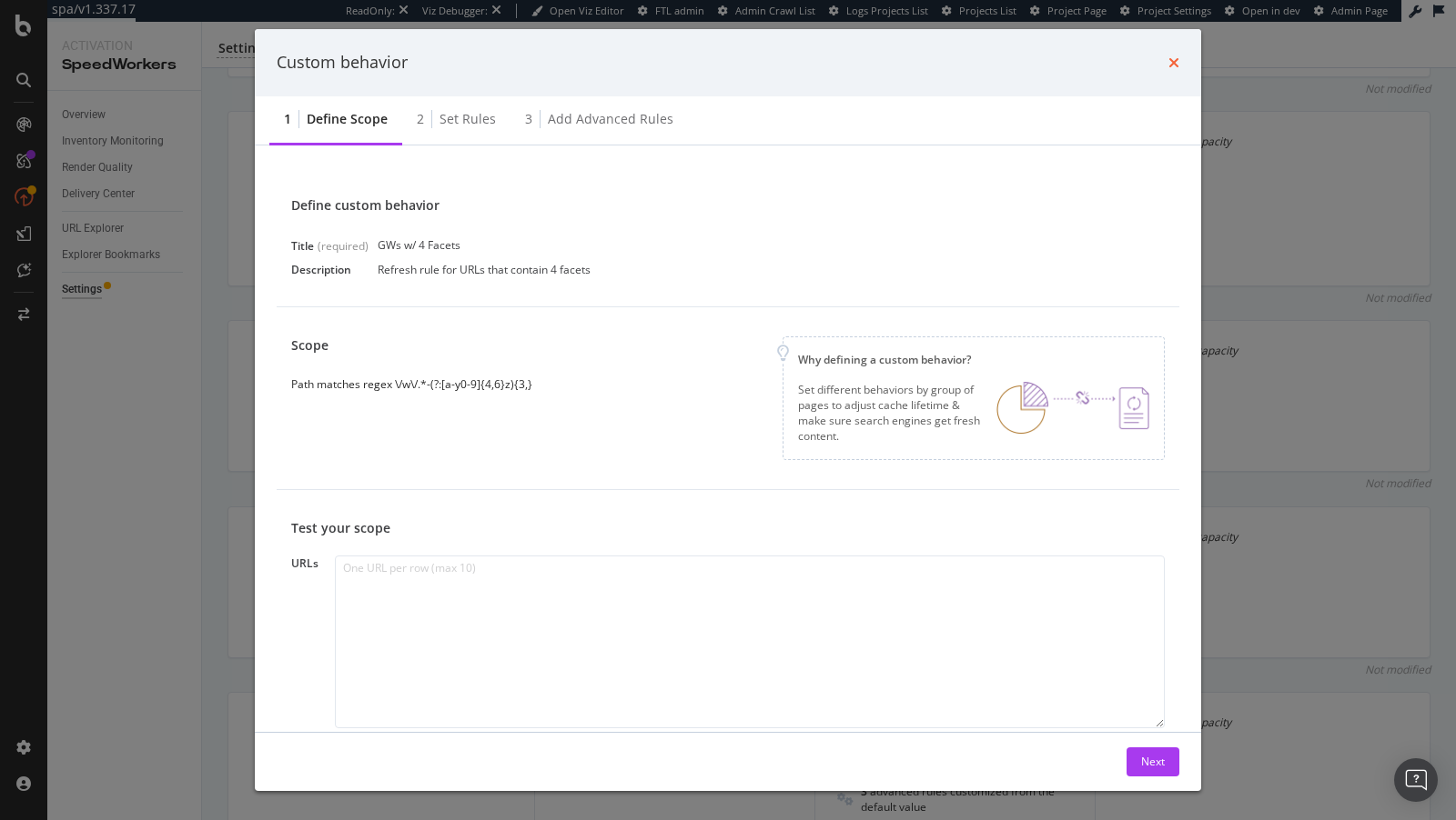
click at [1175, 59] on icon "times" at bounding box center [1174, 63] width 11 height 15
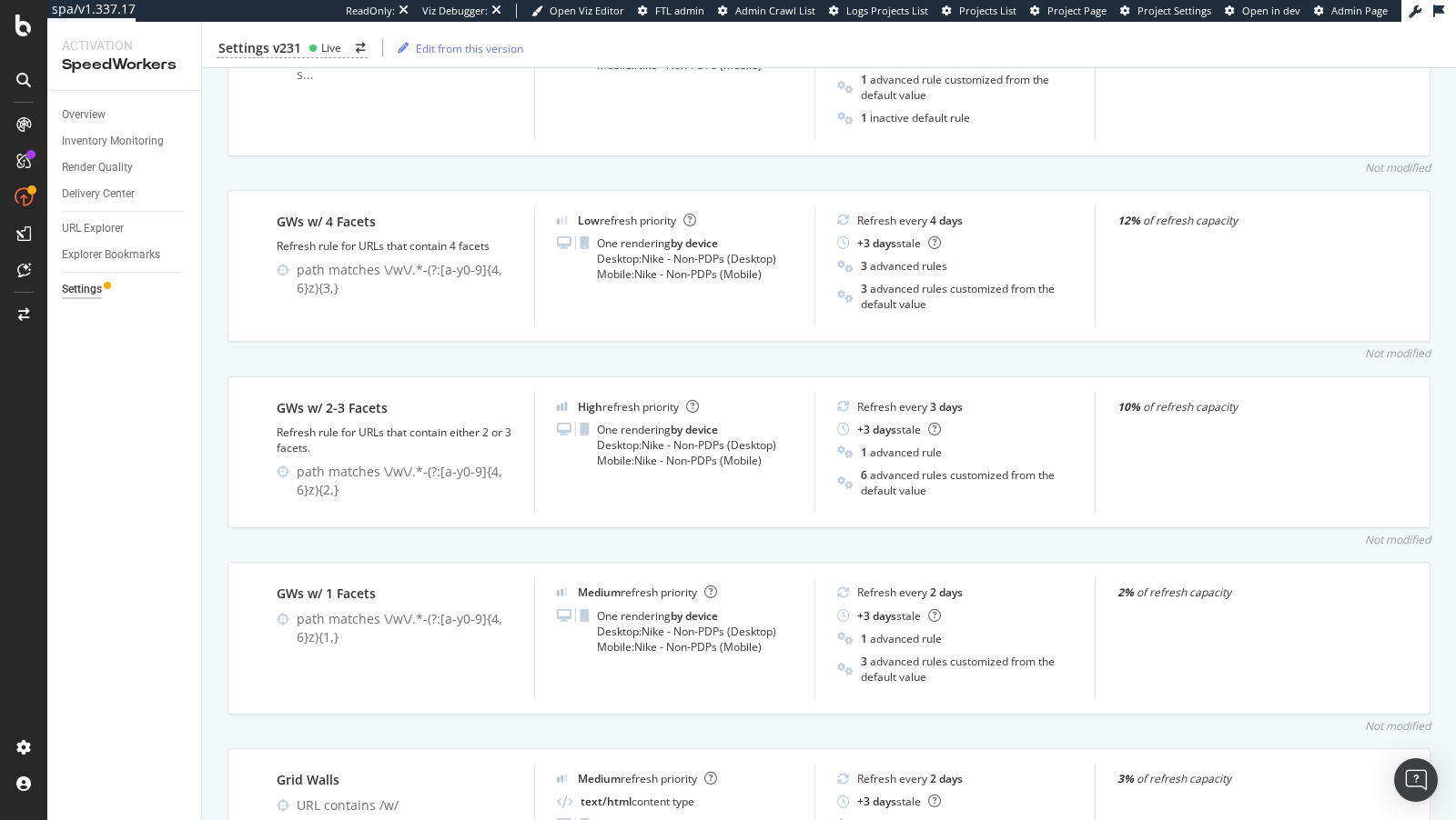
scroll to position [2417, 0]
click at [109, 223] on div "URL Explorer" at bounding box center [92, 229] width 62 height 19
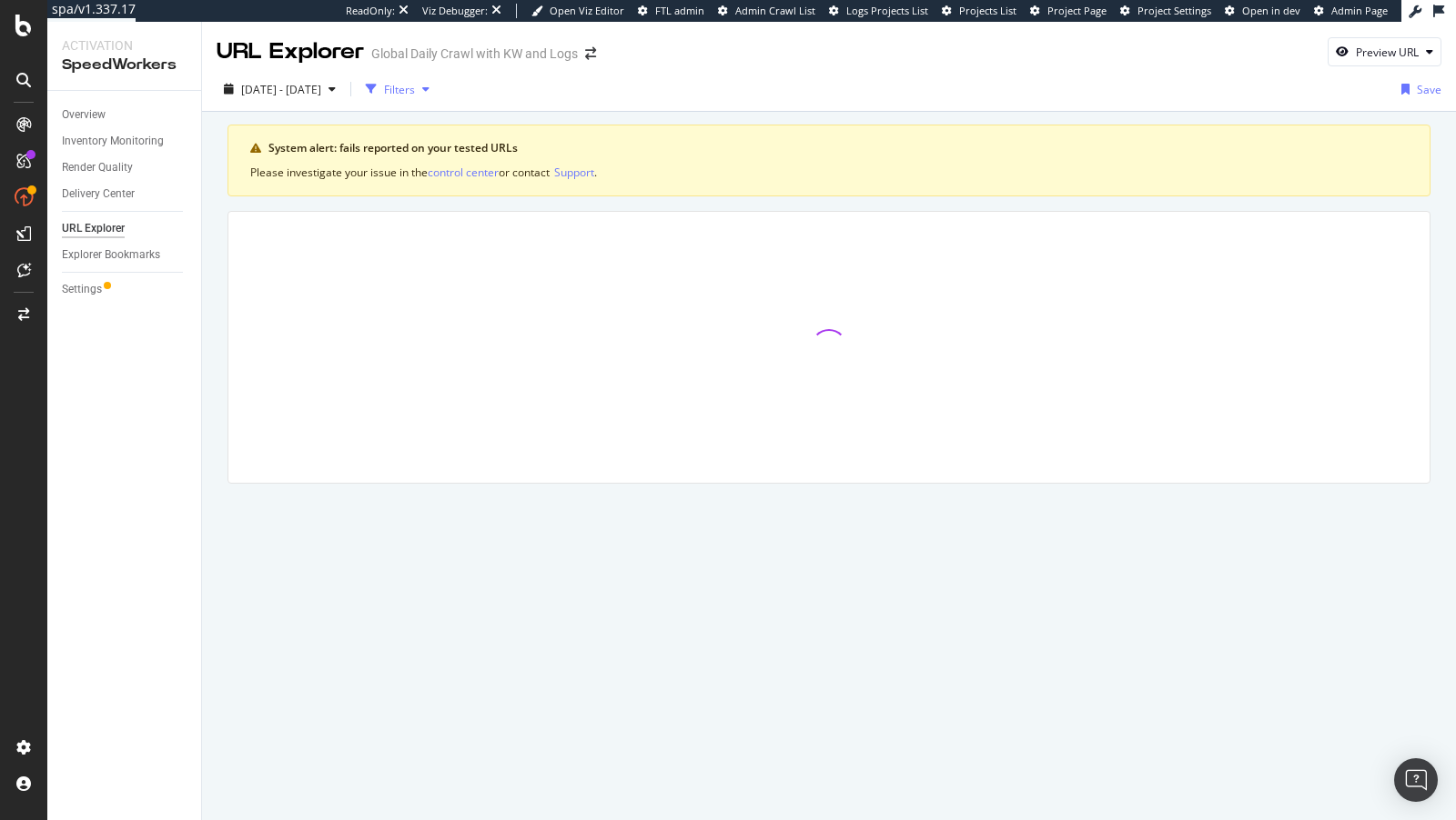
click at [437, 82] on div "Filters" at bounding box center [398, 88] width 79 height 27
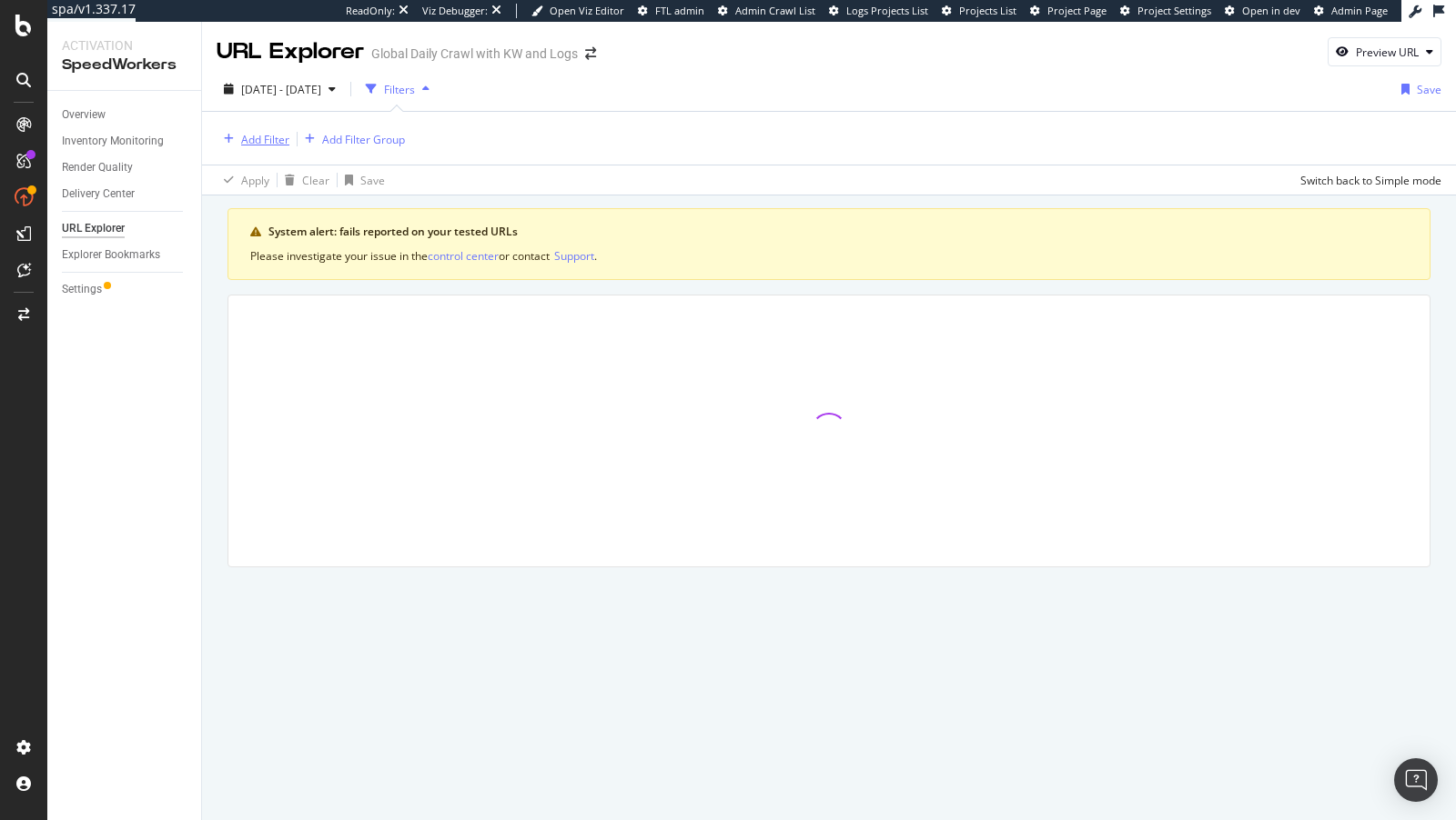
click at [230, 144] on div "Add Filter" at bounding box center [253, 139] width 73 height 20
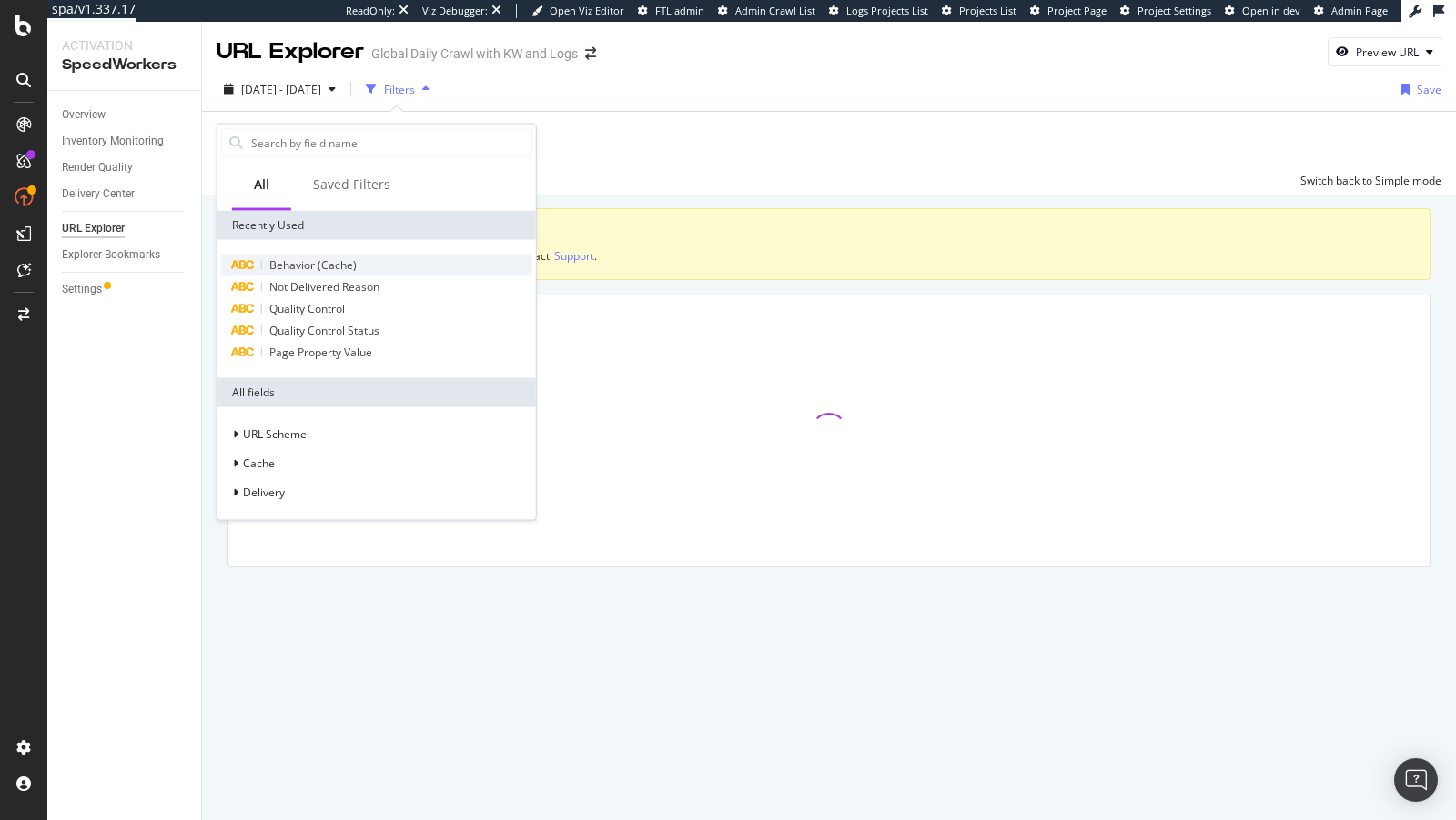
click at [355, 268] on div "Behavior (Cache)" at bounding box center [376, 265] width 311 height 22
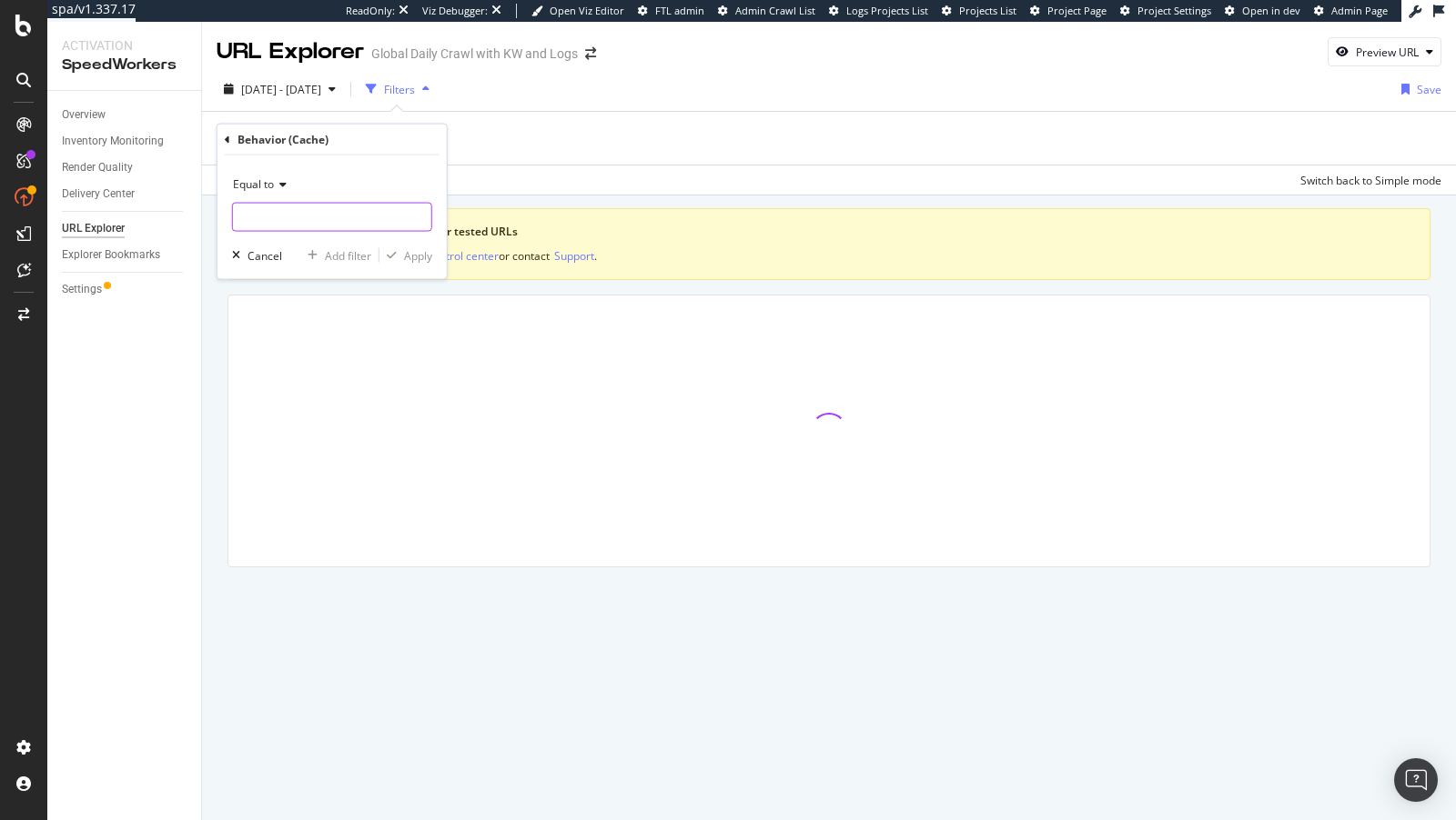
click at [326, 201] on div "Equal to" at bounding box center [331, 201] width 200 height 62
click at [263, 220] on input "text" at bounding box center [331, 217] width 198 height 29
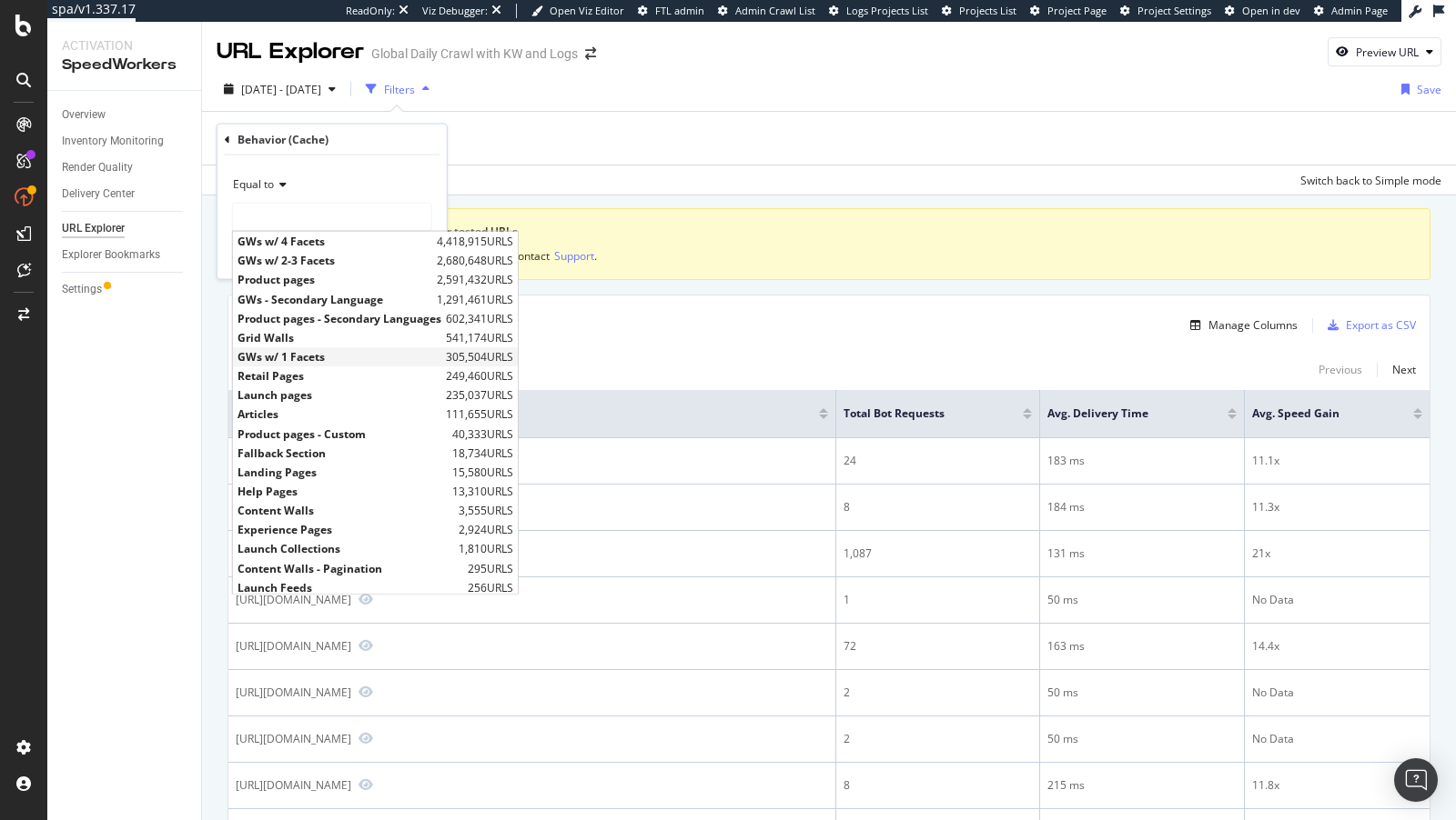
click at [314, 354] on span "GWs w/ 1 Facets" at bounding box center [339, 357] width 204 height 16
type input "GWs w/ 1 Facets"
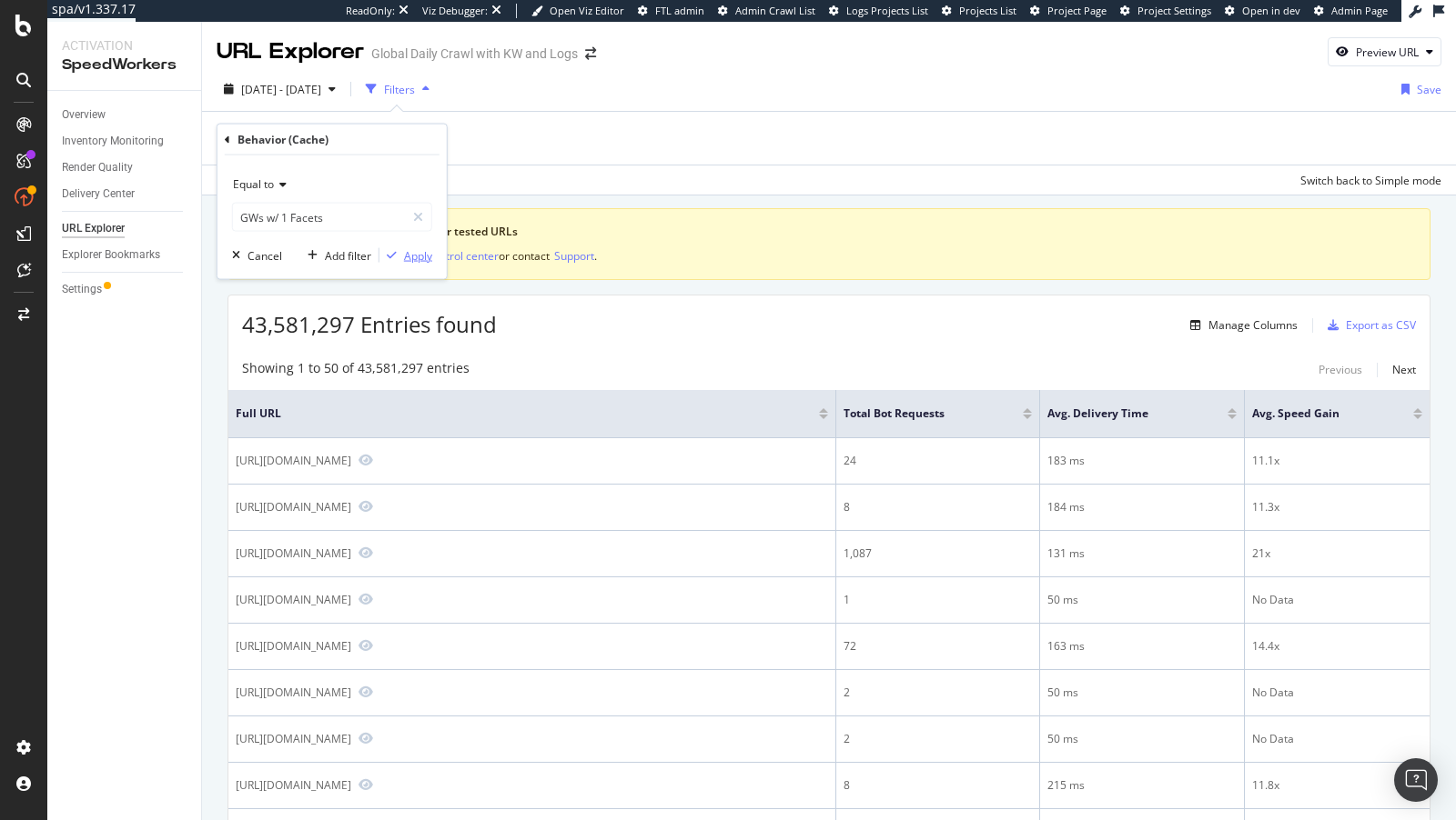
click at [421, 253] on div "Apply" at bounding box center [418, 255] width 28 height 16
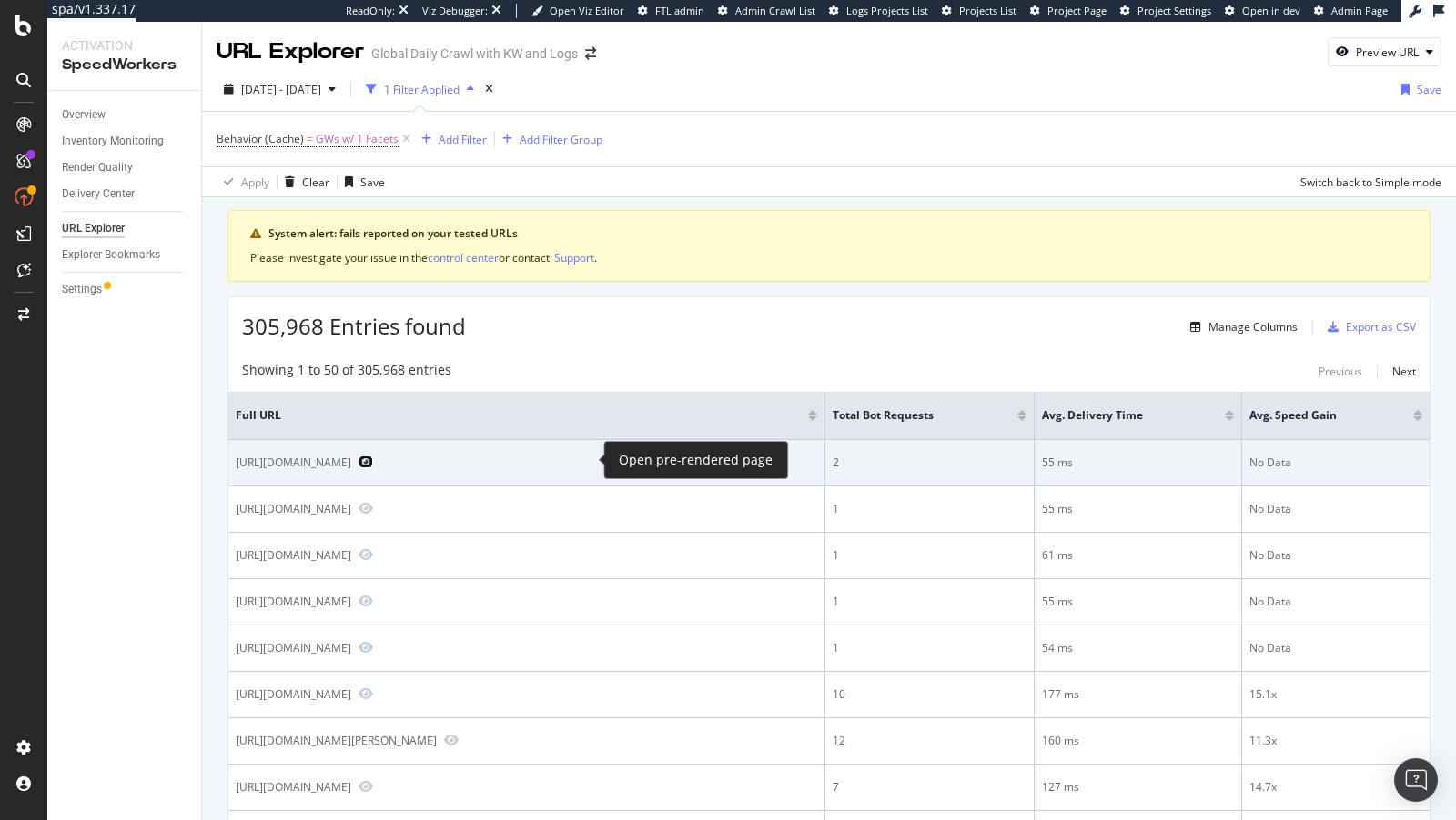
click at [373, 458] on icon "Preview https://www.nike.com/it/w/jordan-kids-ragazzi-355-40-1t2tnz33cu7" at bounding box center [366, 461] width 15 height 13
click at [351, 461] on div "https://www.nike.com/it/w/jordan-kids-ragazzi-355-40-1t2tnz33cu7" at bounding box center [293, 463] width 115 height 16
click at [373, 457] on icon "Preview https://www.nike.com/it/w/jordan-kids-ragazzi-355-40-1t2tnz33cu7" at bounding box center [366, 461] width 15 height 13
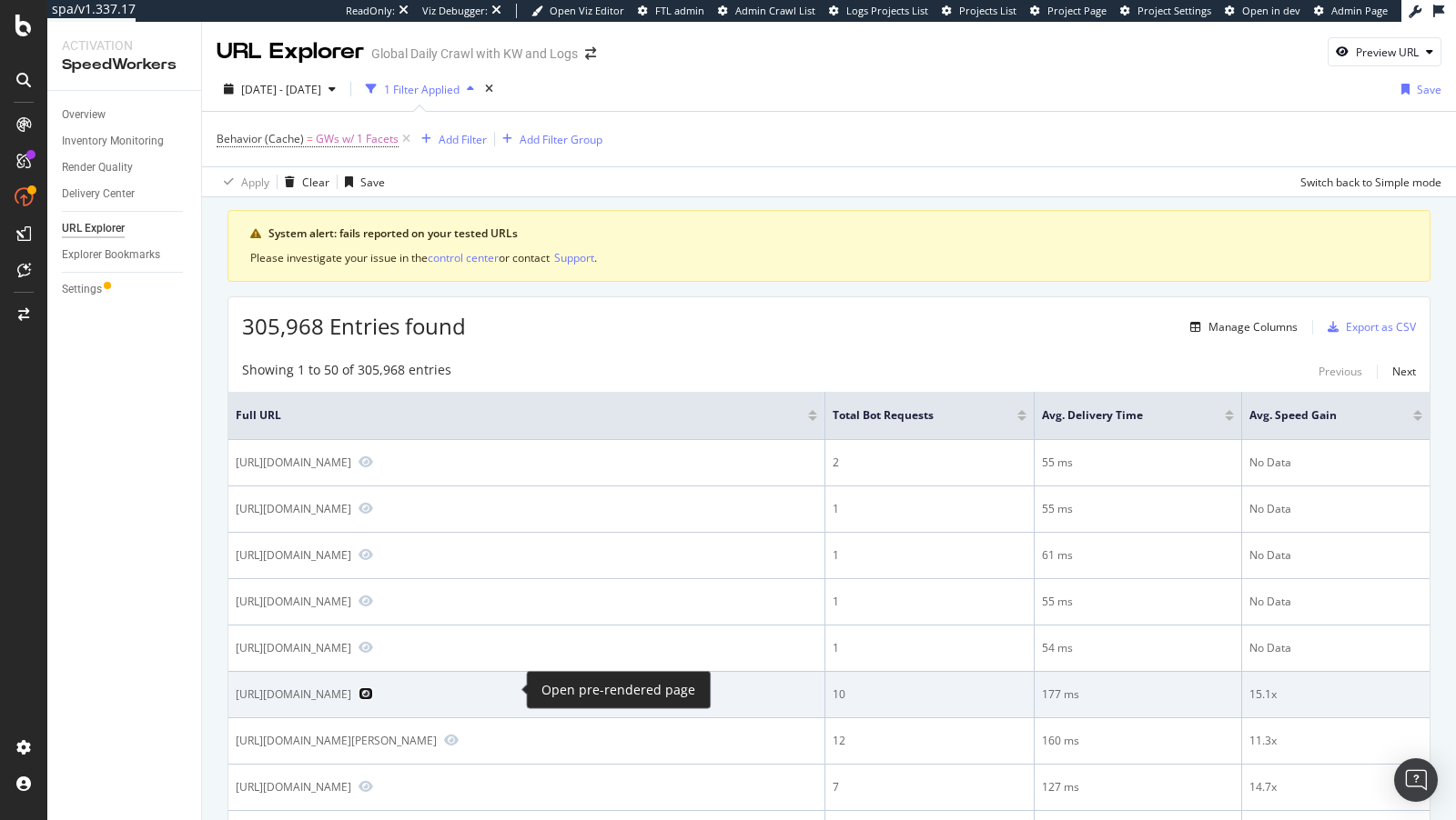
click at [373, 688] on icon "Preview https://www.nike.com/gb/w/shoes-slides-al9cizy7ok" at bounding box center [366, 694] width 15 height 13
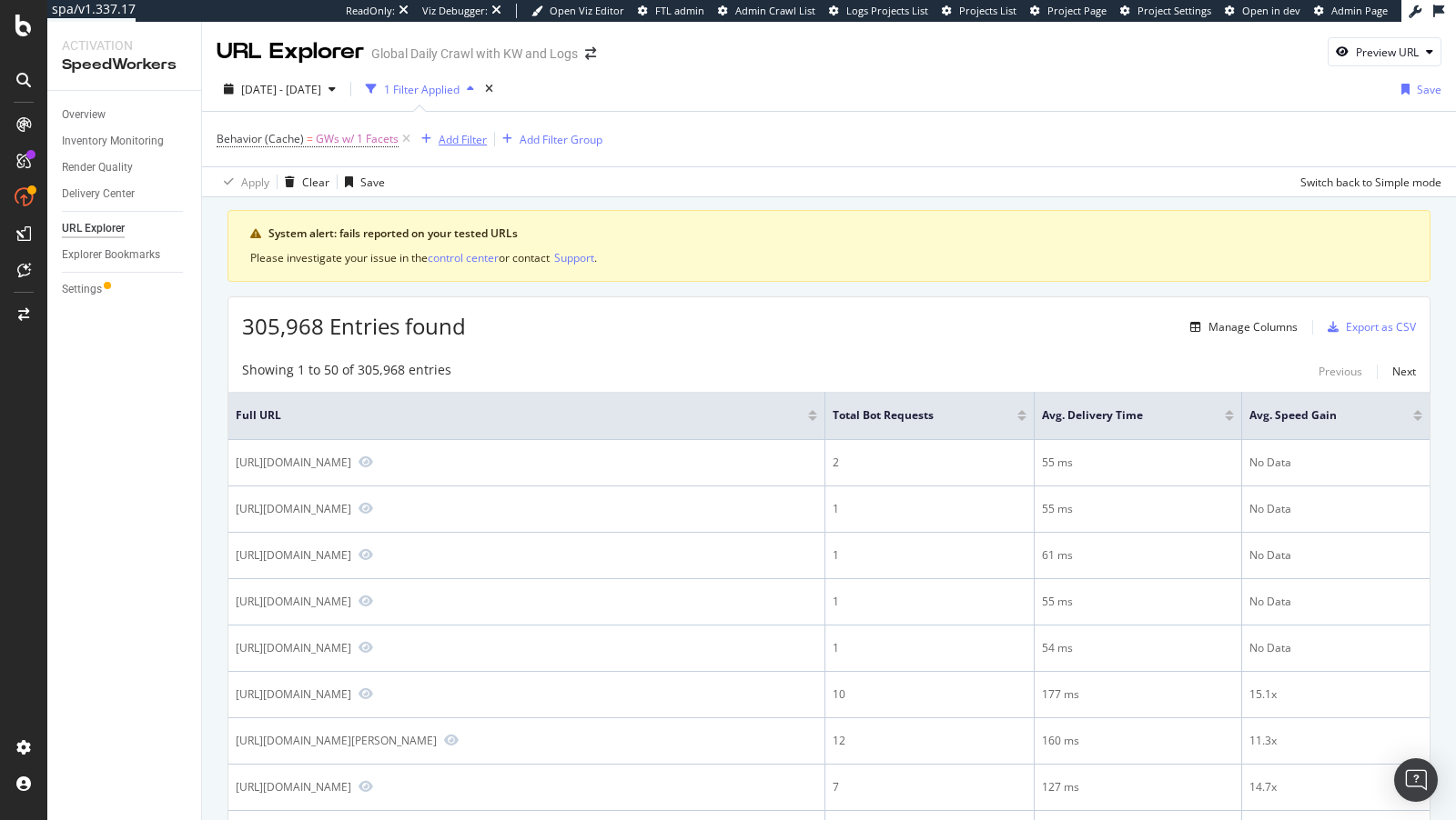
click at [448, 144] on div "Add Filter" at bounding box center [462, 140] width 48 height 16
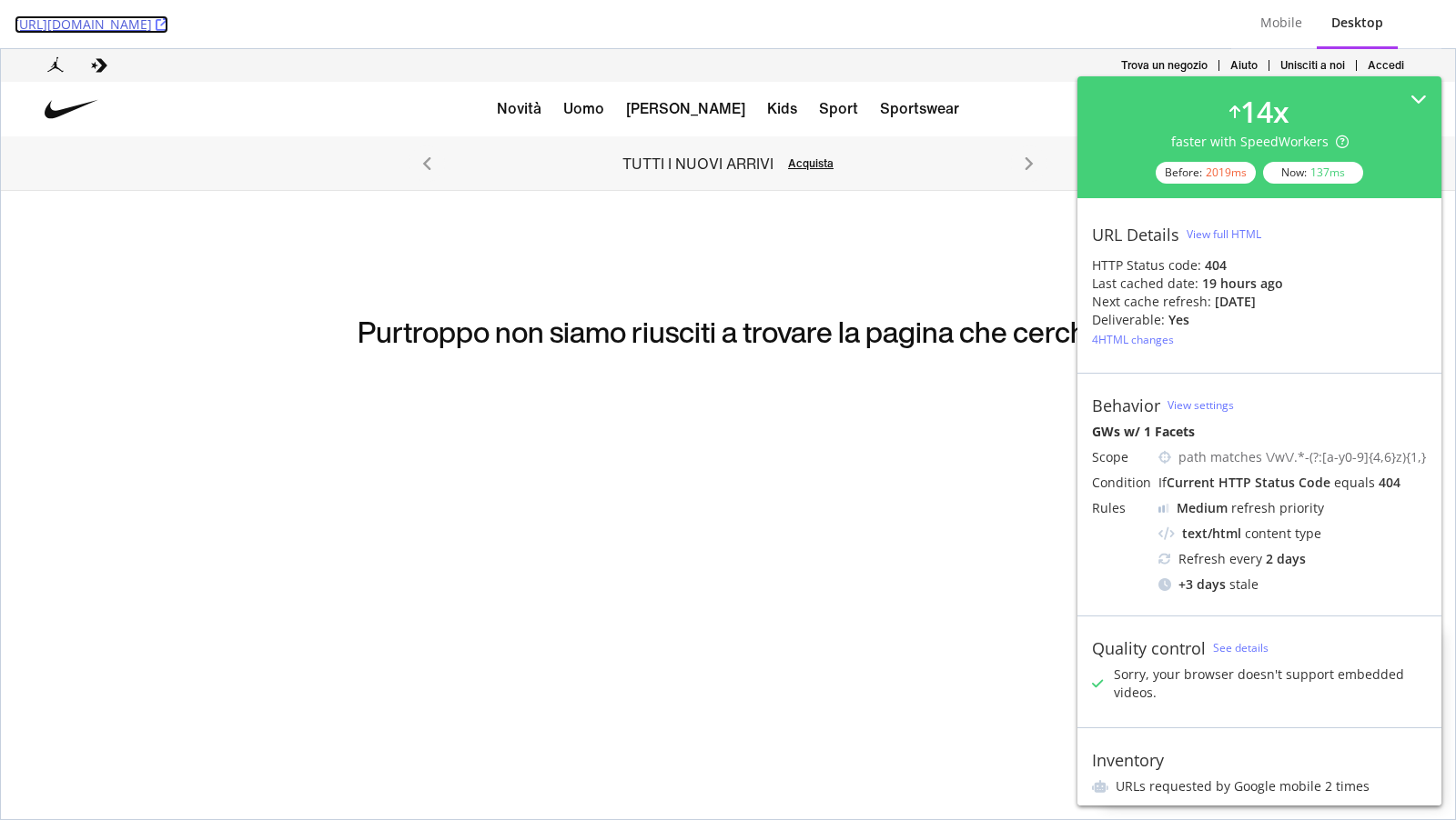
click at [168, 19] on icon at bounding box center [161, 24] width 13 height 13
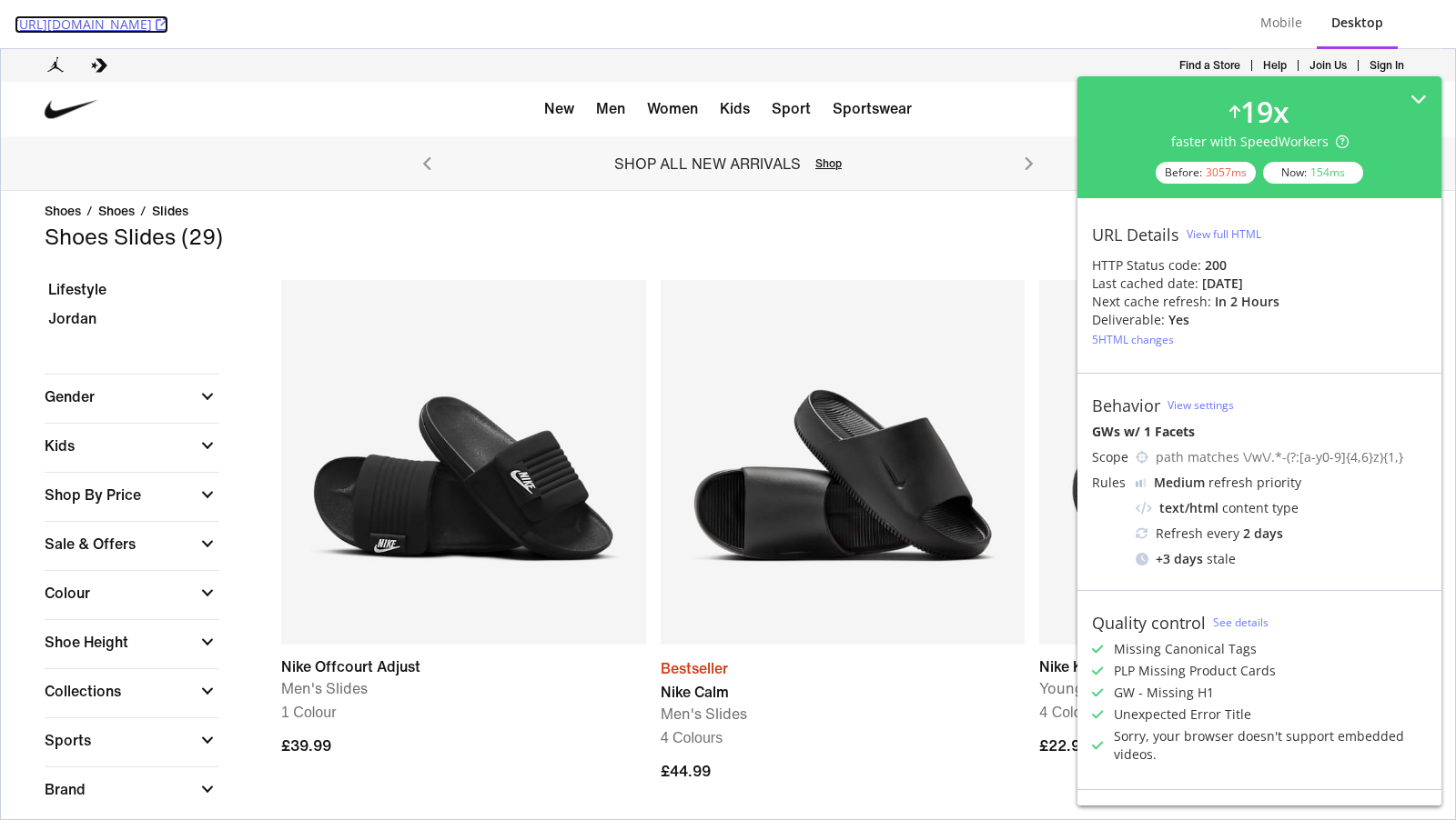
click at [168, 27] on icon at bounding box center [161, 24] width 13 height 13
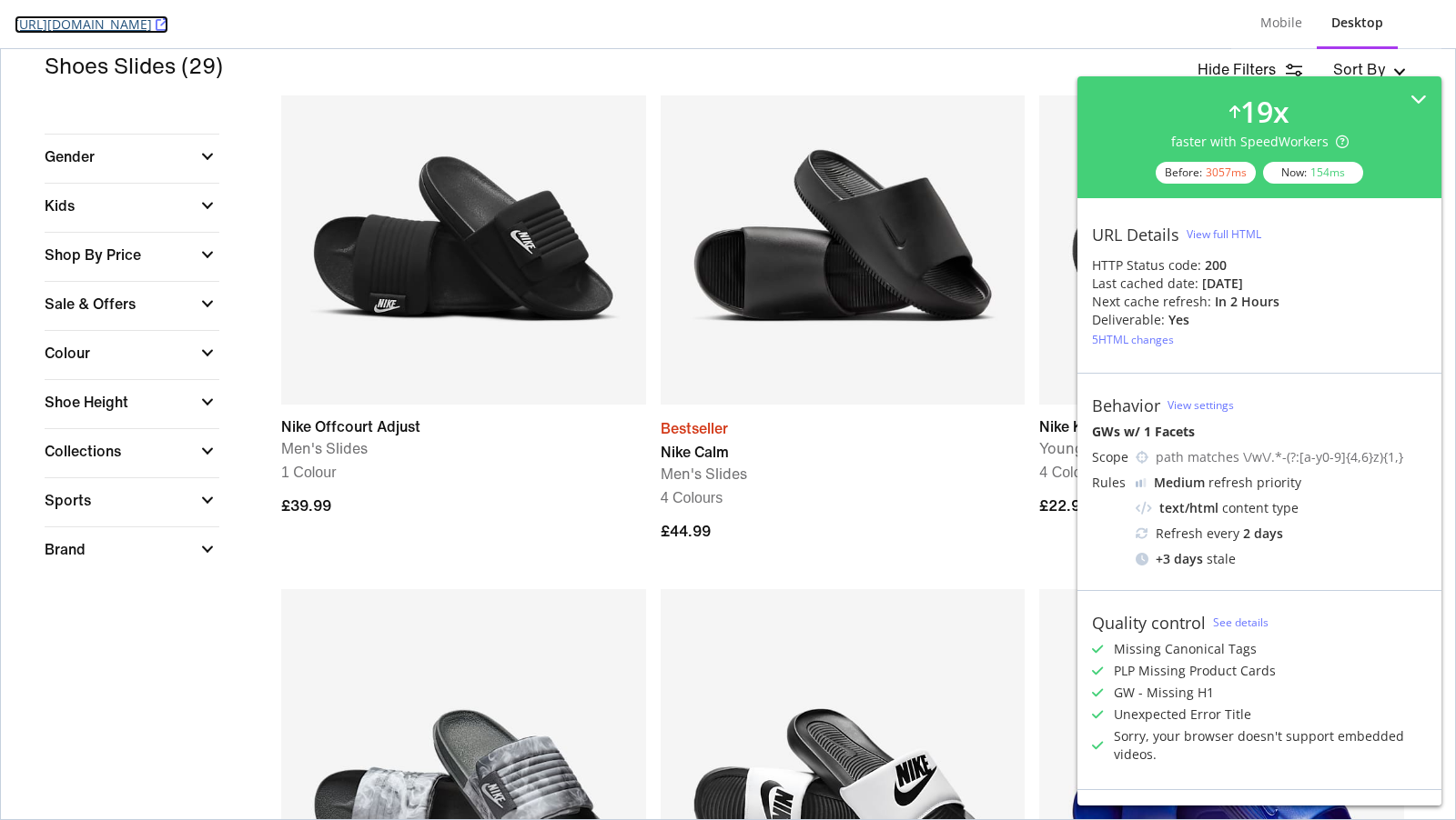
scroll to position [213, 0]
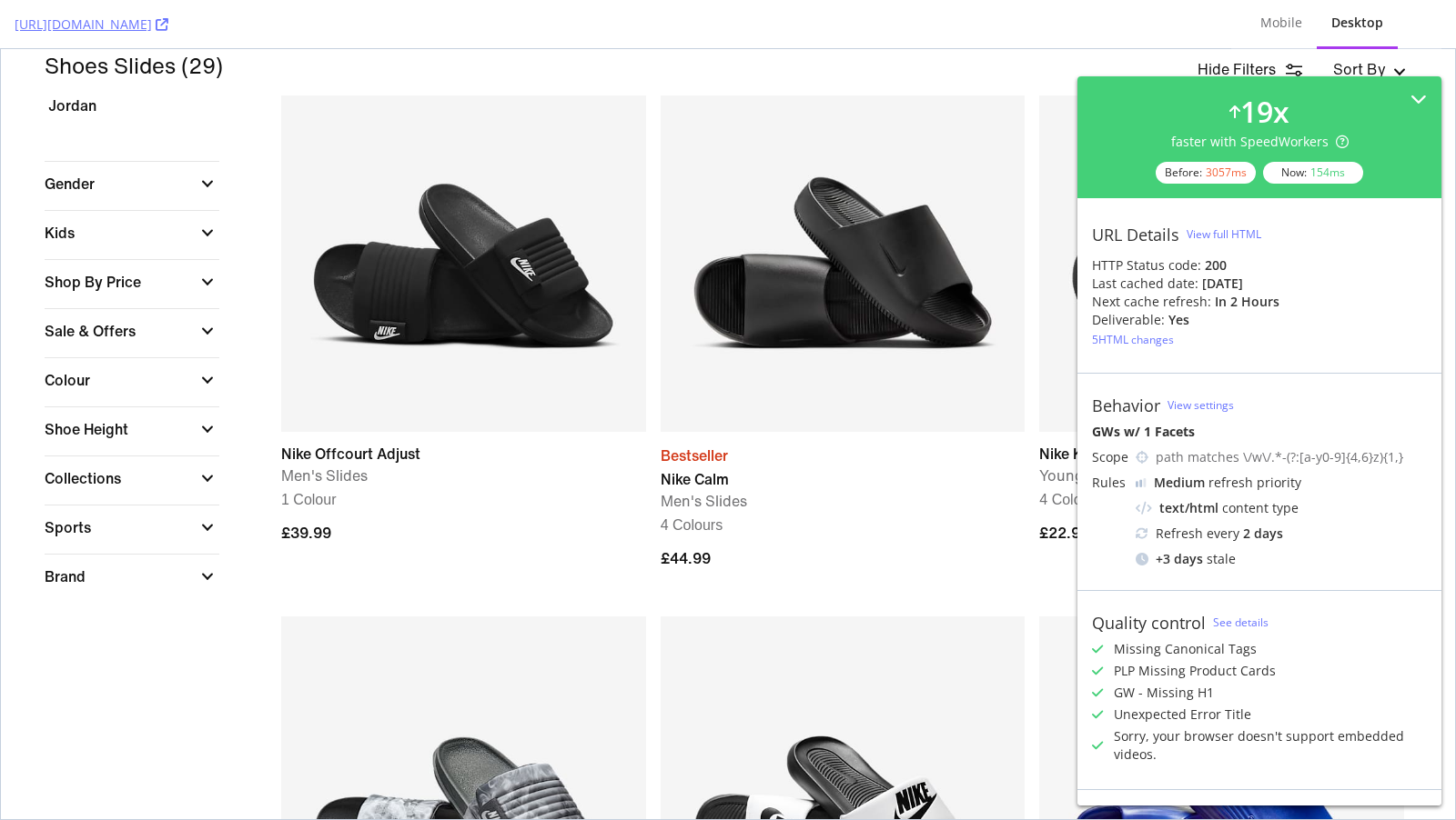
click at [107, 387] on div "Colour (0)" at bounding box center [124, 380] width 159 height 22
click at [202, 381] on div "Colour" at bounding box center [207, 380] width 13 height 13
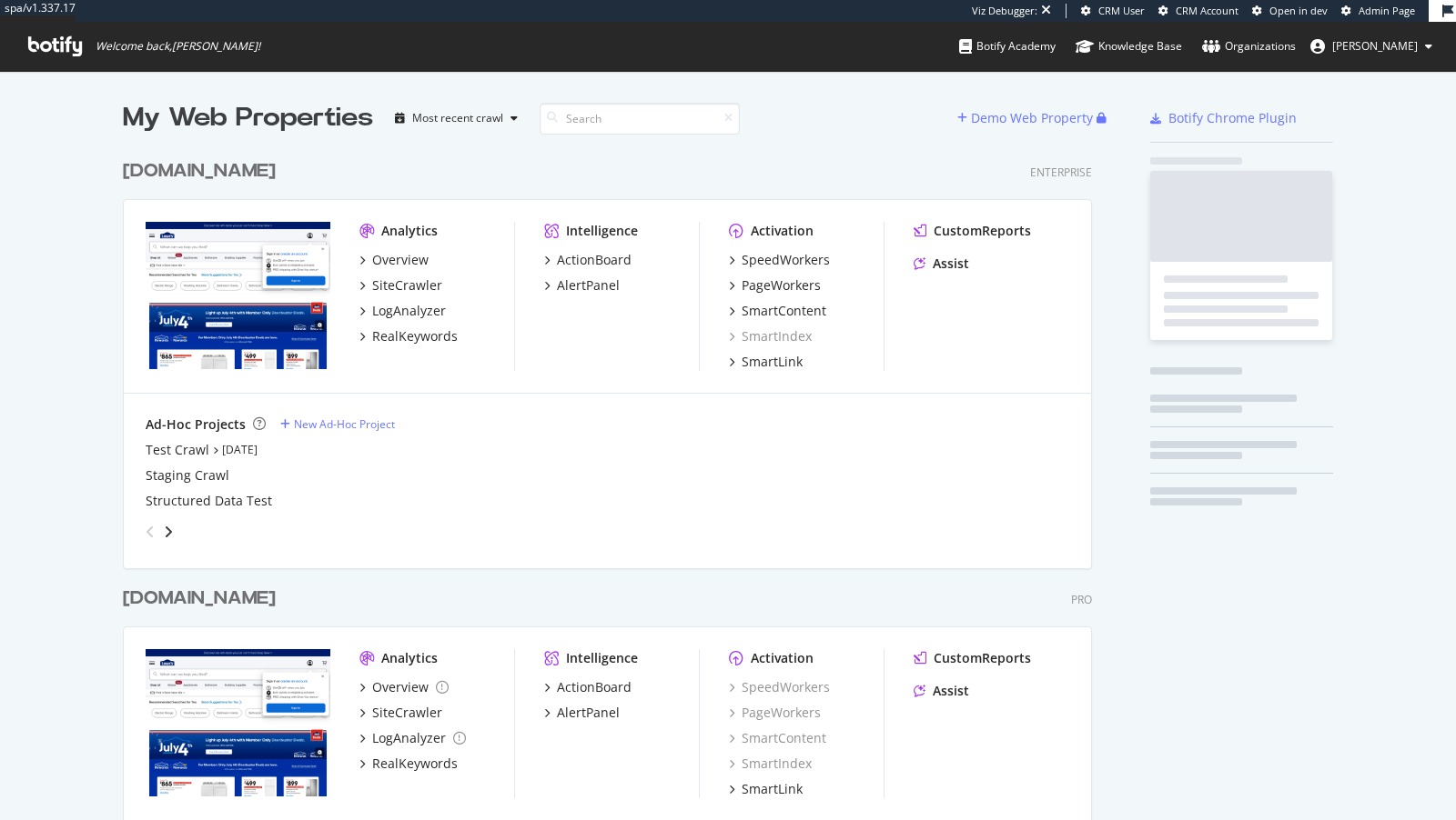
scroll to position [745, 984]
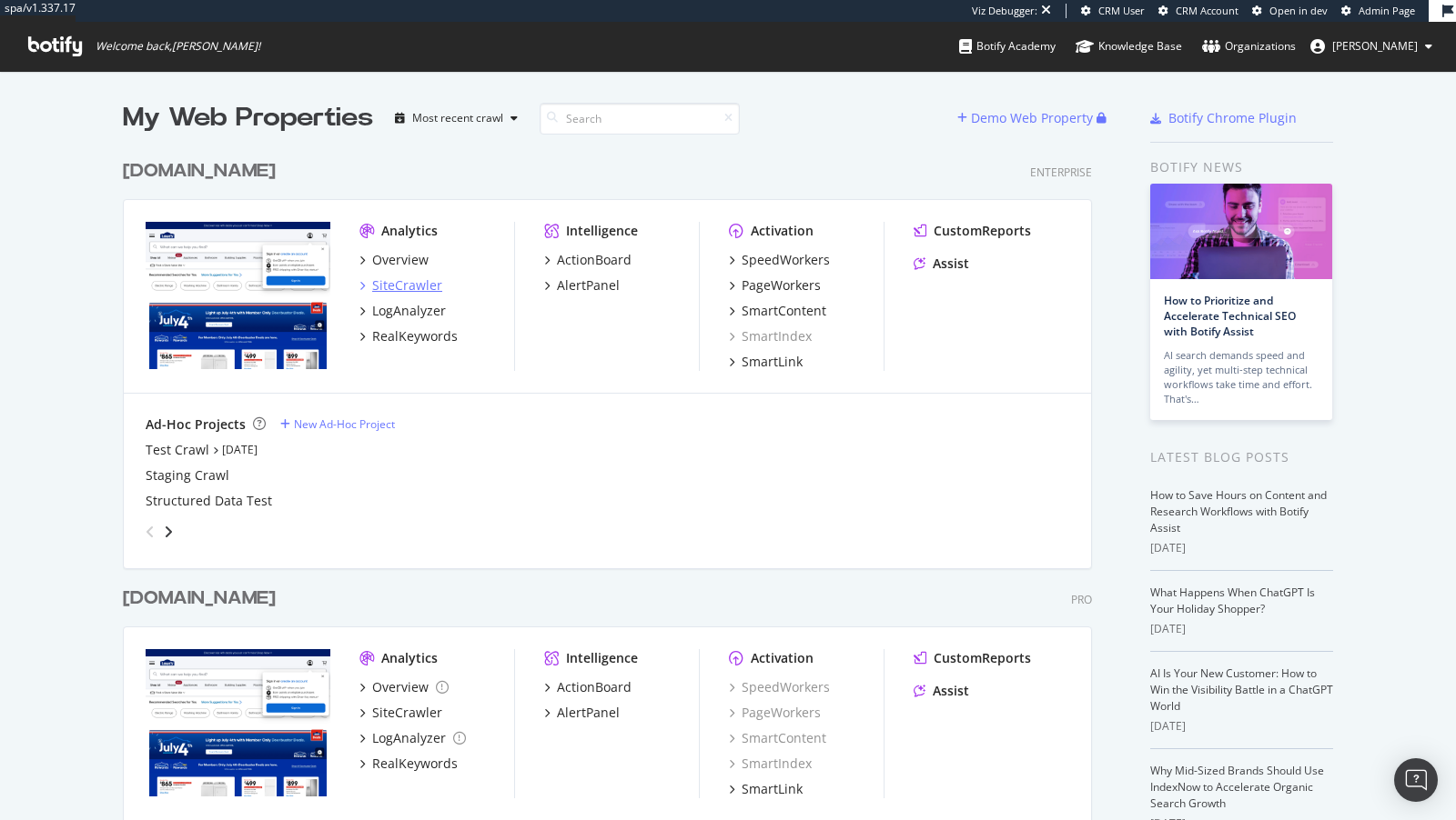
click at [392, 278] on div "SiteCrawler" at bounding box center [407, 285] width 70 height 18
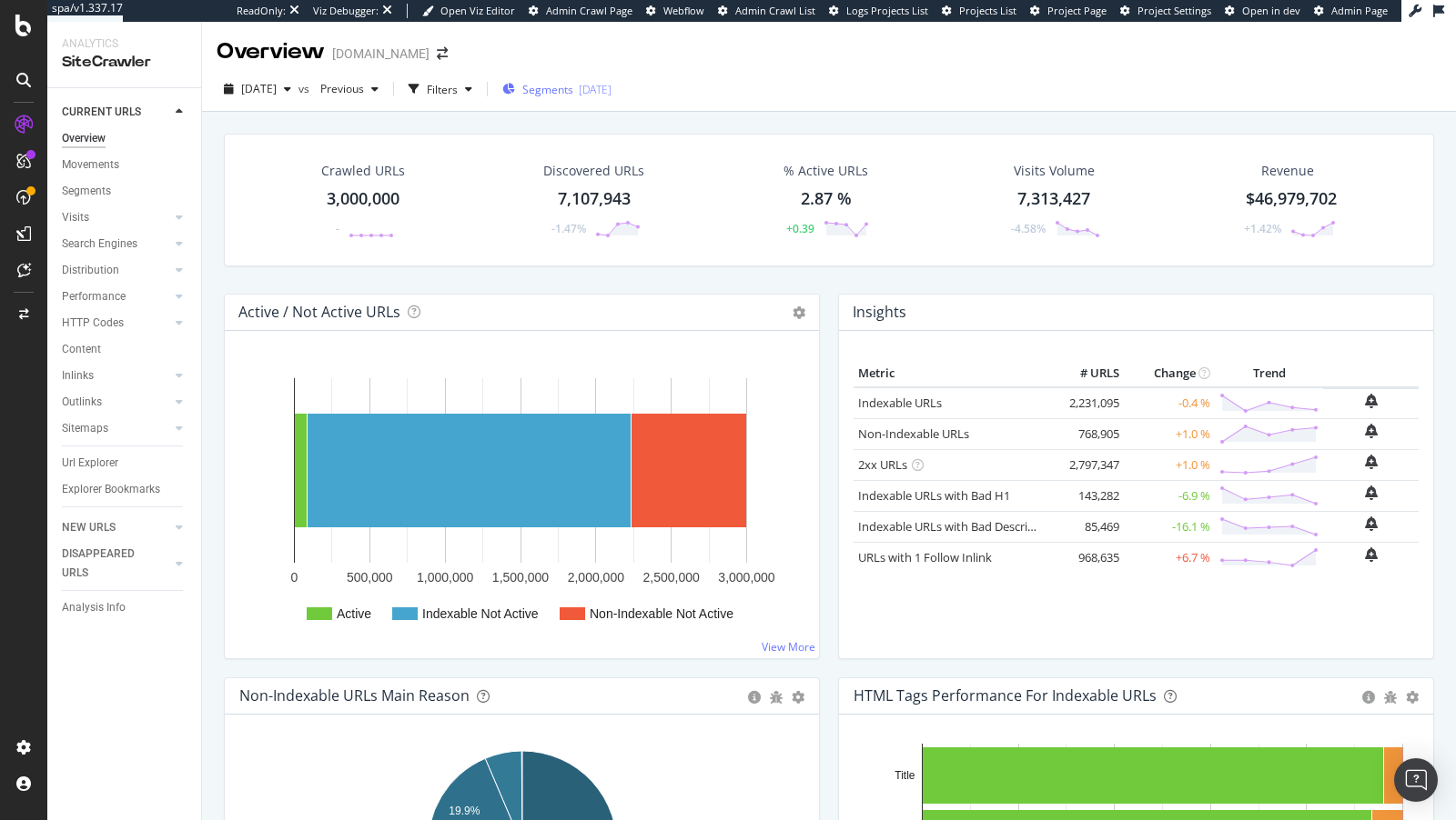
click at [612, 82] on div "[DATE]" at bounding box center [595, 89] width 33 height 16
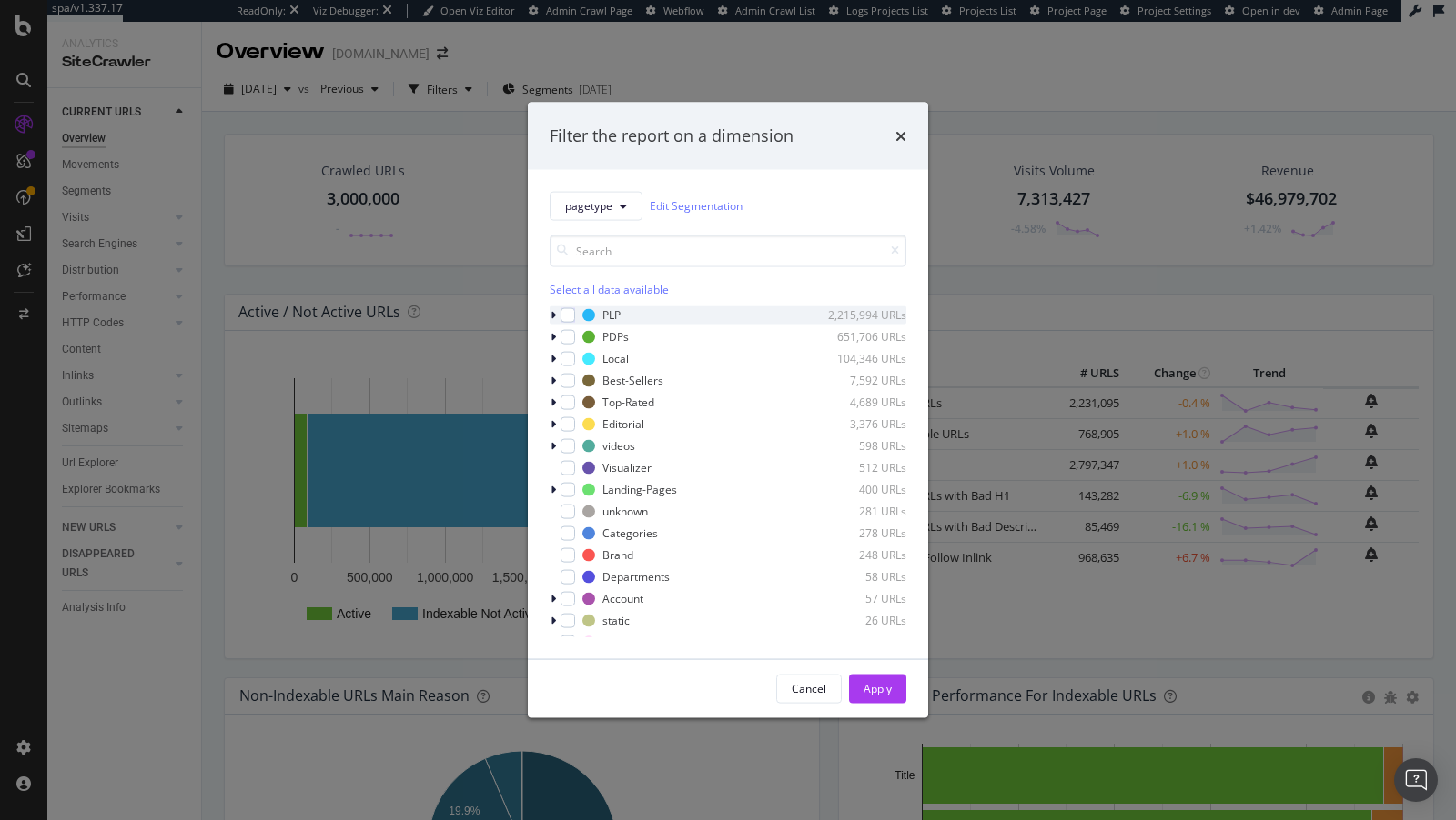
click at [551, 314] on icon "modal" at bounding box center [553, 314] width 5 height 11
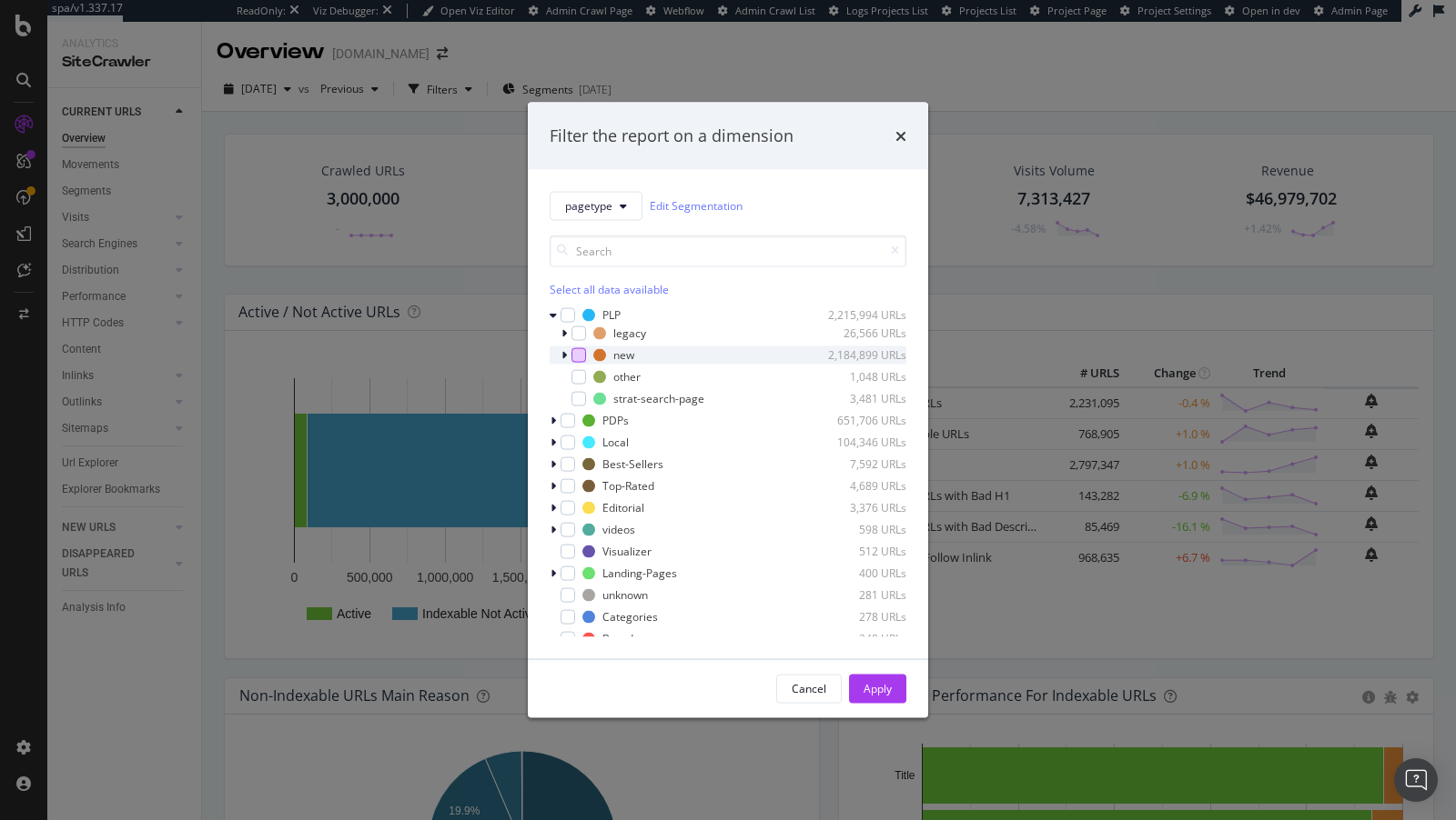
click at [574, 355] on div "modal" at bounding box center [579, 355] width 15 height 15
click at [562, 355] on icon "modal" at bounding box center [564, 354] width 5 height 11
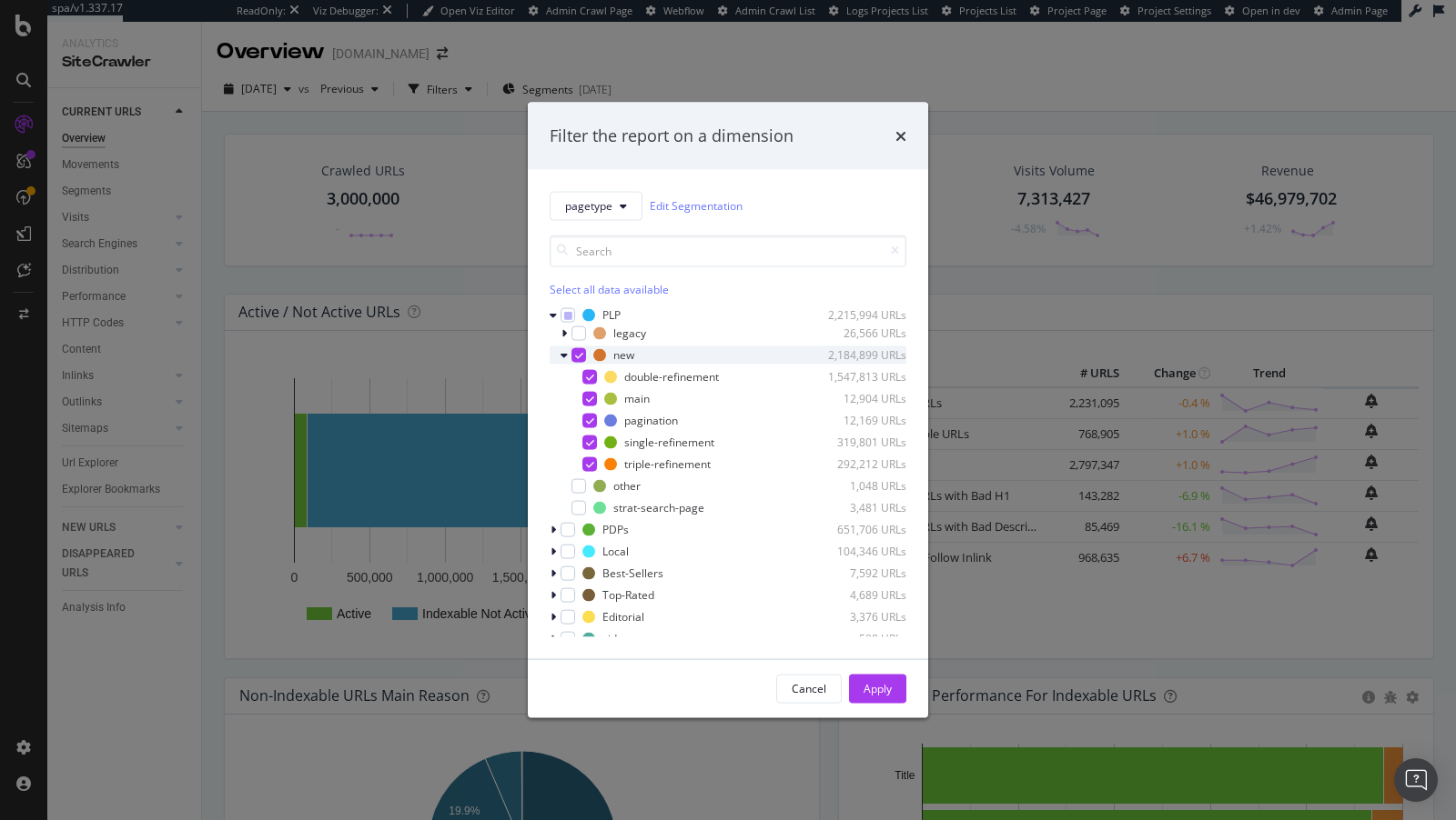
click at [570, 354] on div "modal" at bounding box center [566, 355] width 11 height 18
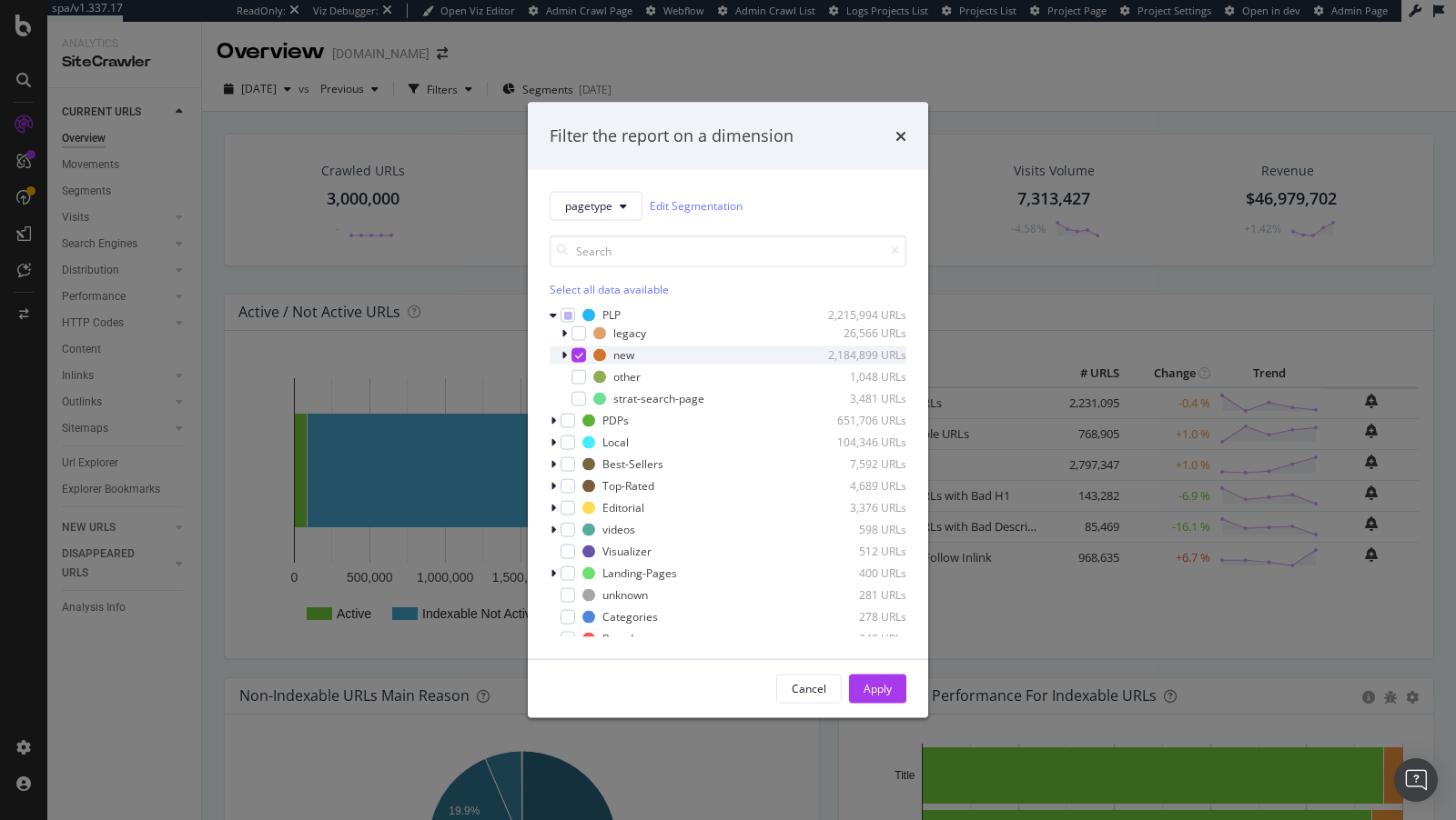
click at [563, 353] on icon "modal" at bounding box center [564, 354] width 5 height 11
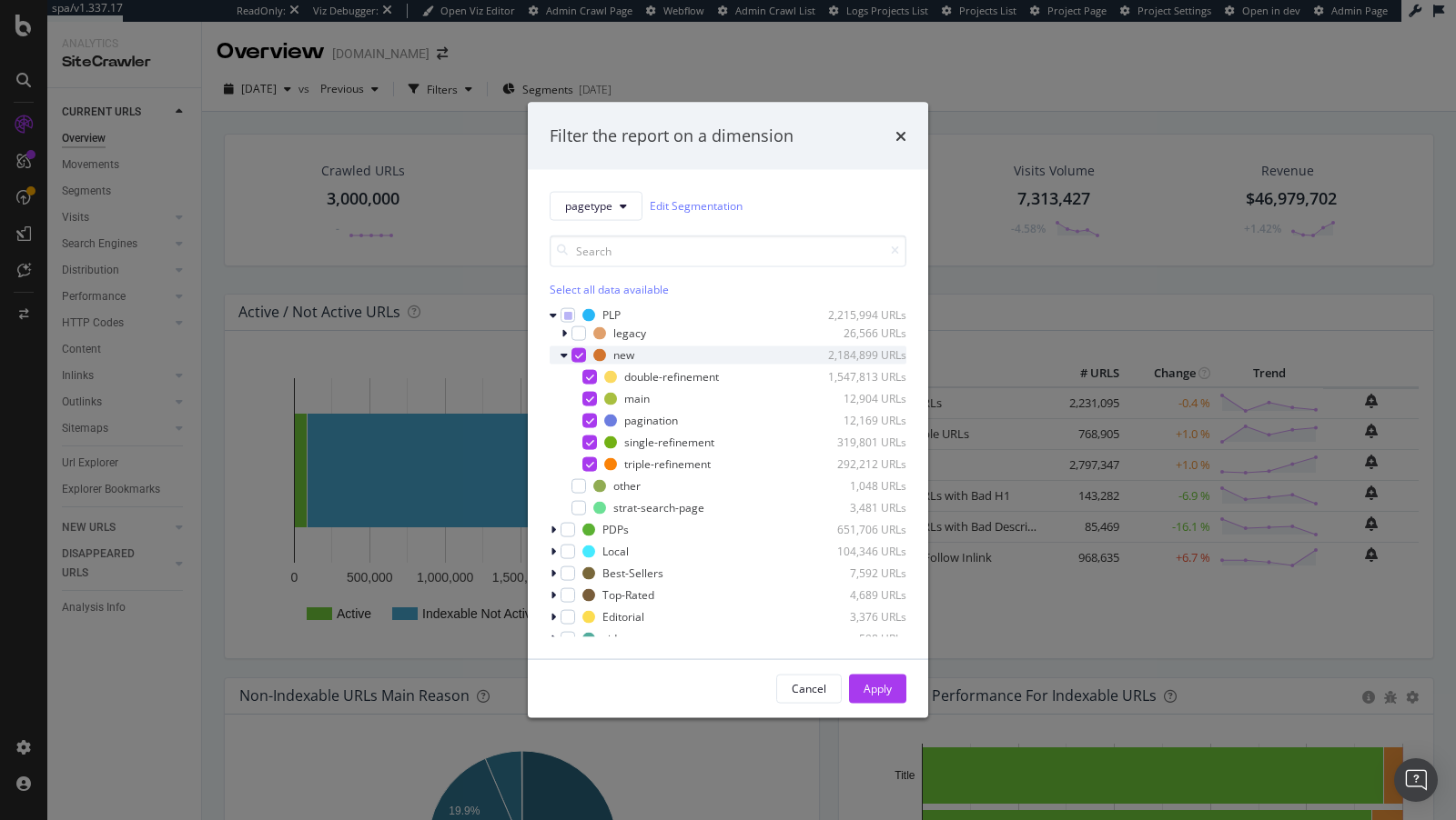
click at [573, 355] on div "modal" at bounding box center [579, 355] width 15 height 15
click at [590, 404] on div "modal" at bounding box center [590, 398] width 15 height 15
click at [583, 395] on div "modal" at bounding box center [590, 398] width 15 height 15
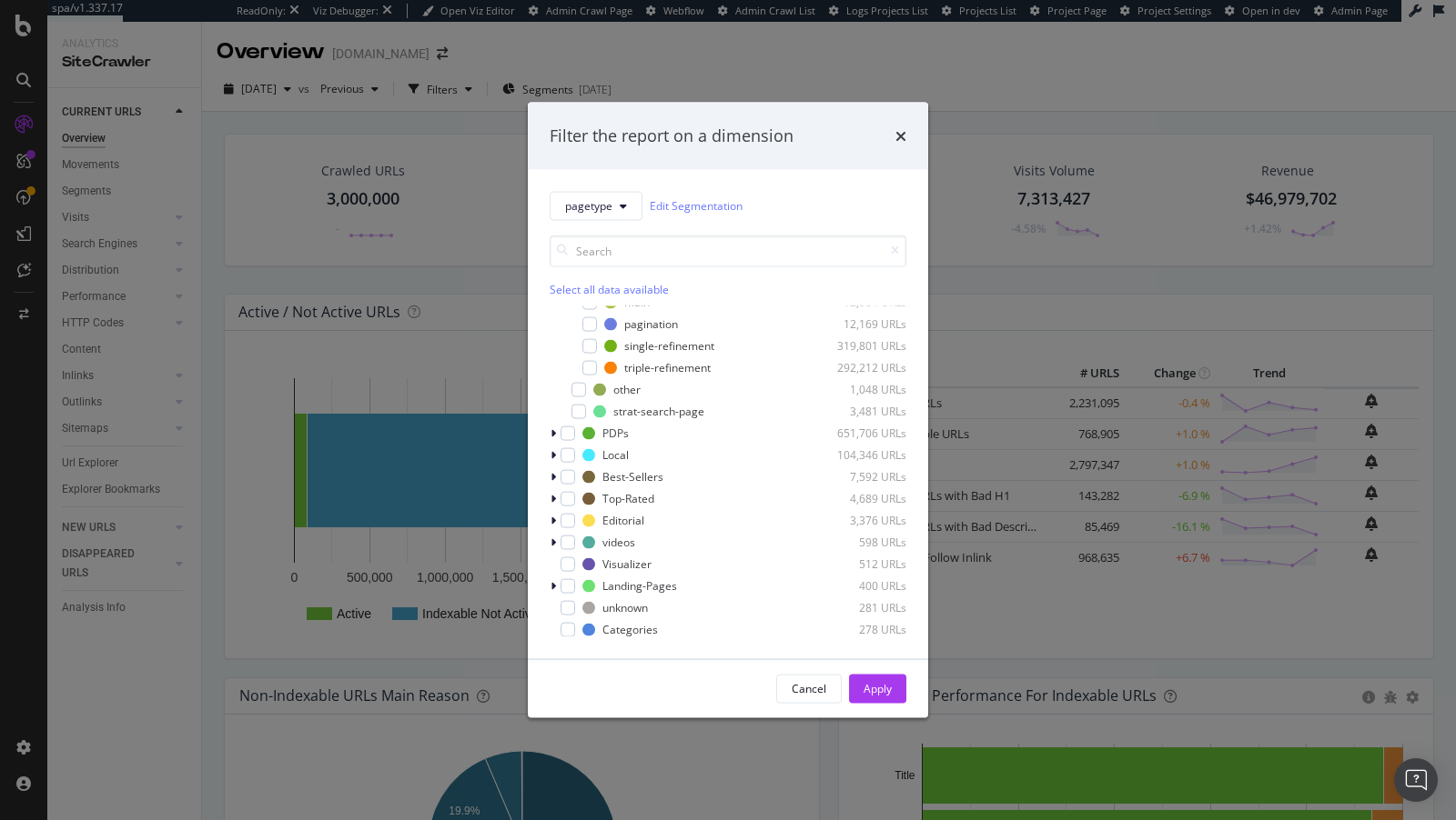
scroll to position [92, 0]
click at [554, 480] on icon "modal" at bounding box center [553, 480] width 5 height 11
click at [548, 541] on div "pagetype Edit Segmentation Select all data available PLP 2,215,994 URLs legacy …" at bounding box center [728, 413] width 401 height 489
click at [551, 548] on icon "modal" at bounding box center [553, 546] width 5 height 11
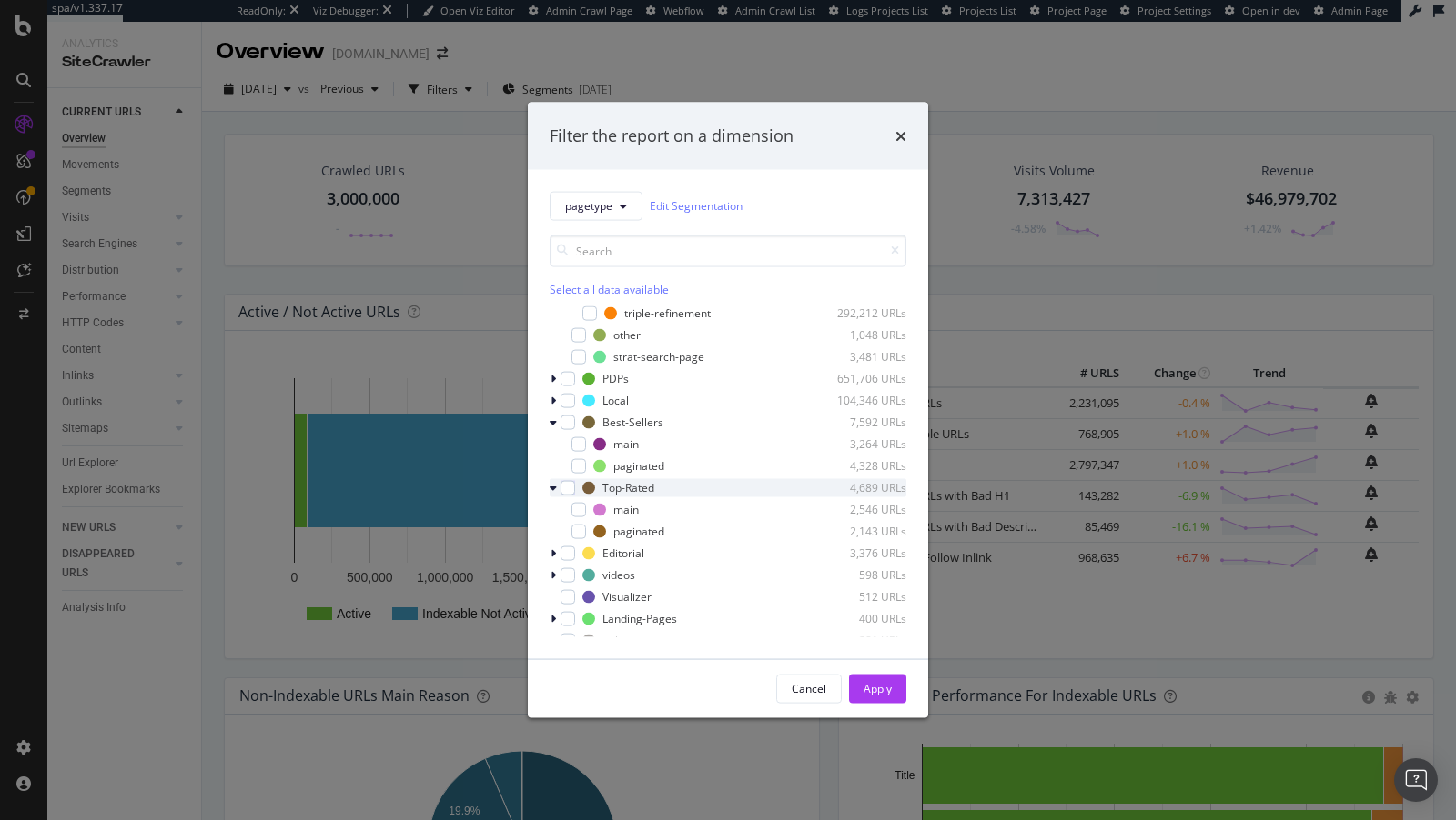
scroll to position [150, 0]
click at [99, 161] on div "Filter the report on a dimension pagetype Edit Segmentation Select all data ava…" at bounding box center [728, 410] width 1456 height 820
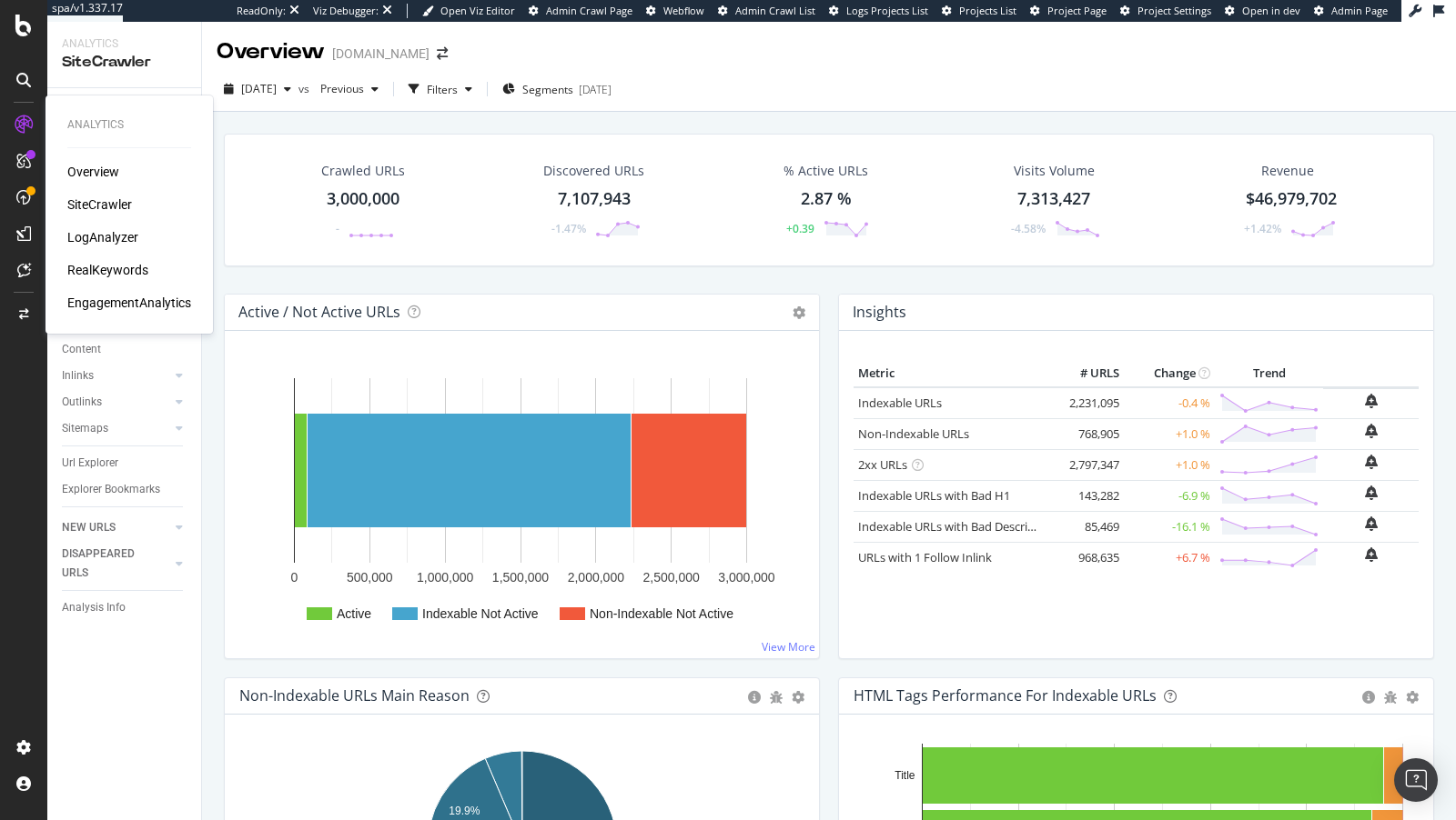
click at [115, 234] on div "LogAnalyzer" at bounding box center [102, 238] width 71 height 18
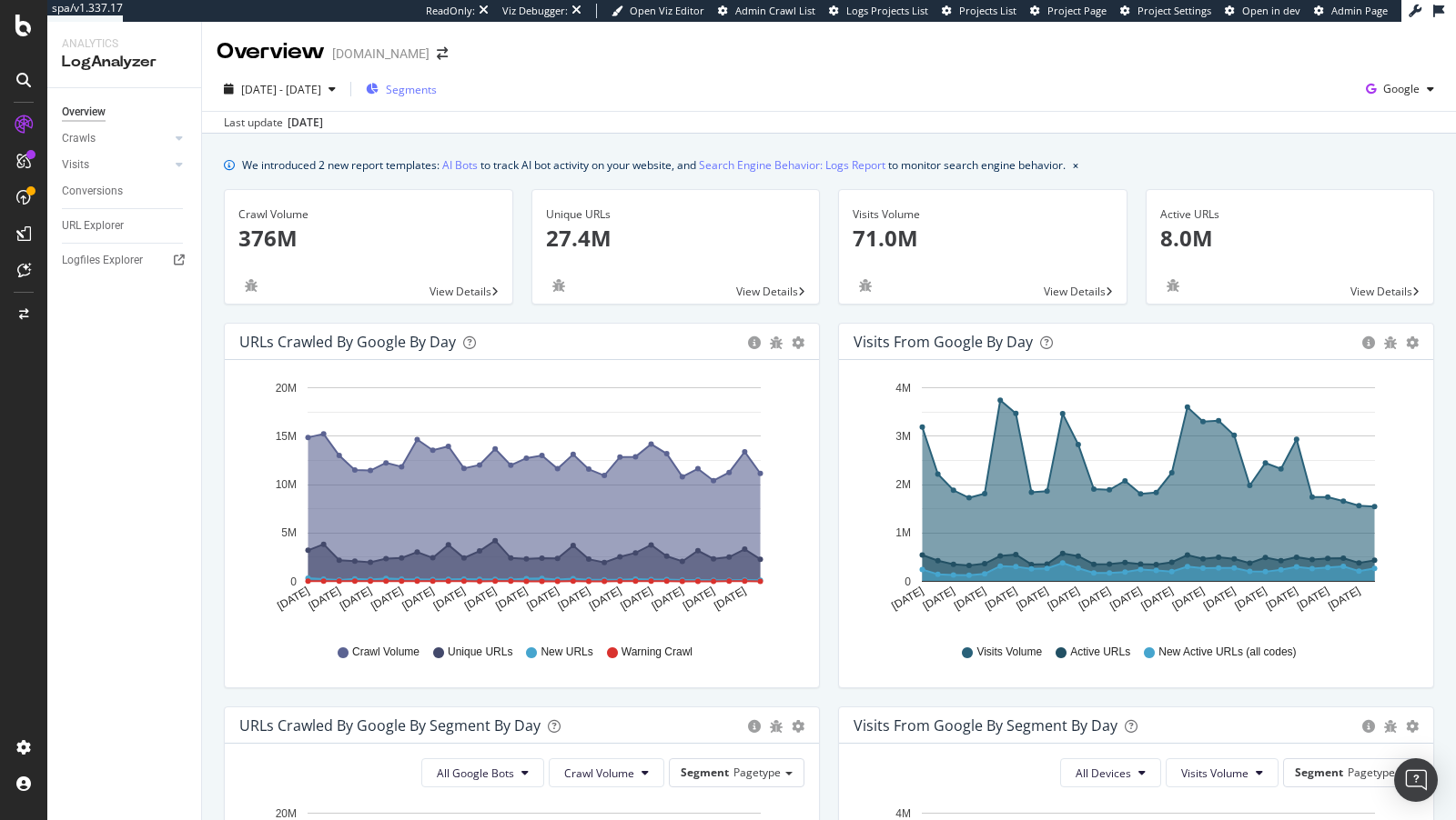
click at [379, 84] on icon "button" at bounding box center [372, 88] width 13 height 11
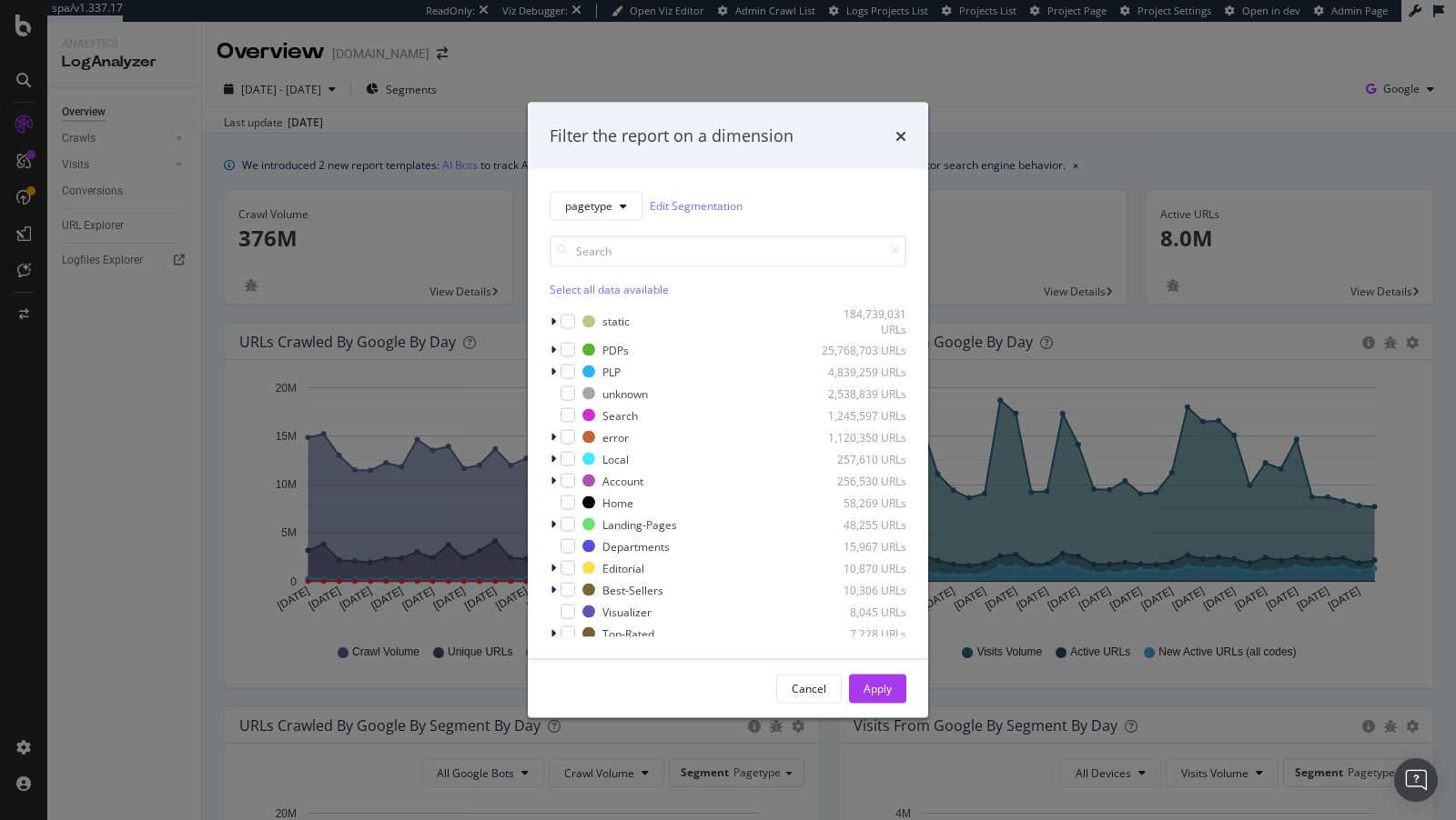
click at [432, 182] on div "Filter the report on a dimension pagetype Edit Segmentation Select all data ava…" at bounding box center [728, 410] width 1456 height 820
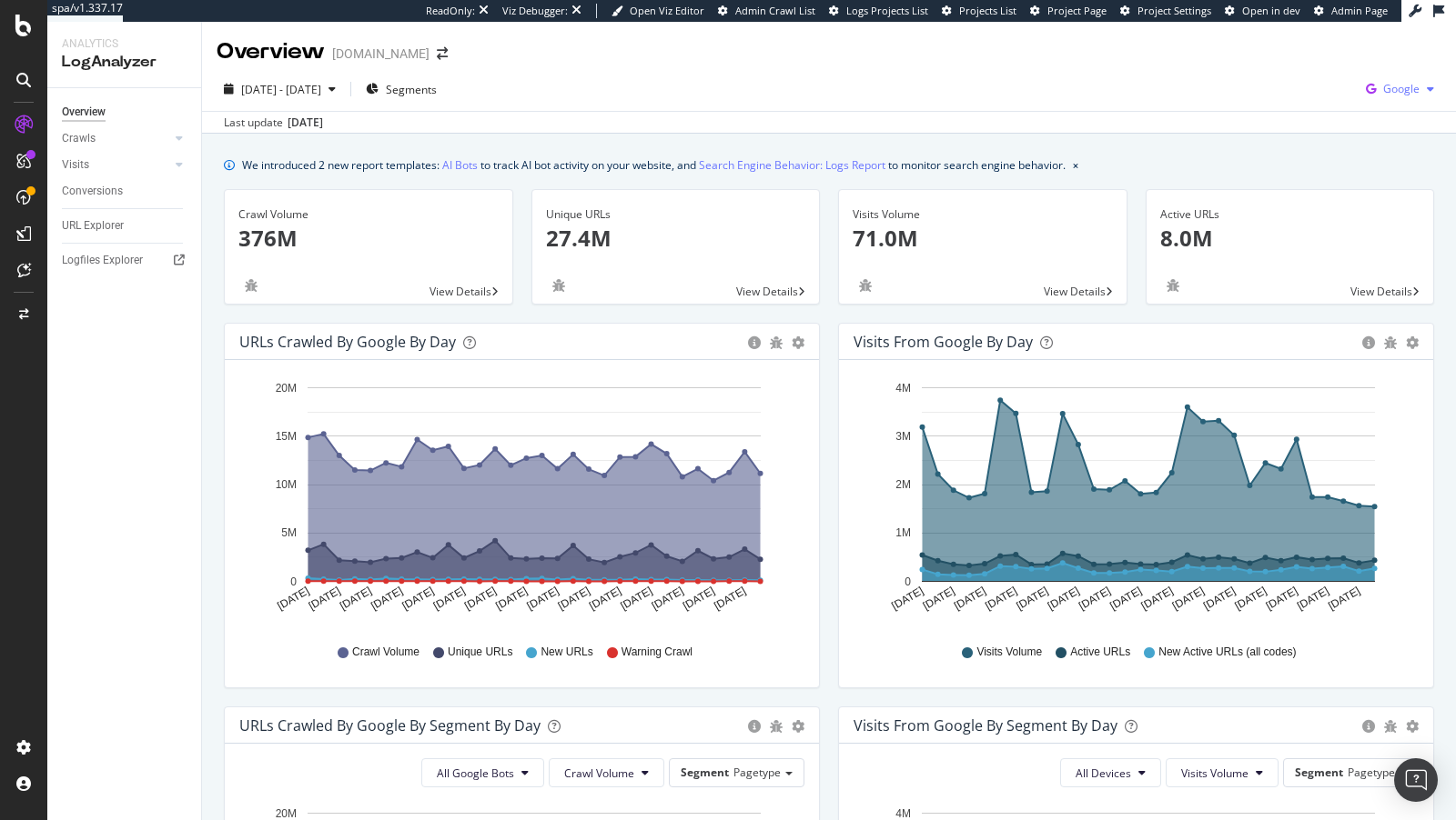
click at [1381, 77] on icon "button" at bounding box center [1370, 89] width 25 height 26
click at [1273, 107] on div "OpenAI" at bounding box center [1296, 106] width 125 height 27
